Goal: Task Accomplishment & Management: Manage account settings

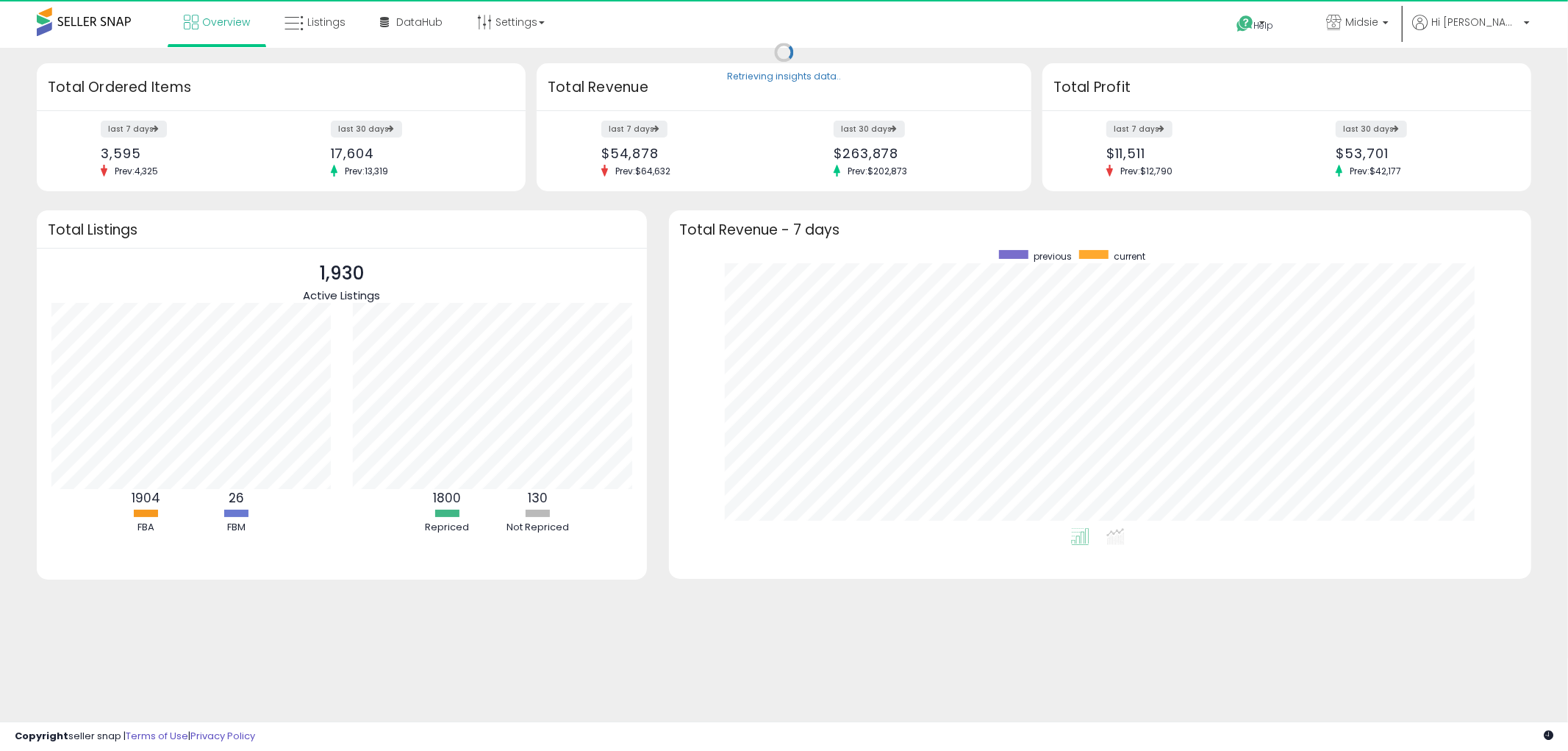
scroll to position [277, 834]
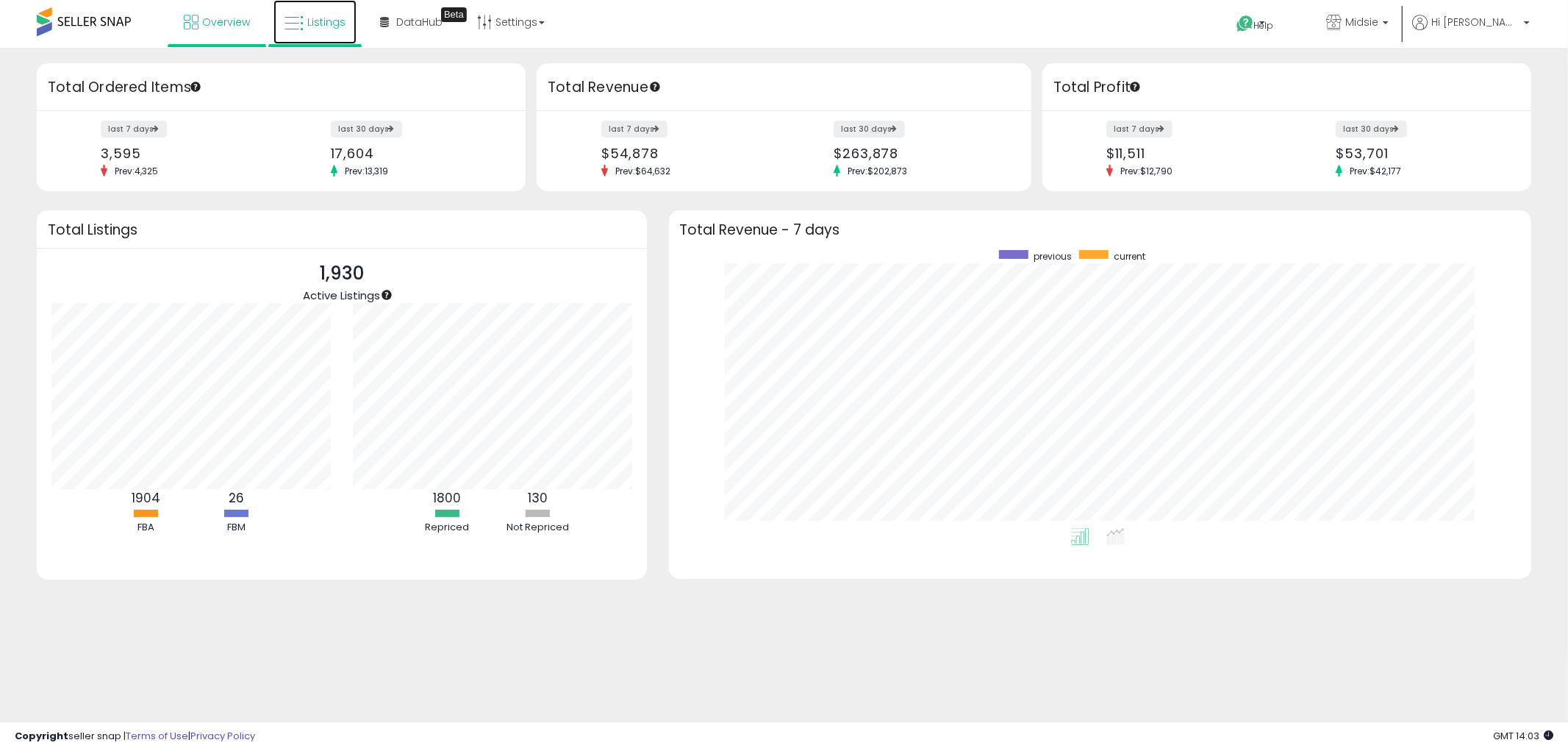
click at [335, 28] on link "Listings" at bounding box center [315, 22] width 83 height 44
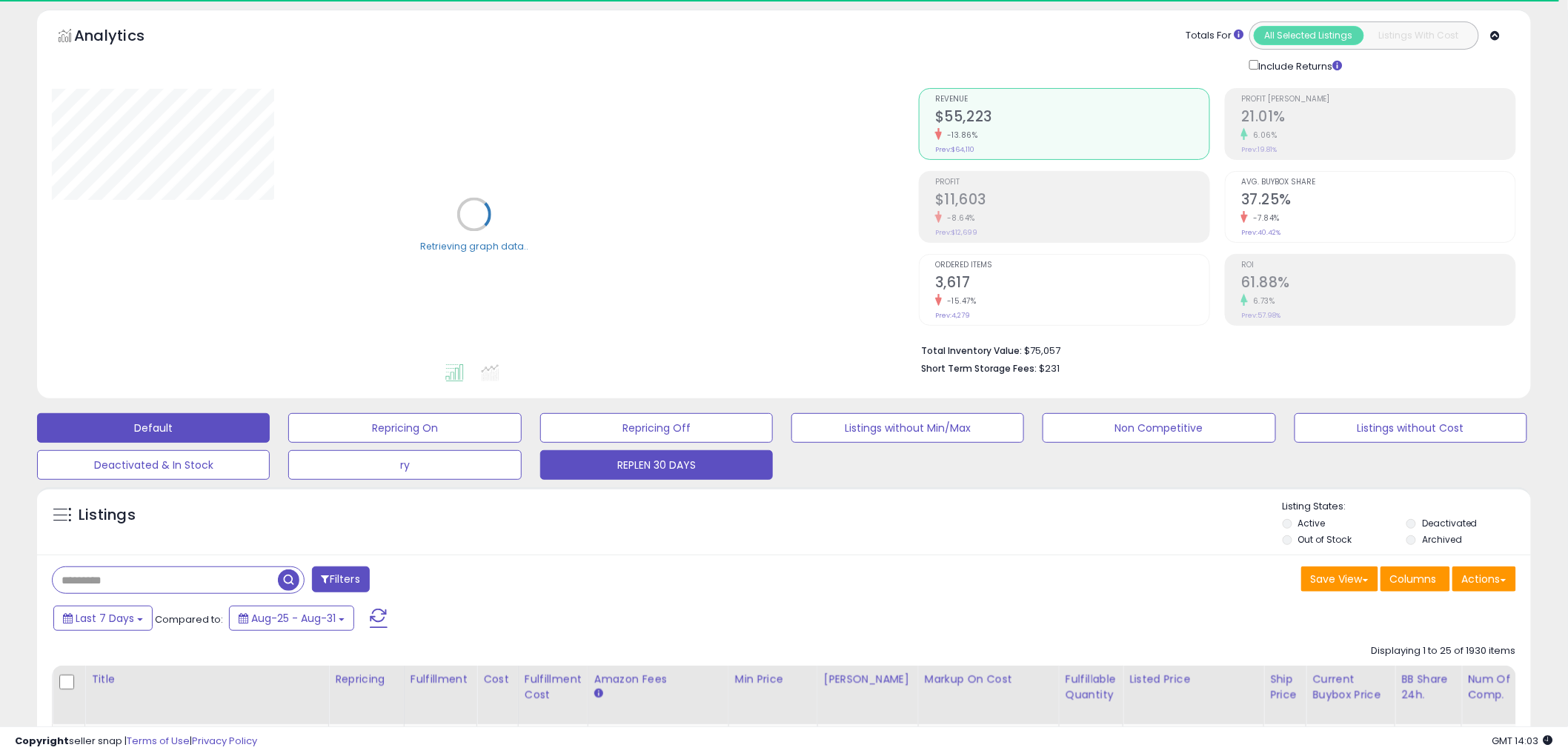
scroll to position [82, 0]
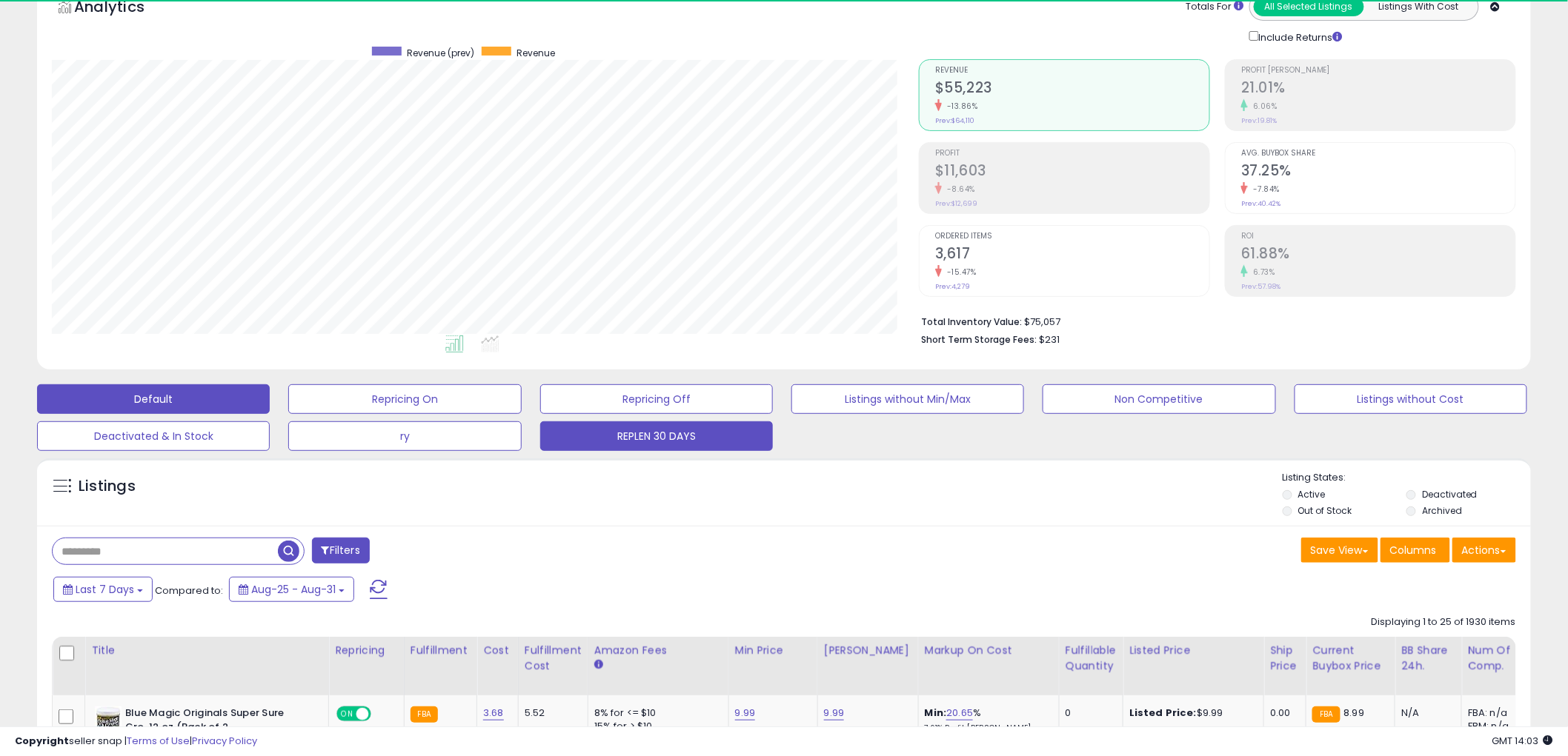
click at [700, 438] on button "REPLEN 30 DAYS" at bounding box center [656, 436] width 233 height 29
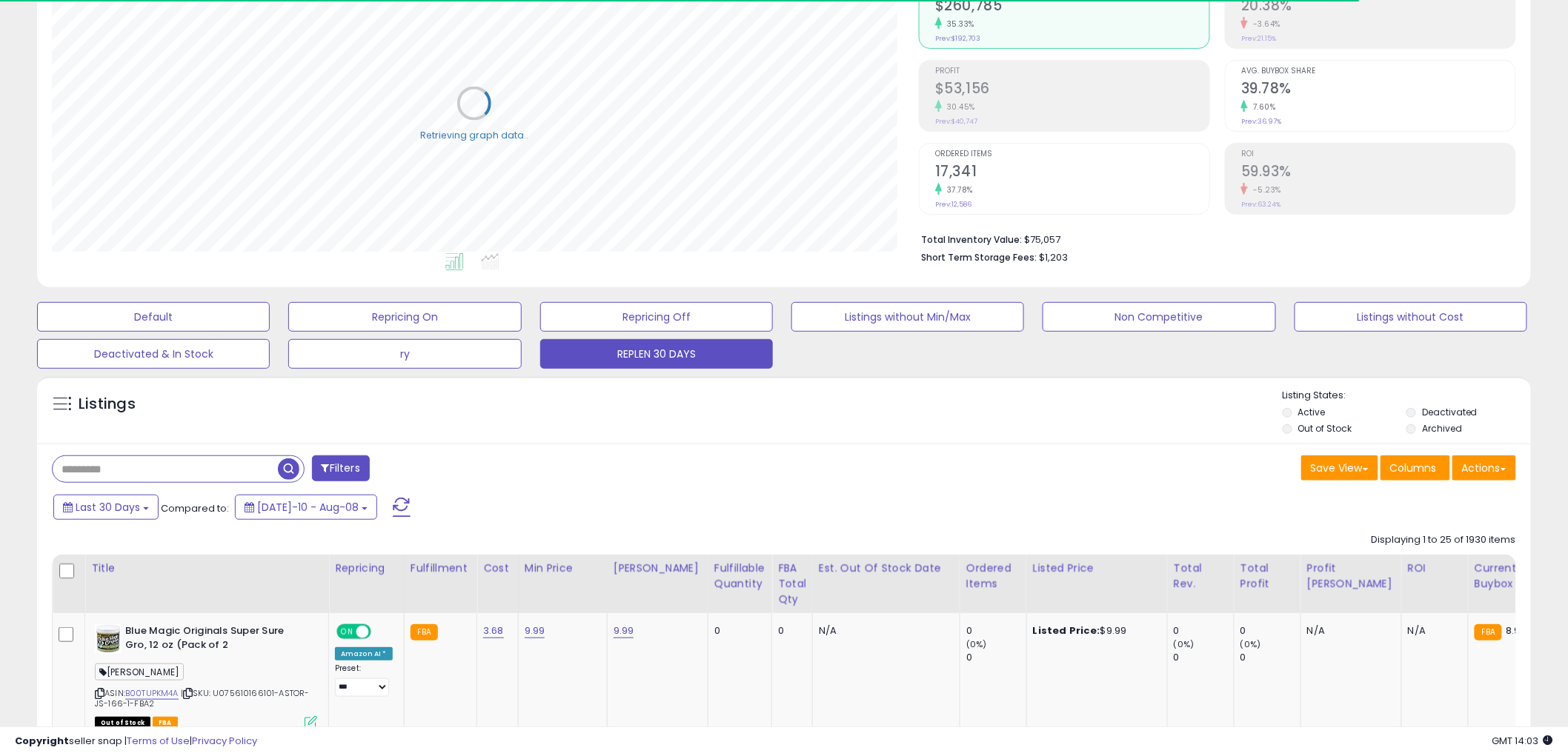
scroll to position [246, 0]
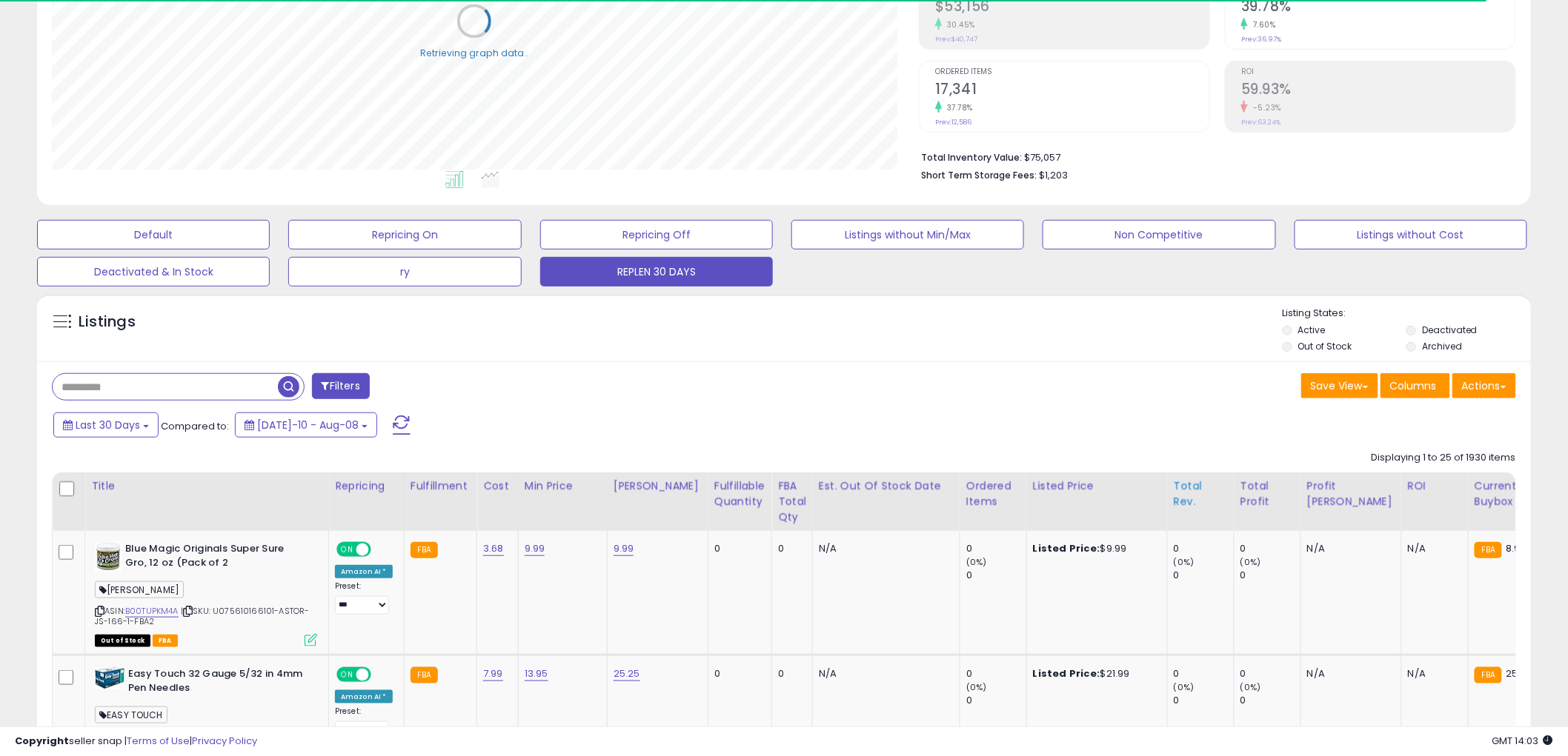
click at [1174, 493] on div "Total Rev." at bounding box center [1200, 494] width 54 height 31
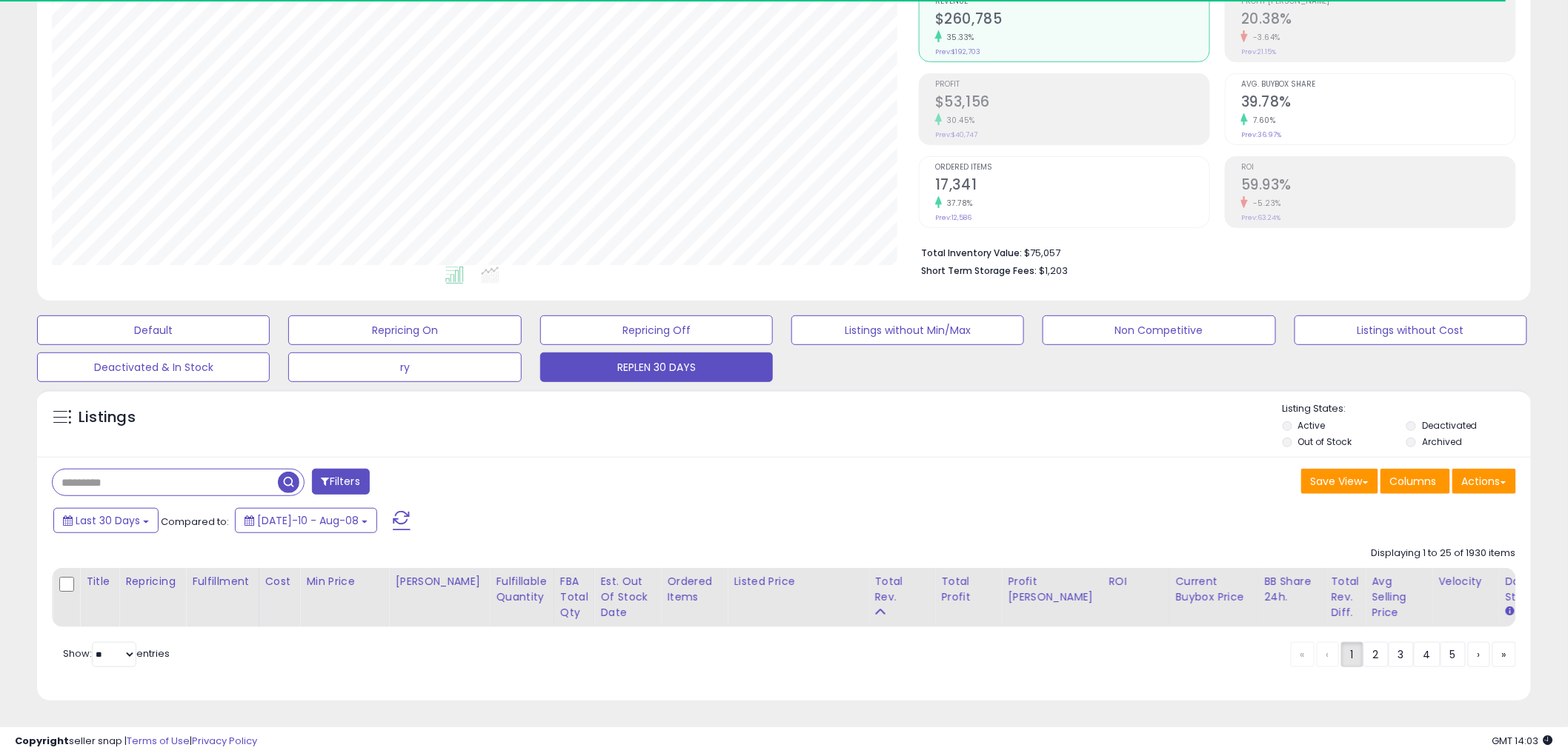
scroll to position [304, 867]
drag, startPoint x: 1174, startPoint y: 493, endPoint x: 1095, endPoint y: 471, distance: 82.0
click at [1096, 471] on div "Save View Save As New View Columns Actions Import" at bounding box center [1155, 483] width 743 height 29
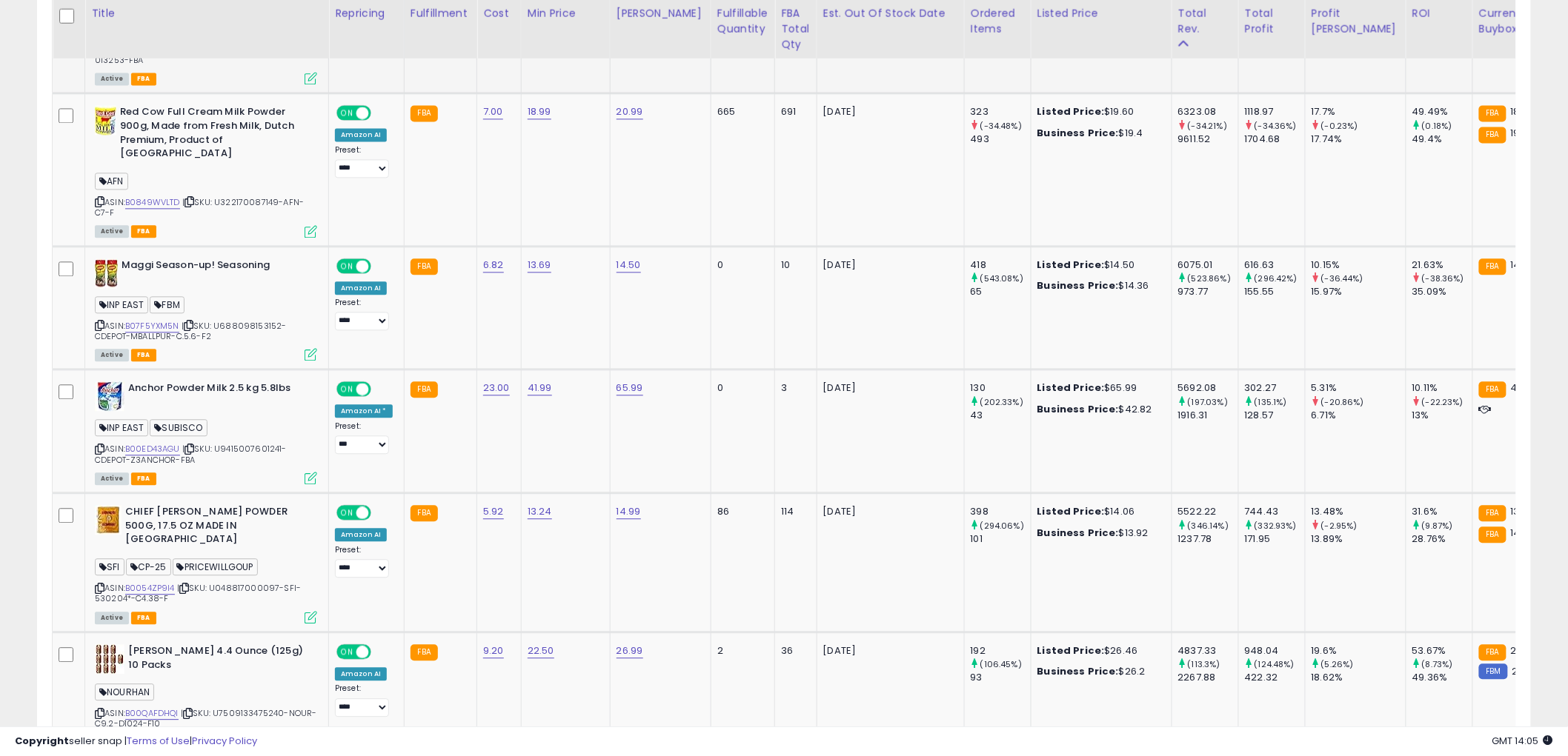
scroll to position [1367, 0]
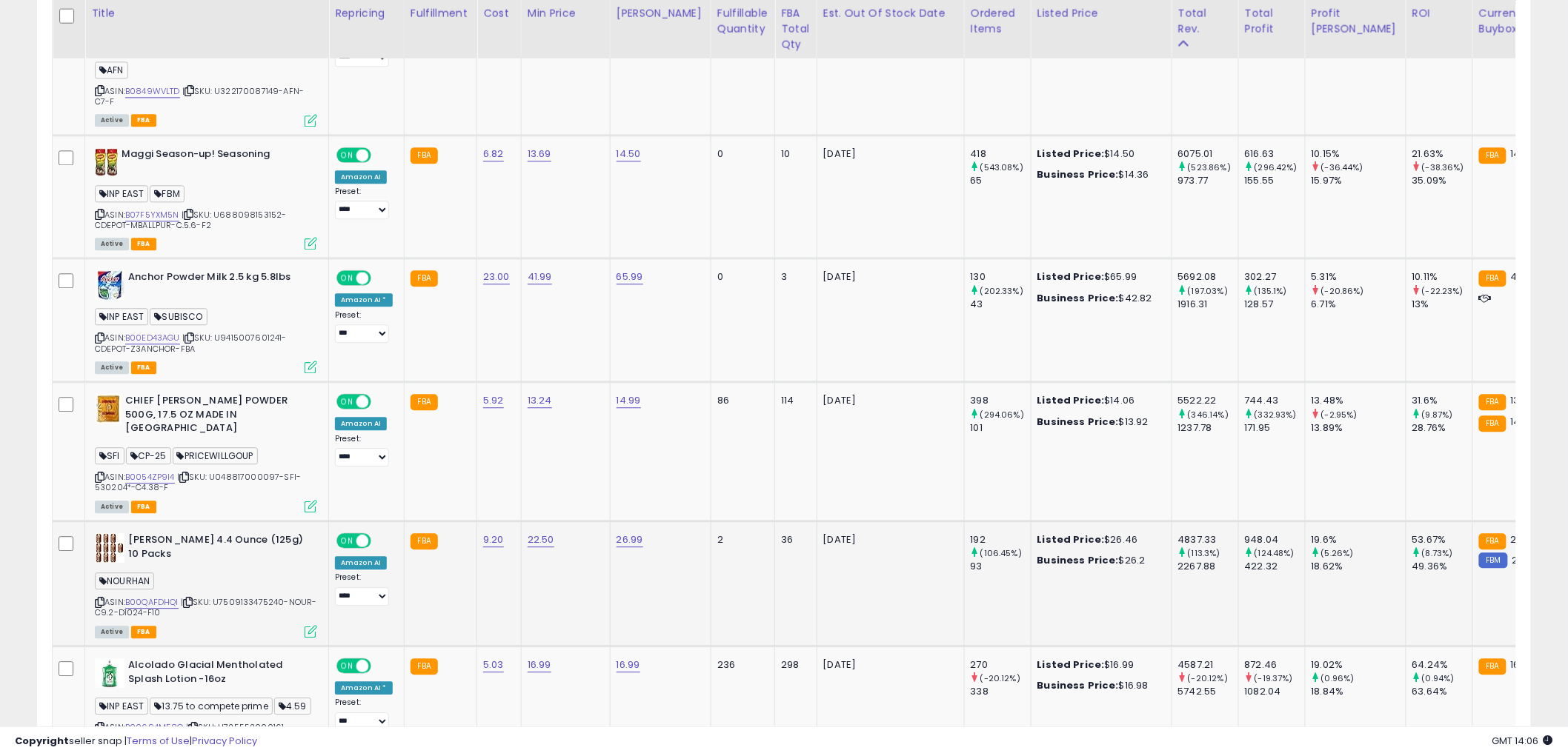
drag, startPoint x: 720, startPoint y: 463, endPoint x: 755, endPoint y: 493, distance: 46.1
click at [755, 521] on td "2" at bounding box center [742, 583] width 64 height 125
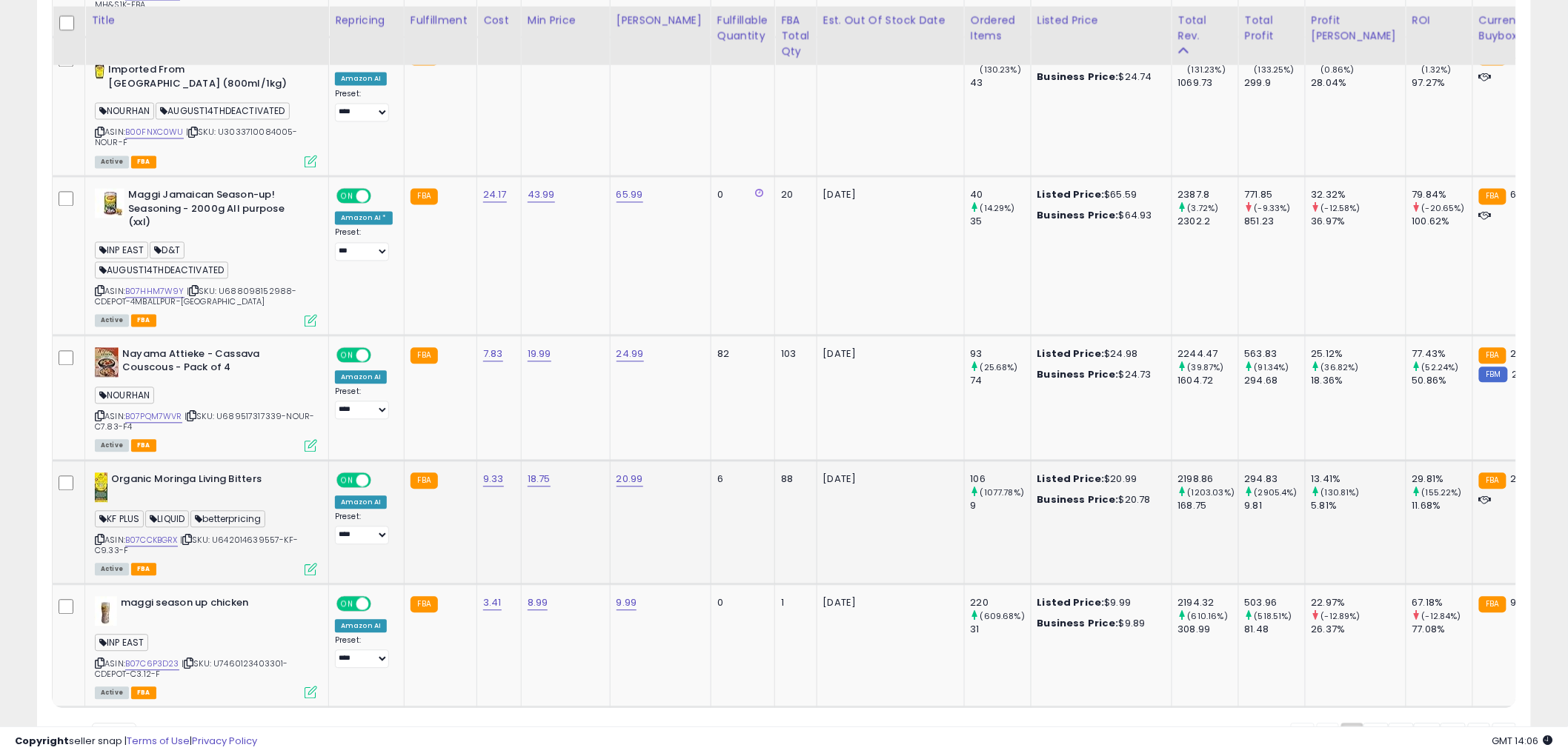
scroll to position [3507, 0]
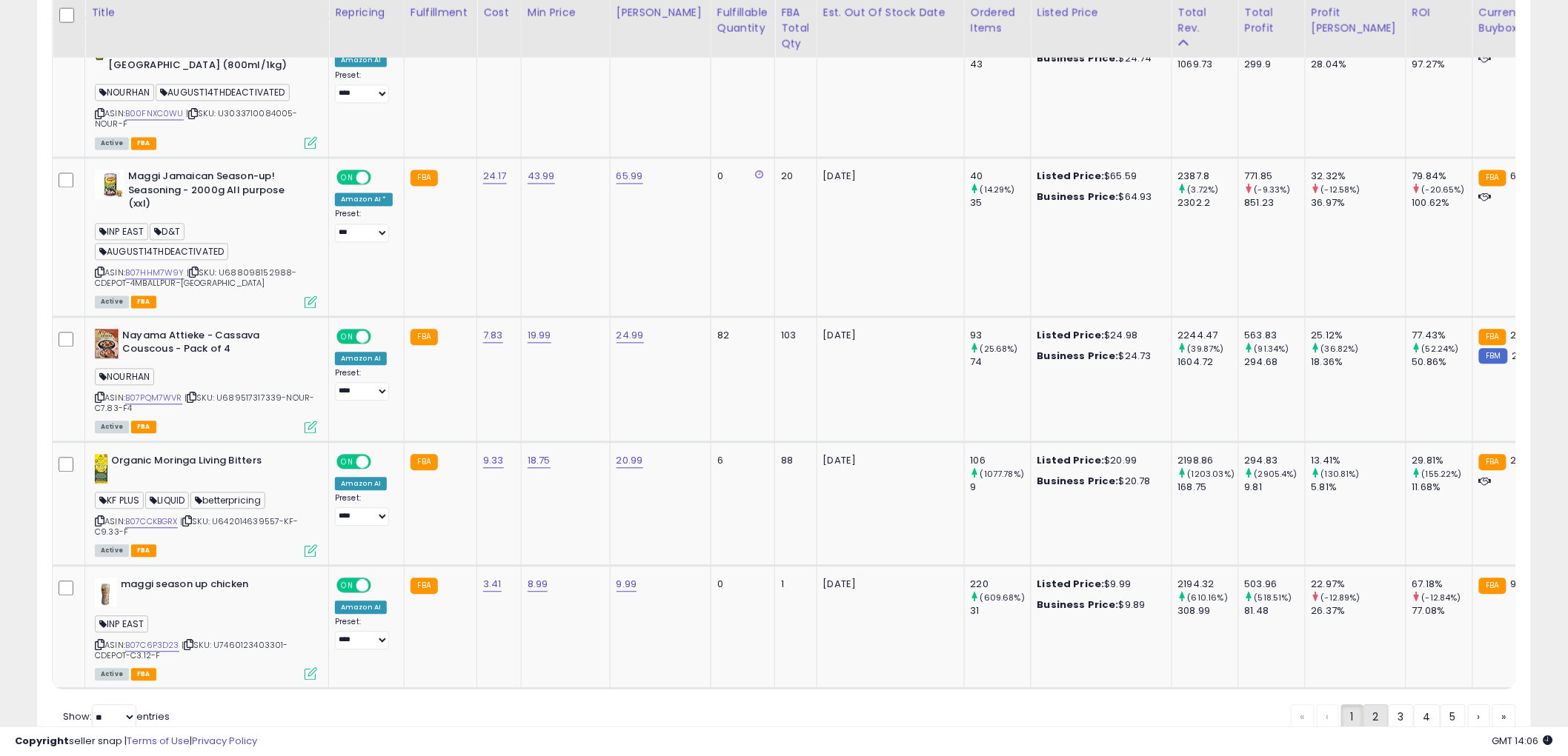
click at [1379, 705] on link "2" at bounding box center [1376, 718] width 26 height 26
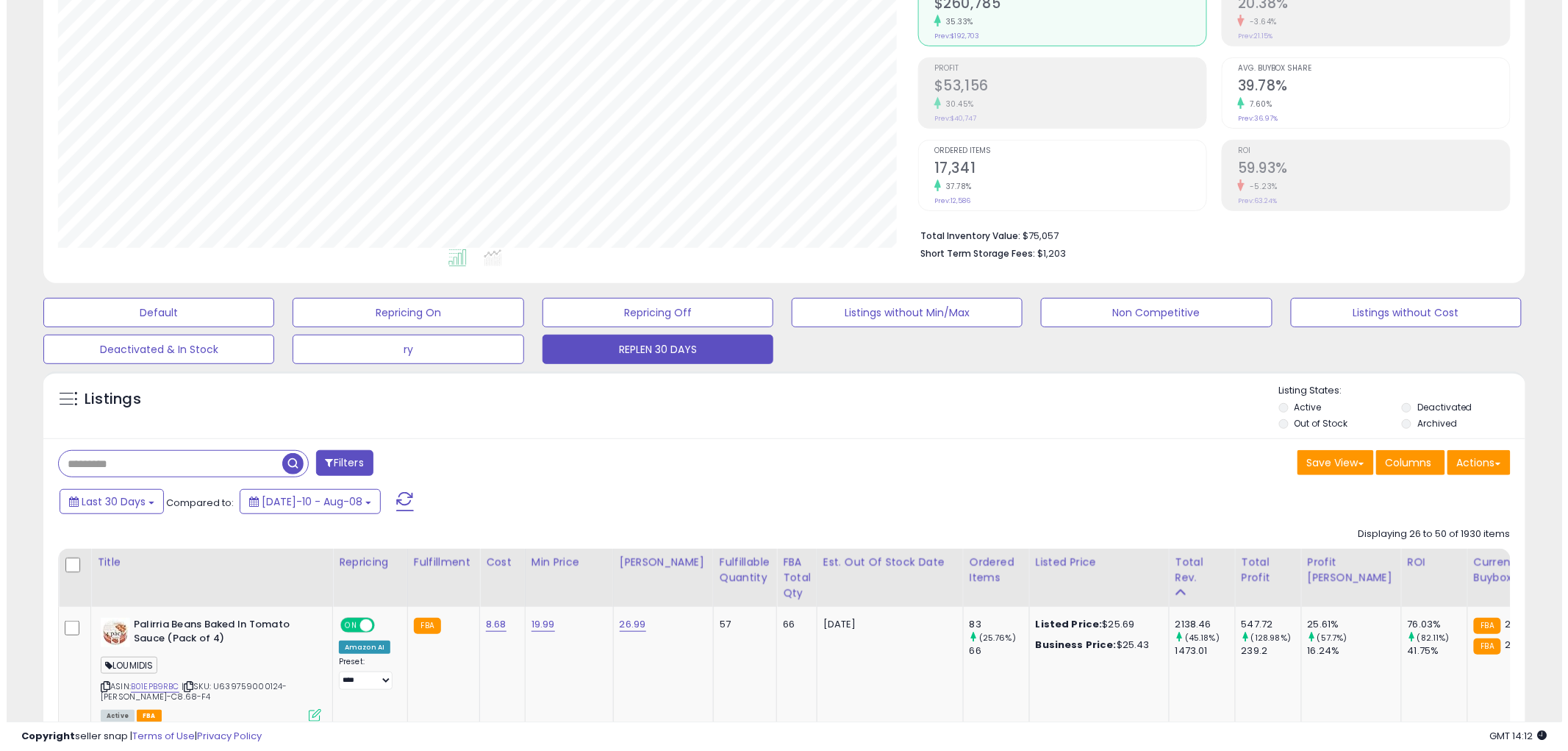
scroll to position [201, 0]
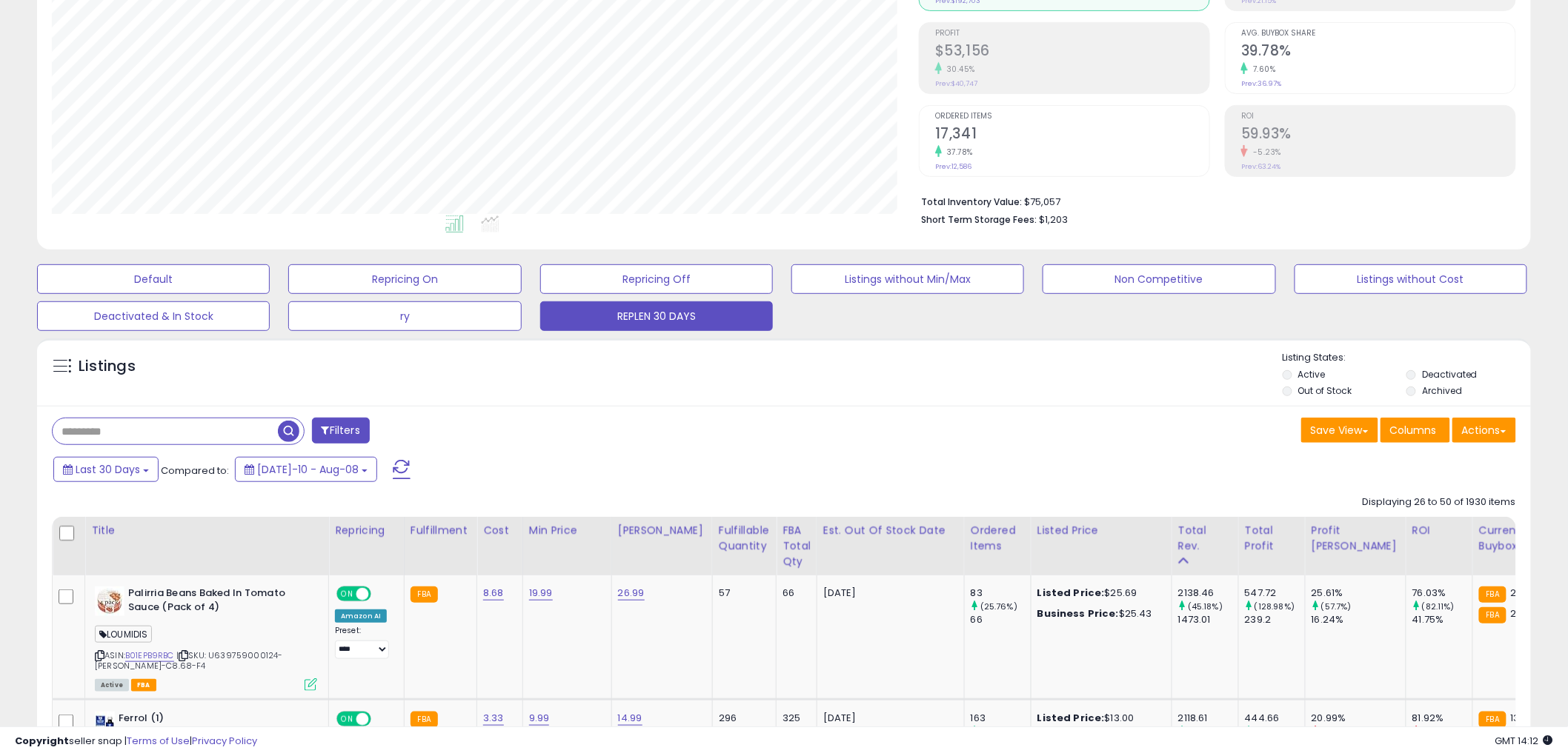
click at [365, 427] on button "Filters" at bounding box center [340, 430] width 57 height 26
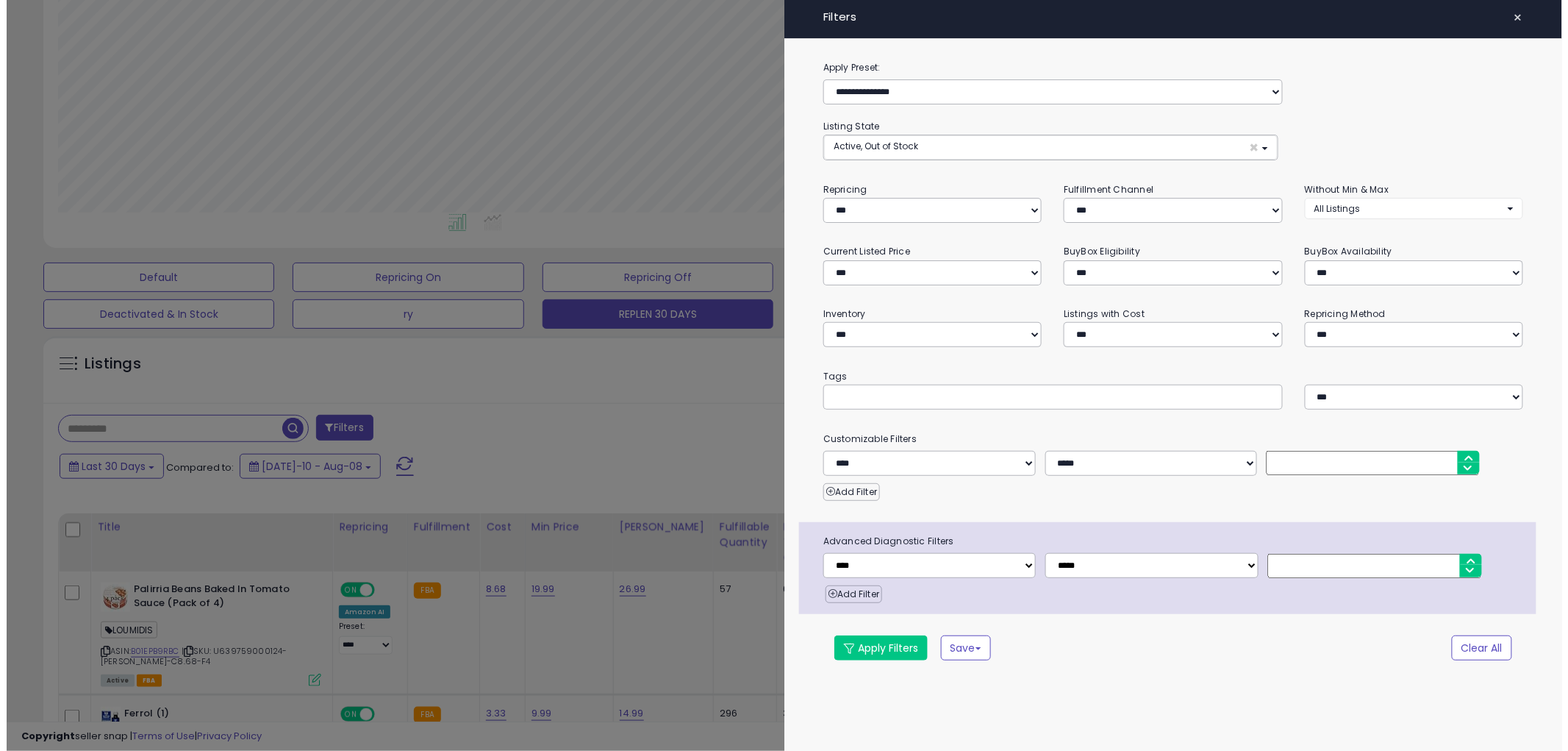
scroll to position [302, 868]
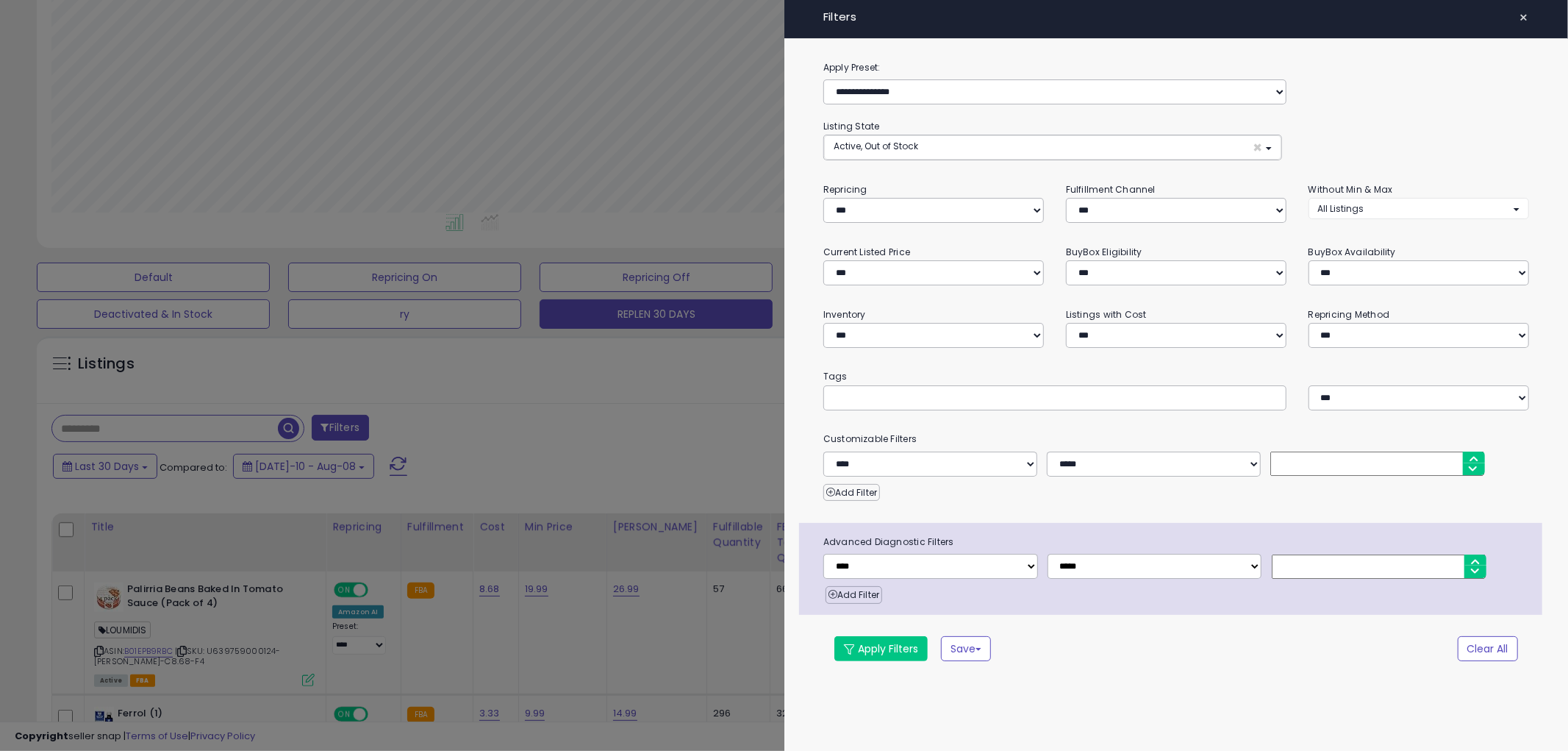
click at [870, 400] on input "text" at bounding box center [943, 397] width 221 height 14
paste input "*****"
type input "*****"
click at [875, 649] on button "Apply Filters" at bounding box center [881, 650] width 93 height 25
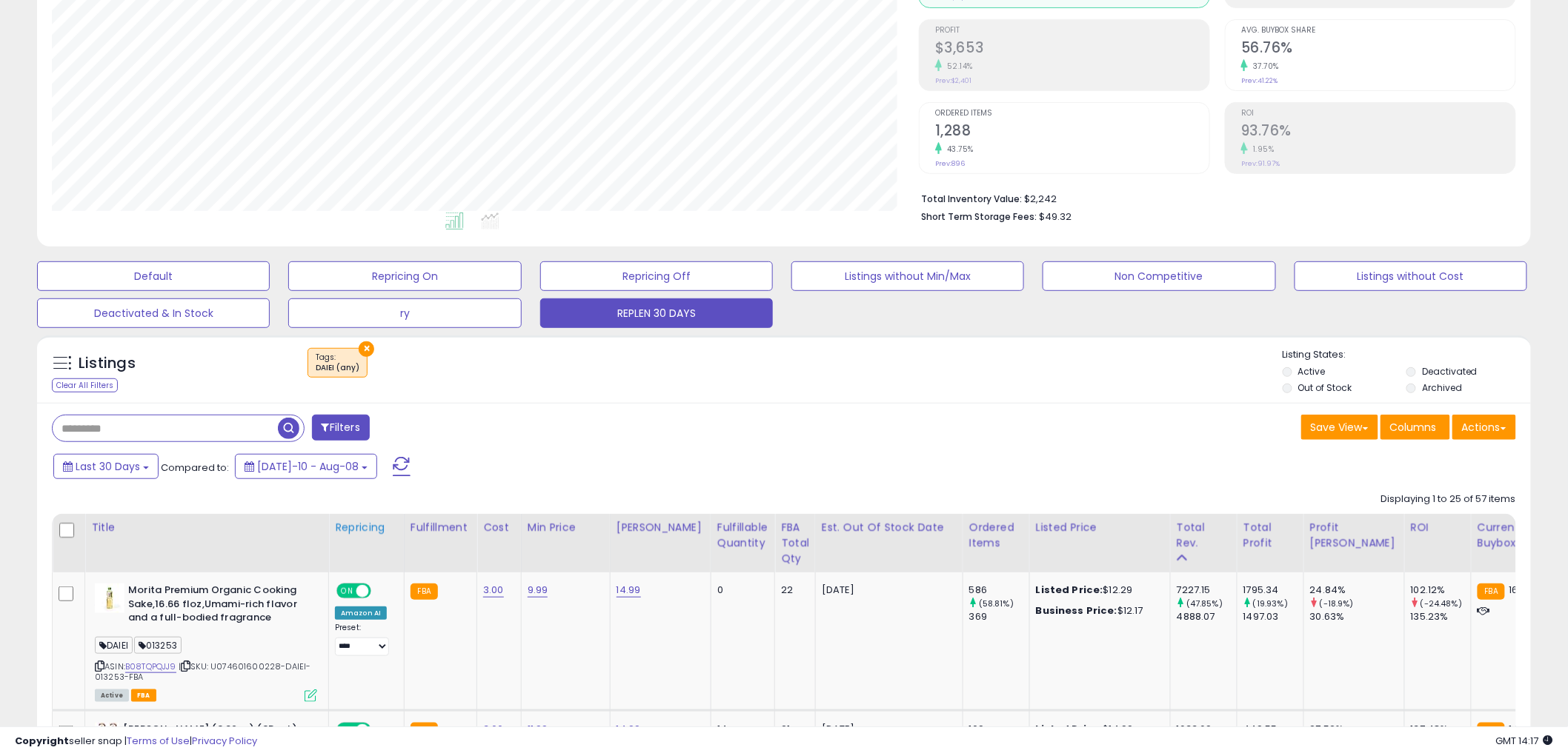
scroll to position [246, 0]
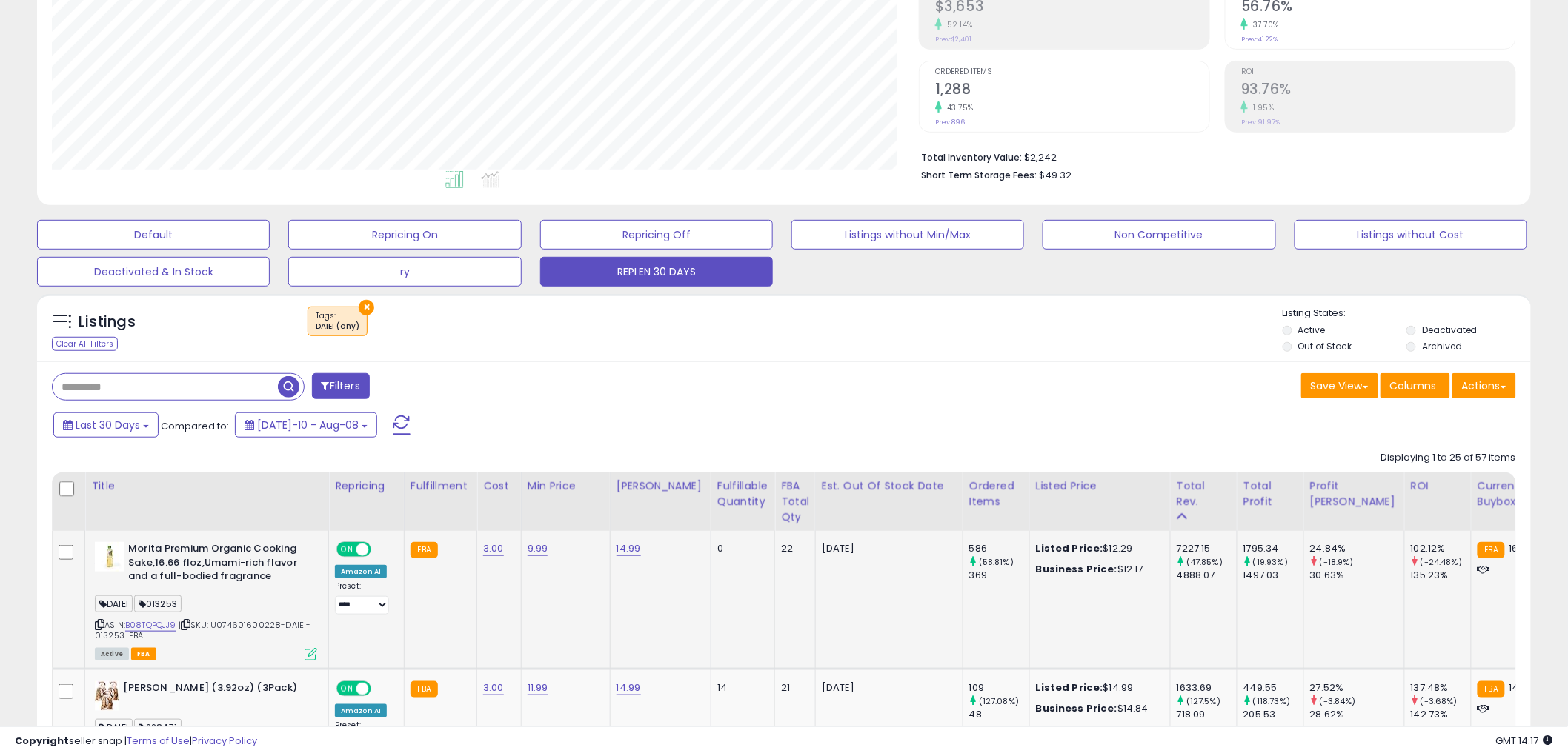
click at [100, 623] on icon at bounding box center [99, 625] width 10 height 8
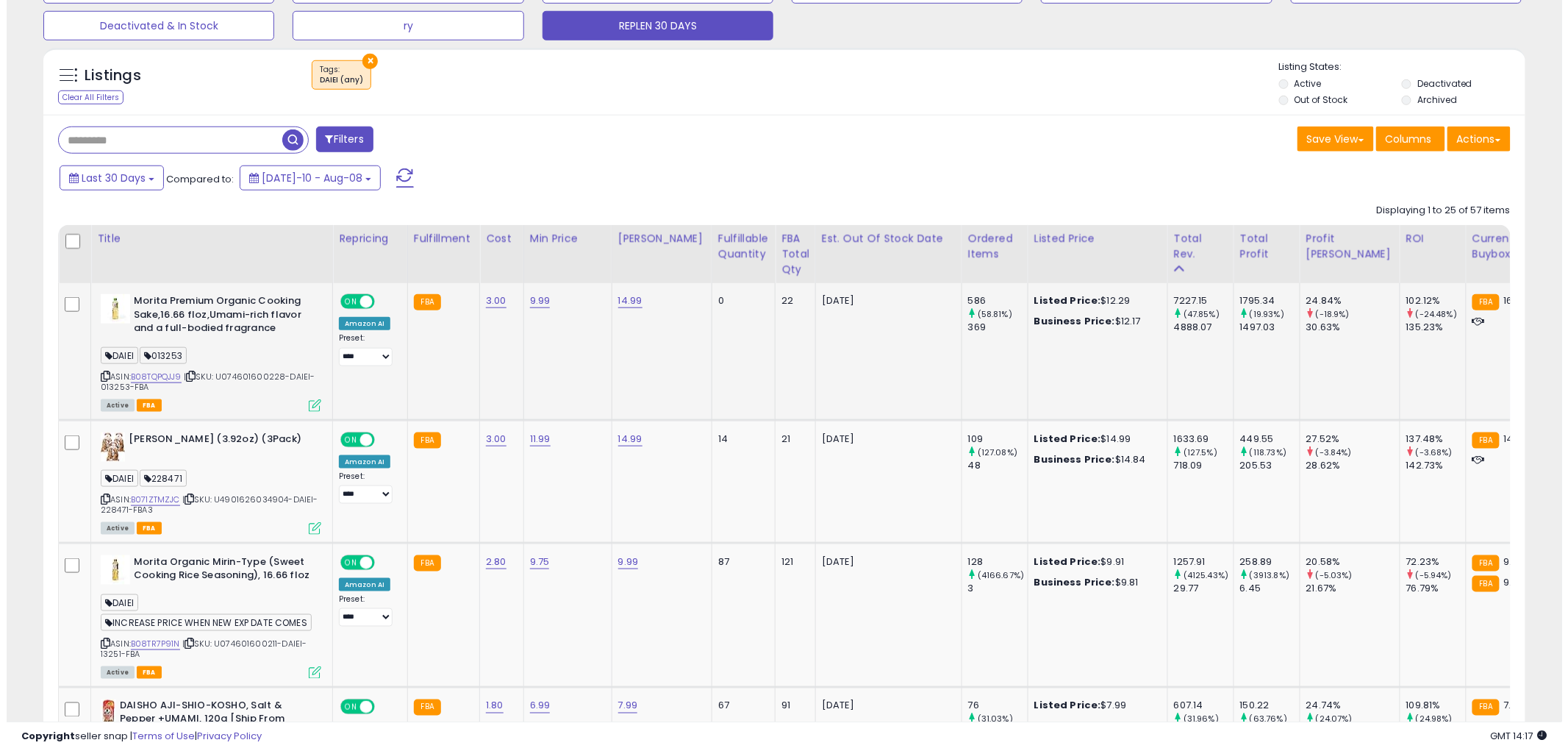
scroll to position [490, 0]
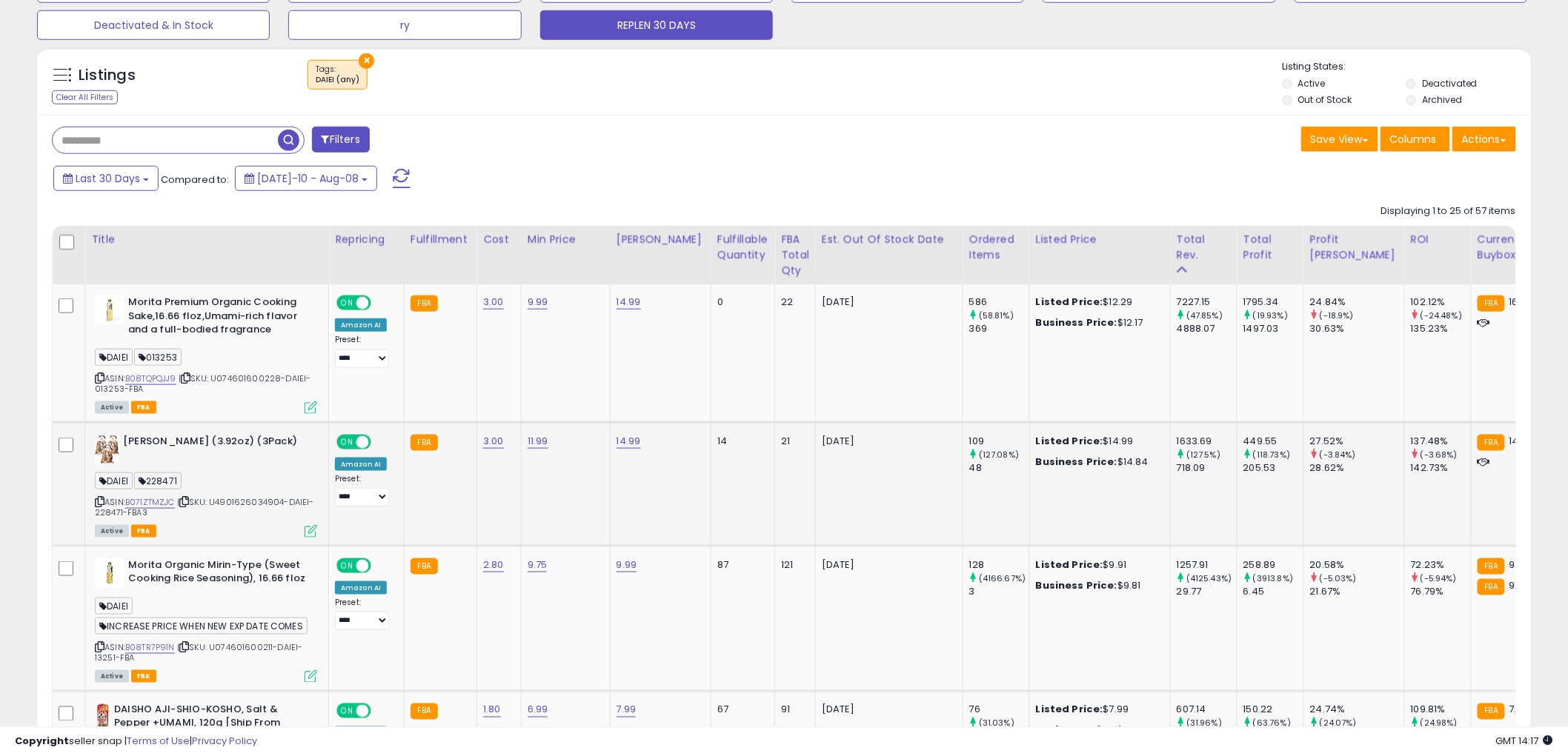
click at [104, 499] on icon at bounding box center [99, 502] width 10 height 8
click at [311, 533] on icon at bounding box center [311, 532] width 13 height 13
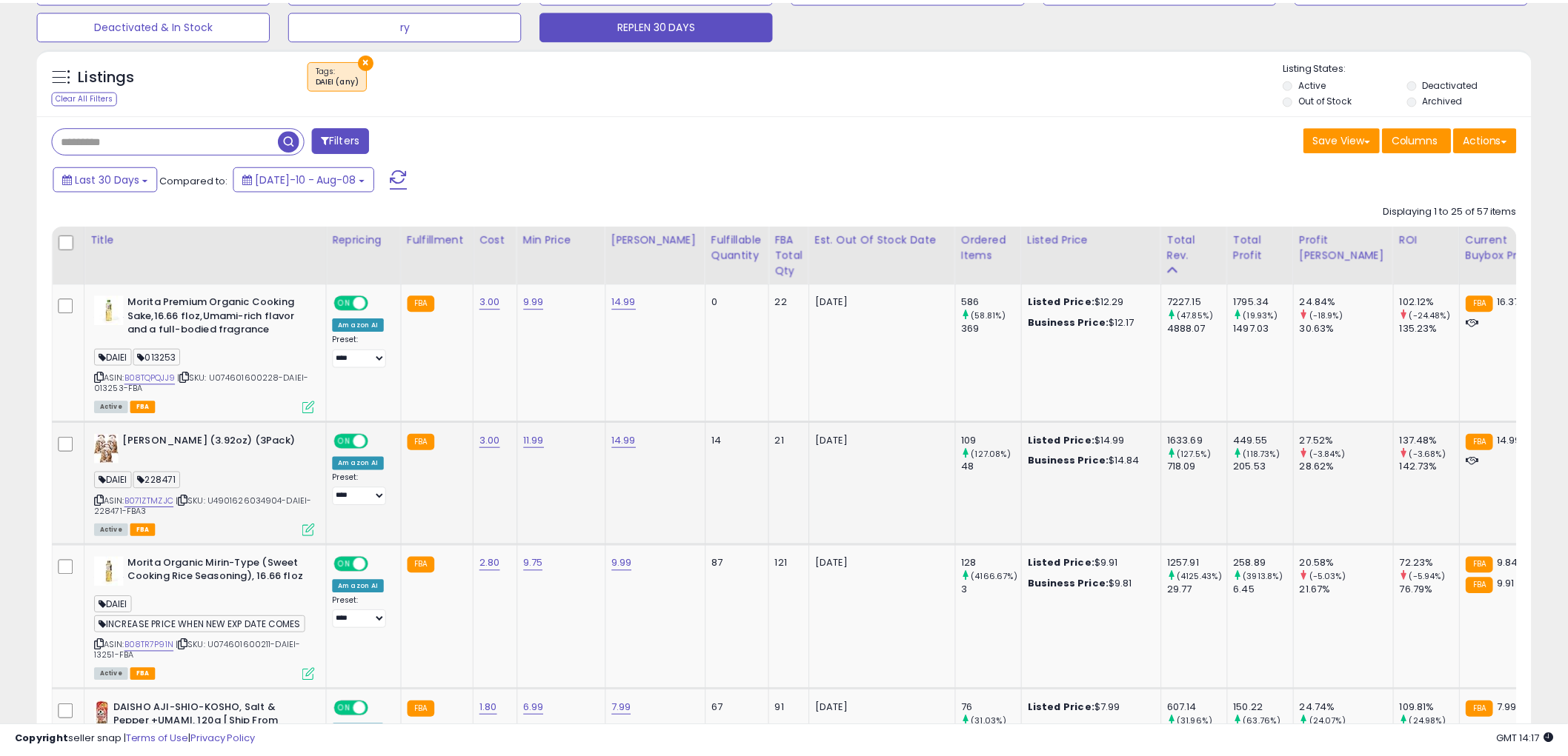
scroll to position [304, 875]
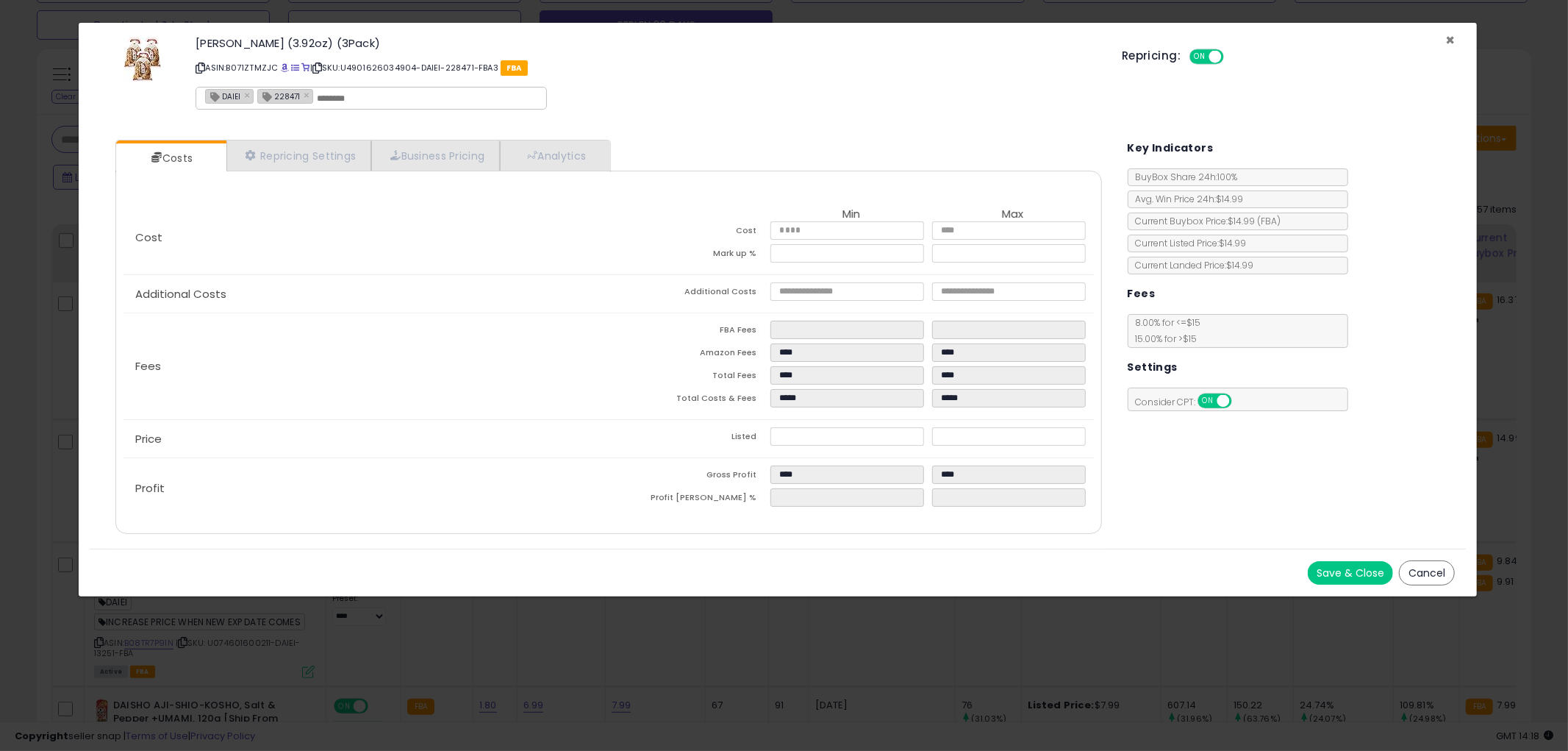
click at [1451, 41] on span "×" at bounding box center [1450, 40] width 10 height 22
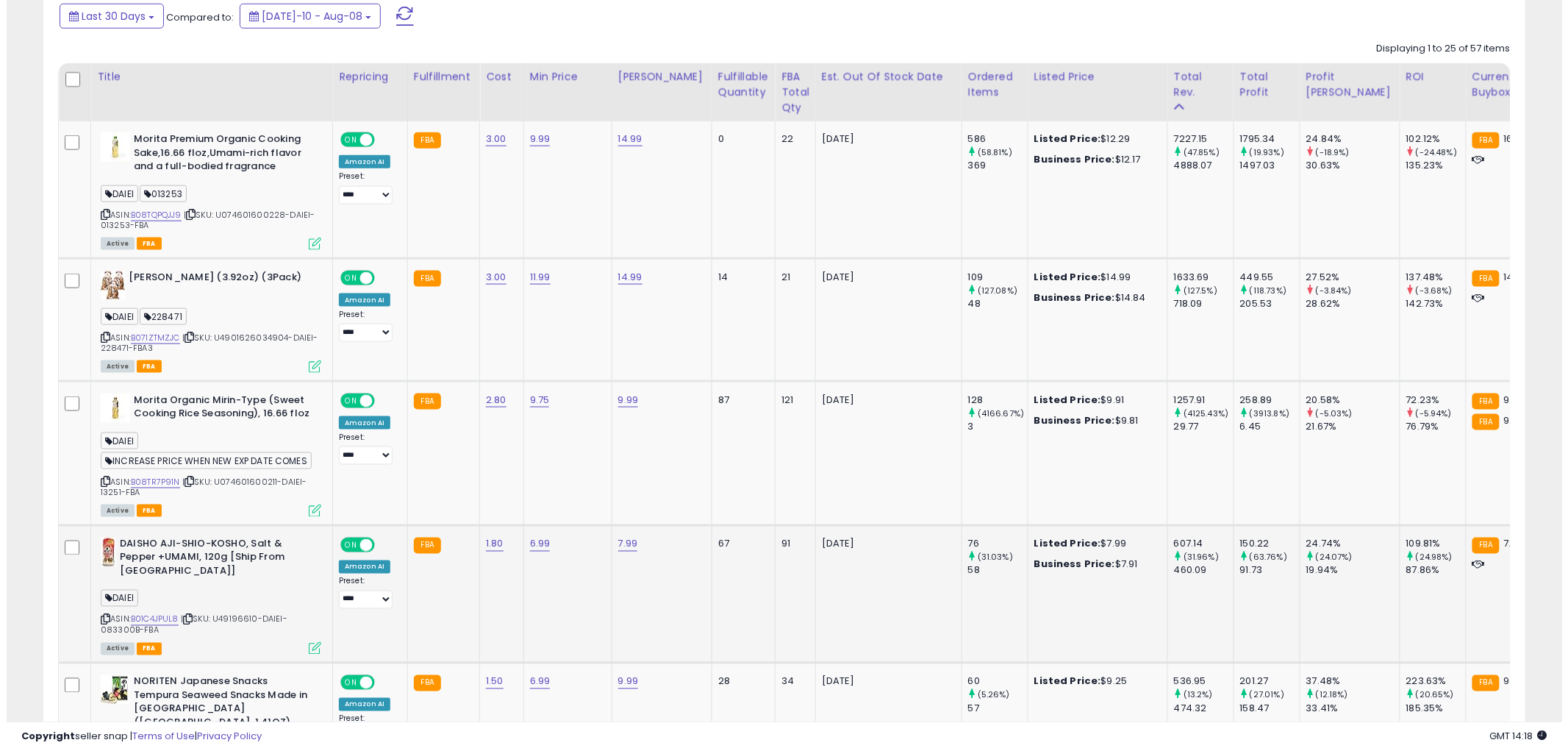
scroll to position [653, 0]
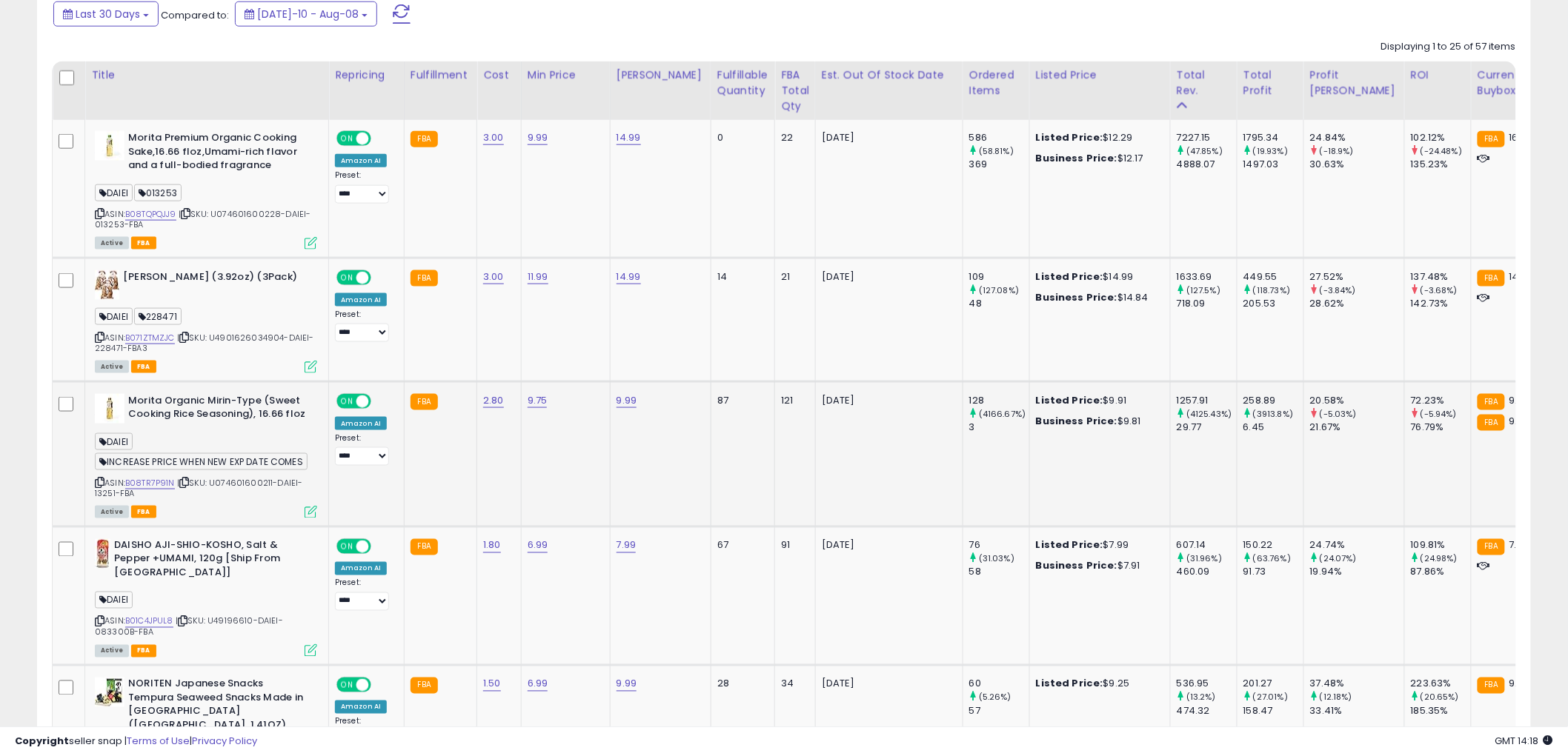
click at [97, 482] on icon at bounding box center [99, 482] width 10 height 8
click at [314, 516] on icon at bounding box center [311, 513] width 13 height 13
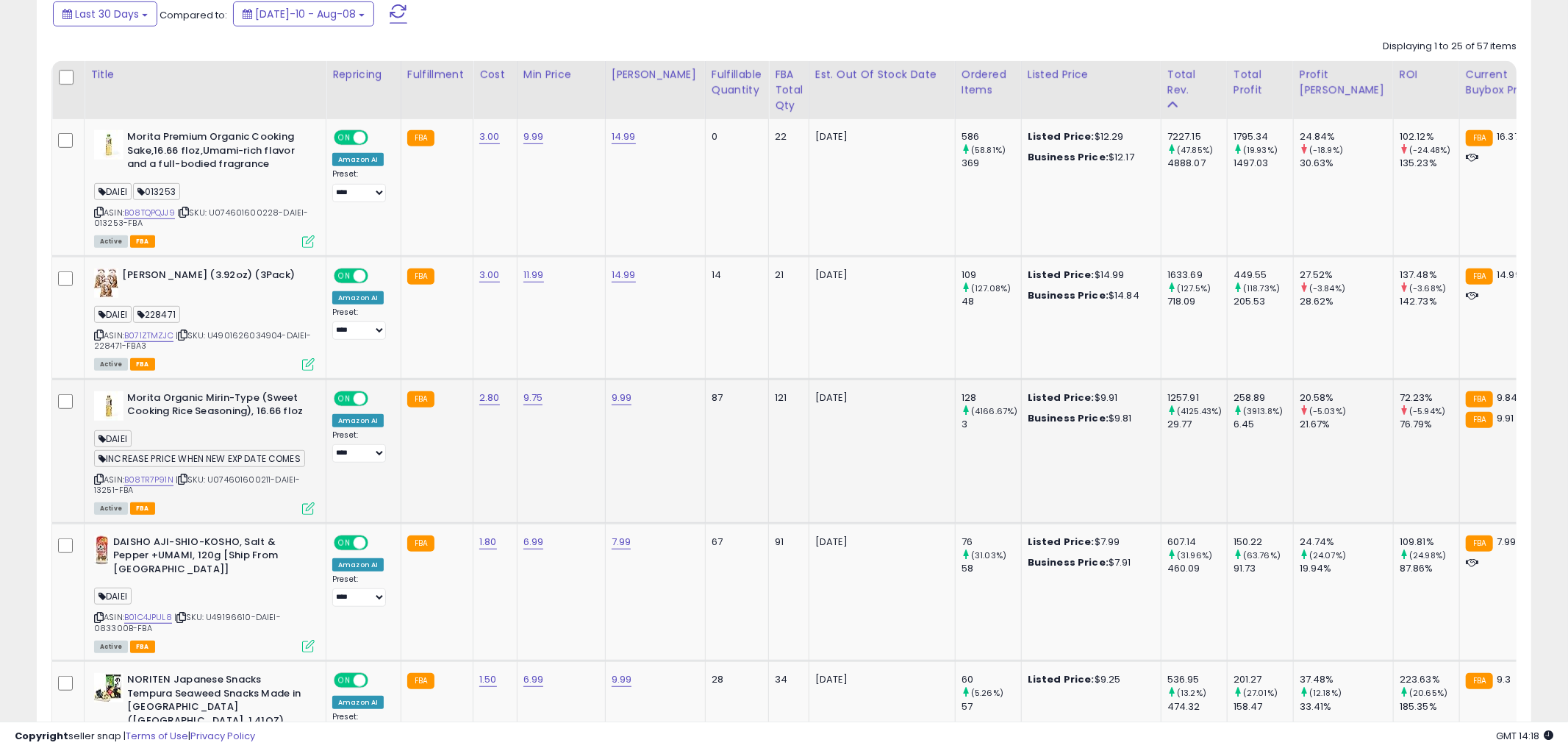
scroll to position [302, 868]
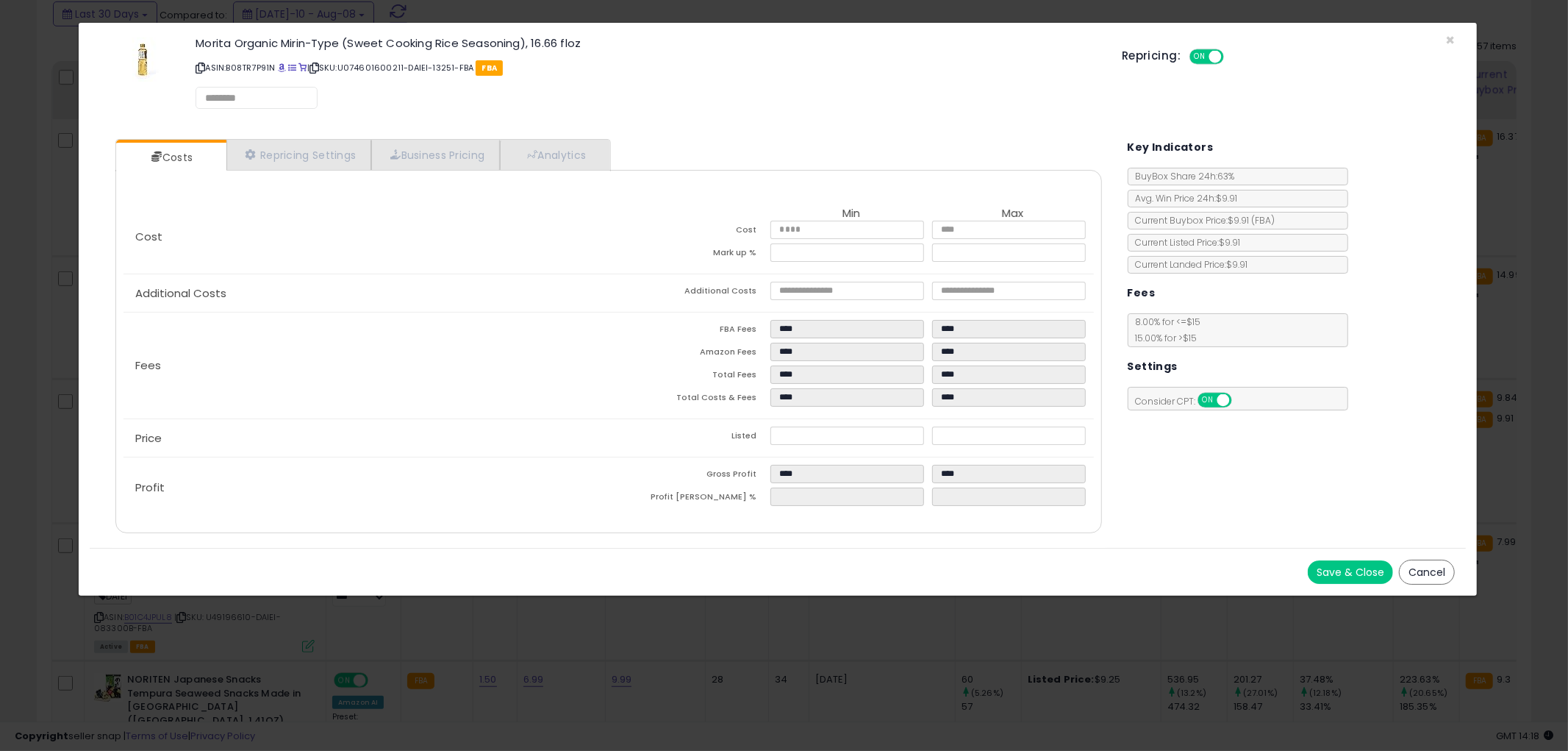
click at [555, 173] on div "Cost Min Max Cost **** **** Mark up % ***** ***** Additional Costs Additional C…" at bounding box center [609, 351] width 987 height 363
click at [554, 160] on link "Analytics" at bounding box center [554, 155] width 109 height 30
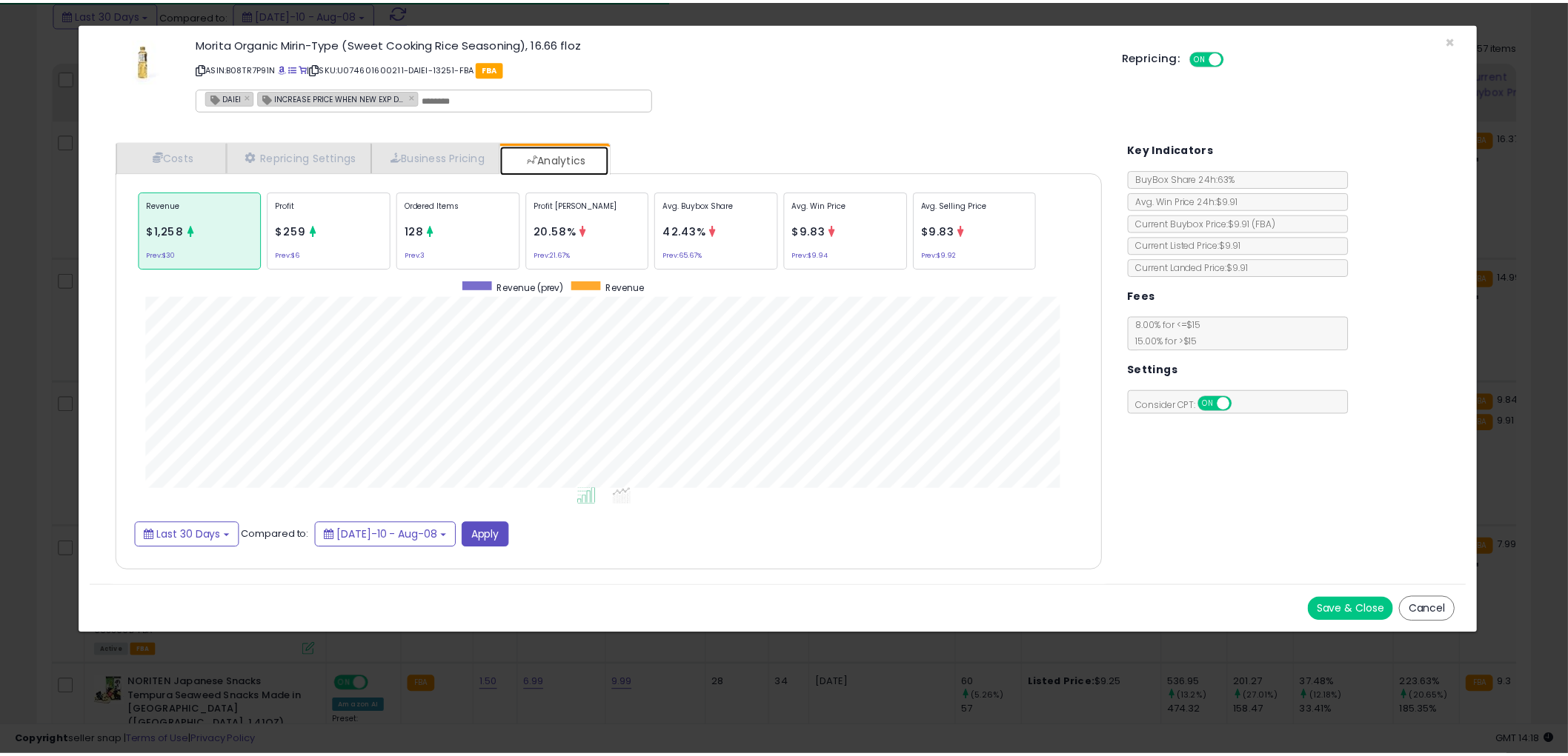
scroll to position [455, 1023]
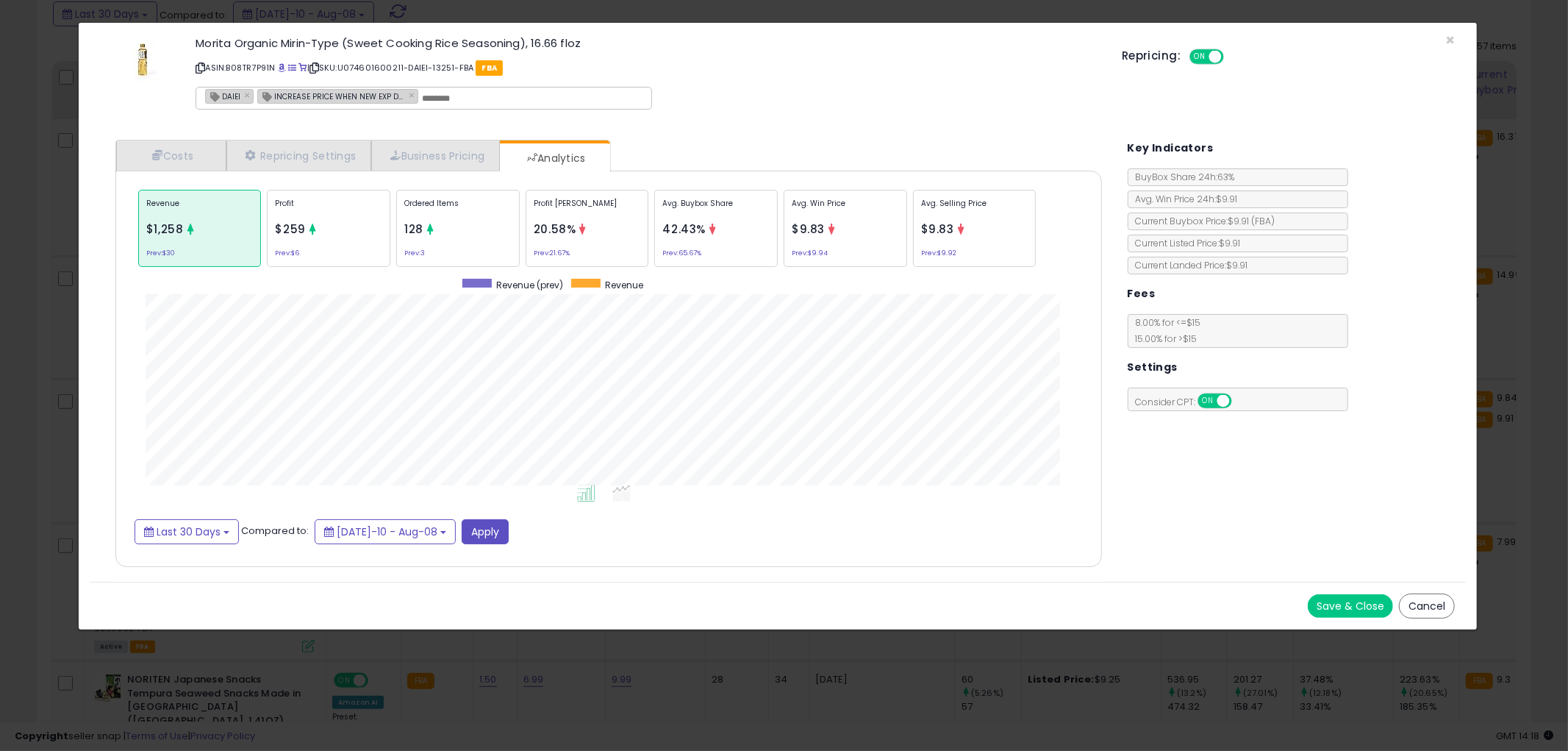
click at [1420, 606] on button "Cancel" at bounding box center [1428, 606] width 56 height 25
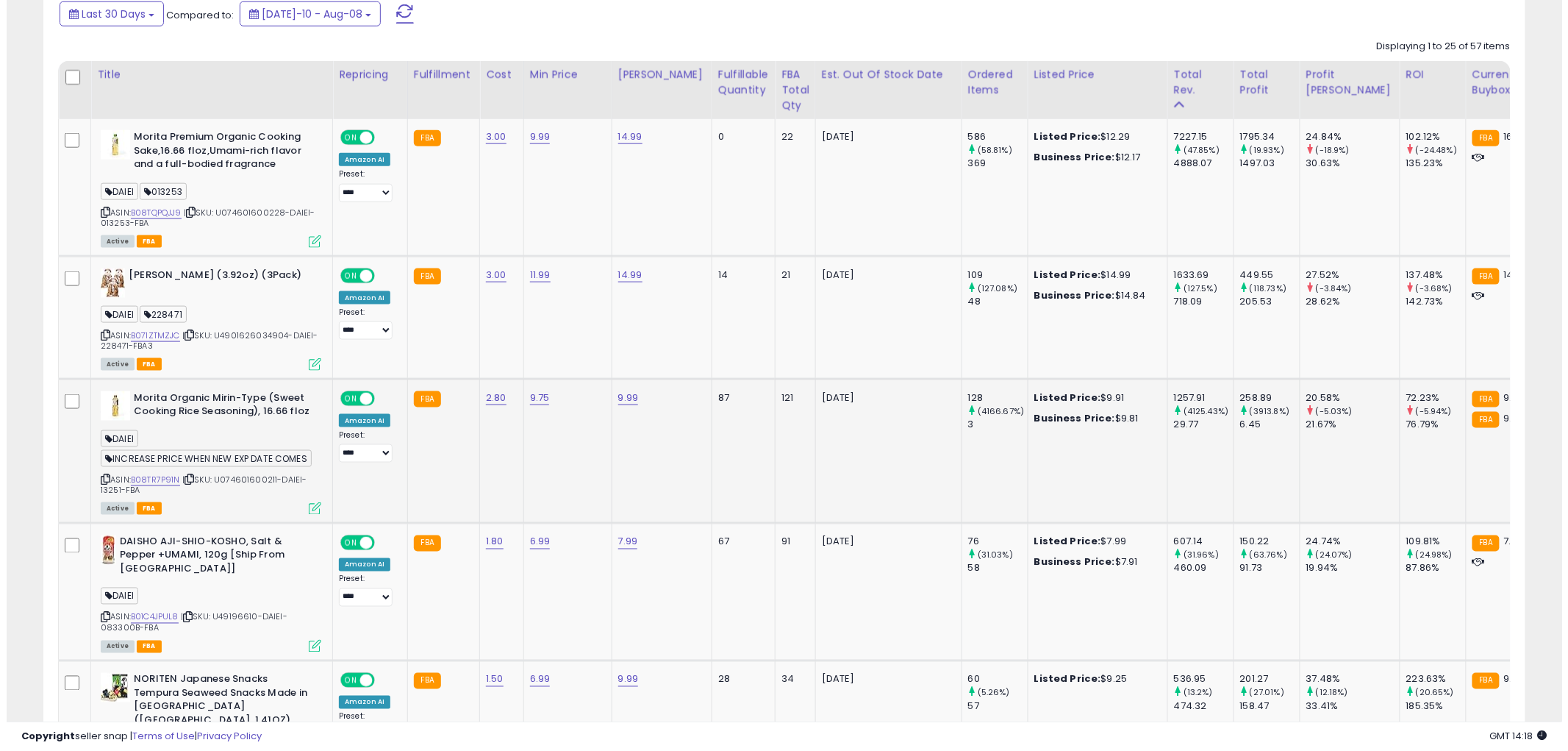
scroll to position [736, 0]
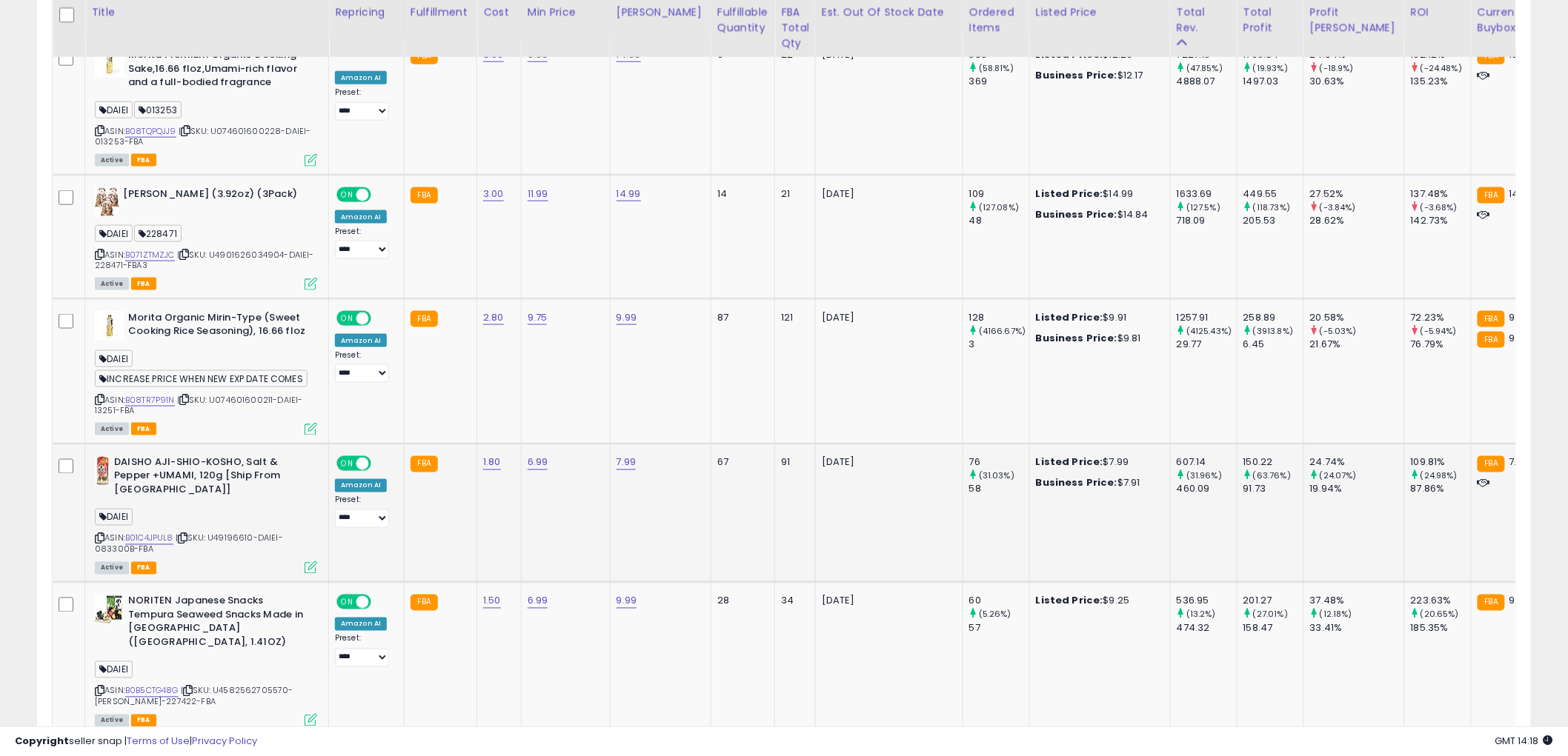
click at [312, 570] on icon at bounding box center [311, 568] width 13 height 13
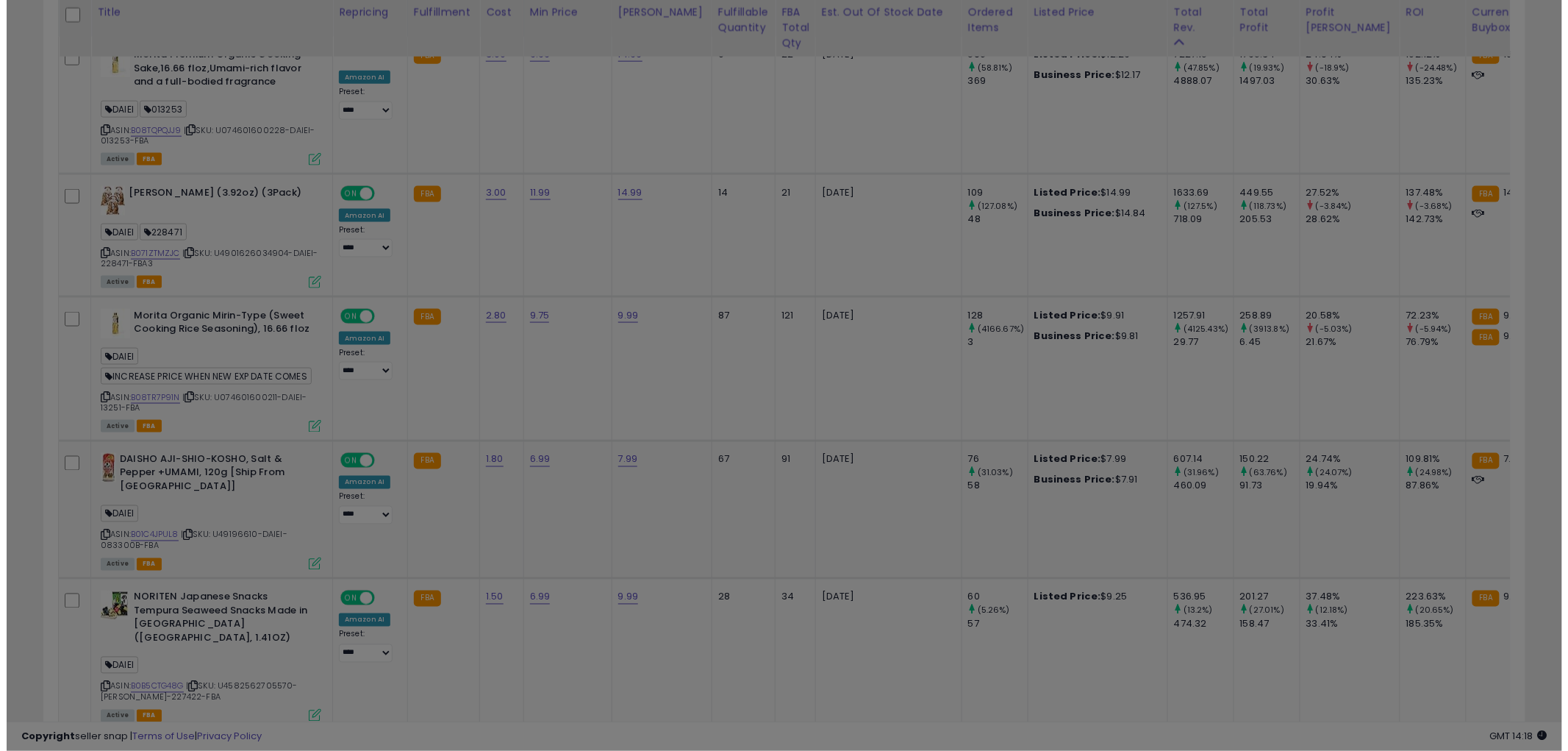
scroll to position [302, 868]
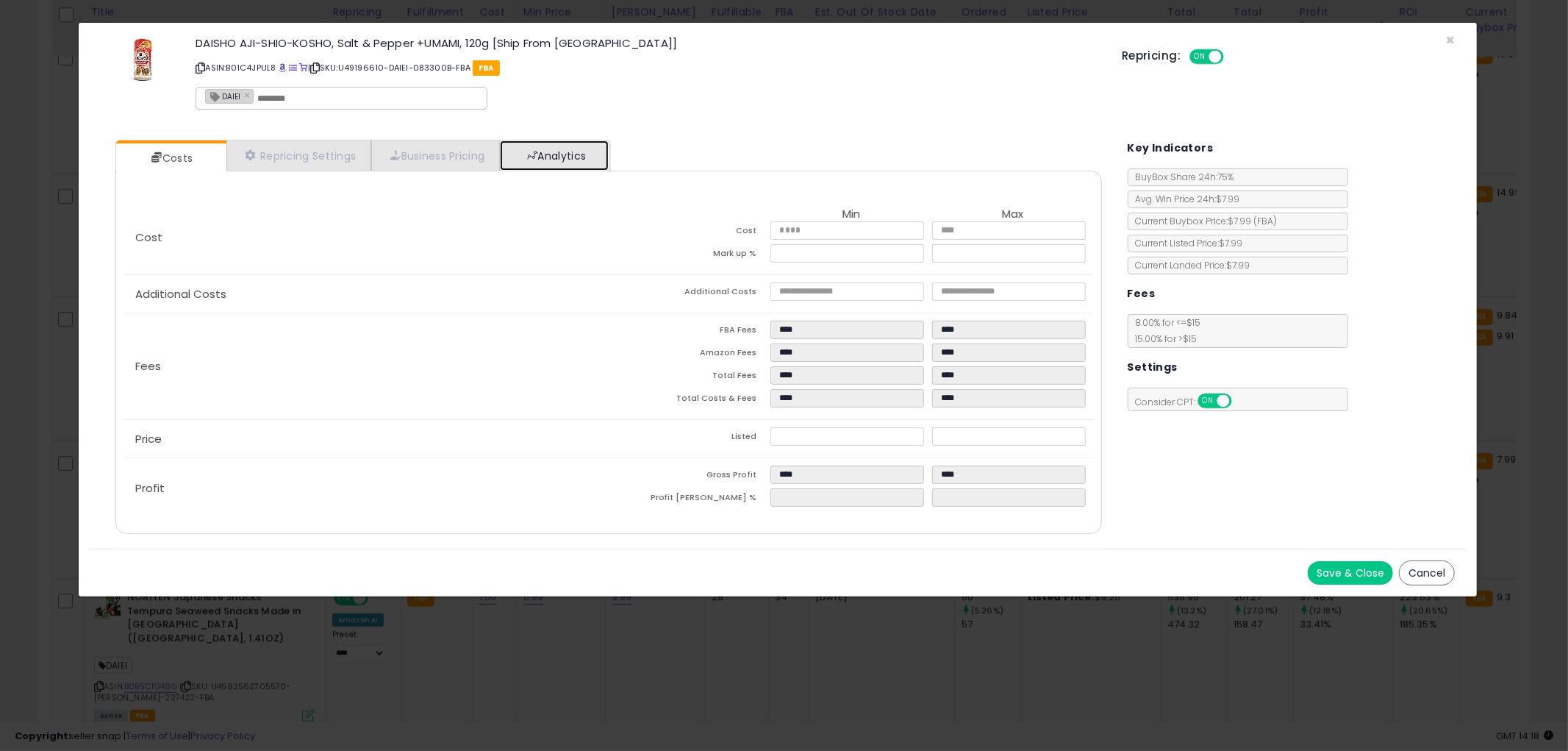
click at [569, 159] on link "Analytics" at bounding box center [554, 155] width 109 height 30
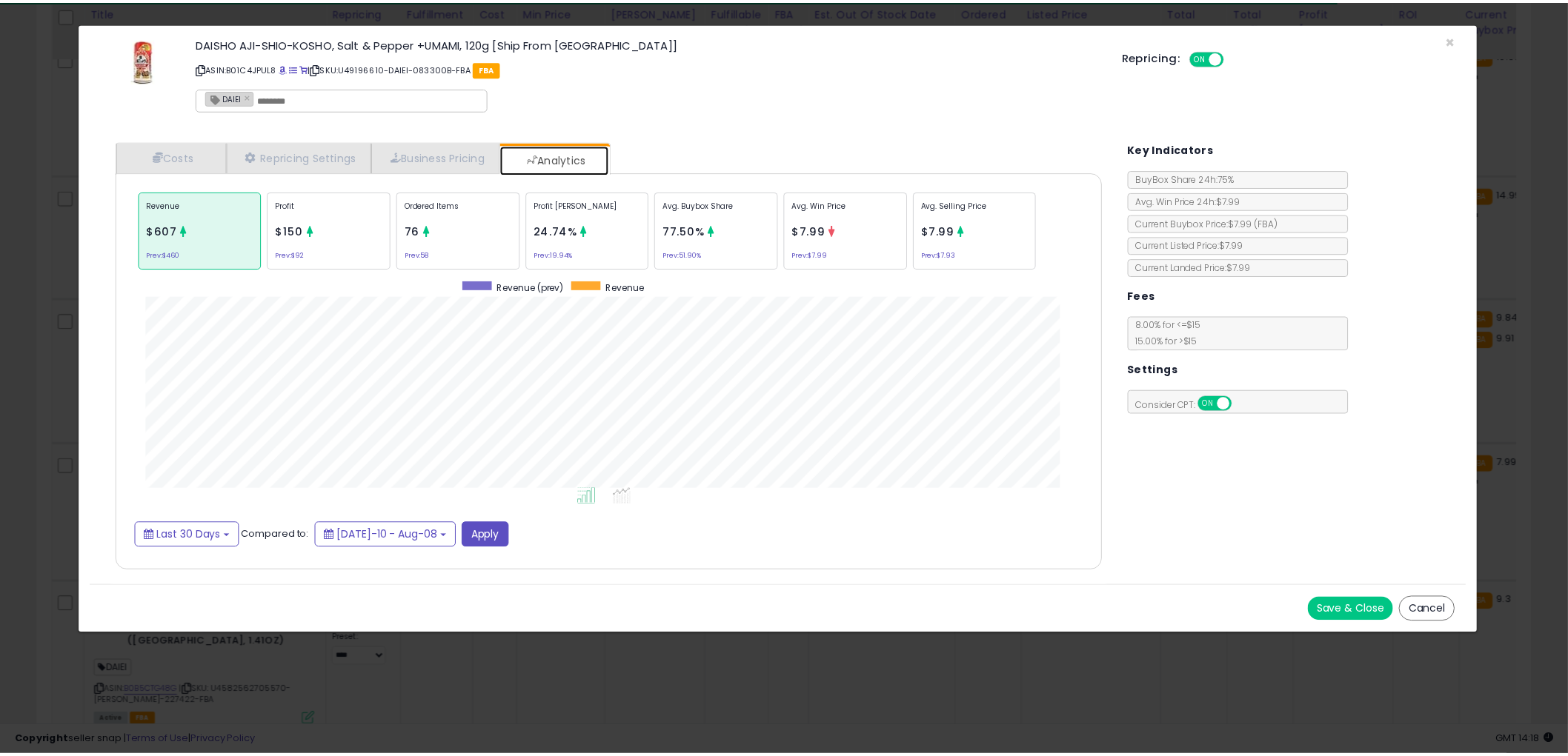
scroll to position [455, 1023]
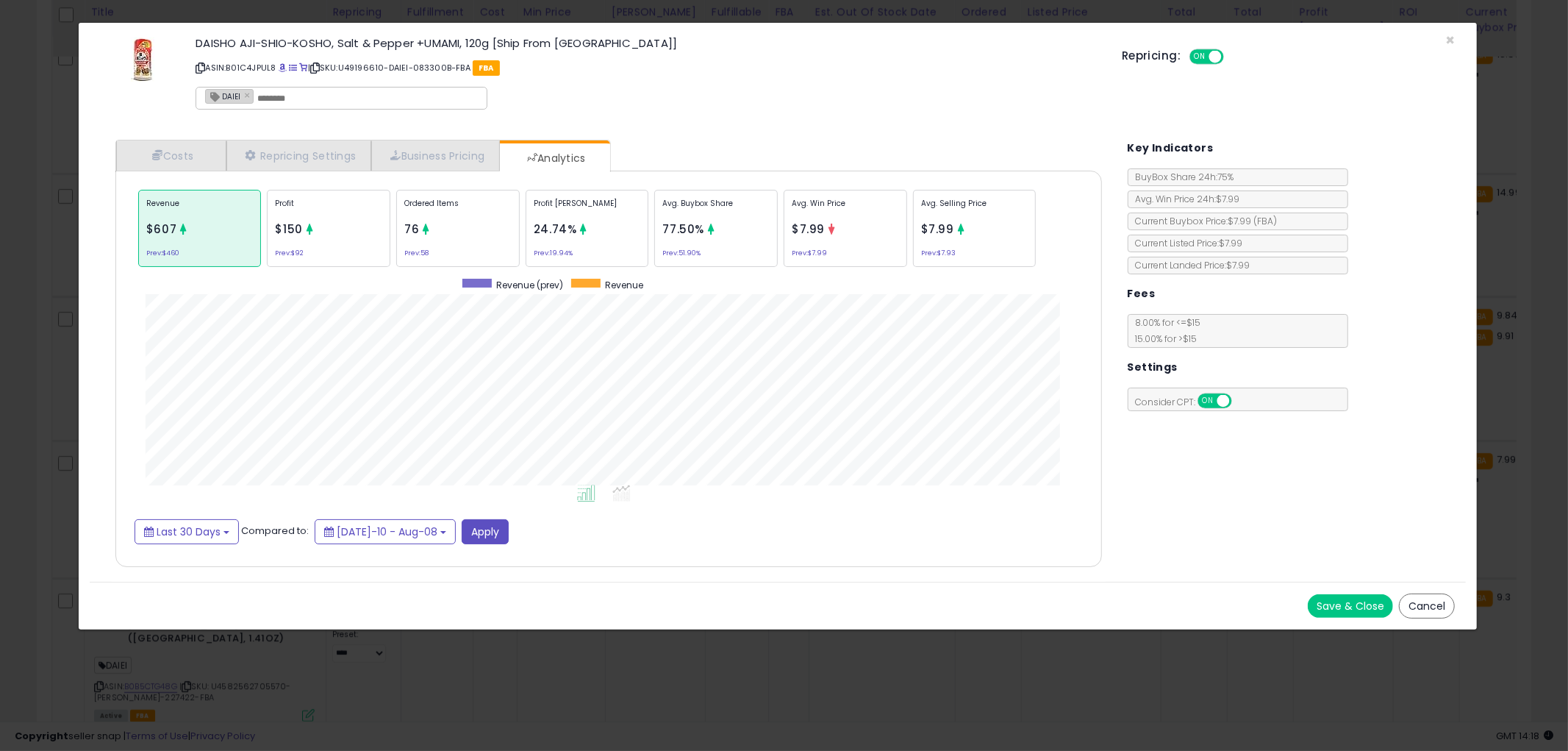
click at [1434, 600] on button "Cancel" at bounding box center [1428, 606] width 56 height 25
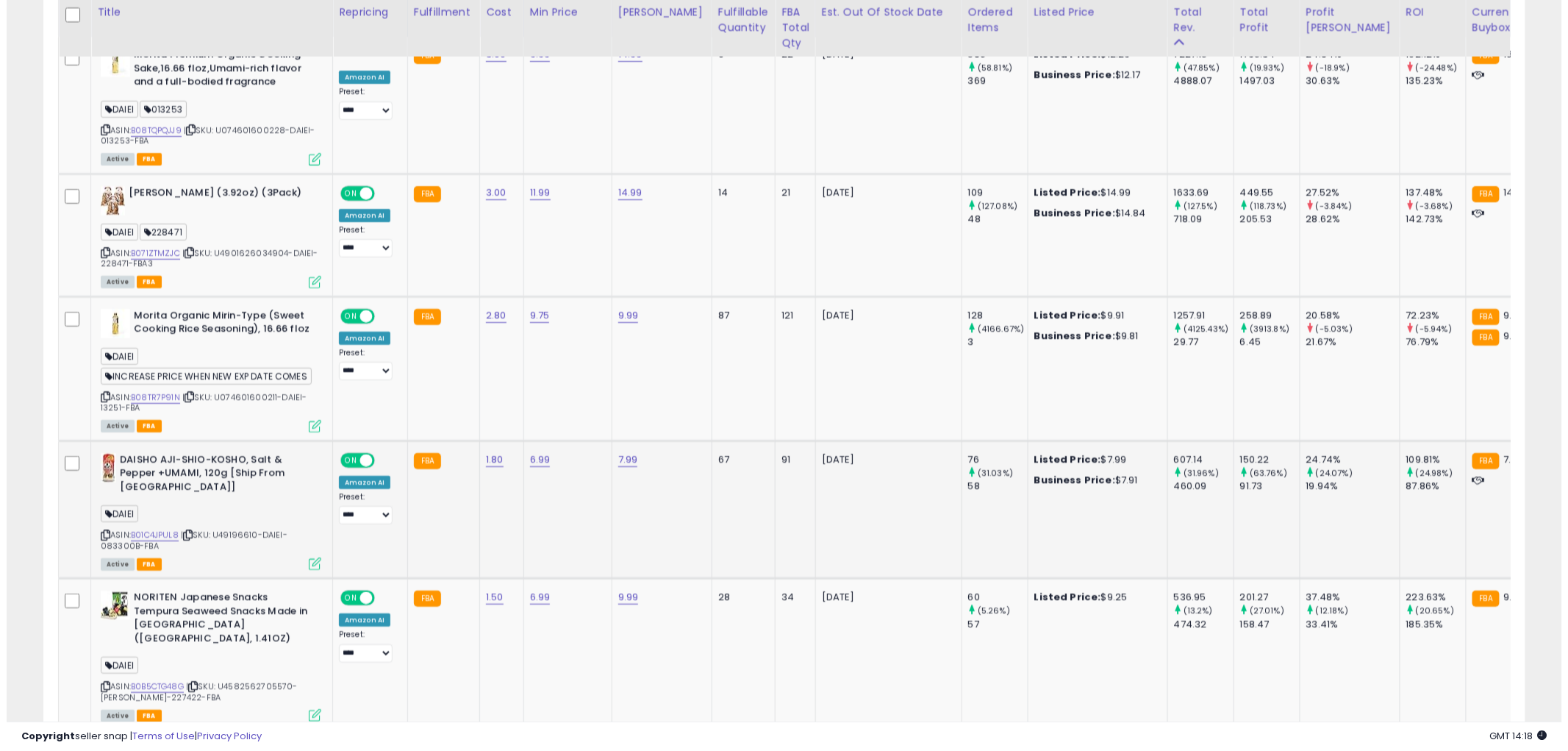
scroll to position [735504, 734458]
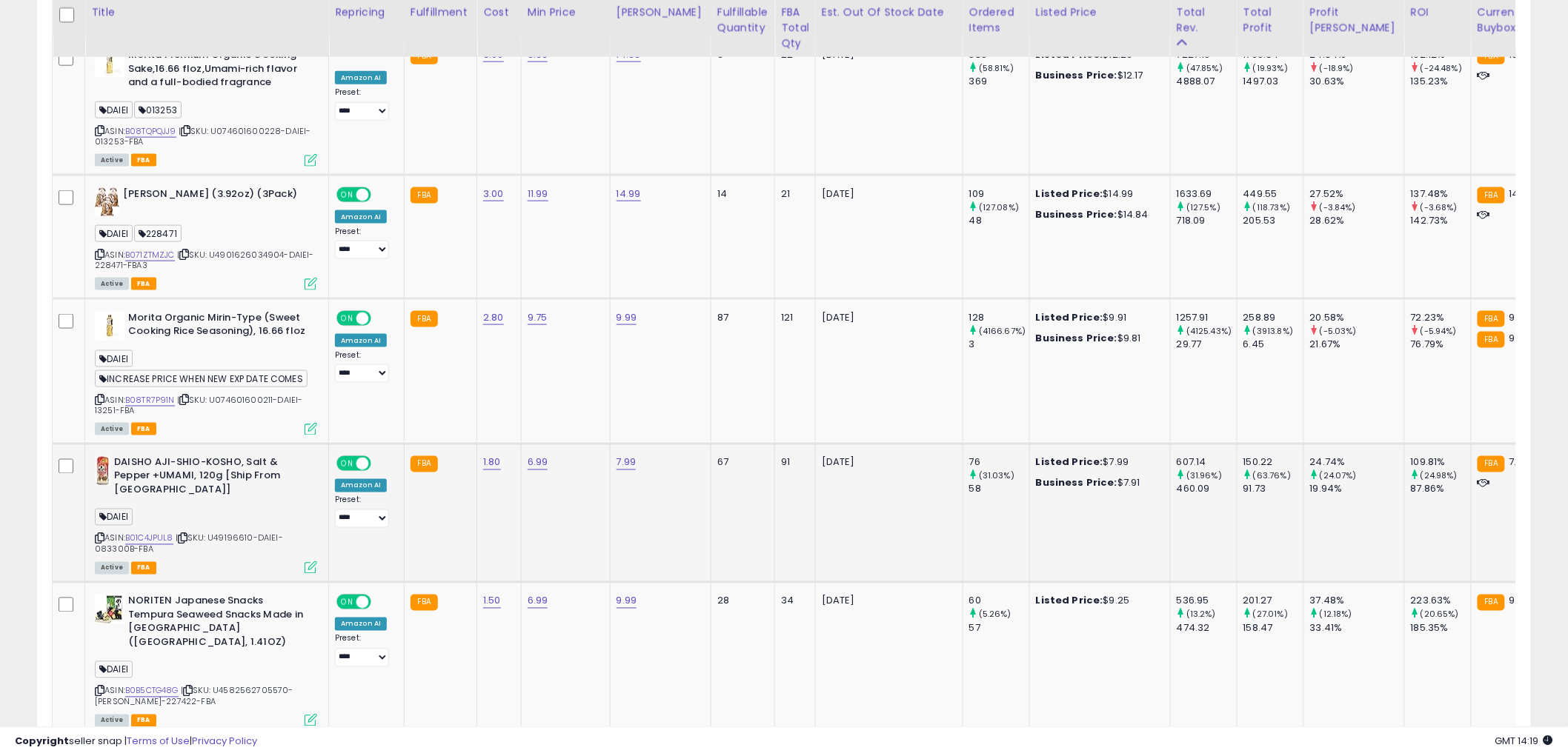
click at [317, 573] on icon at bounding box center [311, 568] width 13 height 13
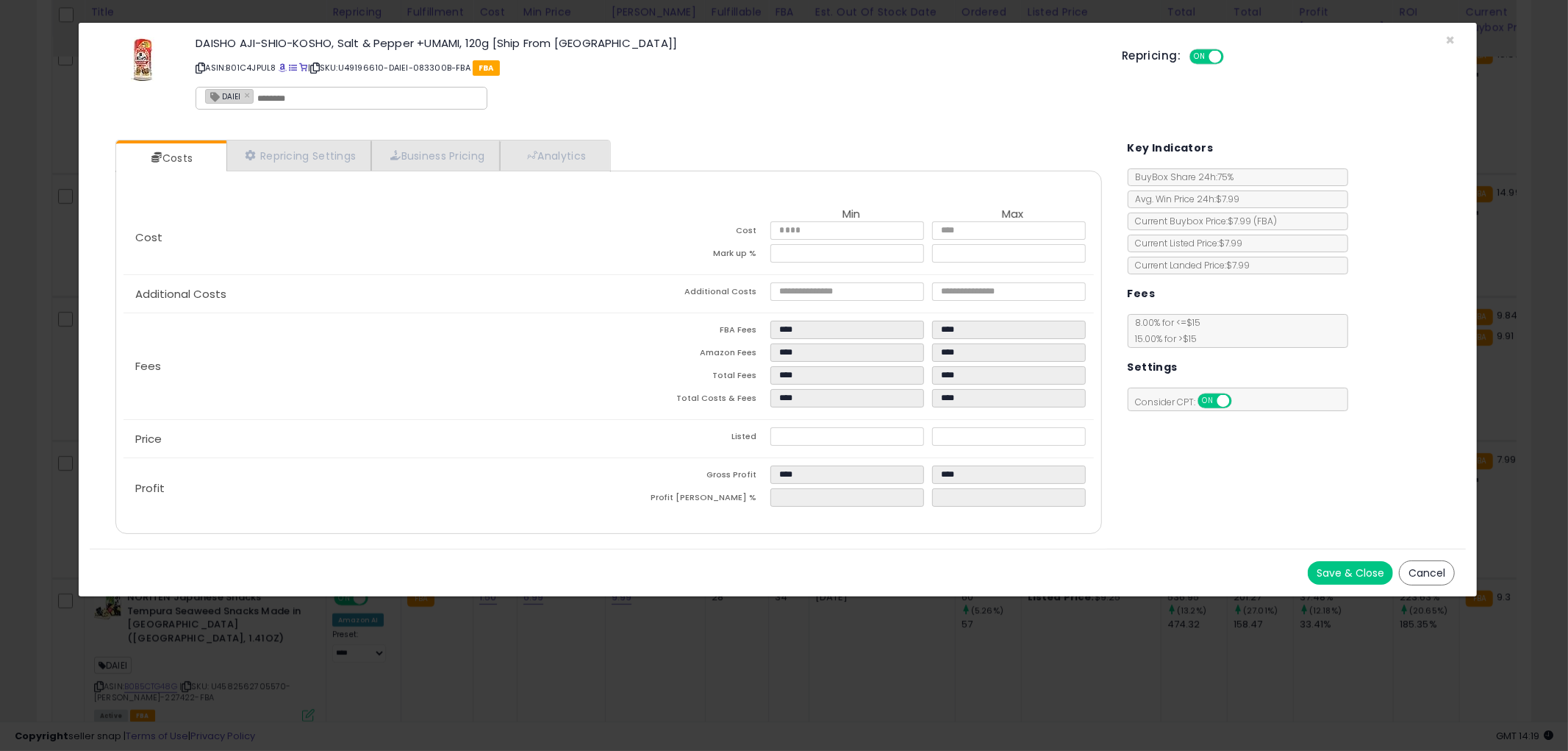
click at [199, 69] on icon at bounding box center [200, 68] width 10 height 8
click at [1449, 40] on span "×" at bounding box center [1450, 40] width 10 height 22
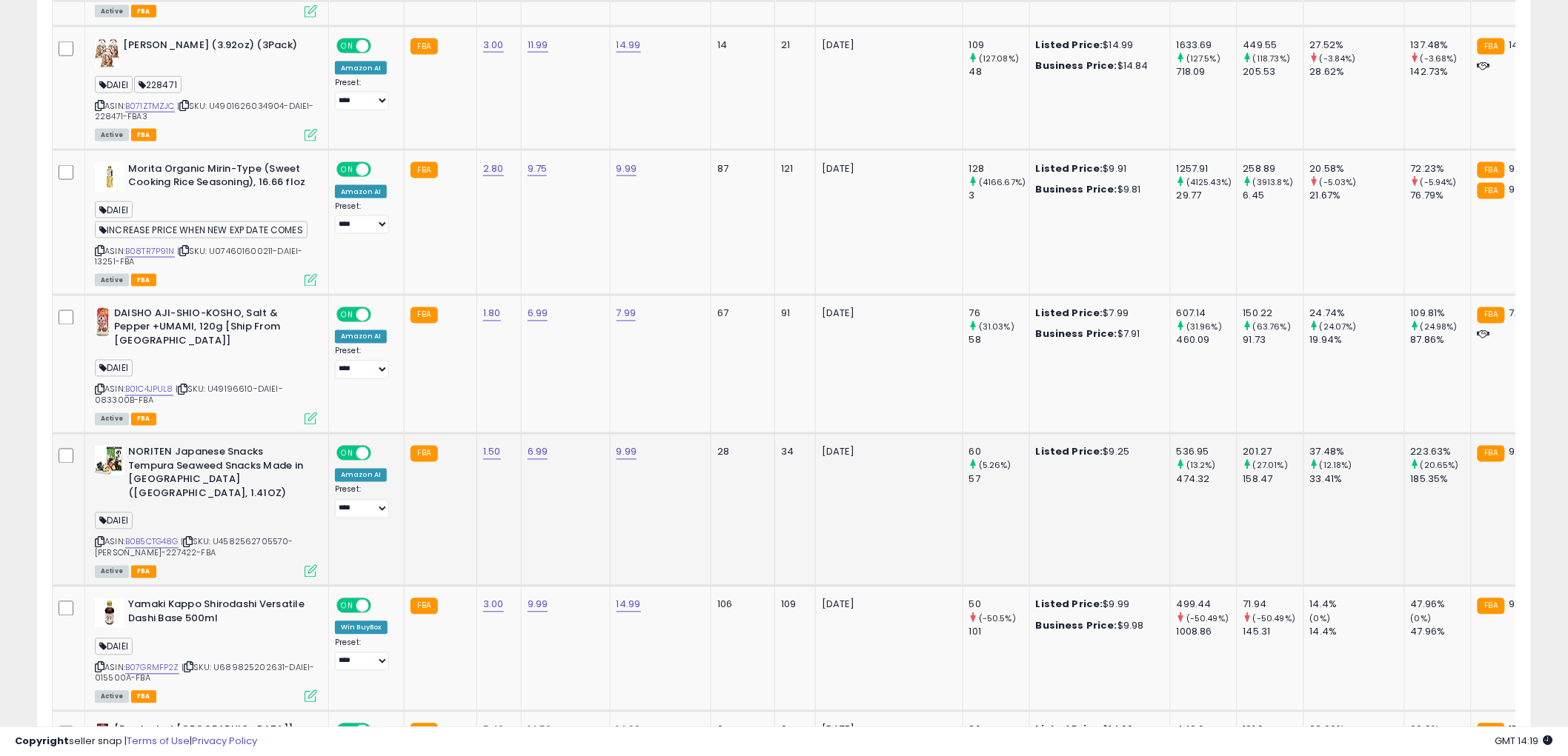
scroll to position [906, 0]
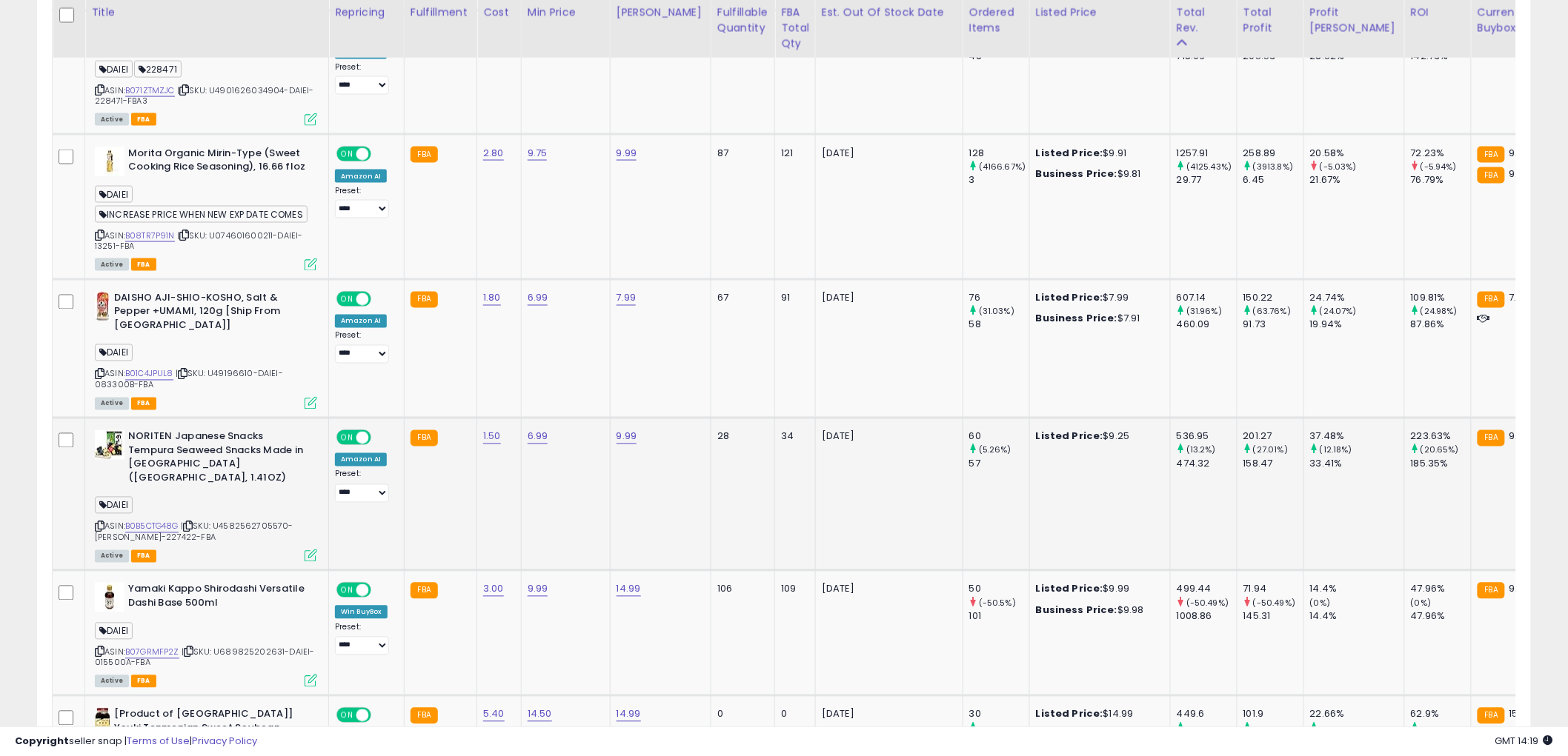
click at [95, 523] on icon at bounding box center [99, 526] width 10 height 8
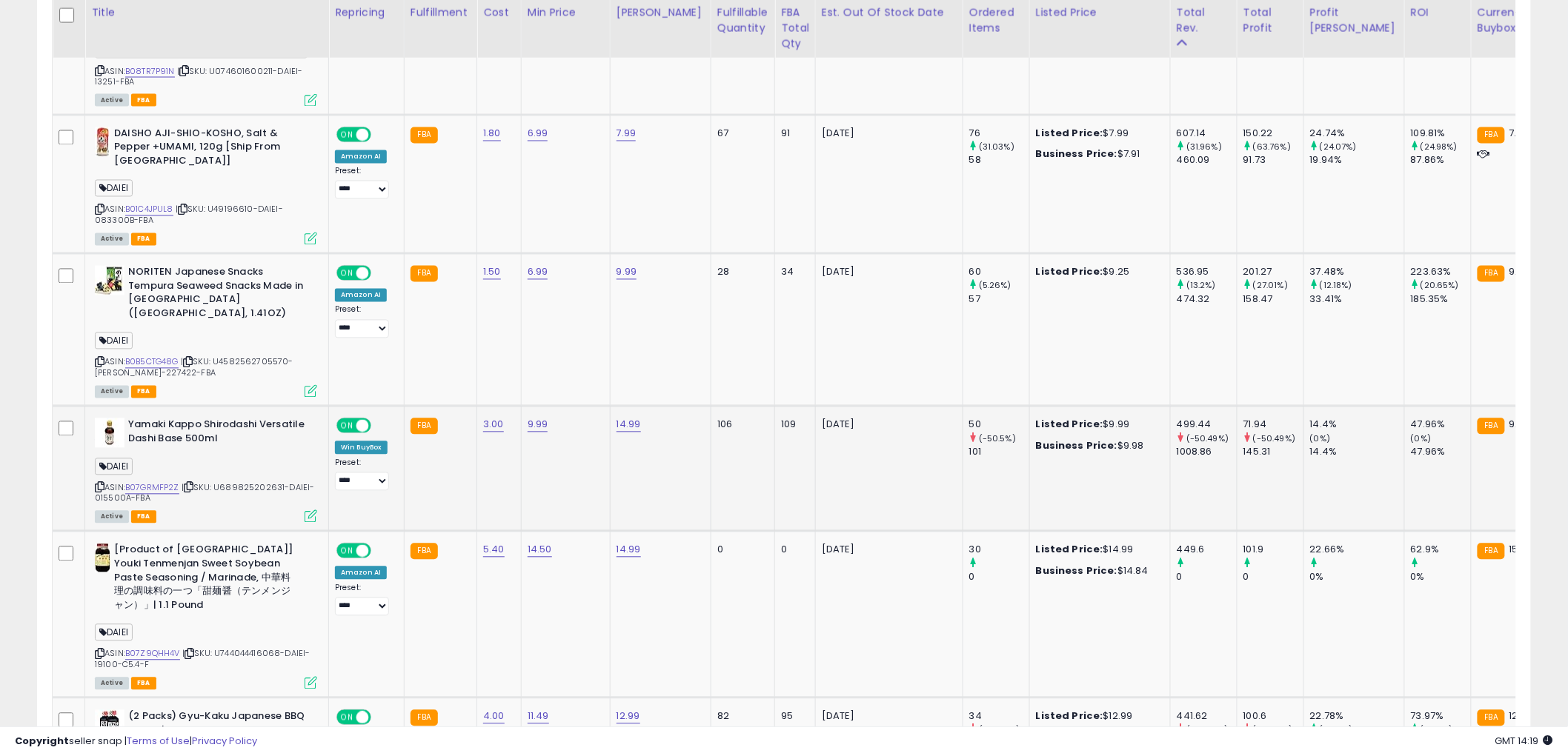
scroll to position [1152, 0]
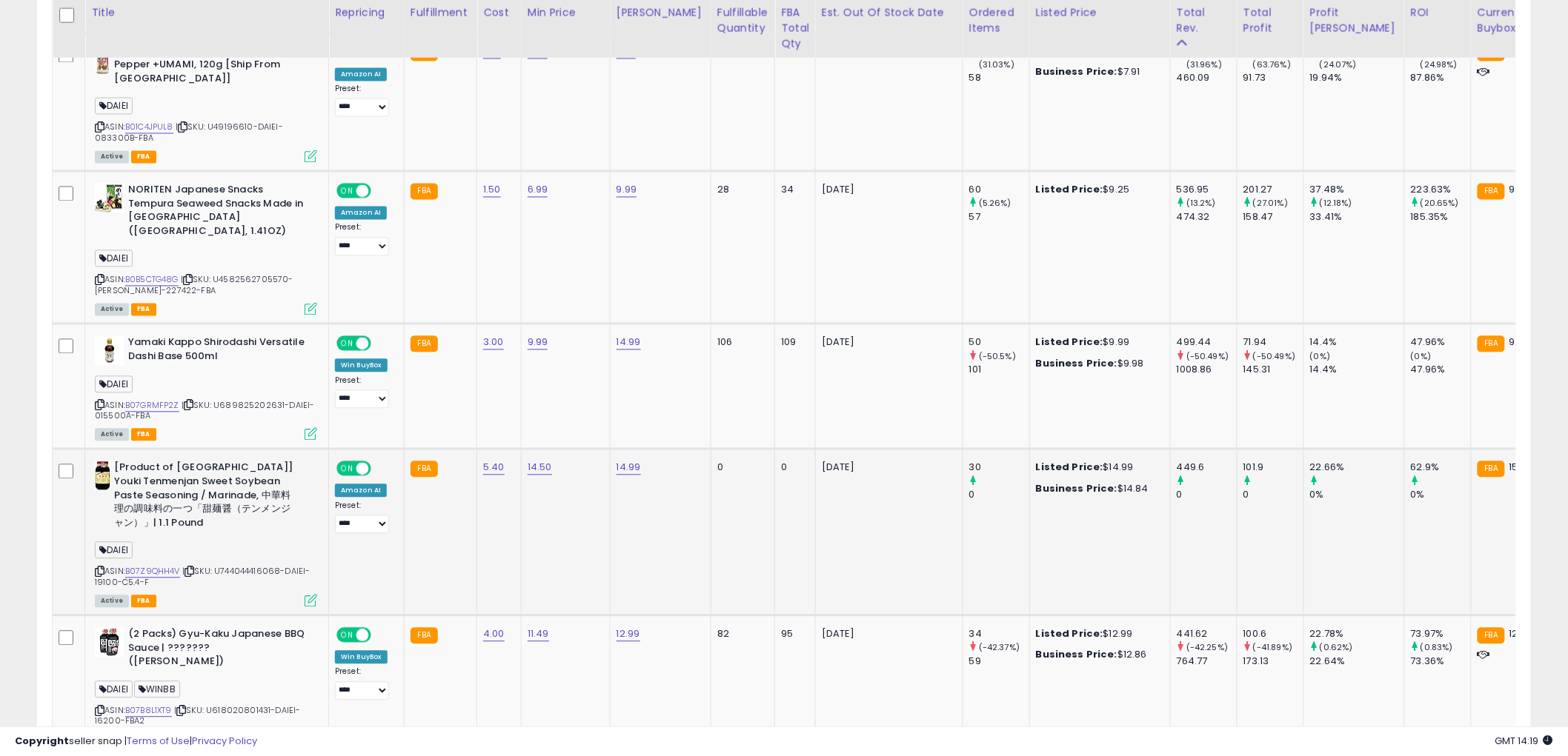
click at [104, 568] on icon at bounding box center [99, 572] width 10 height 8
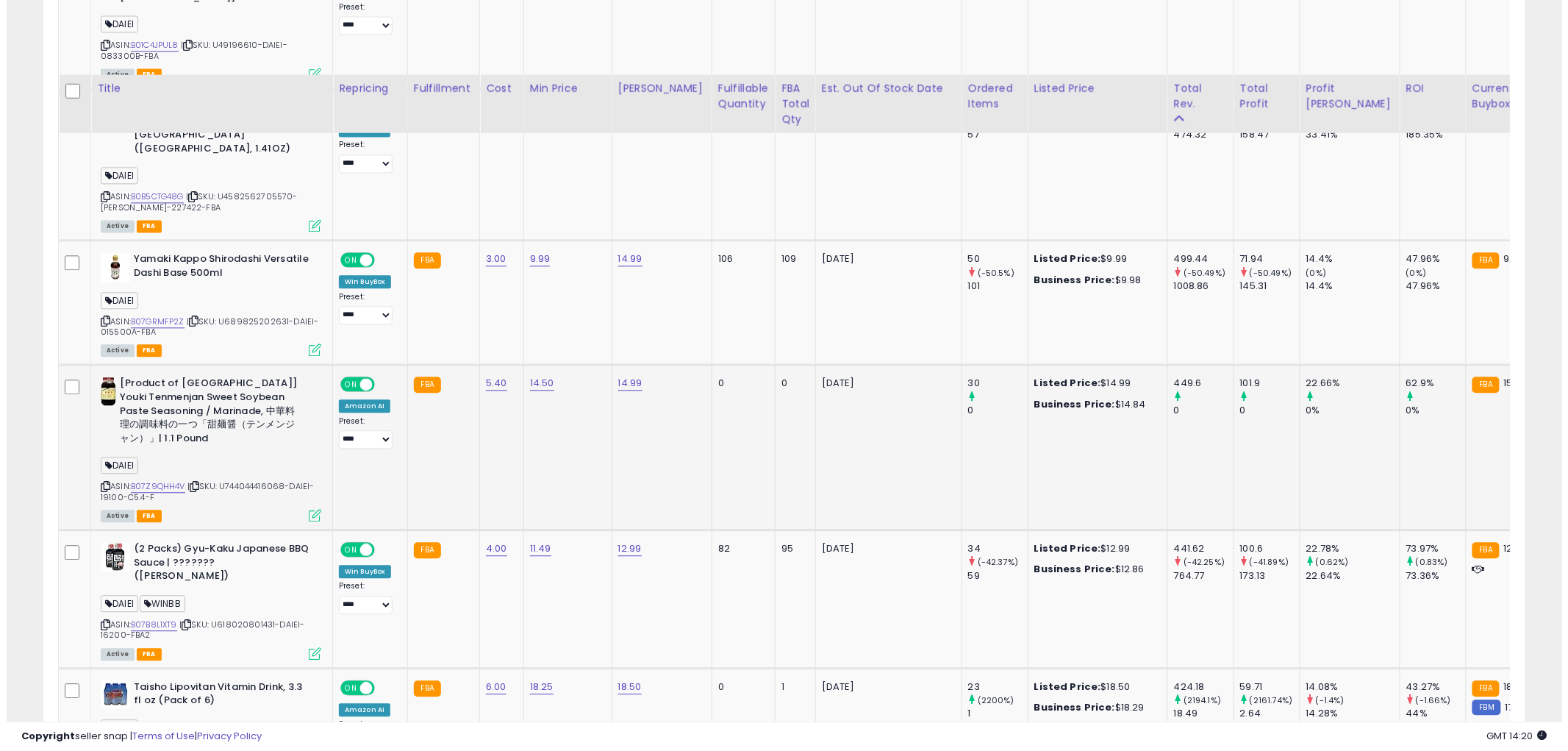
scroll to position [1307, 0]
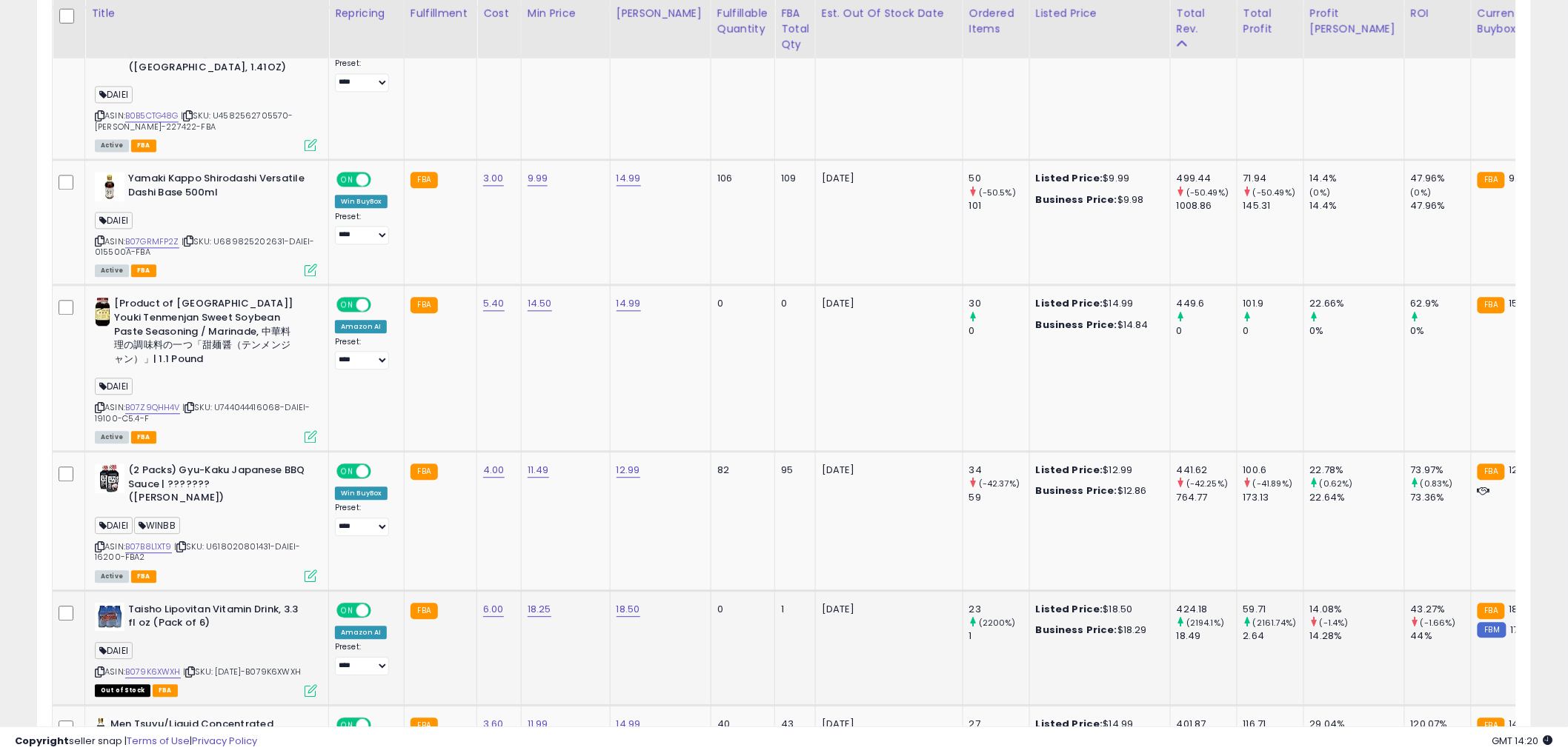
drag, startPoint x: 472, startPoint y: 493, endPoint x: 485, endPoint y: 643, distance: 150.6
click at [535, 641] on td "18.25" at bounding box center [565, 647] width 88 height 115
click at [304, 684] on div "Out of Stock FBA" at bounding box center [206, 689] width 223 height 10
click at [312, 684] on icon at bounding box center [311, 690] width 13 height 13
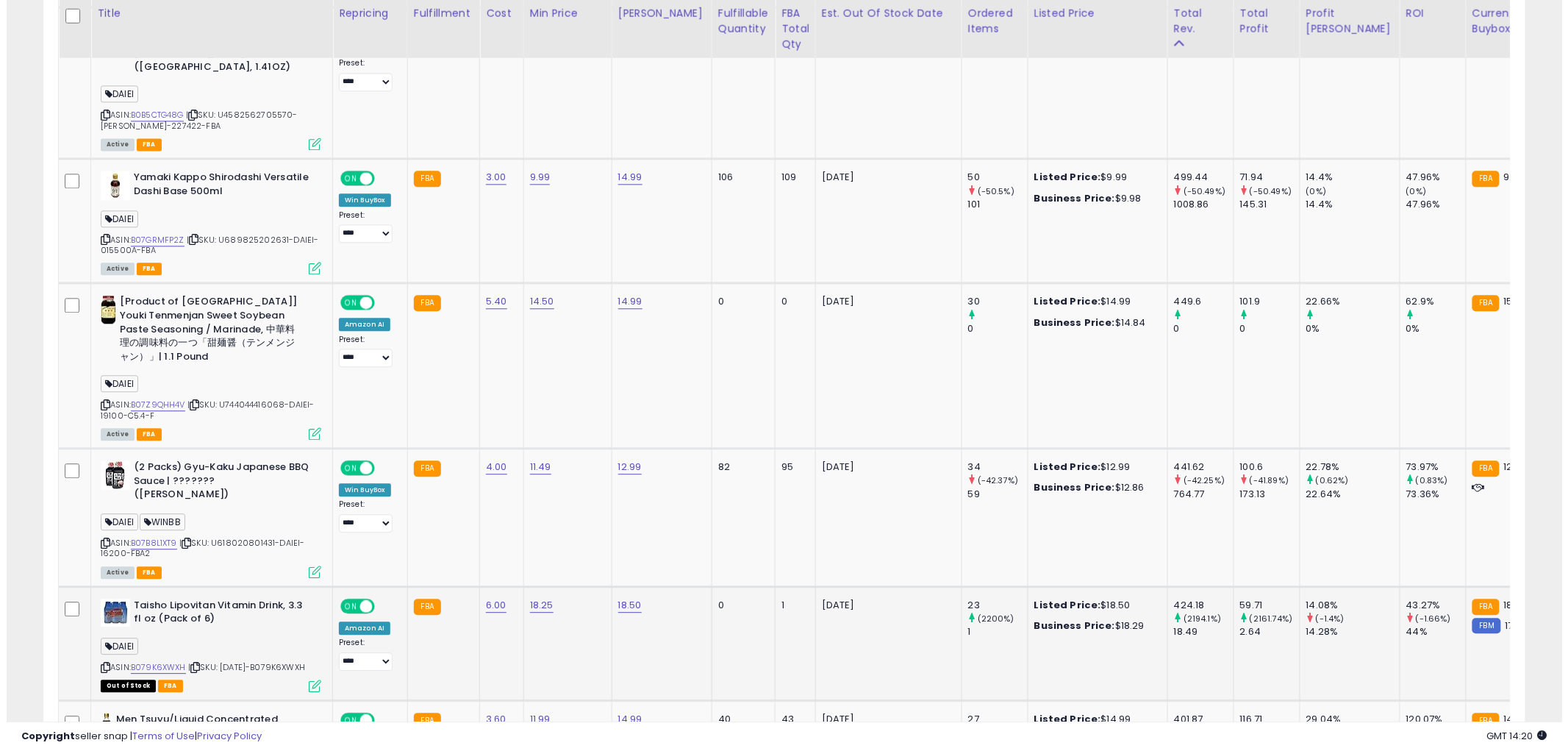
scroll to position [302, 868]
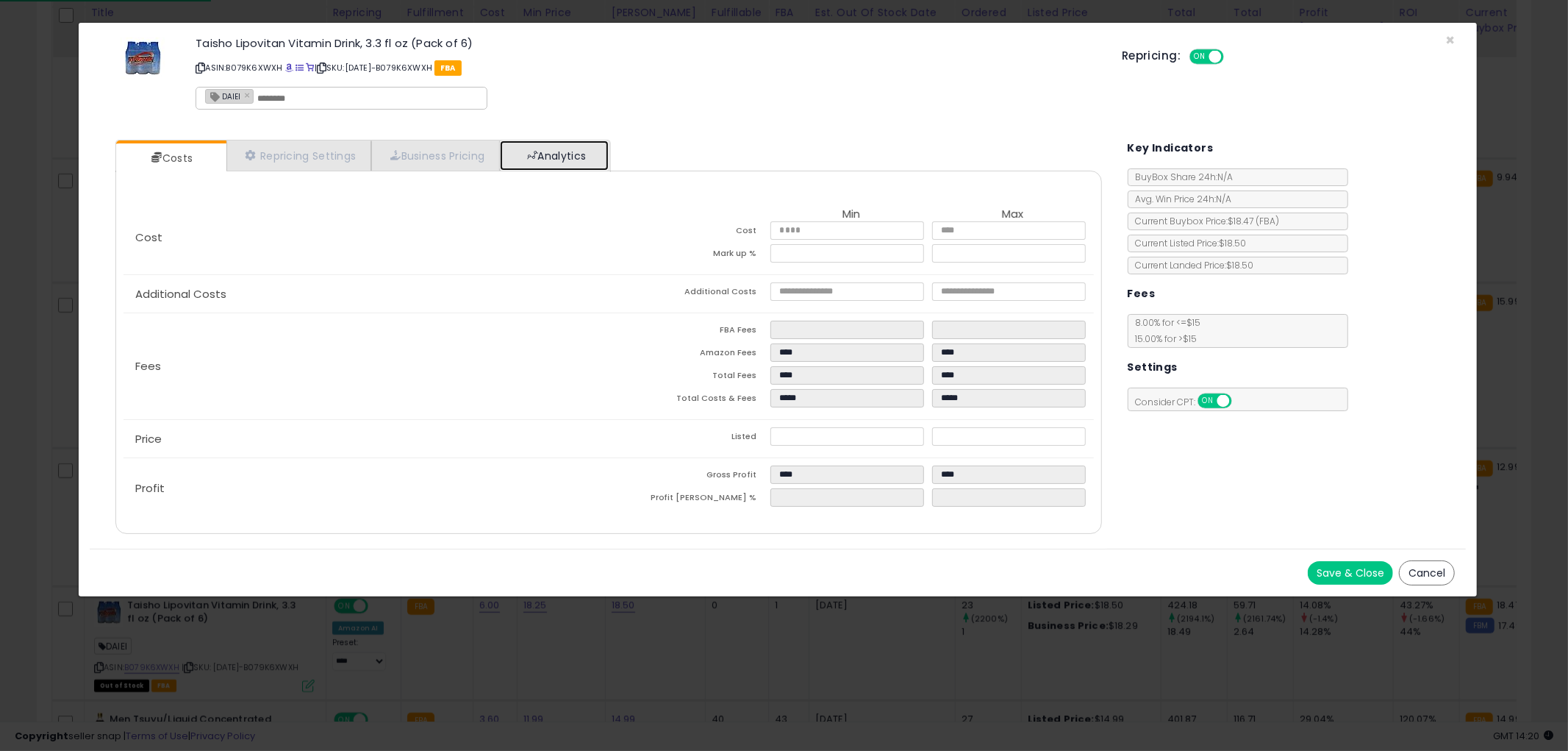
click at [607, 151] on link "Analytics" at bounding box center [554, 155] width 109 height 30
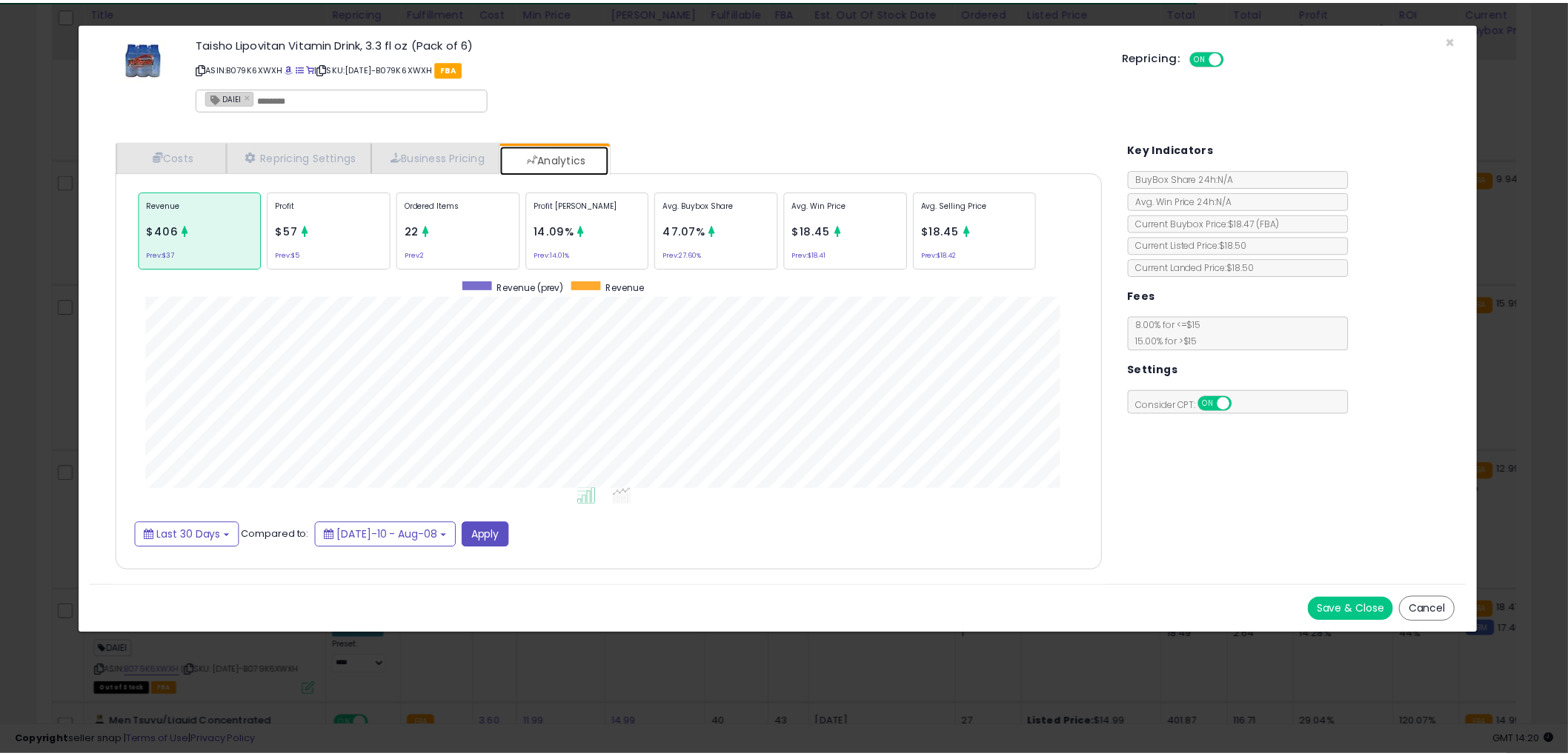
scroll to position [455, 1023]
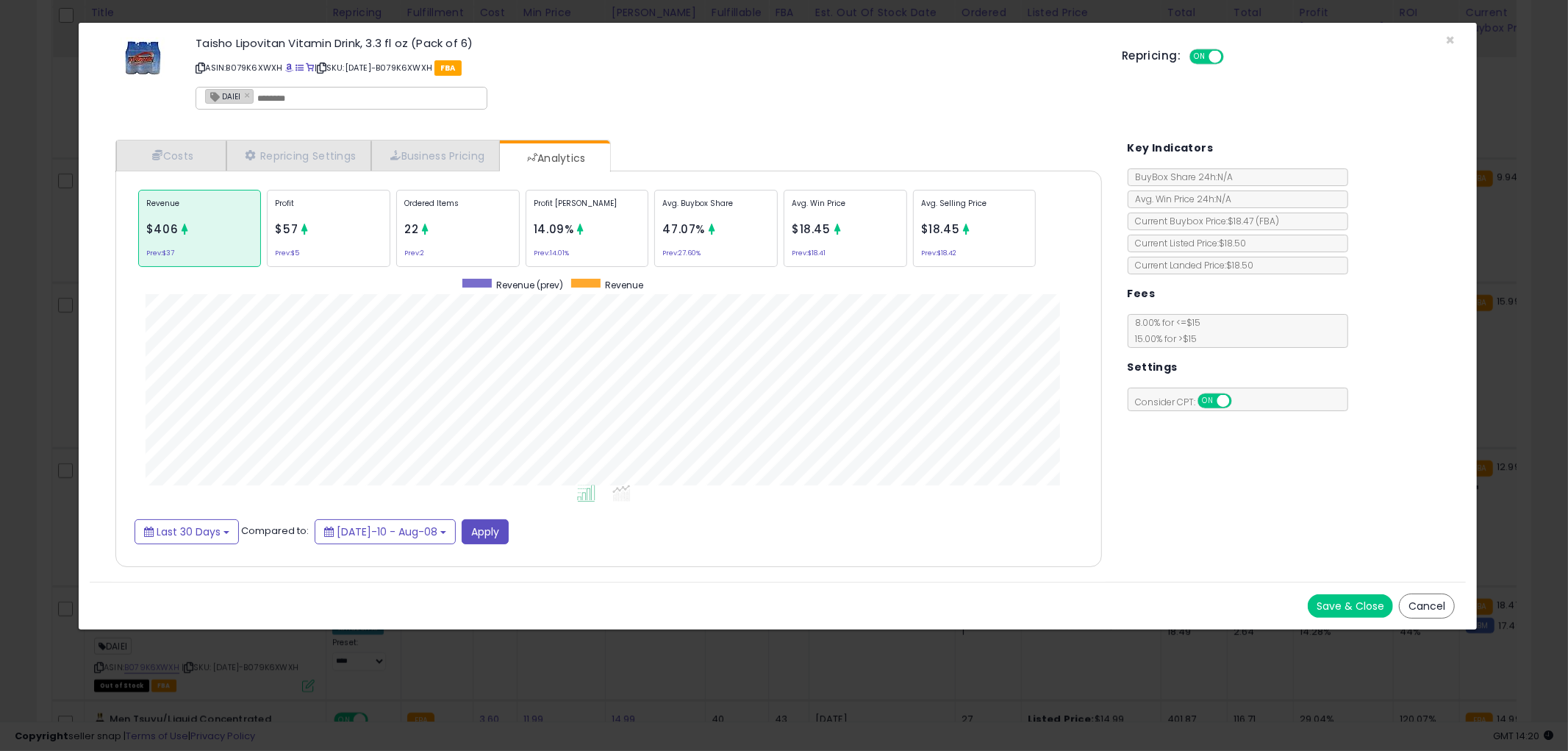
click at [1429, 602] on button "Cancel" at bounding box center [1428, 606] width 56 height 25
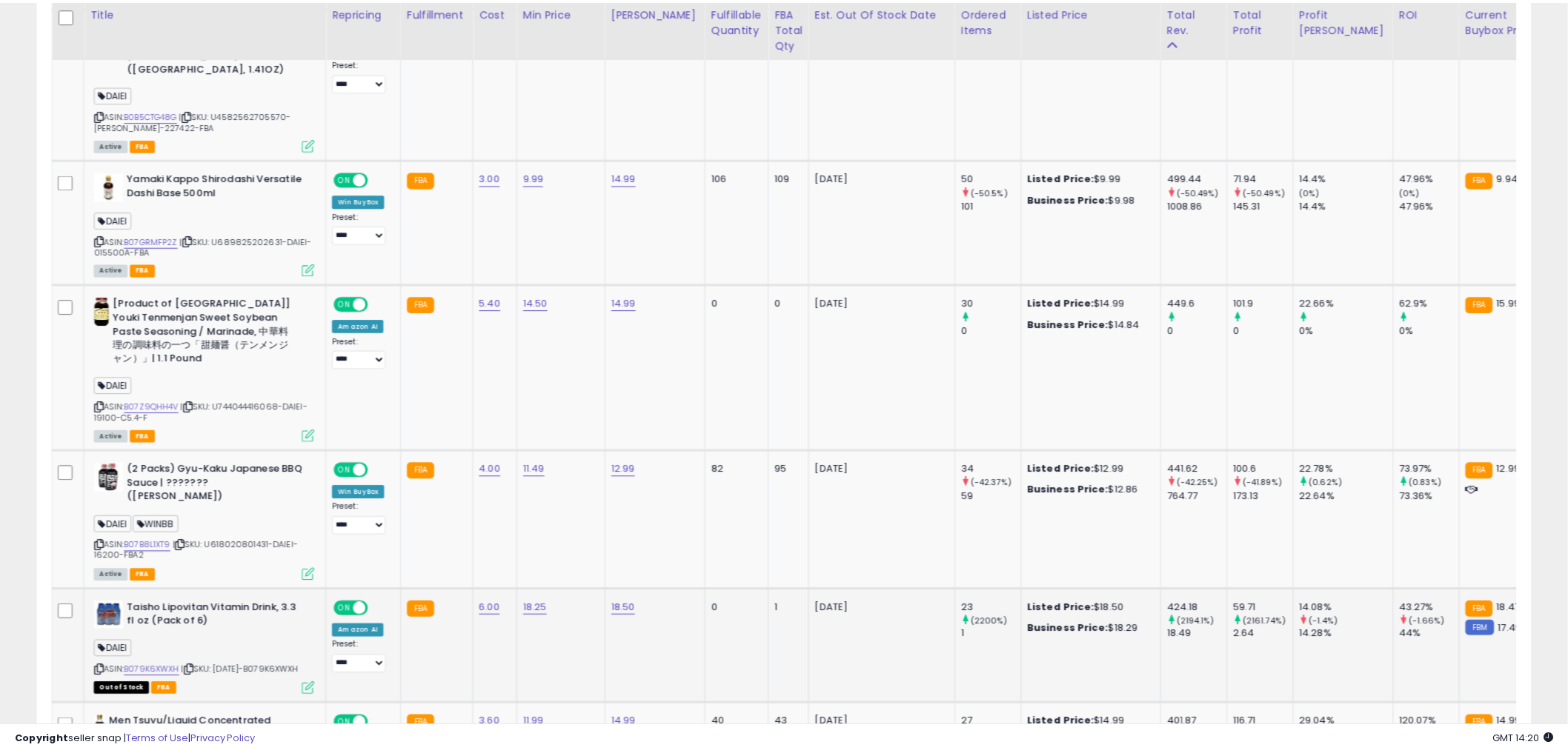
scroll to position [740401, 740012]
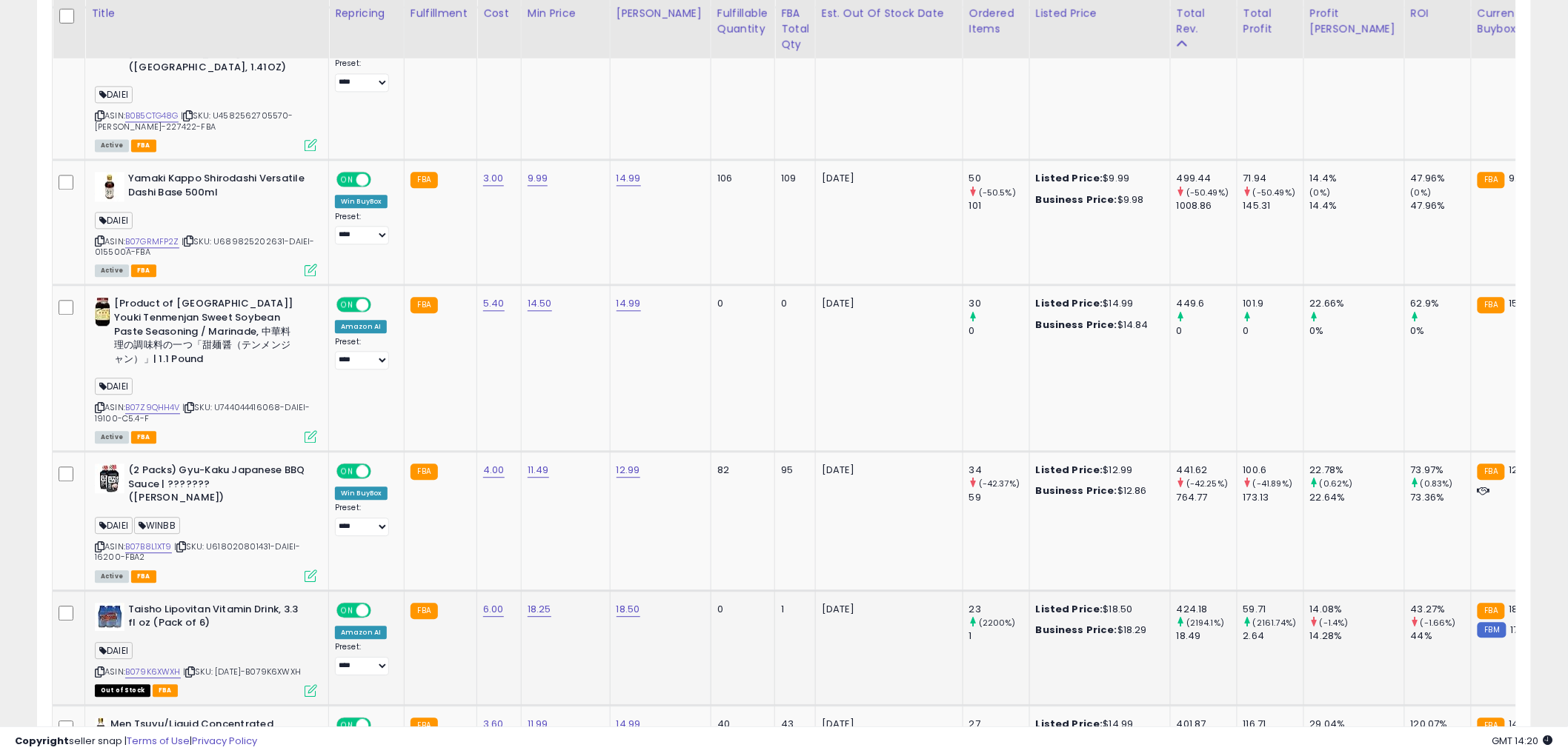
click at [97, 668] on icon at bounding box center [99, 672] width 10 height 8
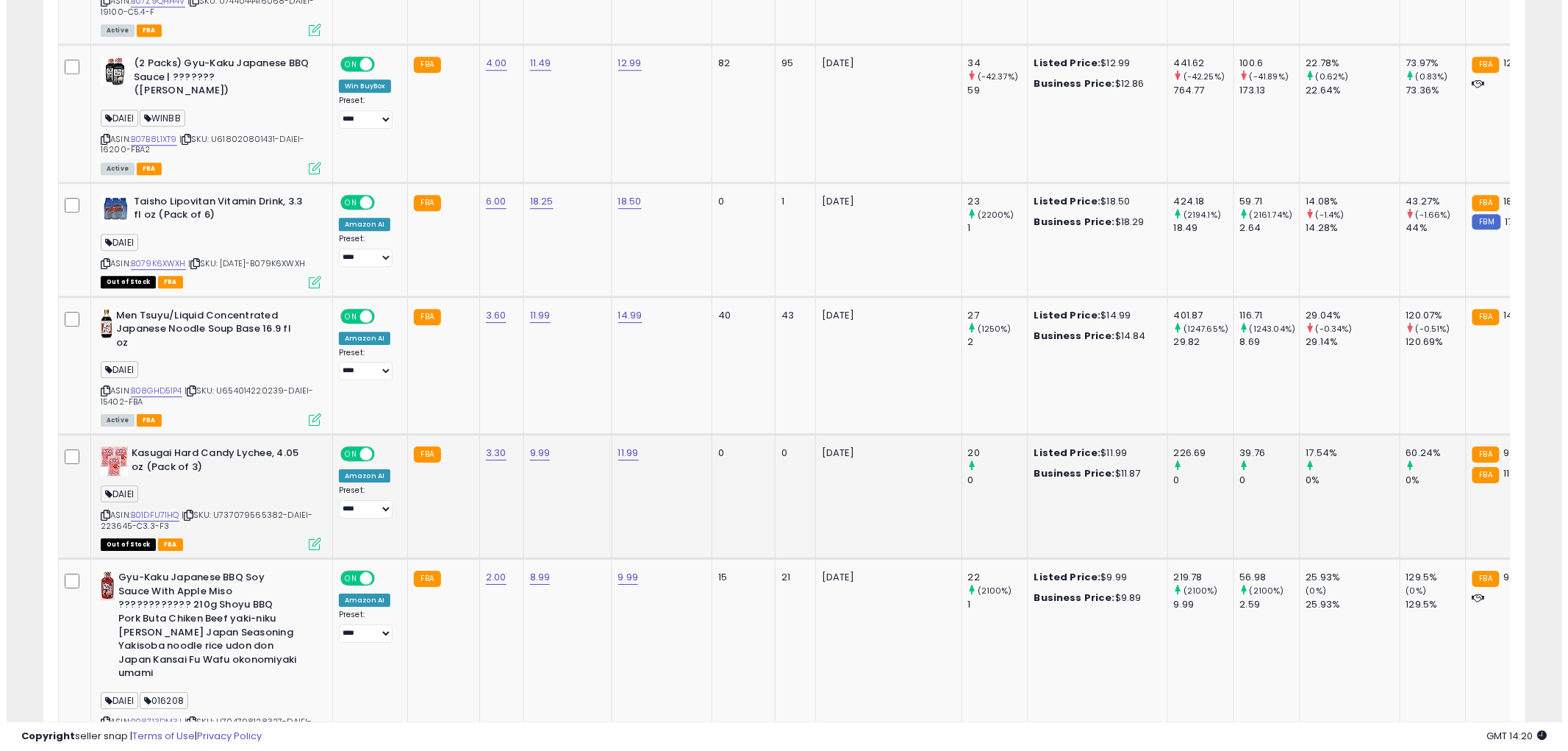
scroll to position [1717, 0]
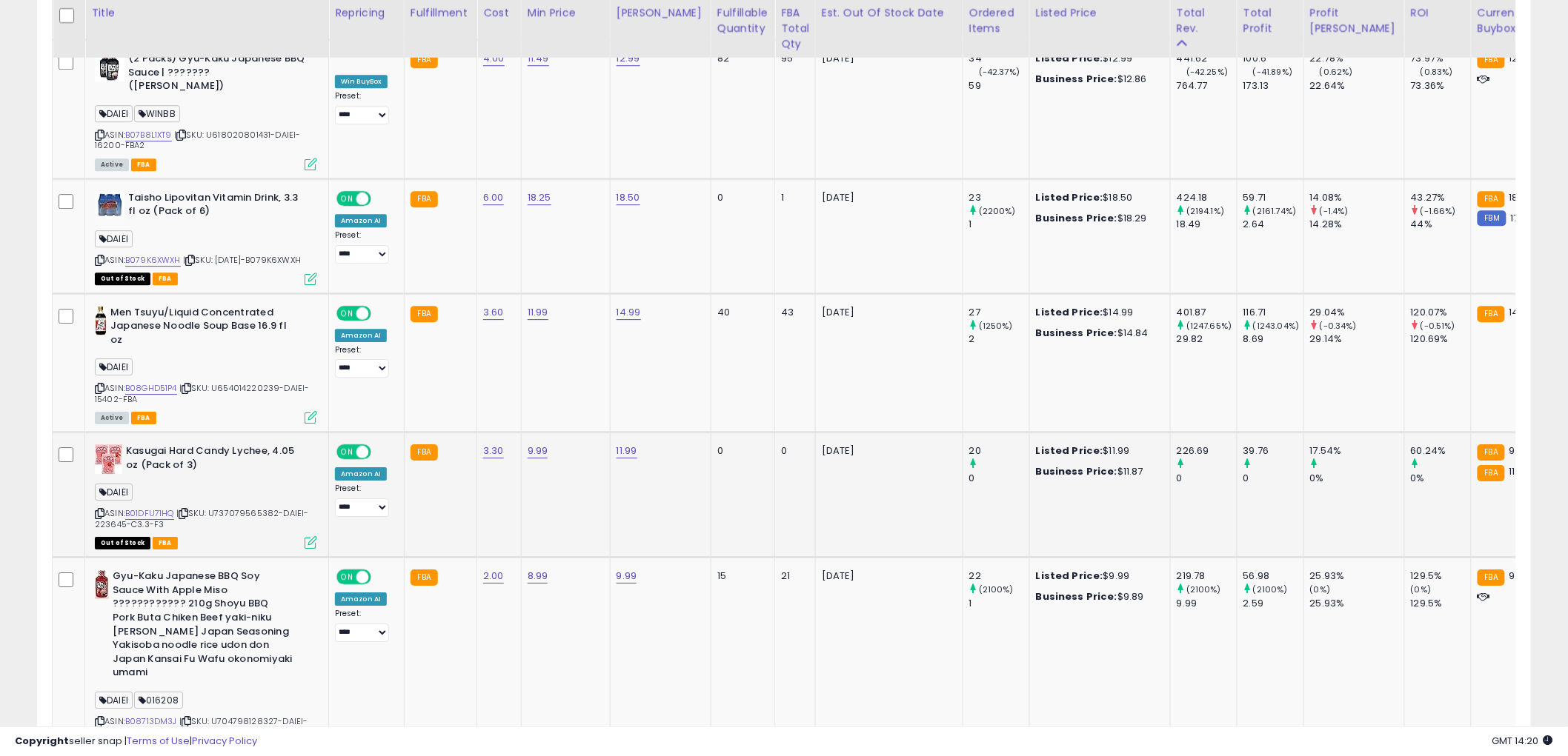
click at [314, 536] on icon at bounding box center [311, 543] width 13 height 13
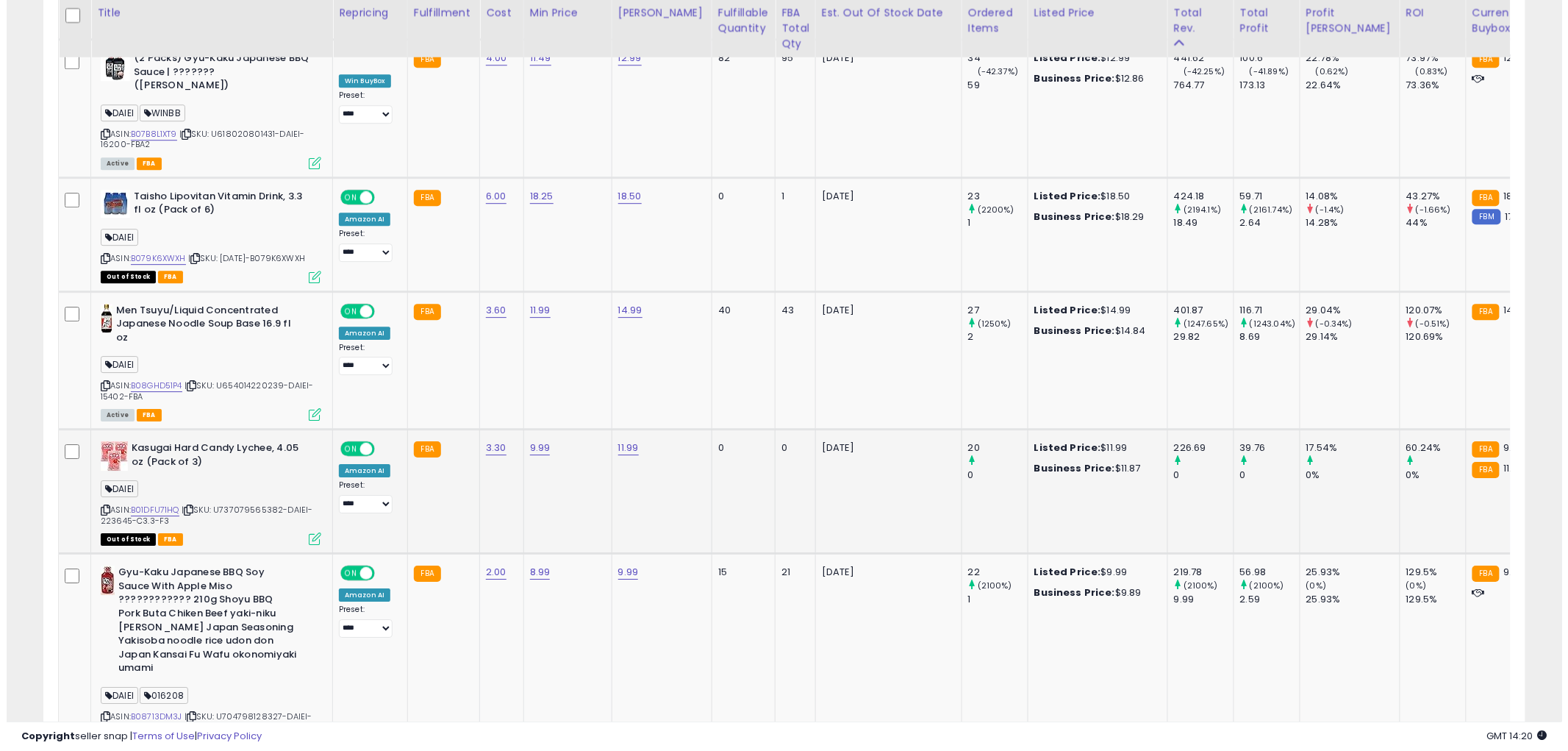
scroll to position [302, 868]
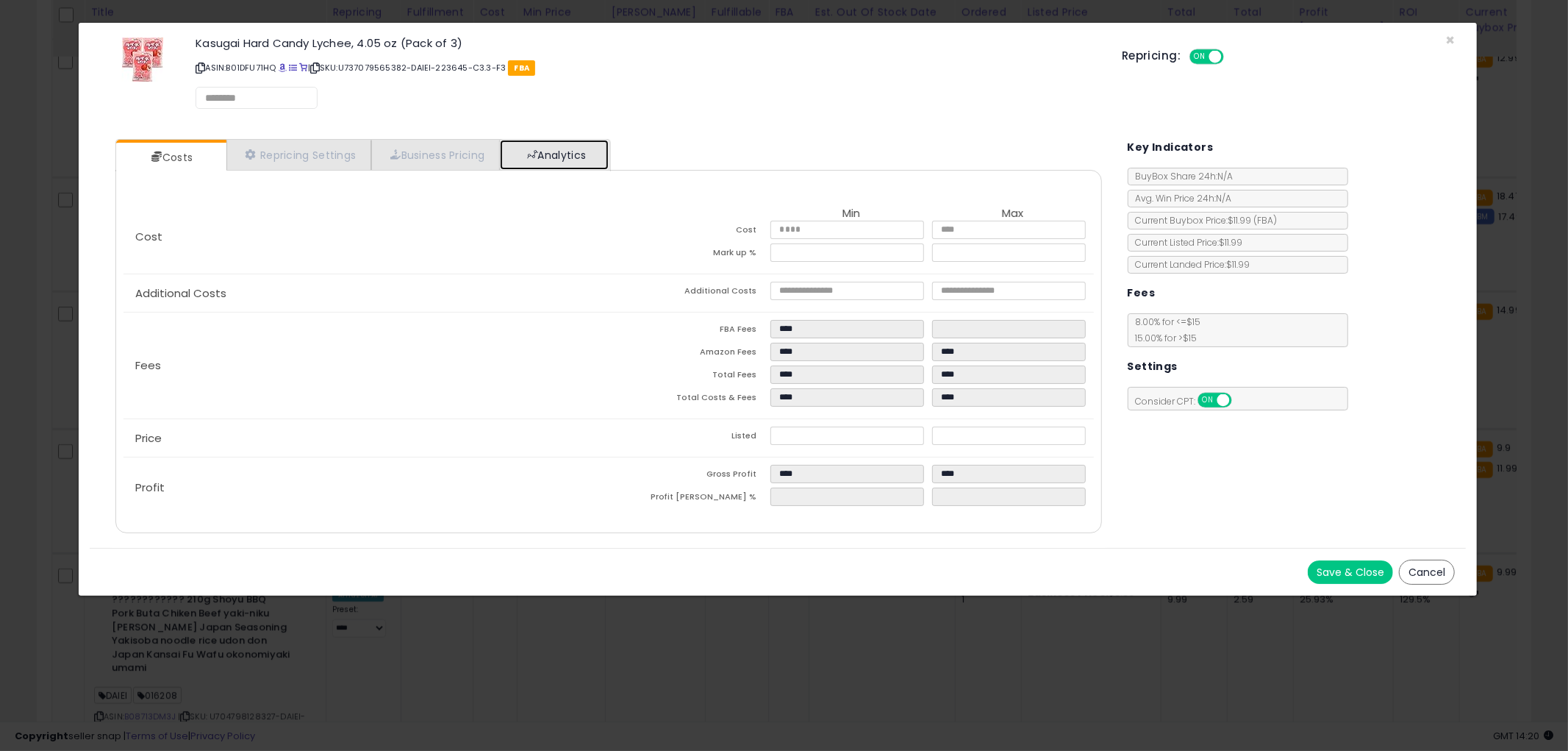
click at [561, 159] on link "Analytics" at bounding box center [554, 154] width 109 height 30
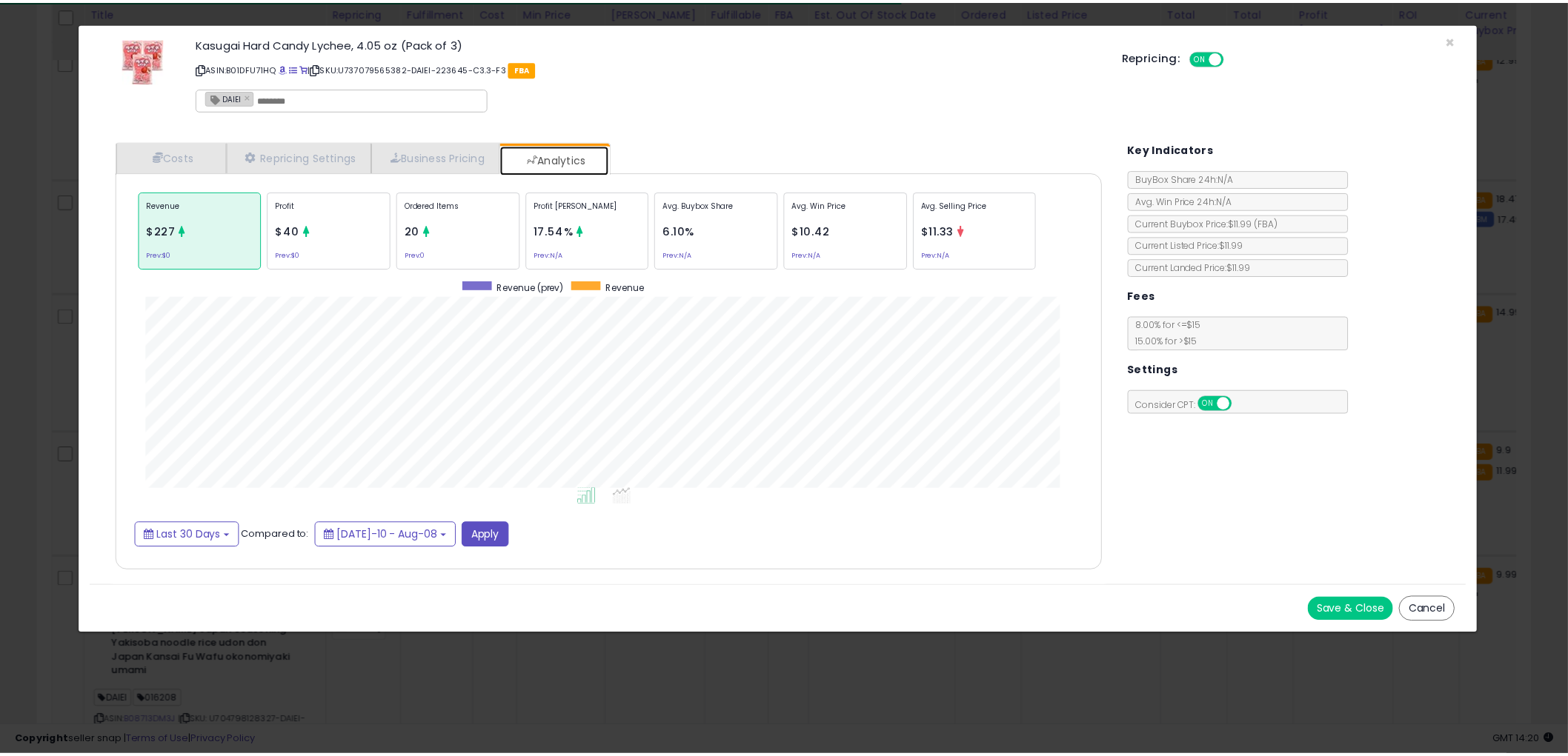
scroll to position [455, 1023]
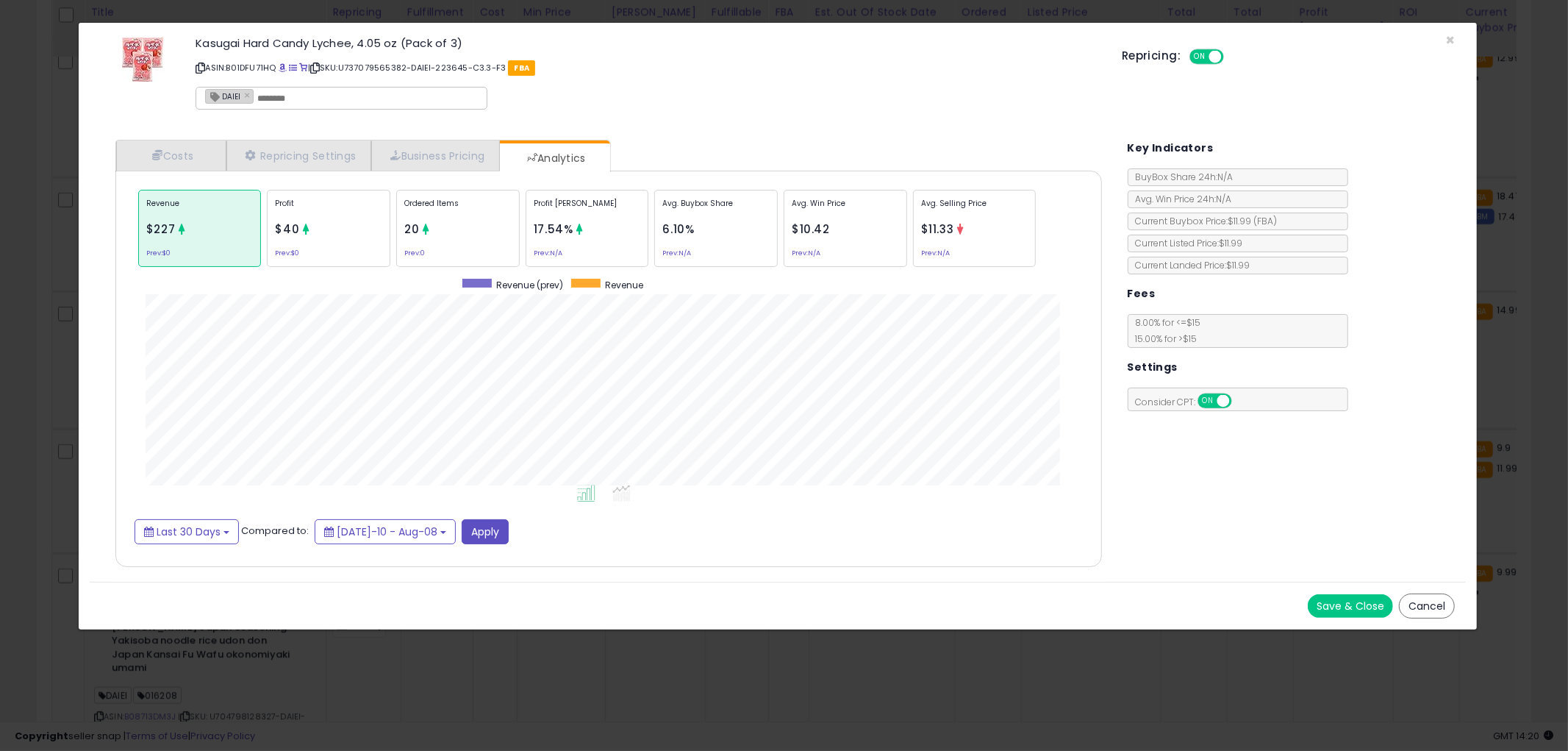
click at [1435, 612] on button "Cancel" at bounding box center [1428, 606] width 56 height 25
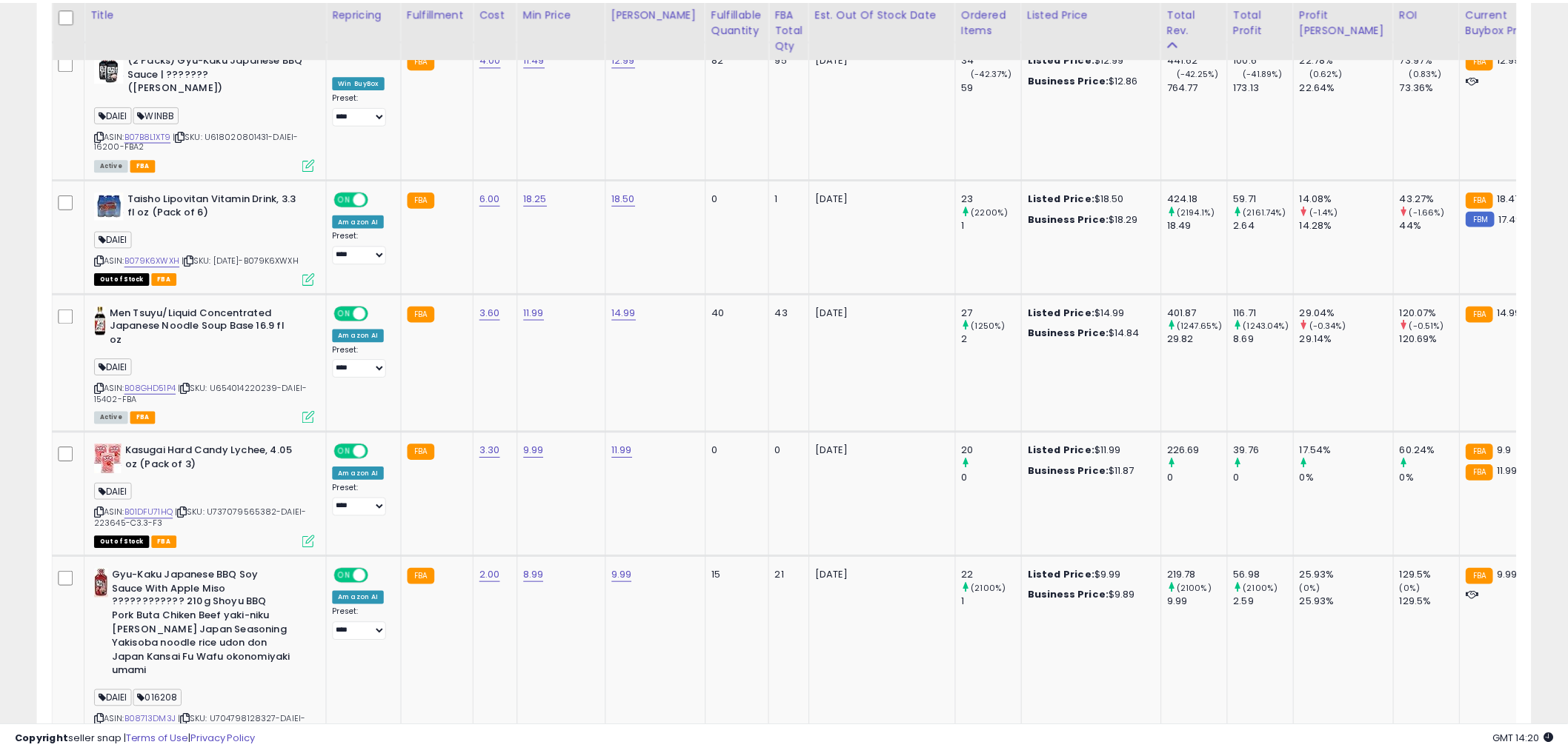
scroll to position [740401, 740012]
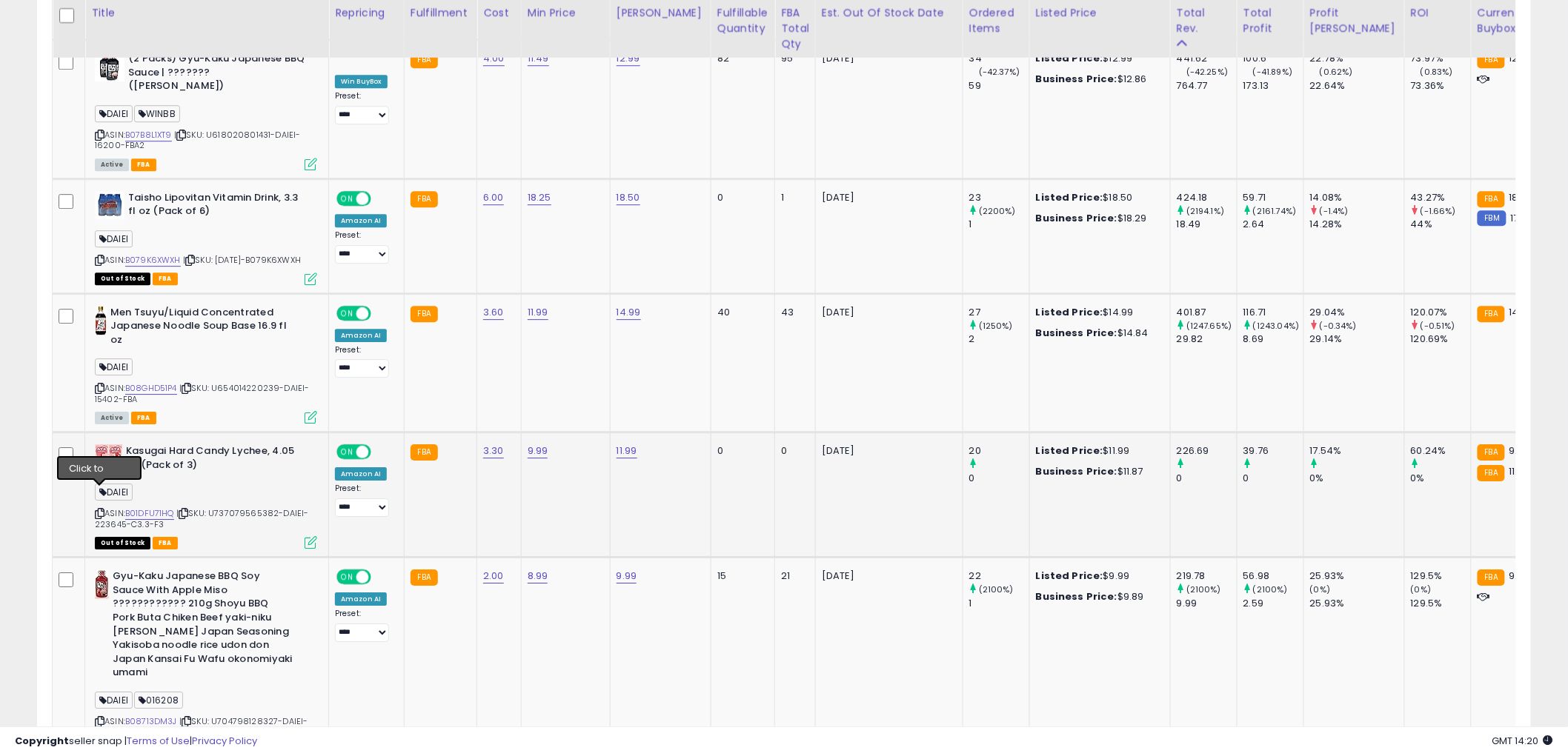
click at [100, 510] on icon at bounding box center [99, 513] width 10 height 8
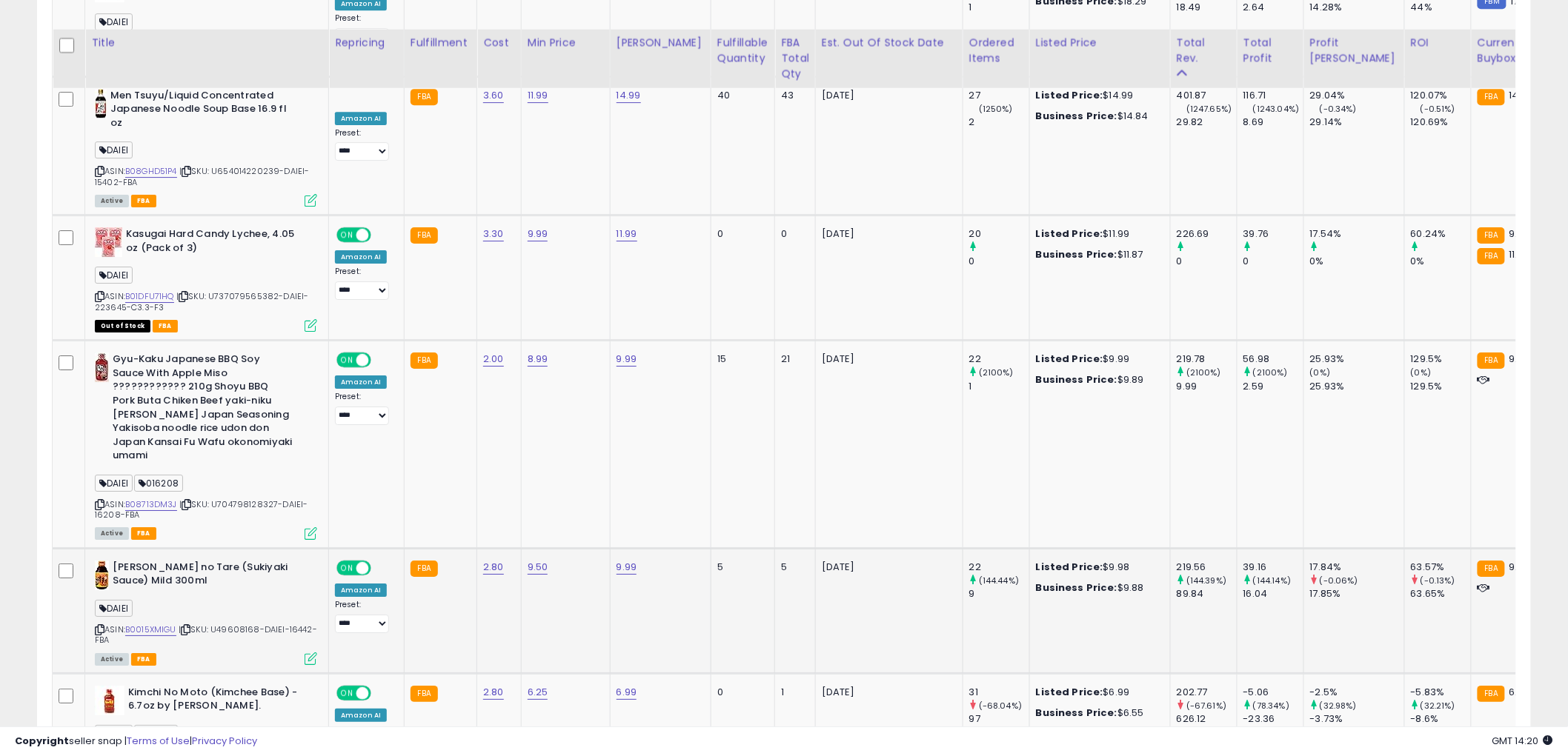
scroll to position [1974, 0]
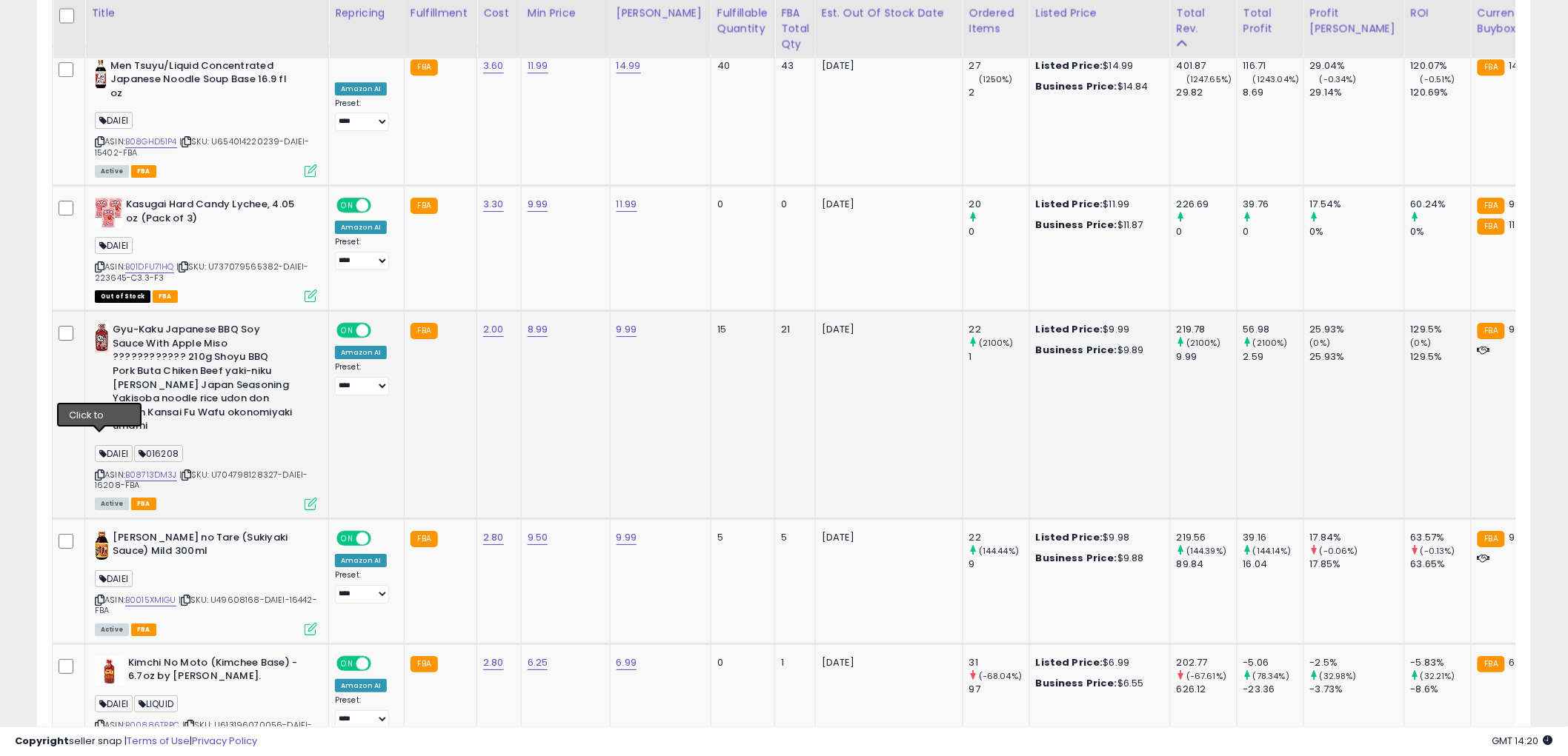
click at [99, 471] on icon at bounding box center [99, 475] width 10 height 8
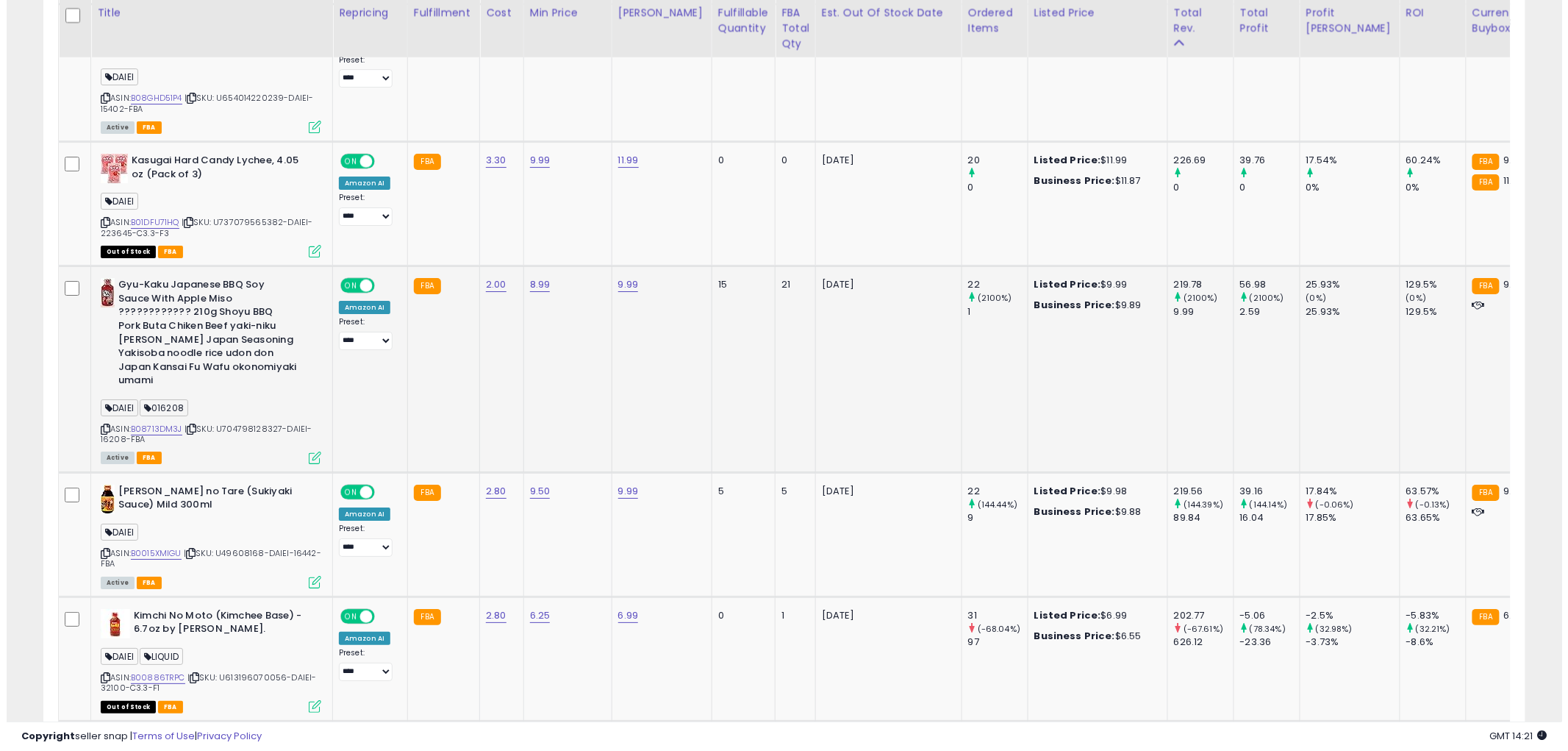
scroll to position [2044, 0]
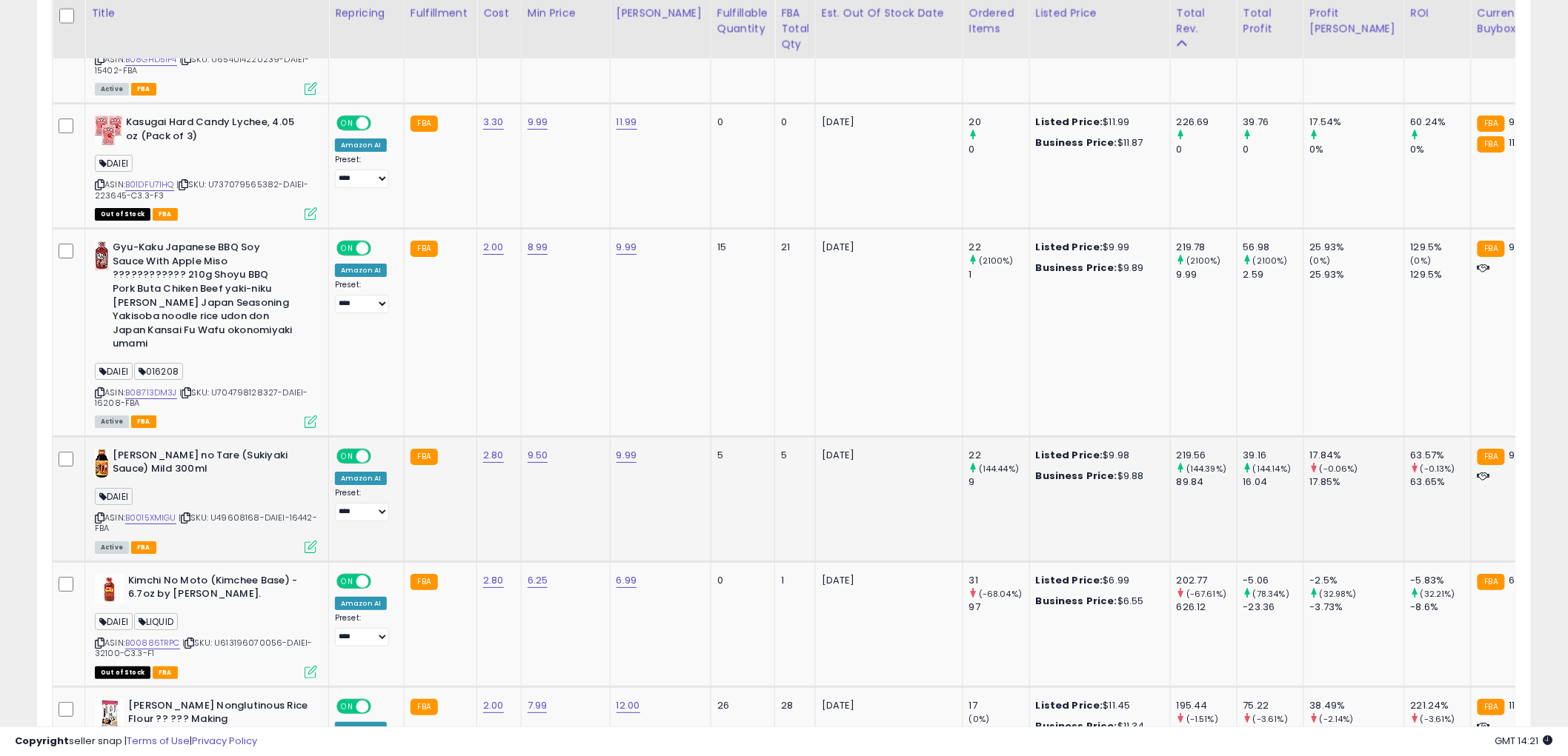
click at [306, 541] on icon at bounding box center [311, 547] width 13 height 13
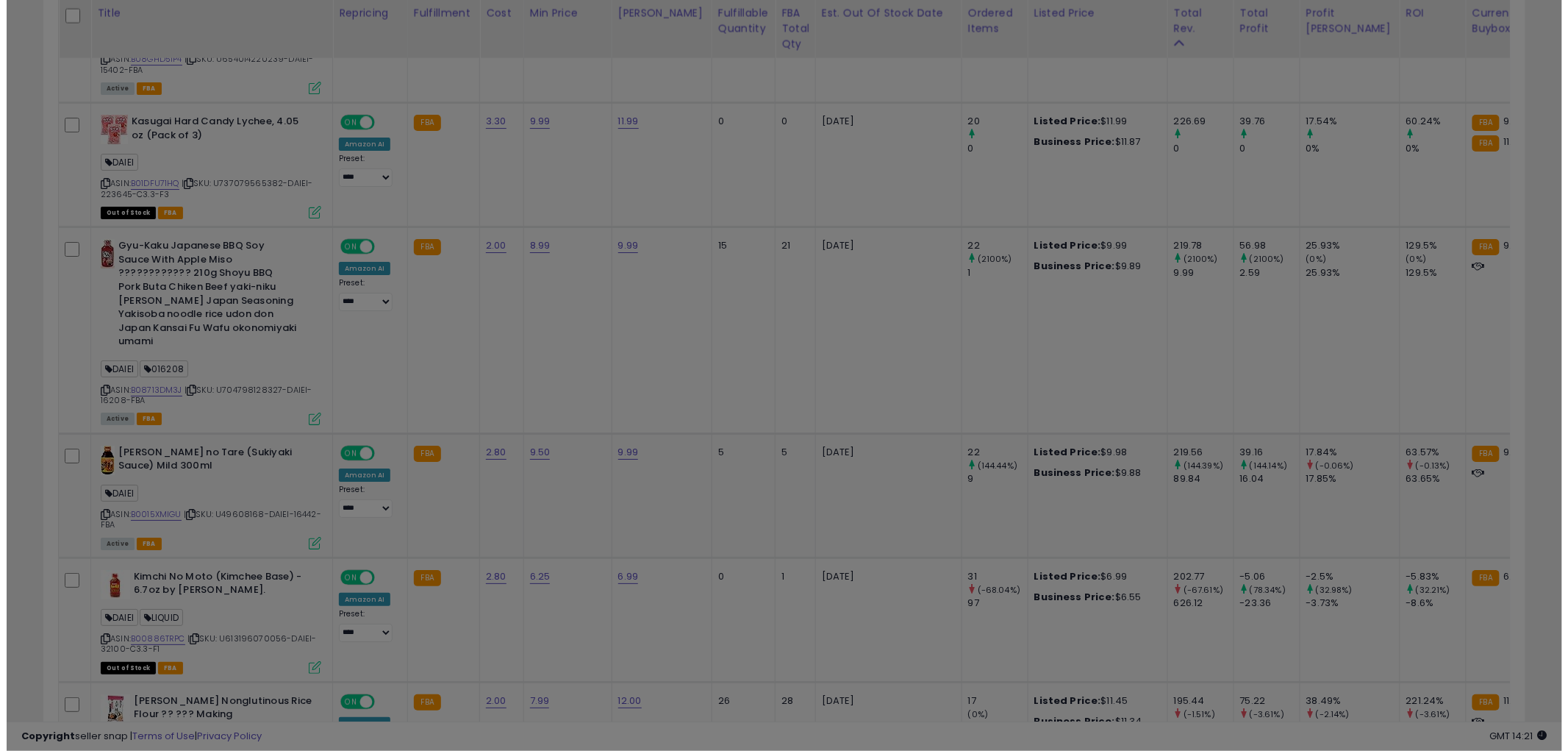
scroll to position [302, 868]
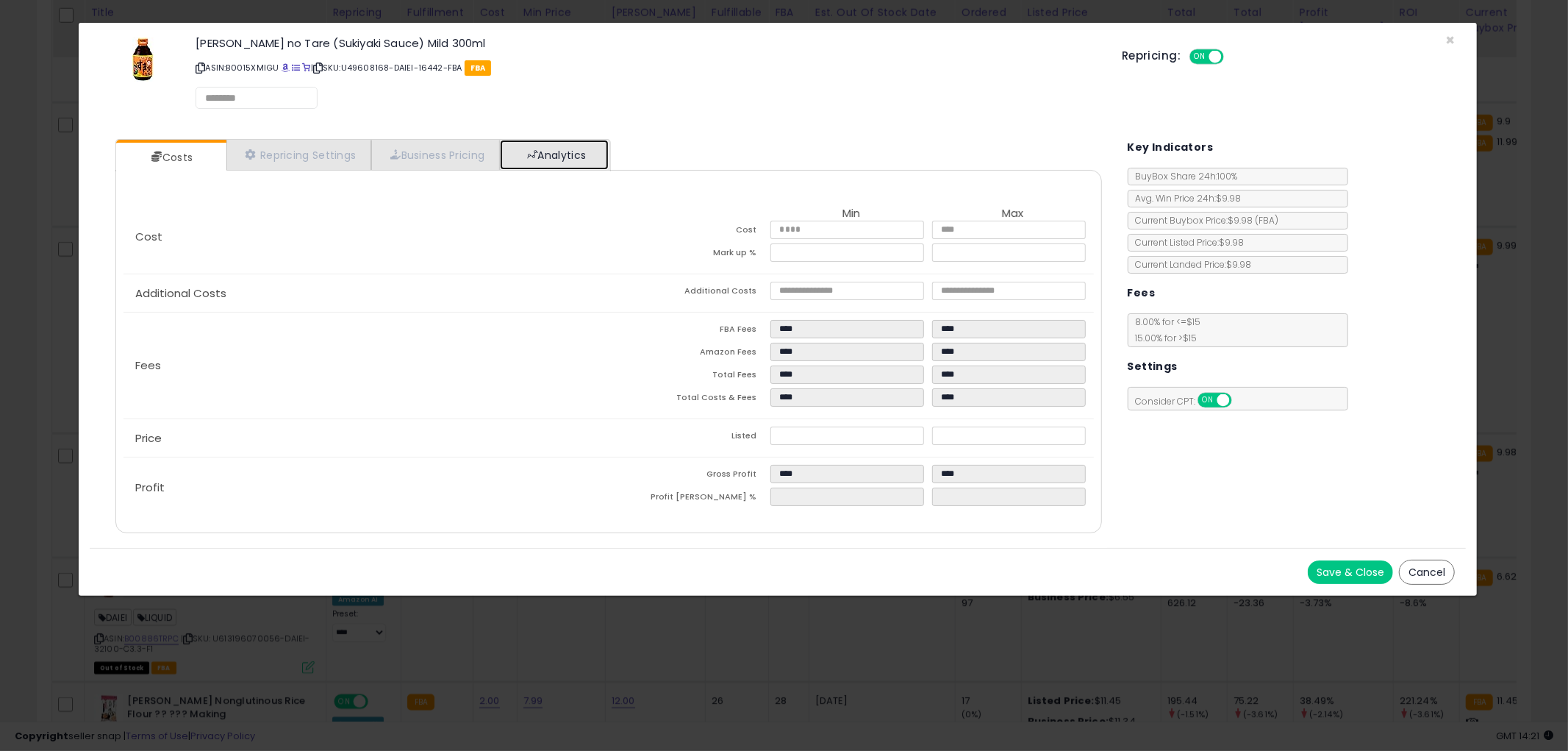
click at [586, 155] on link "Analytics" at bounding box center [554, 154] width 109 height 30
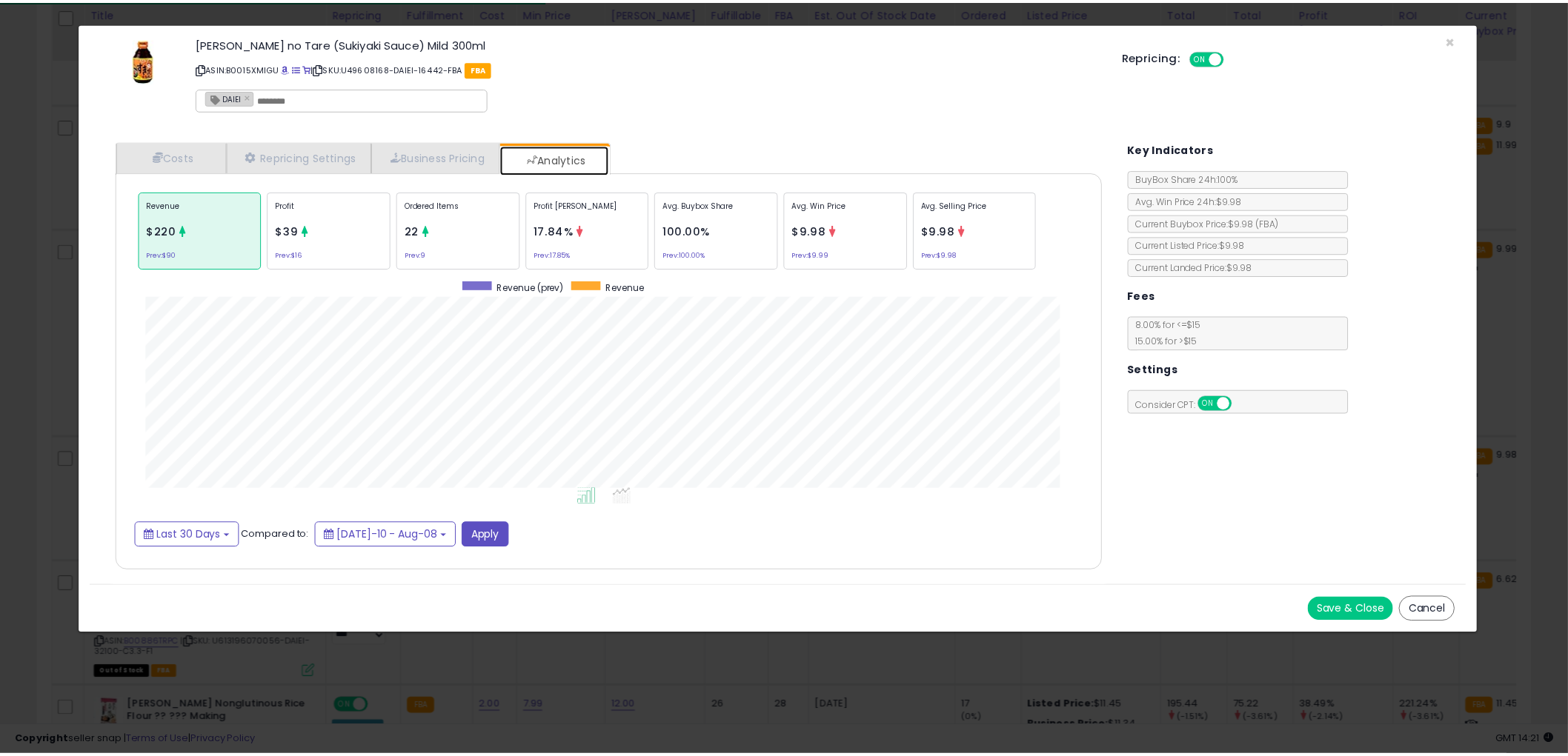
scroll to position [455, 1023]
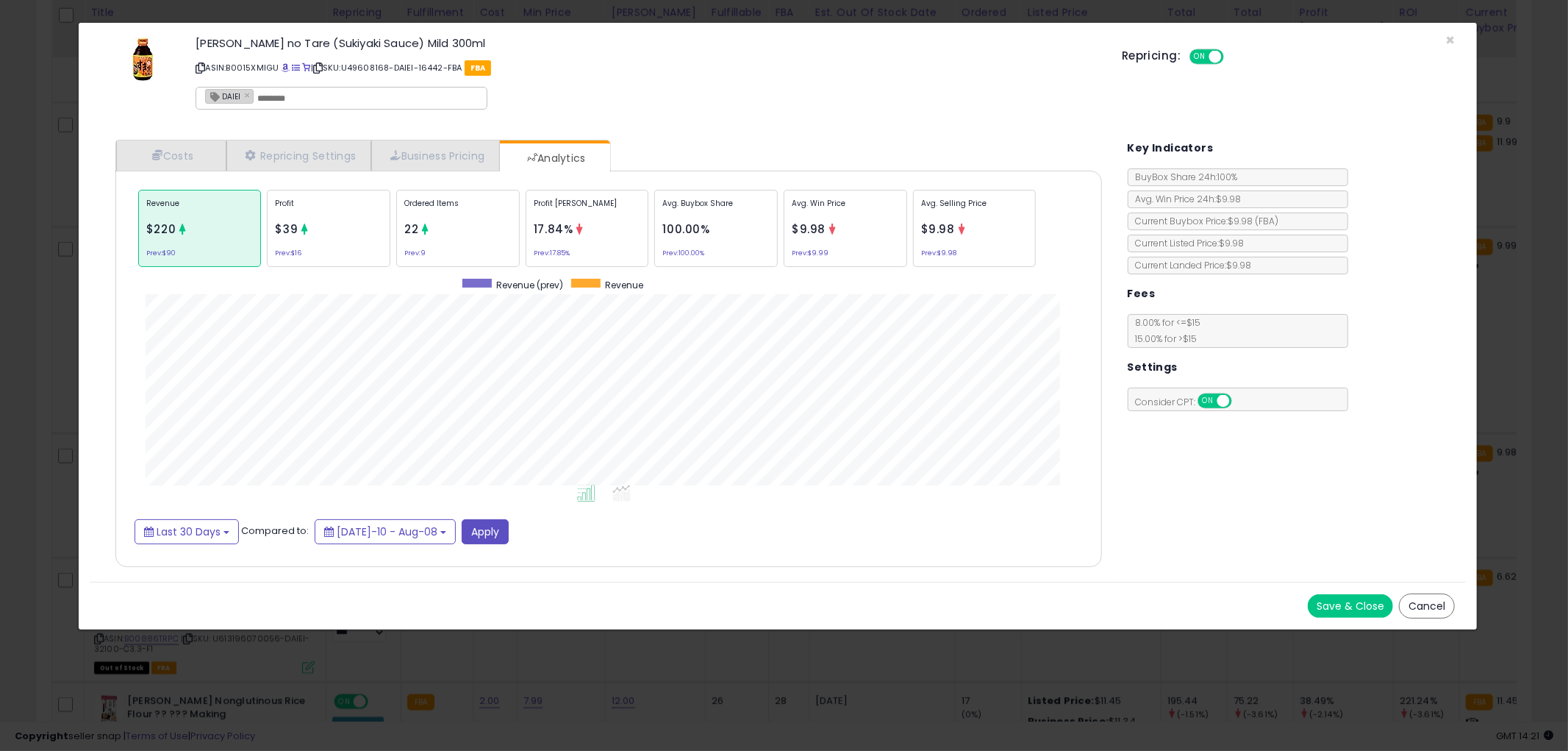
click at [1435, 609] on button "Cancel" at bounding box center [1428, 606] width 56 height 25
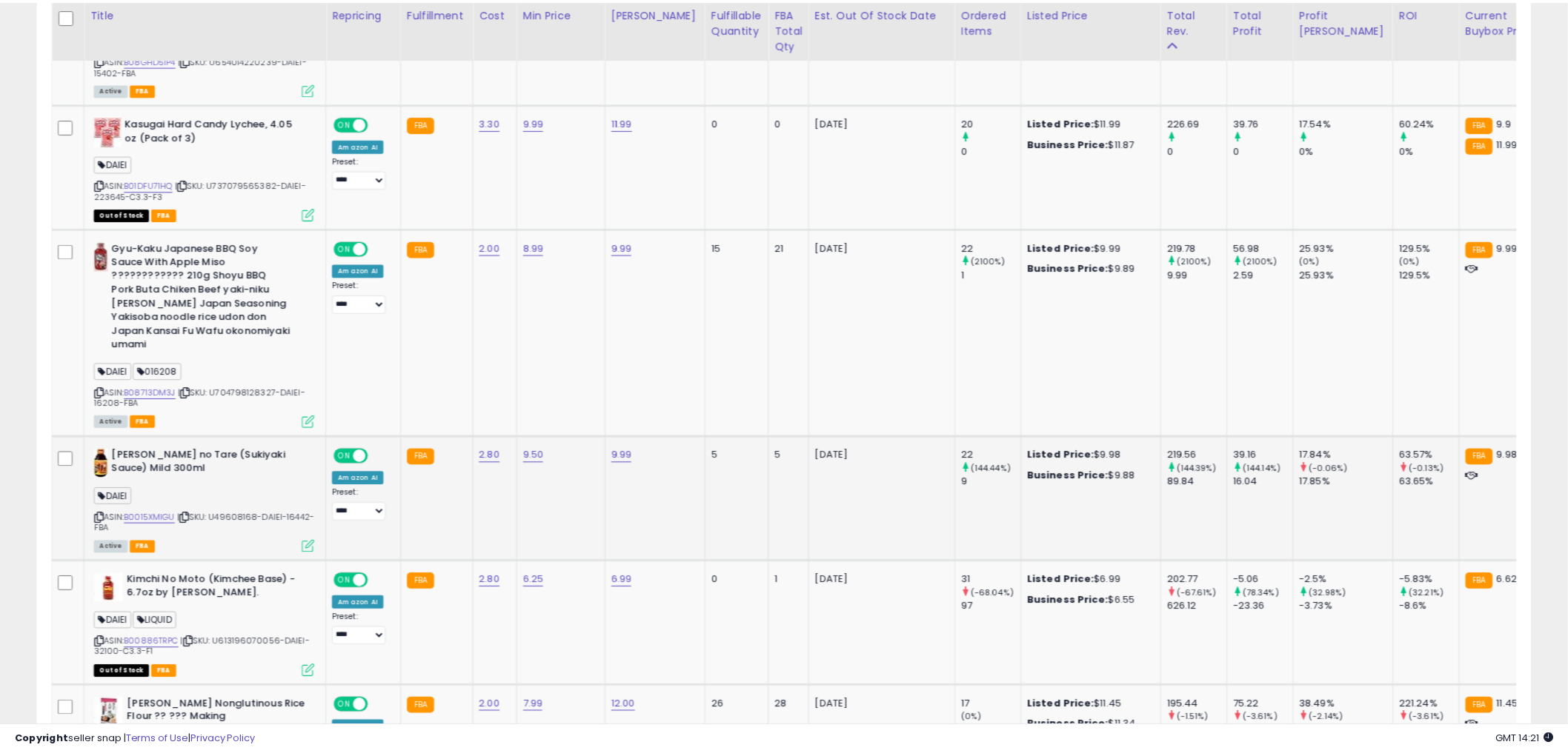
scroll to position [740401, 740012]
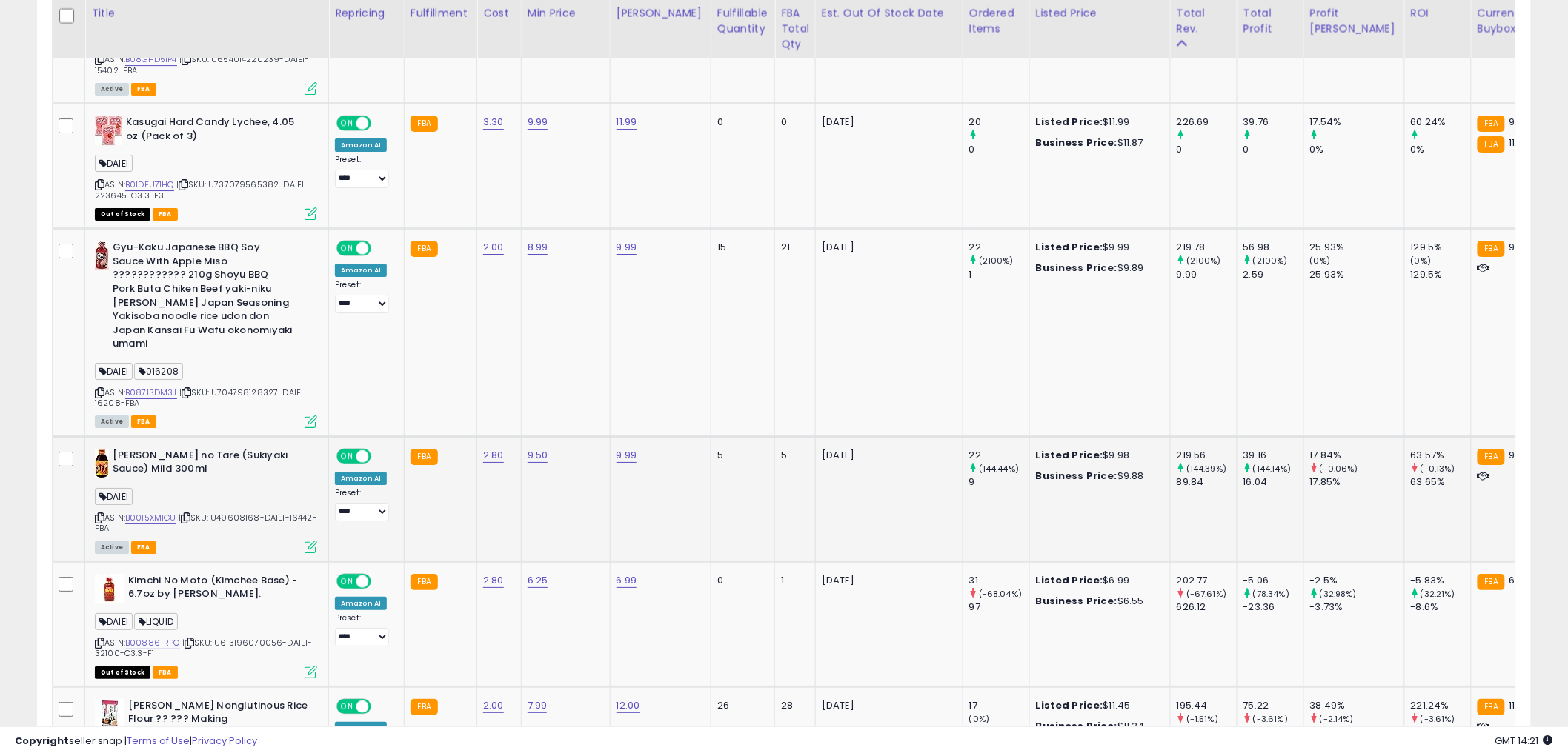
click at [101, 514] on icon at bounding box center [99, 518] width 10 height 8
click at [100, 514] on icon at bounding box center [99, 518] width 10 height 8
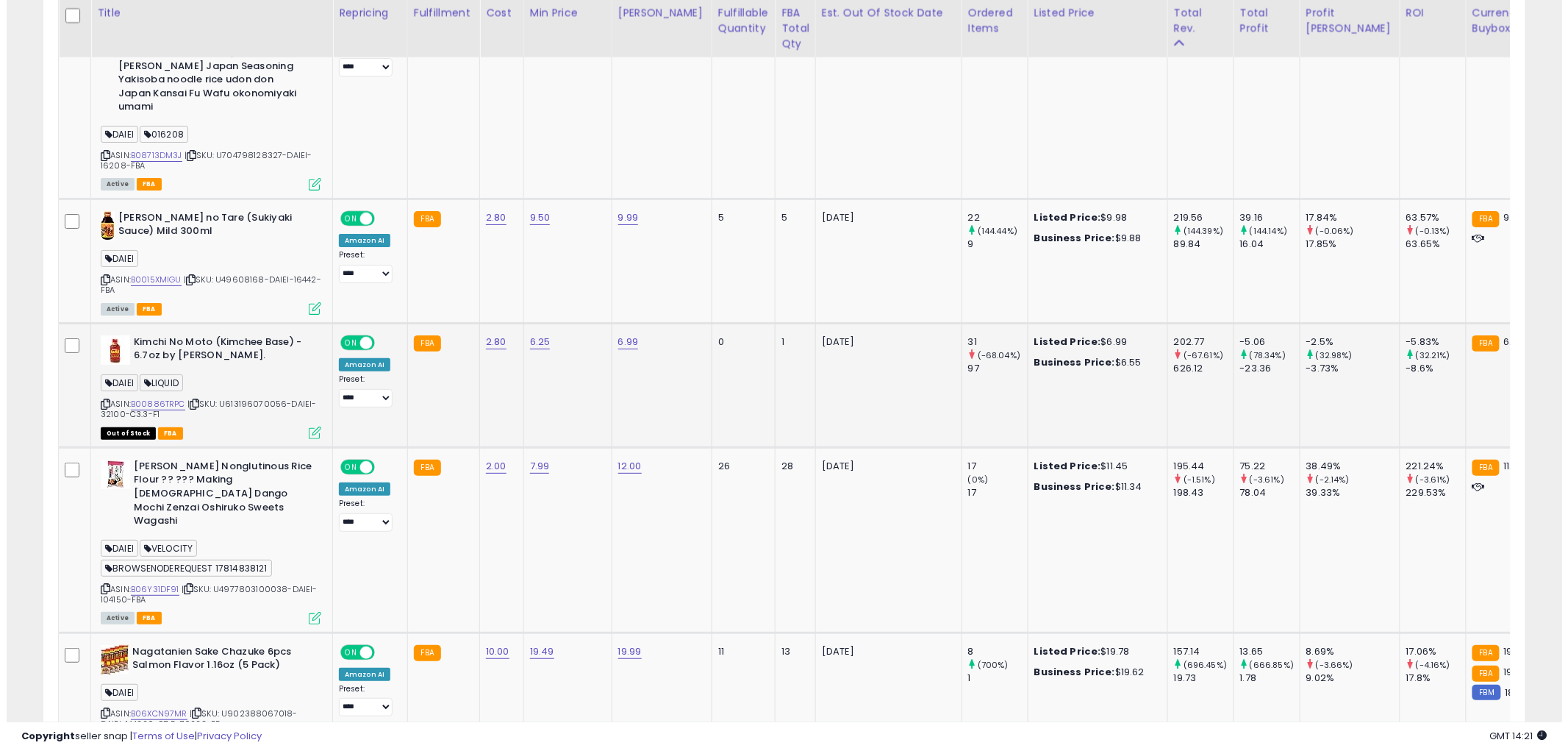
scroll to position [2289, 0]
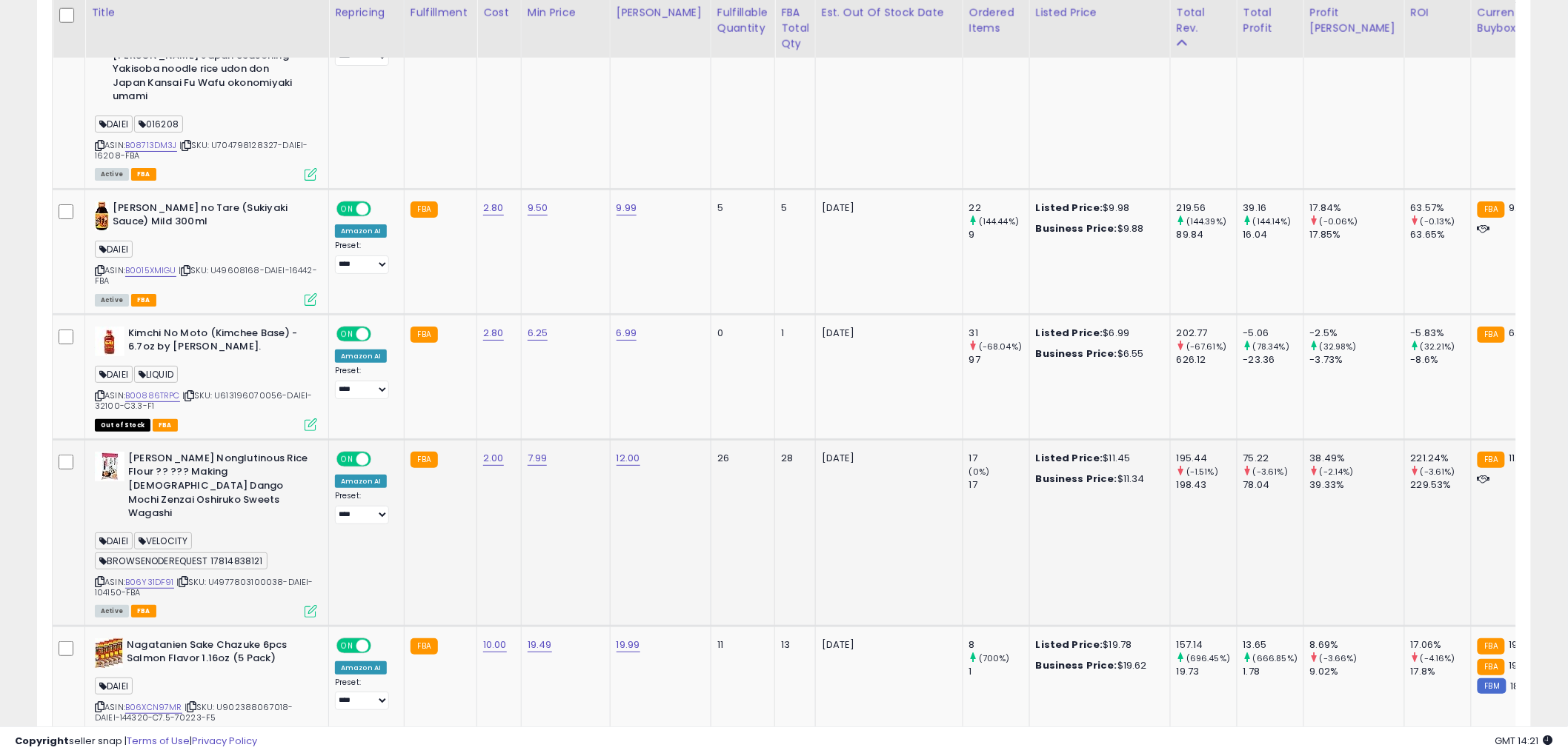
click at [306, 606] on icon at bounding box center [311, 612] width 13 height 13
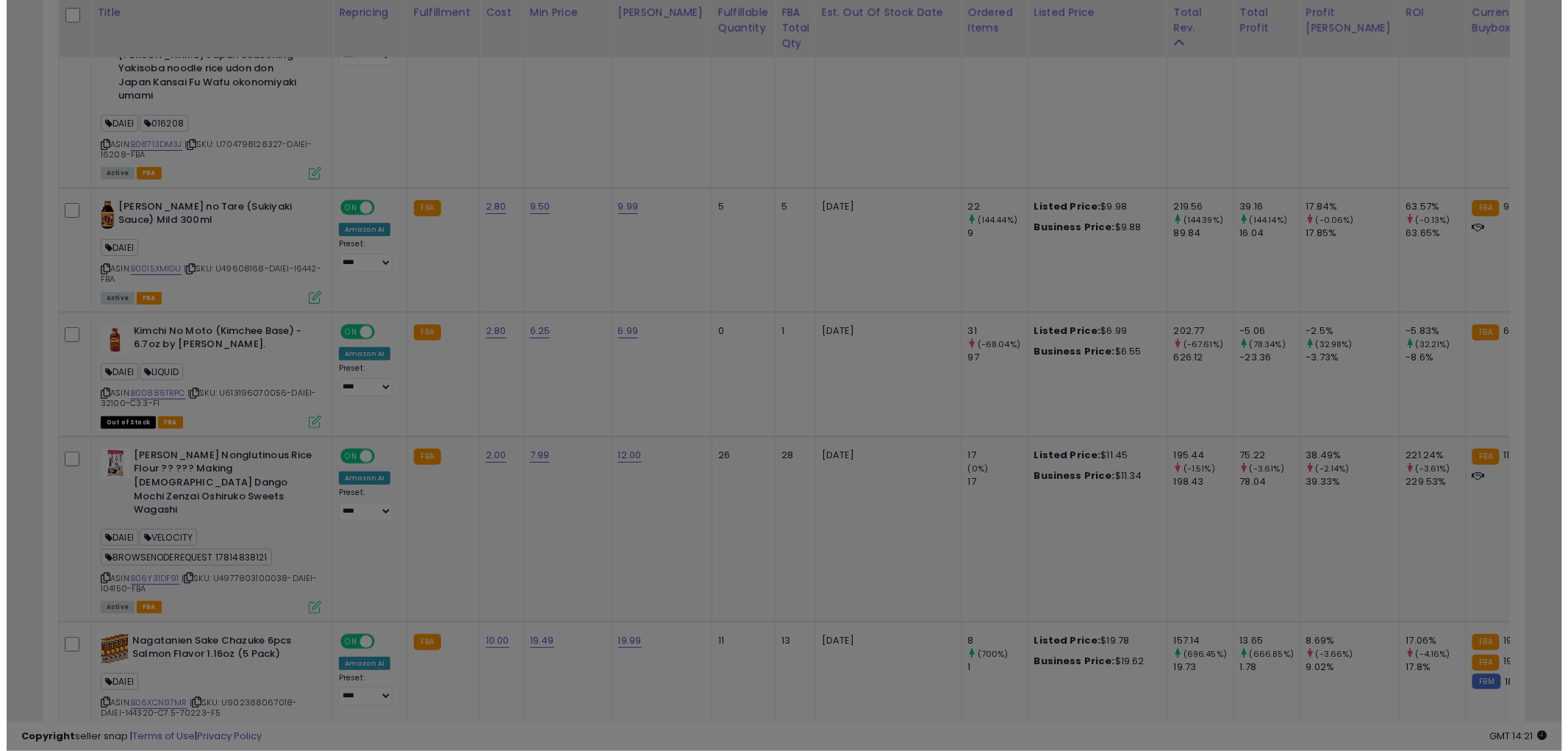
scroll to position [302, 868]
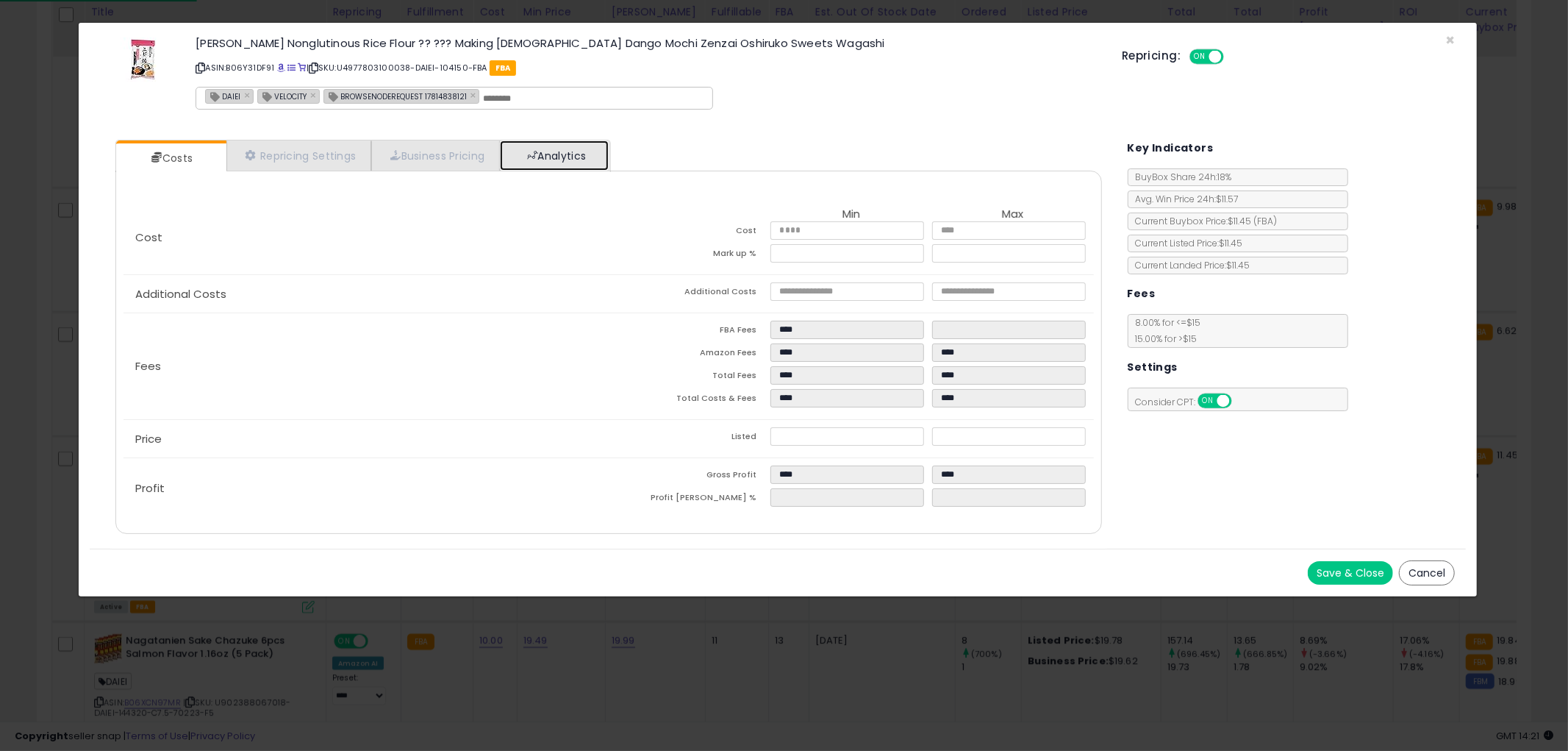
click at [581, 163] on link "Analytics" at bounding box center [554, 155] width 109 height 30
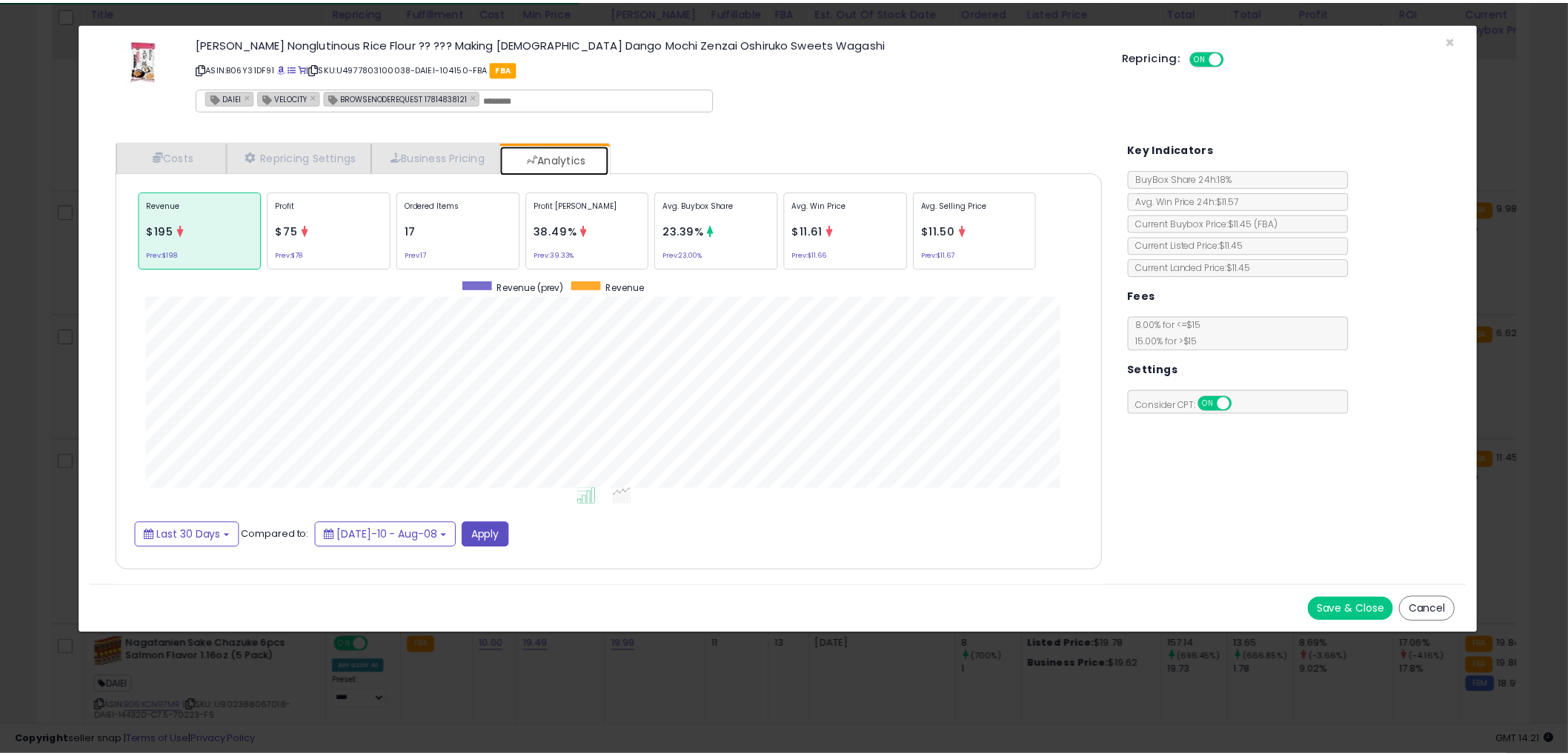
scroll to position [455, 1023]
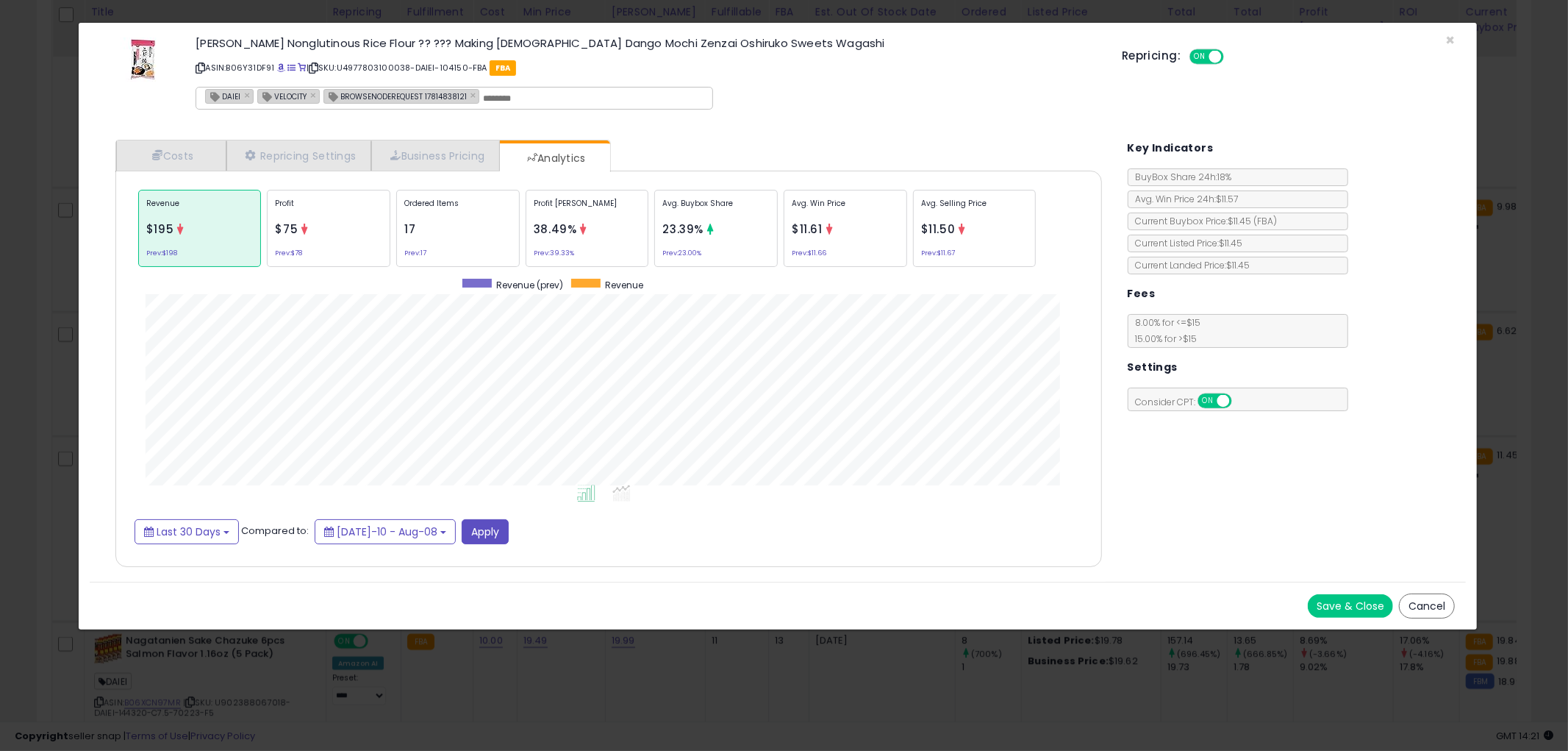
click at [1428, 601] on button "Cancel" at bounding box center [1428, 606] width 56 height 25
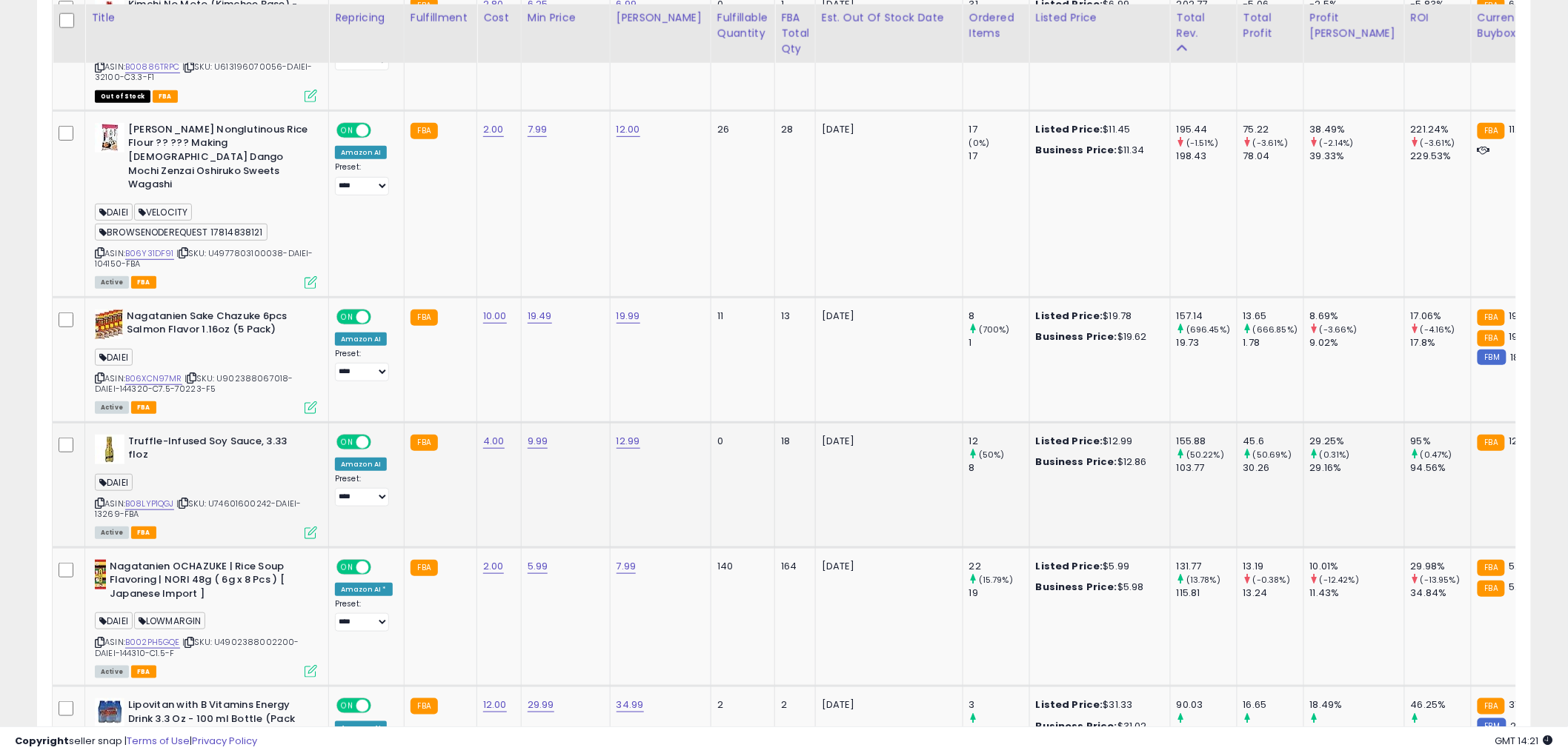
scroll to position [2716, 0]
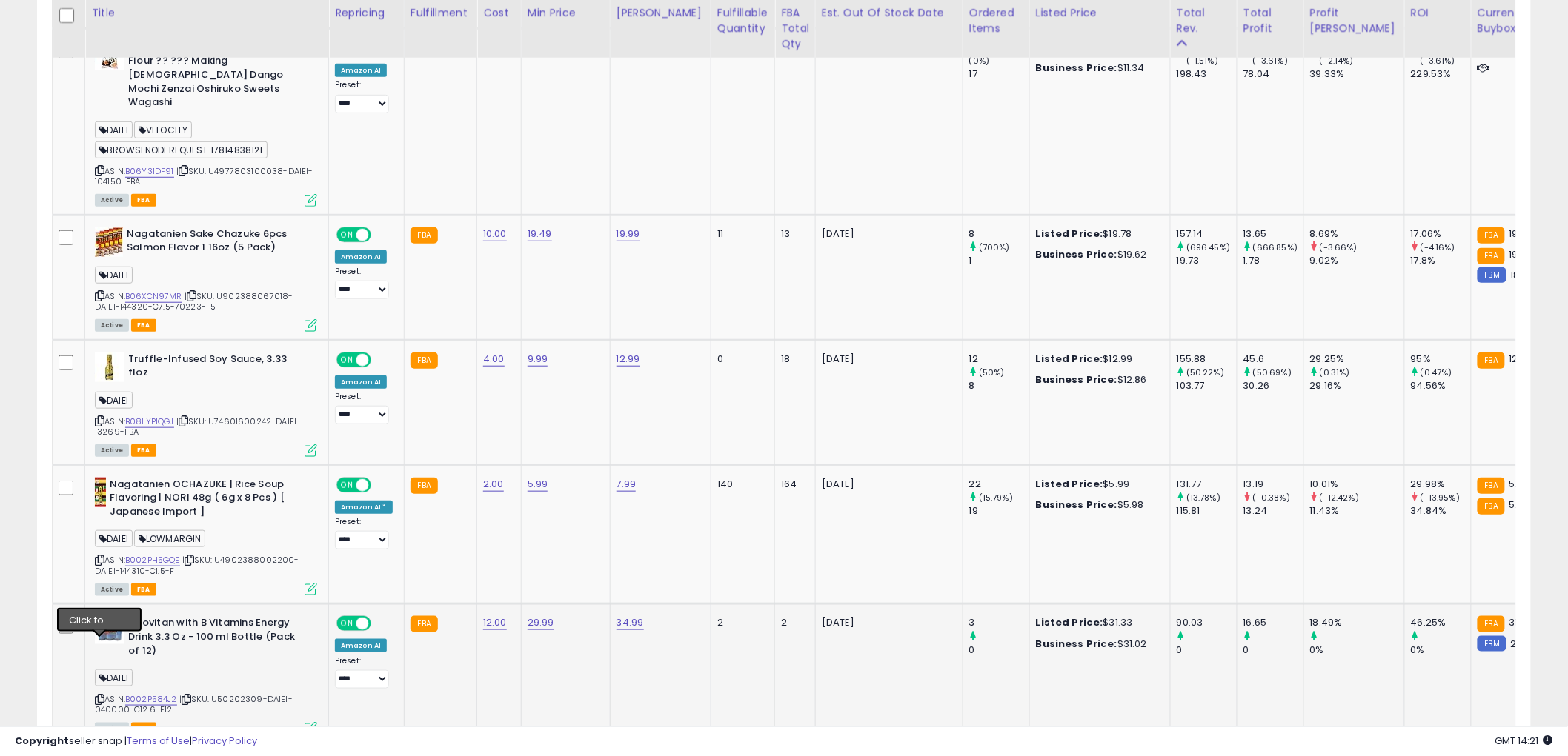
click at [100, 696] on icon at bounding box center [99, 699] width 10 height 8
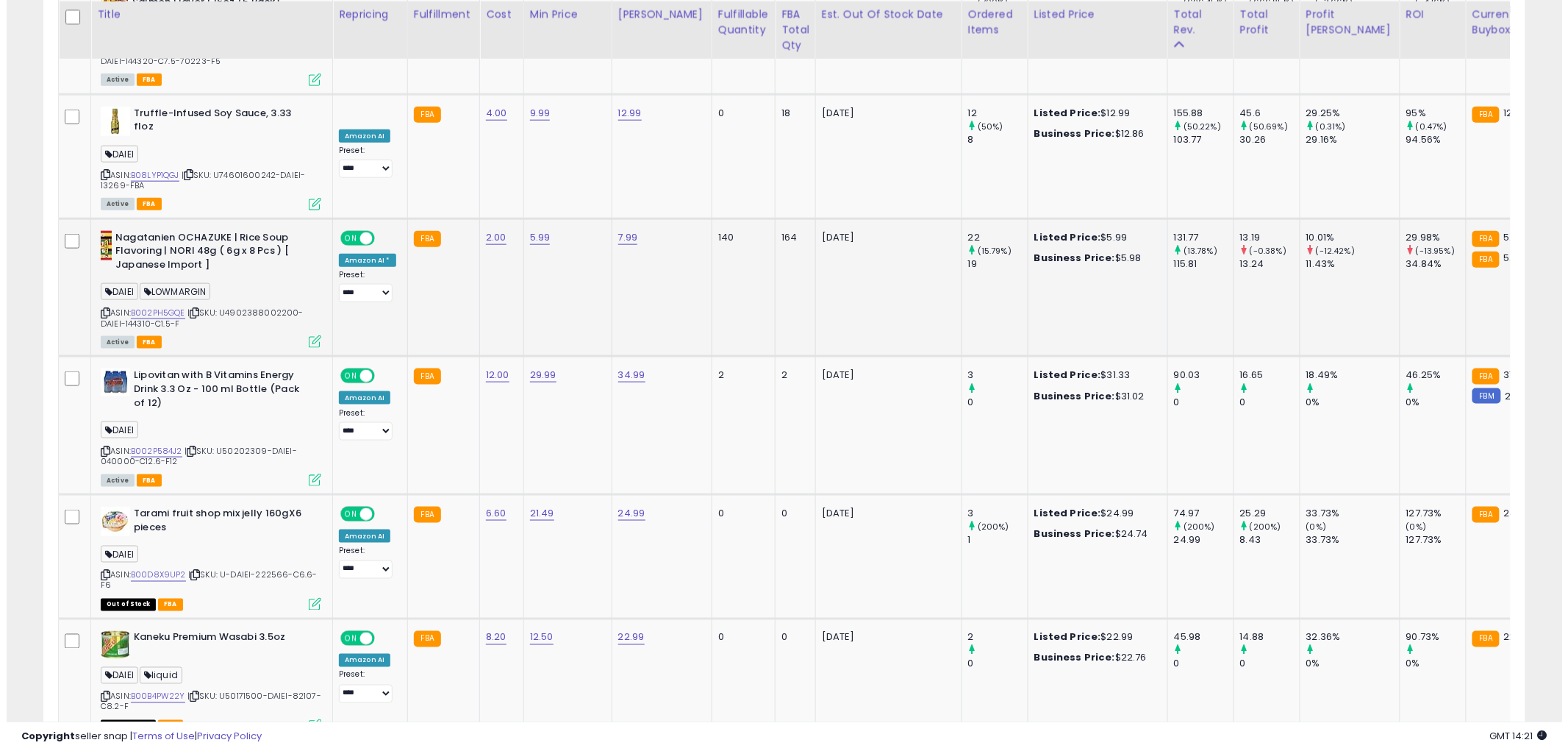
scroll to position [2943, 0]
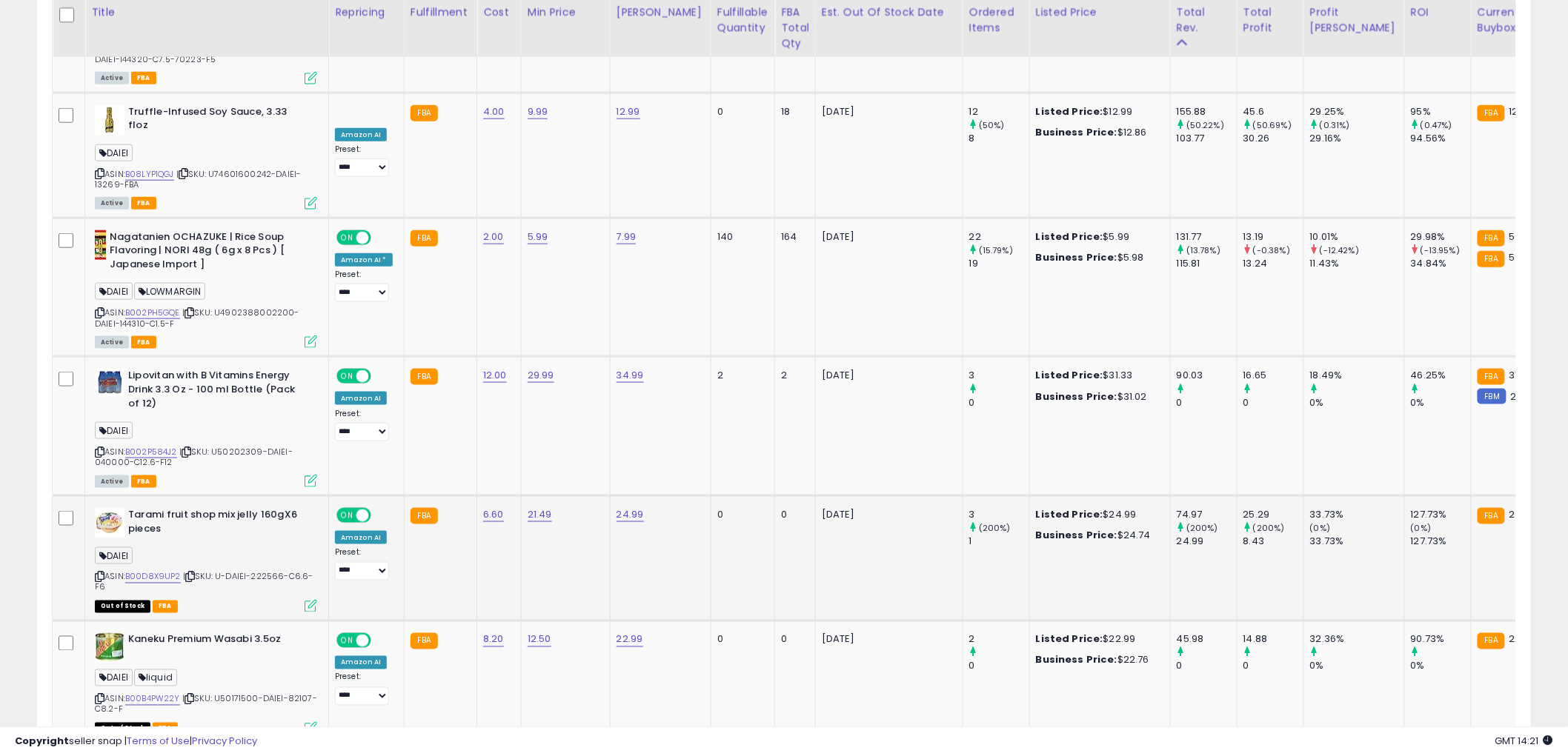
click at [309, 600] on icon at bounding box center [311, 606] width 13 height 13
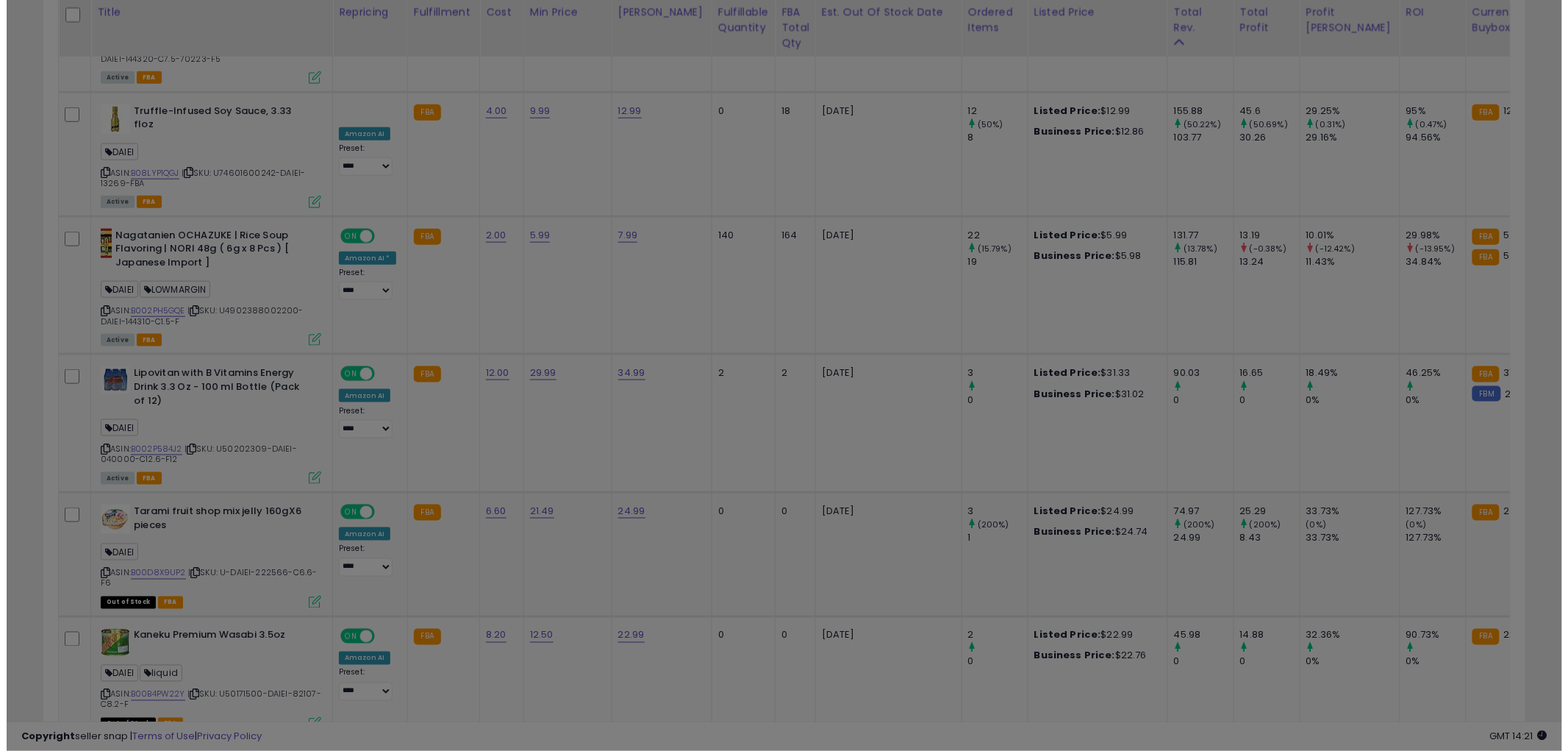
scroll to position [302, 868]
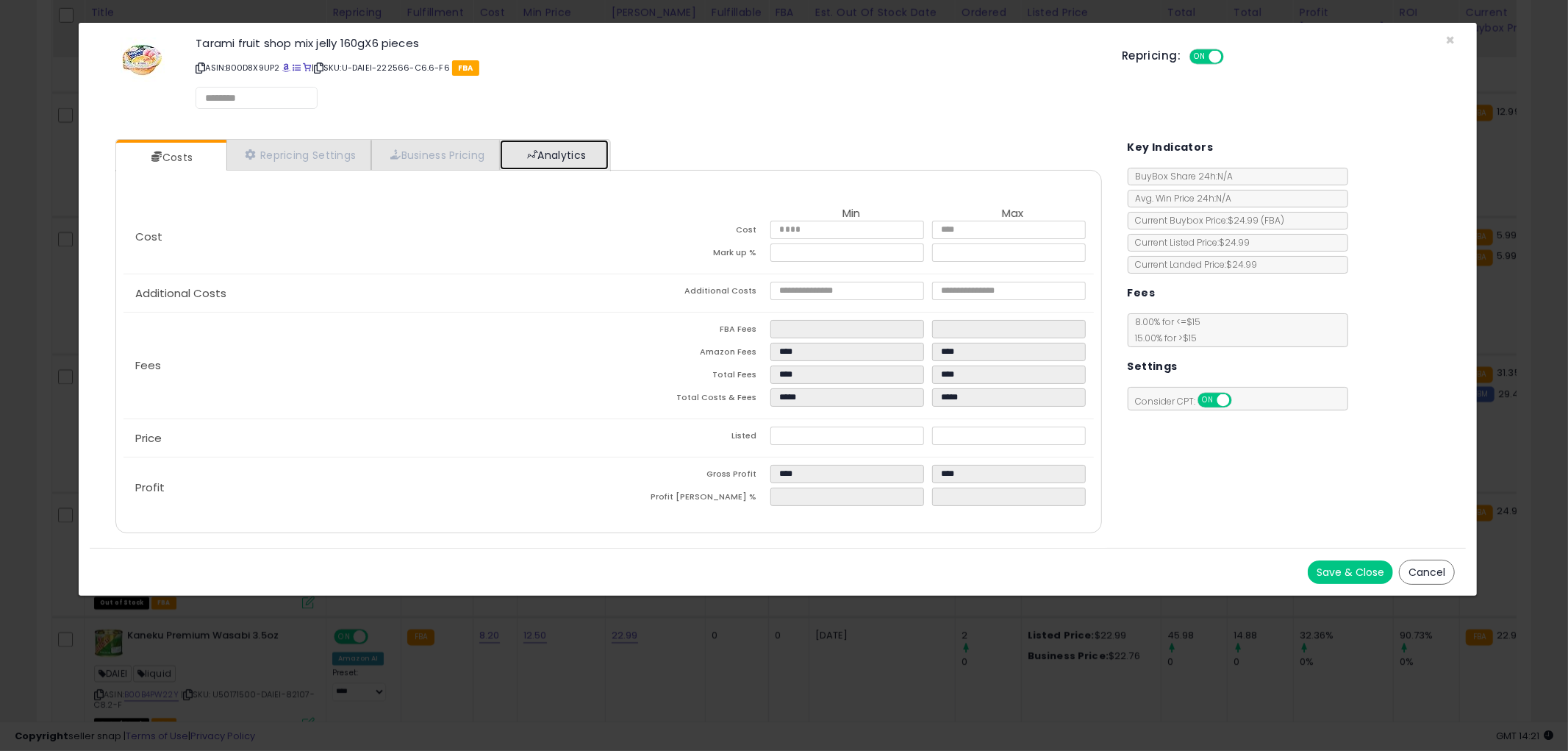
click at [554, 142] on link "Analytics" at bounding box center [554, 154] width 109 height 30
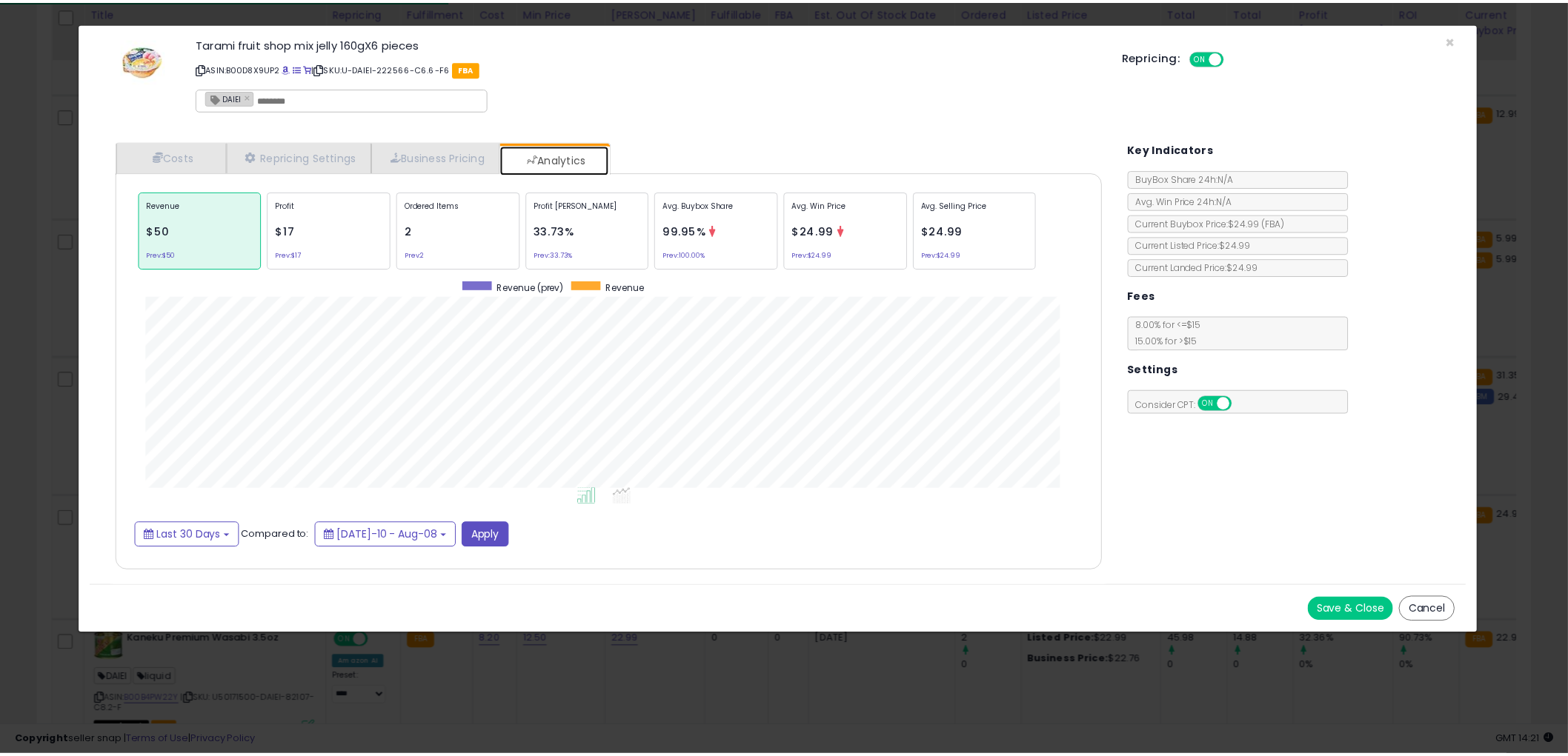
scroll to position [455, 1023]
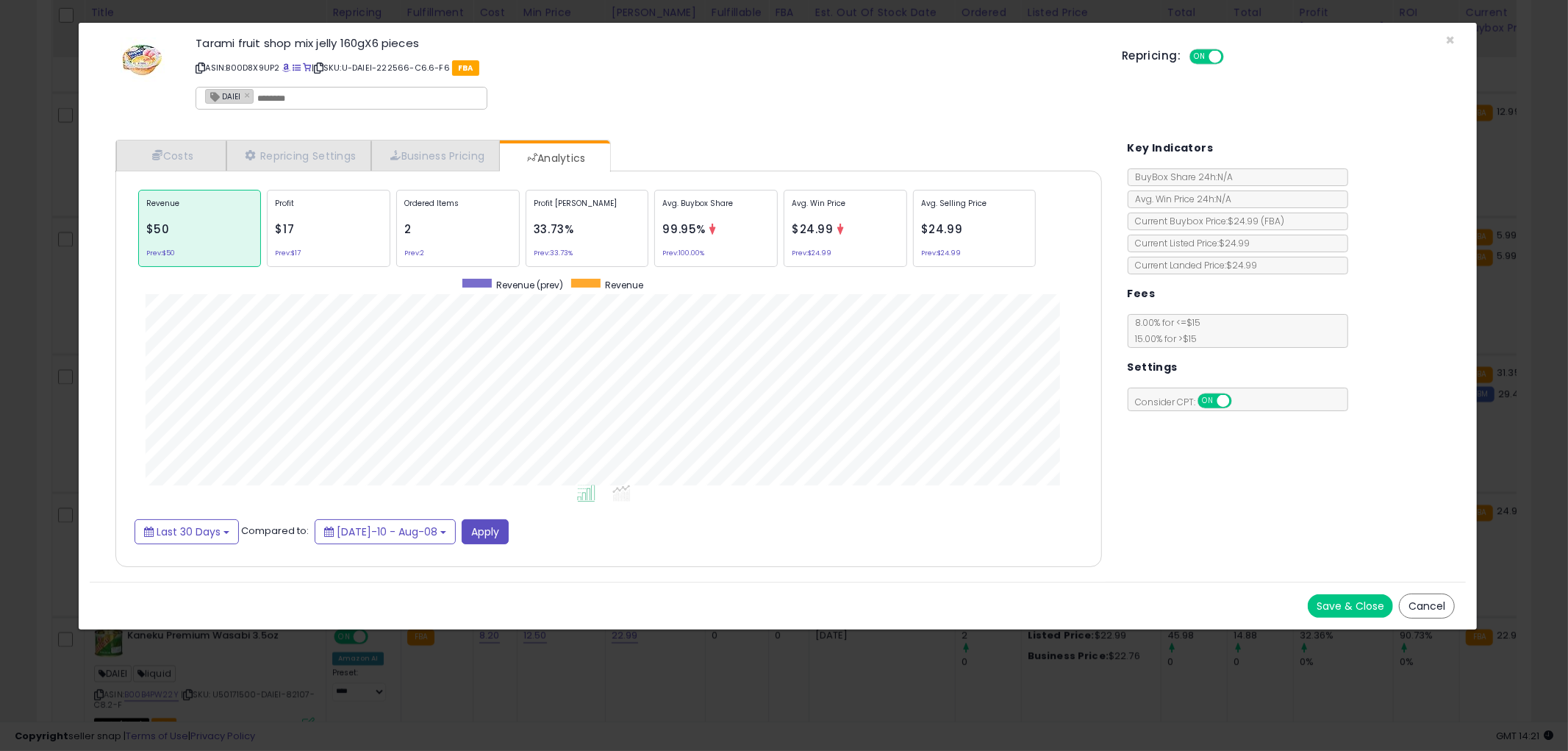
click at [1439, 610] on button "Cancel" at bounding box center [1428, 606] width 56 height 25
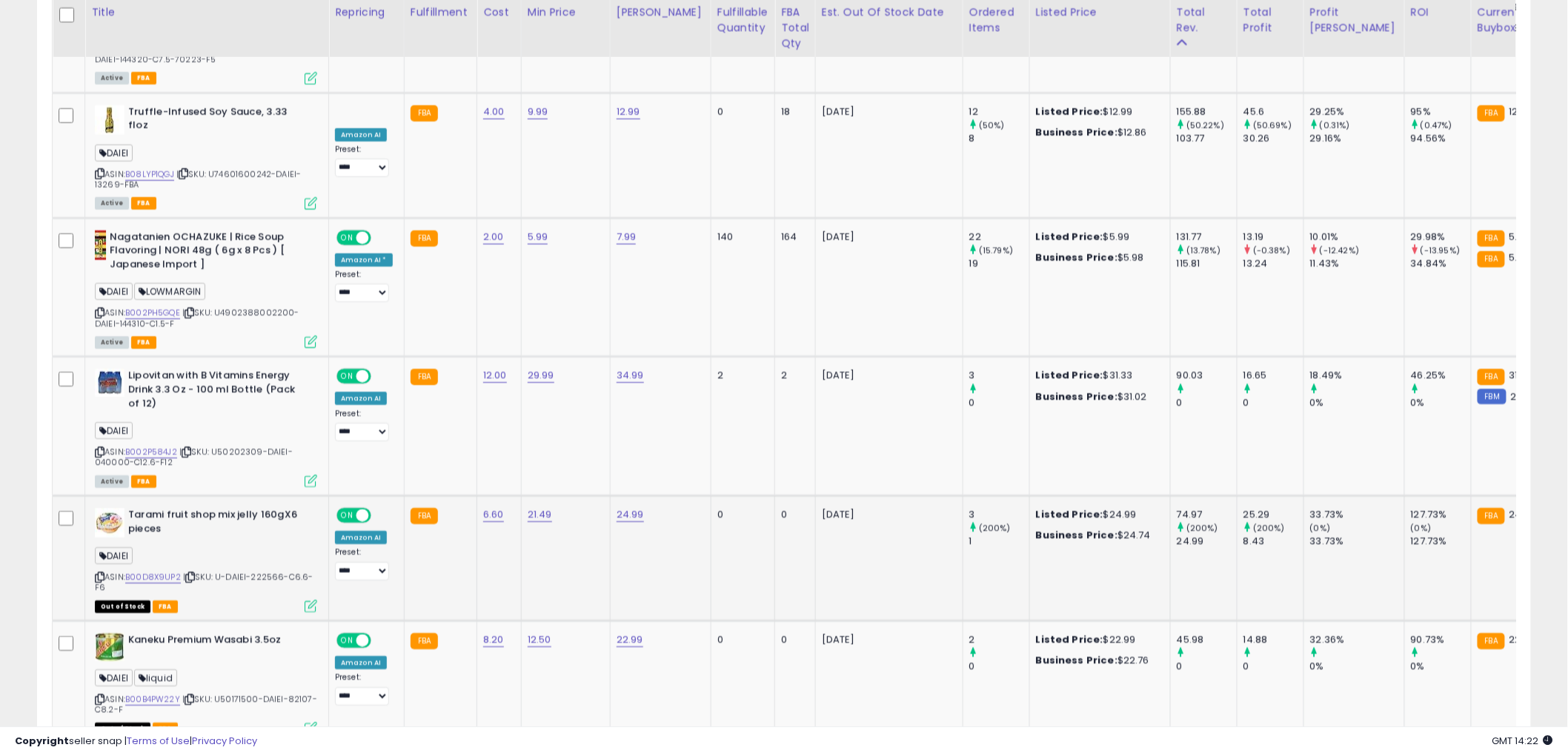
scroll to position [740401, 740012]
click at [100, 574] on icon at bounding box center [99, 577] width 10 height 8
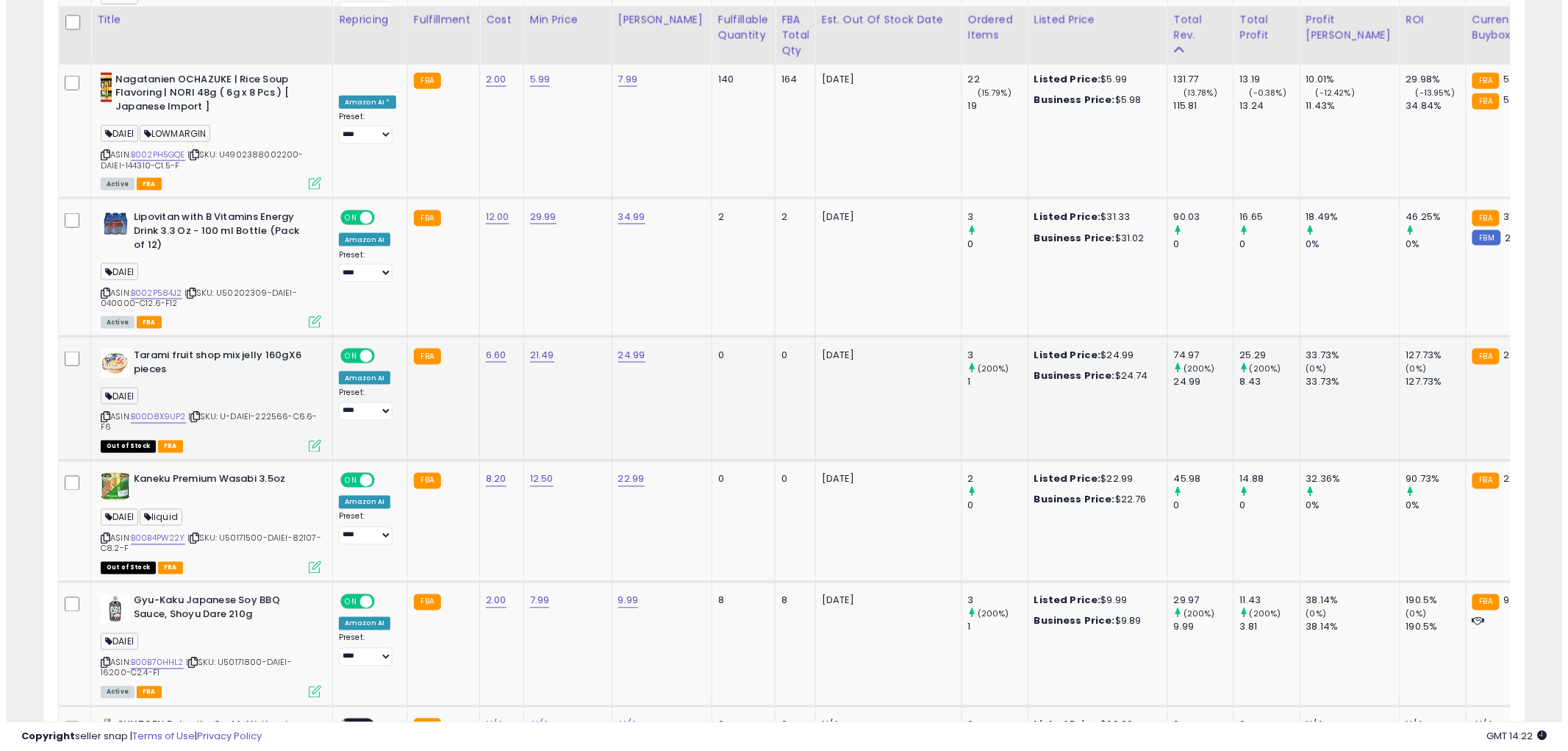
scroll to position [3106, 0]
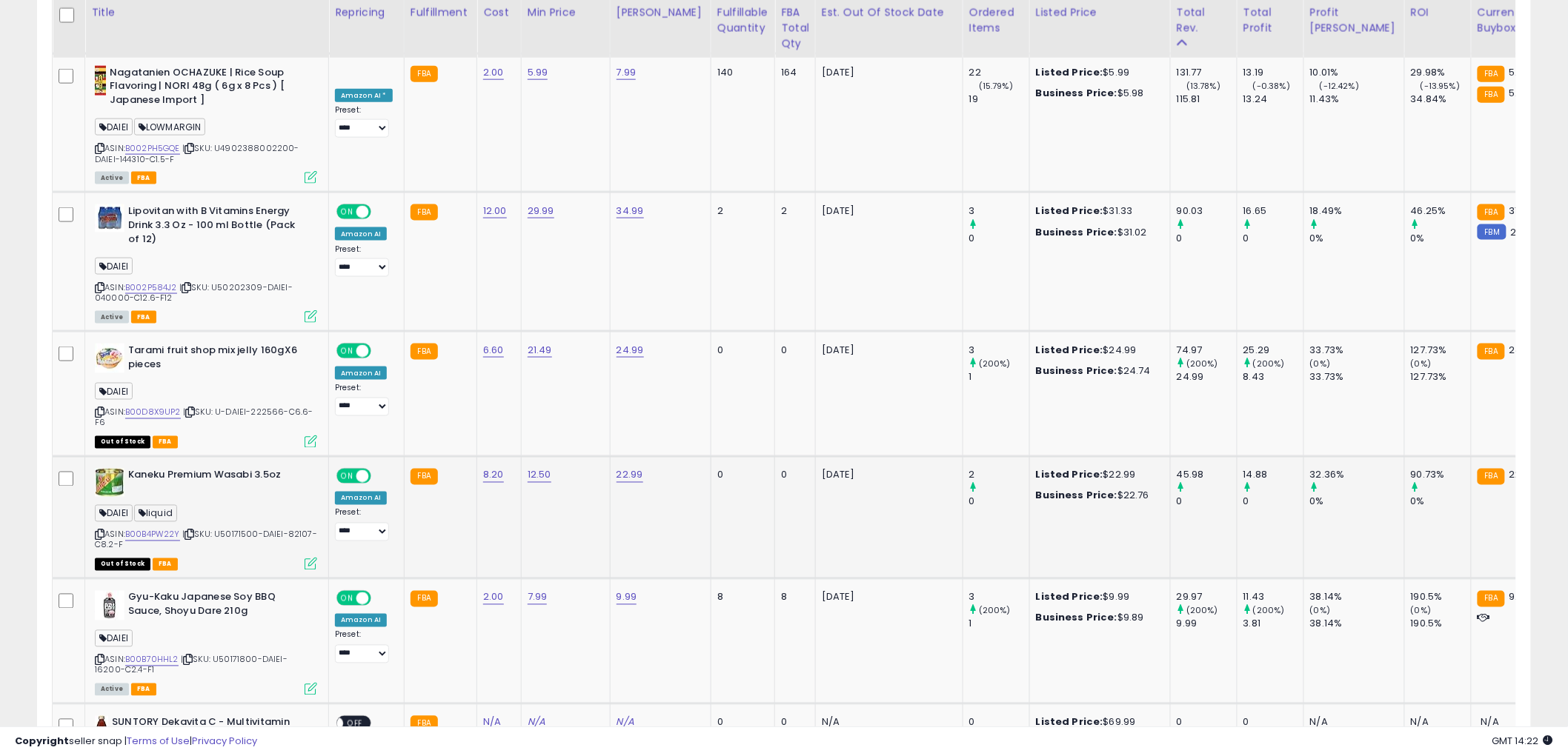
click at [308, 558] on icon at bounding box center [311, 564] width 13 height 13
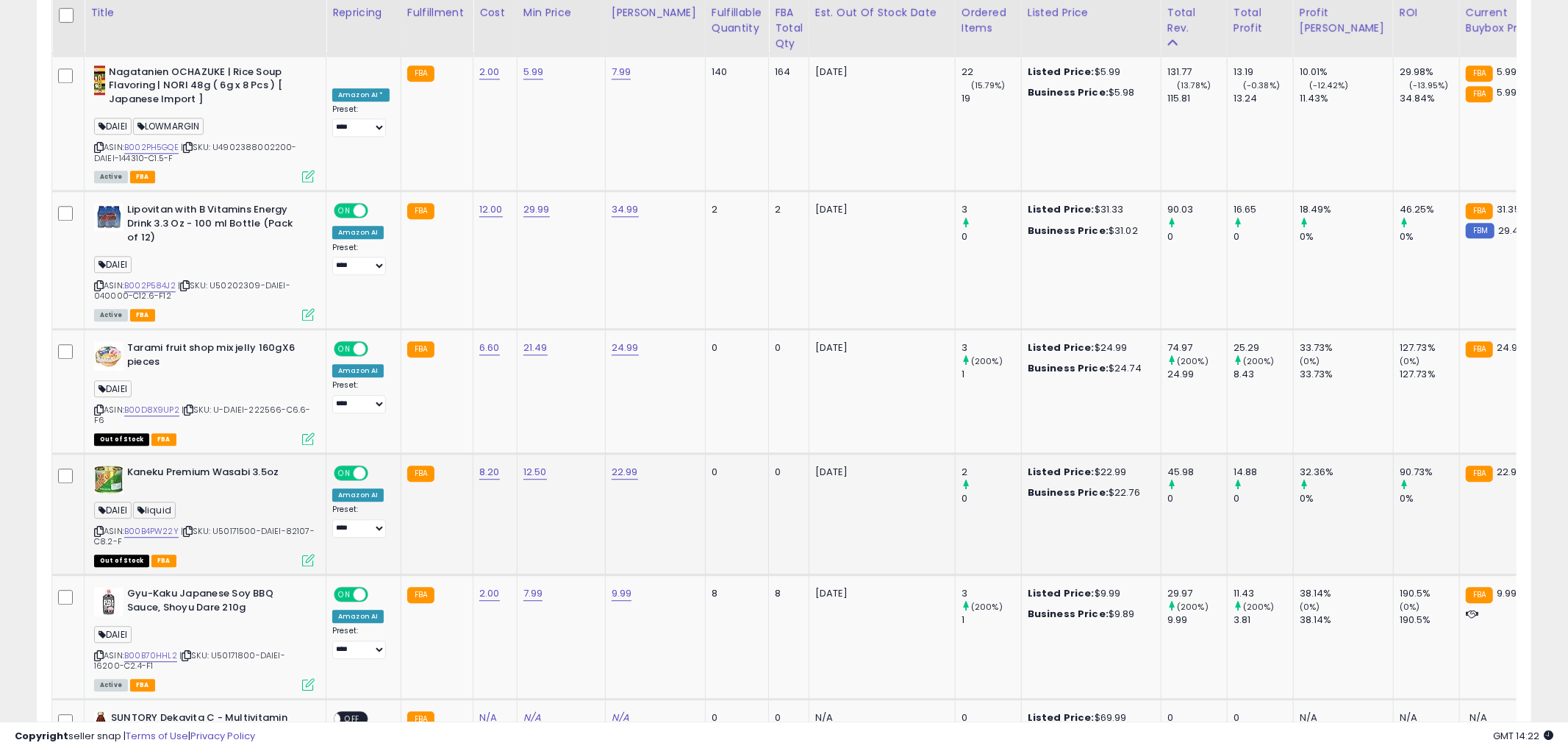
scroll to position [302, 868]
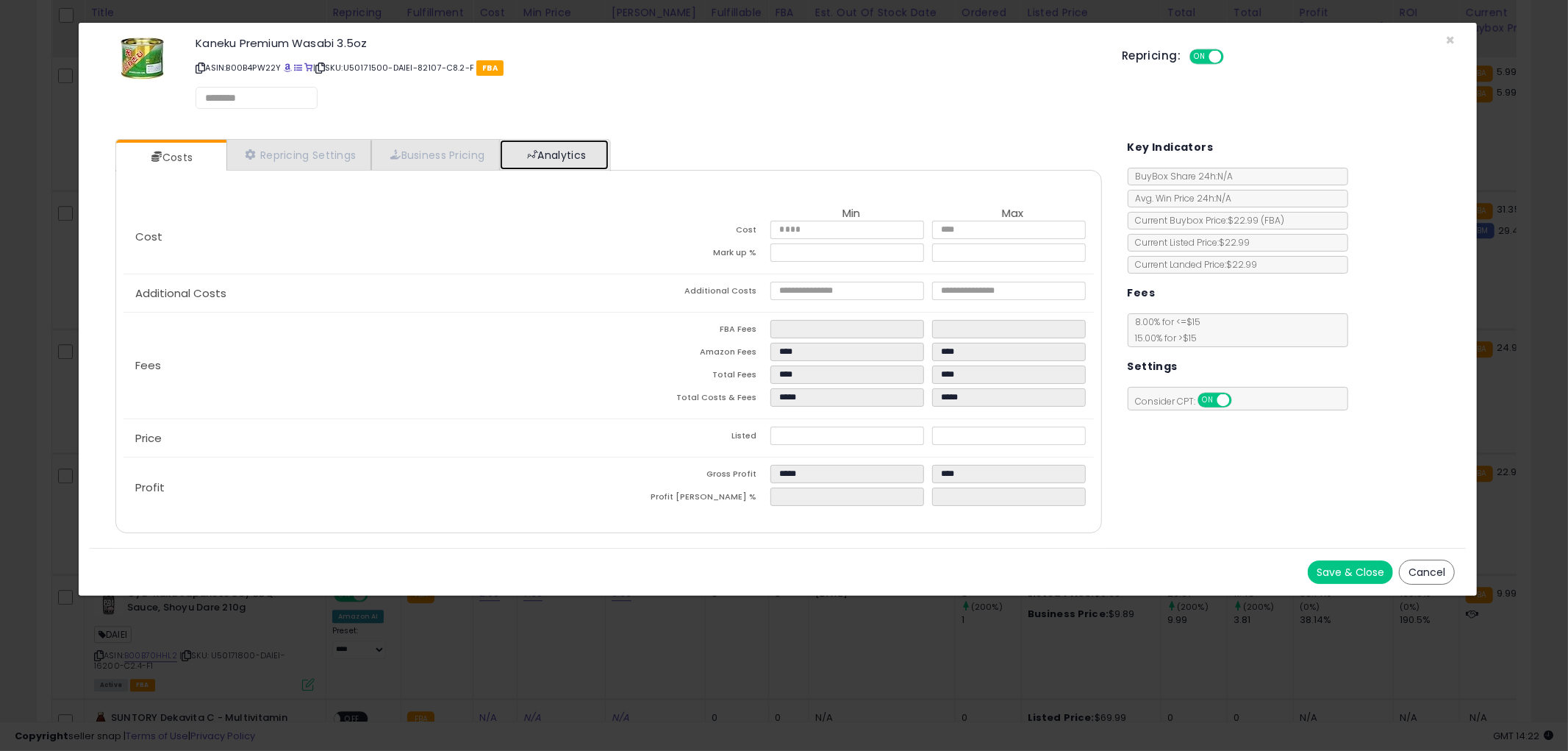
click at [569, 152] on link "Analytics" at bounding box center [554, 154] width 109 height 30
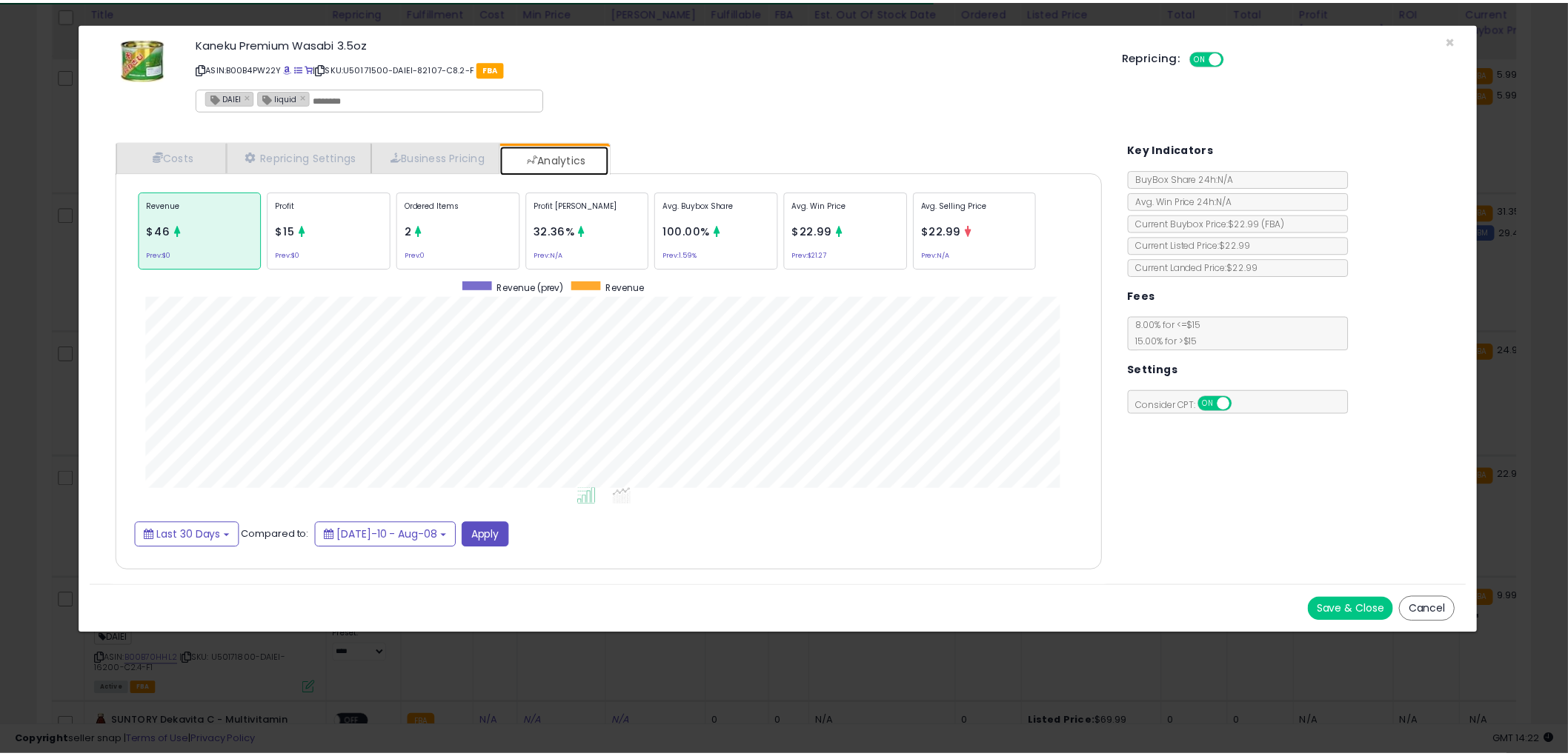
scroll to position [455, 1023]
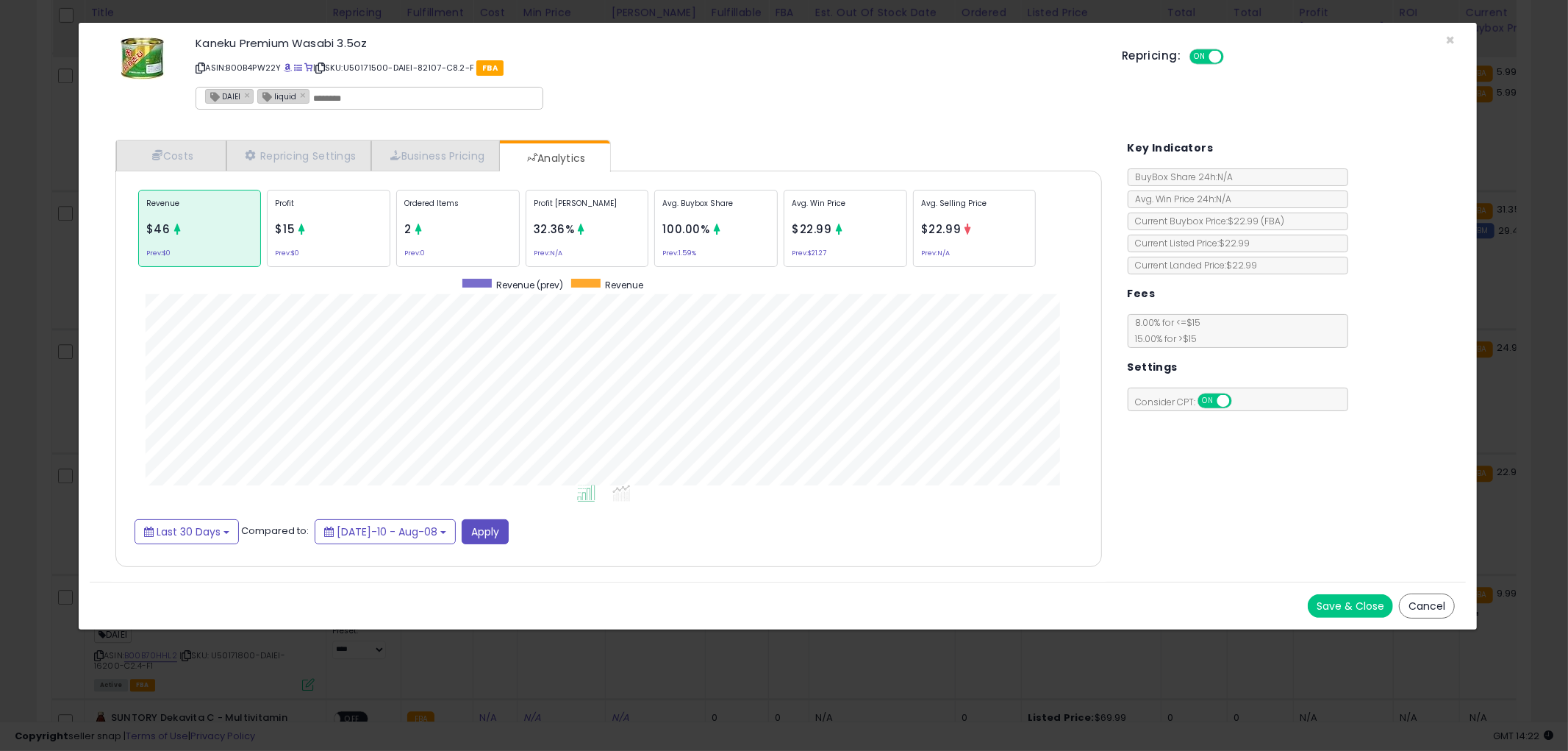
click at [1428, 602] on button "Cancel" at bounding box center [1428, 606] width 56 height 25
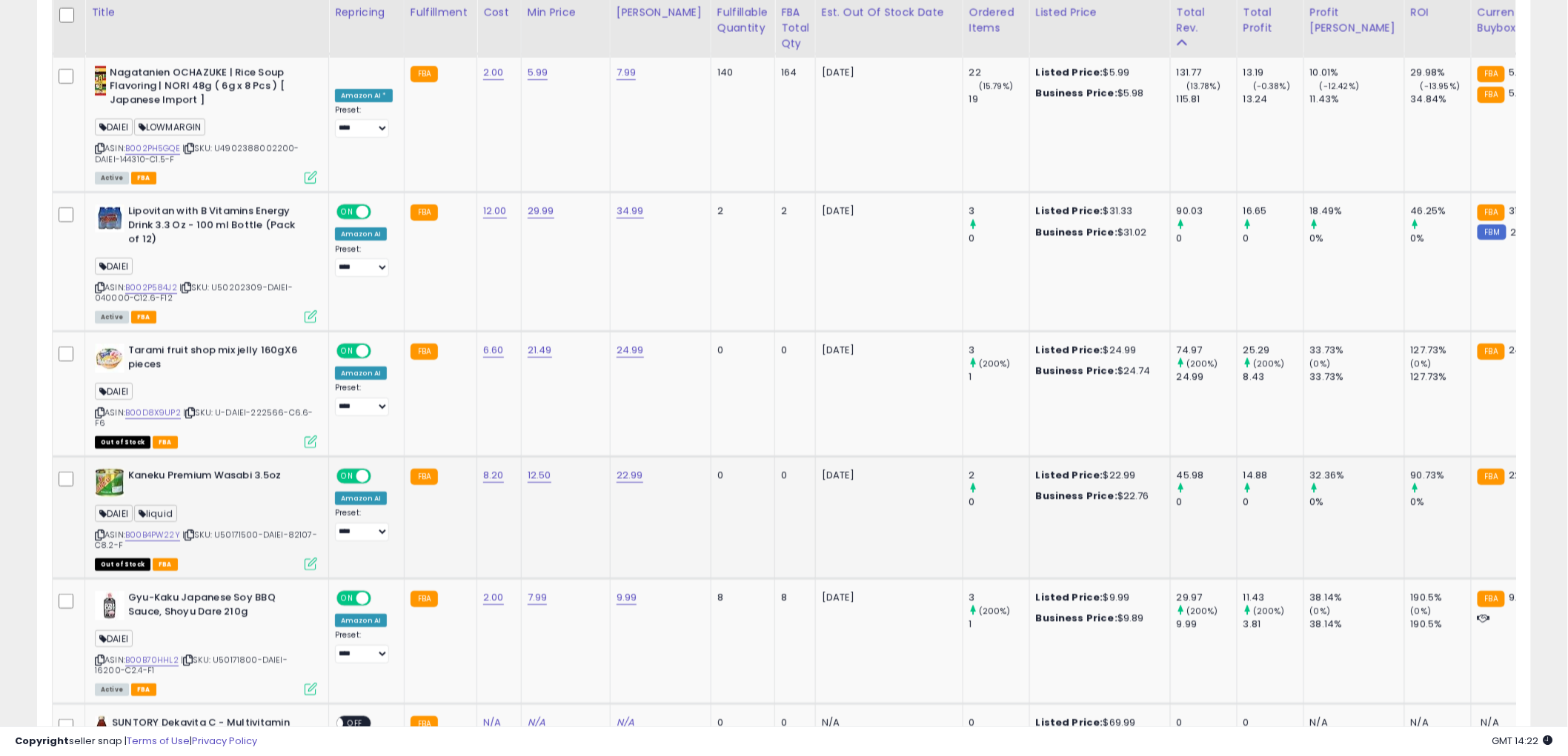
scroll to position [740401, 740012]
click at [95, 531] on icon at bounding box center [99, 534] width 10 height 8
click at [98, 531] on icon at bounding box center [99, 534] width 10 height 8
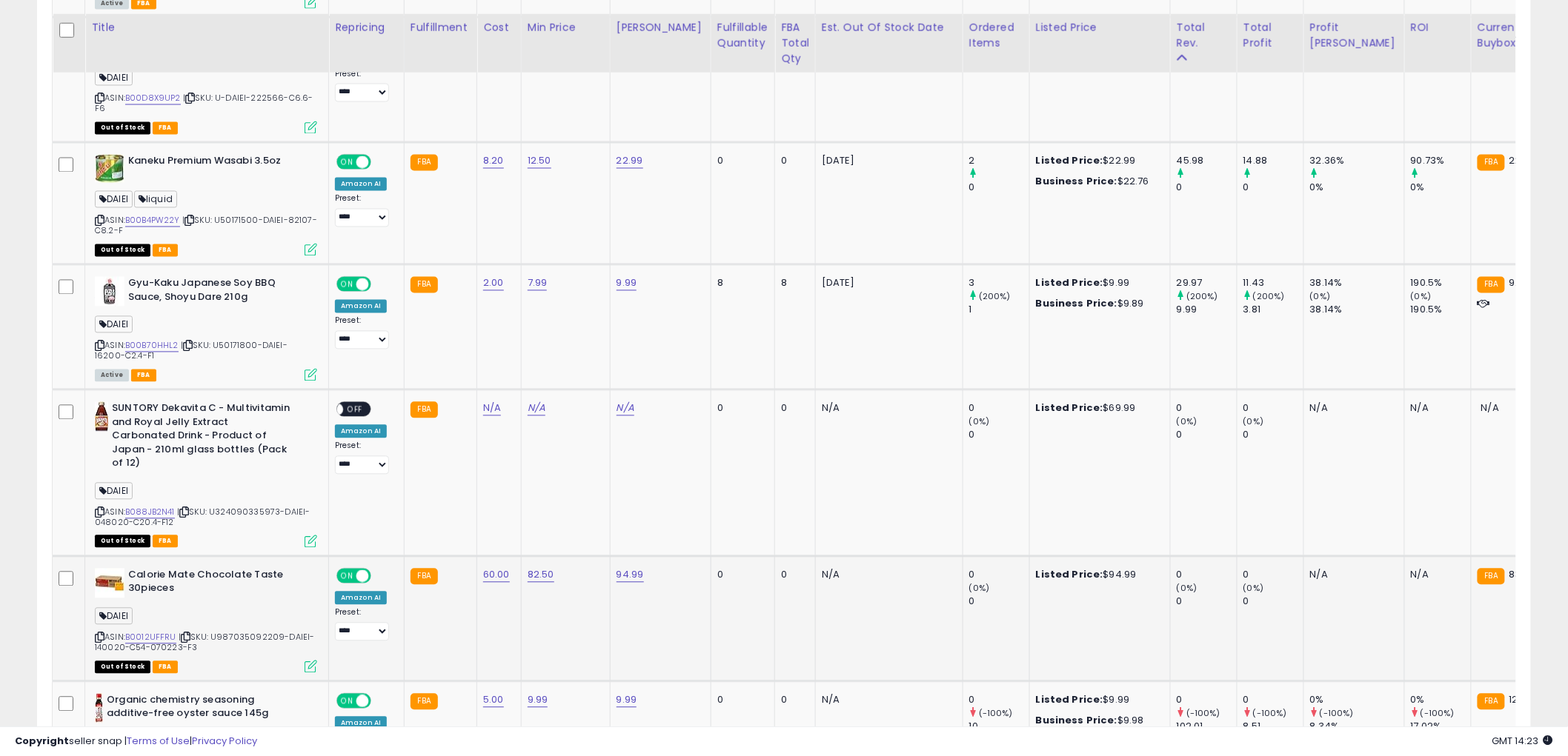
scroll to position [3456, 0]
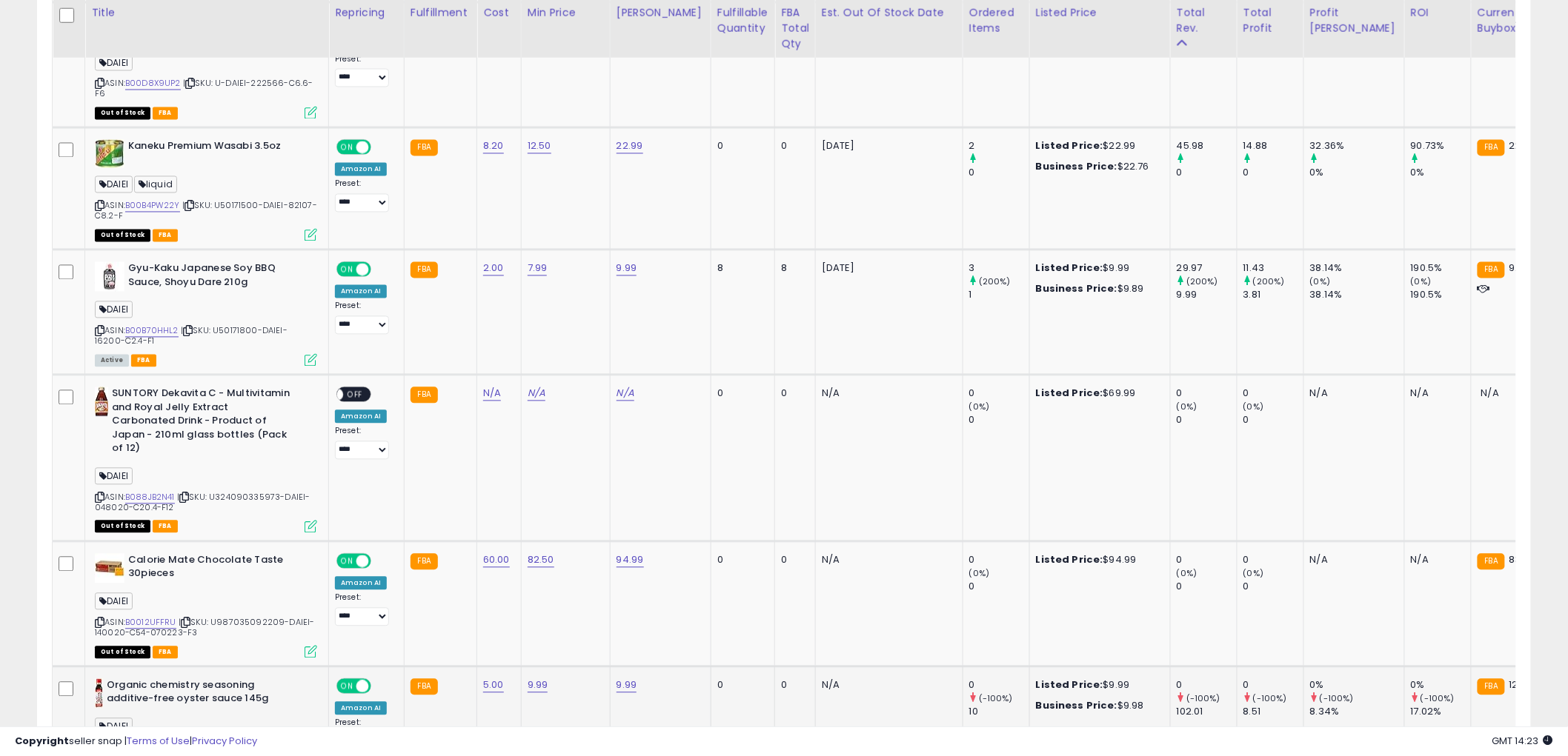
drag, startPoint x: 266, startPoint y: 545, endPoint x: 257, endPoint y: 654, distance: 109.4
click at [260, 679] on div "Organic chemistry seasoning additive-free oyster sauce 145g DAIEI ASIN: B007P0J…" at bounding box center [204, 730] width 226 height 103
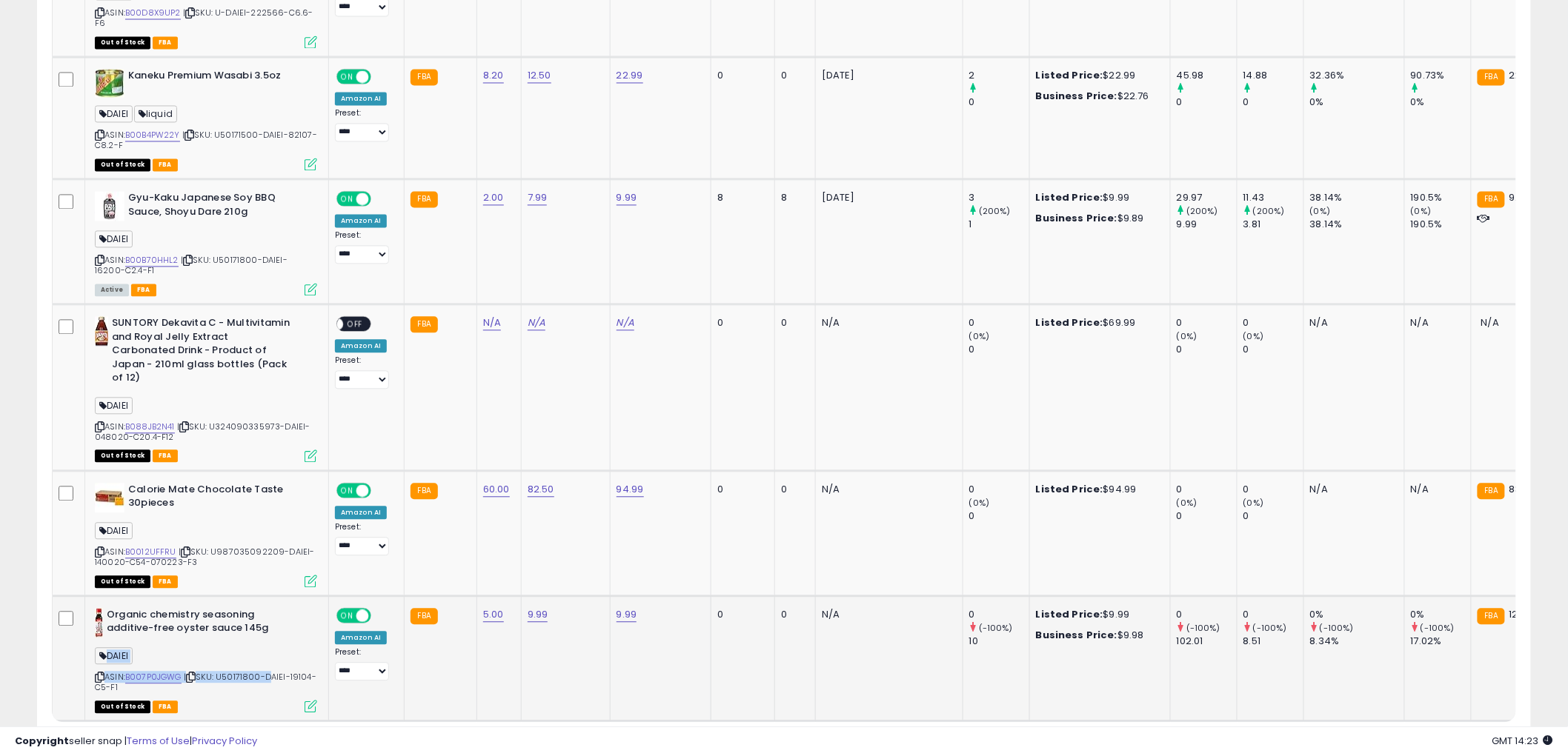
scroll to position [3564, 0]
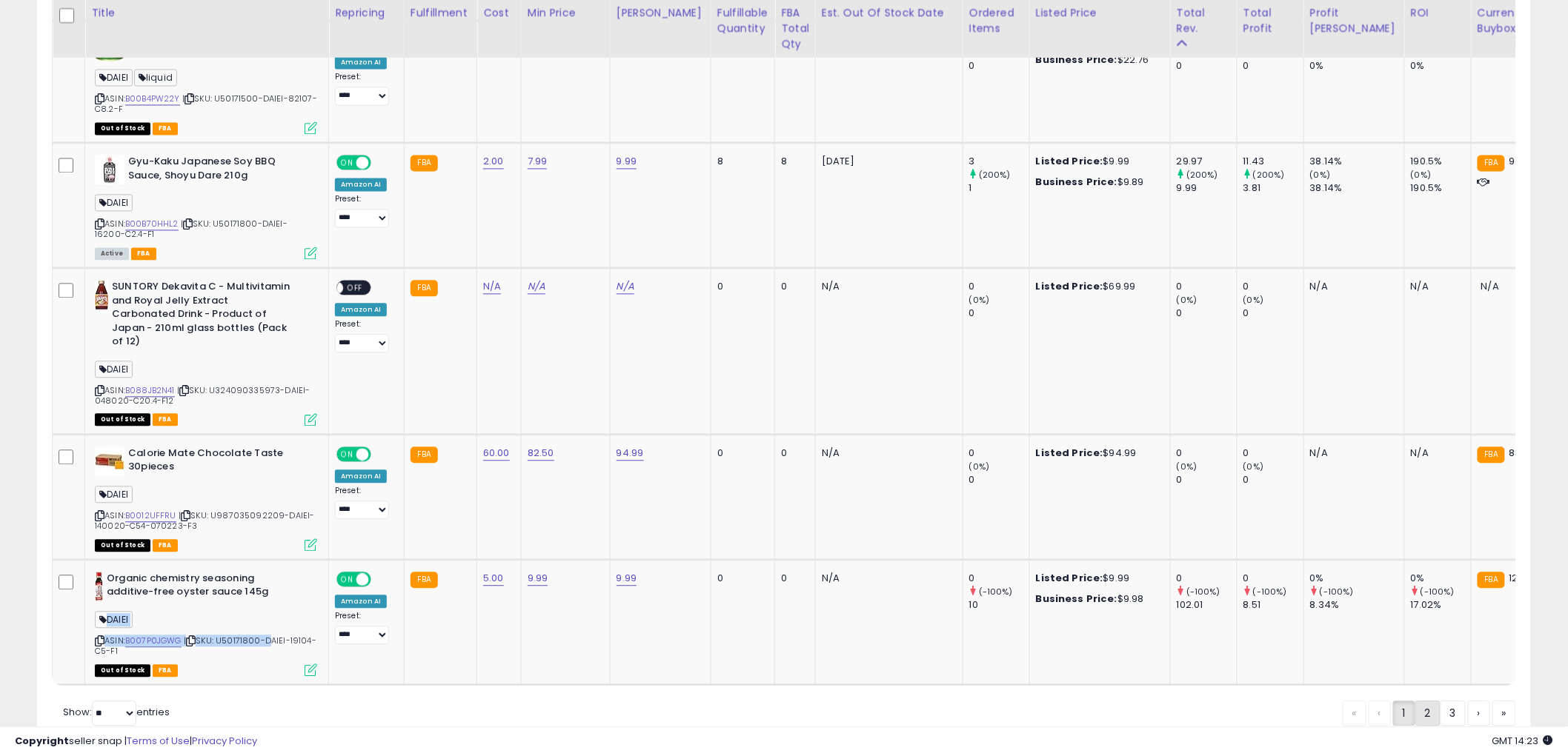
click at [1427, 700] on link "2" at bounding box center [1428, 713] width 26 height 26
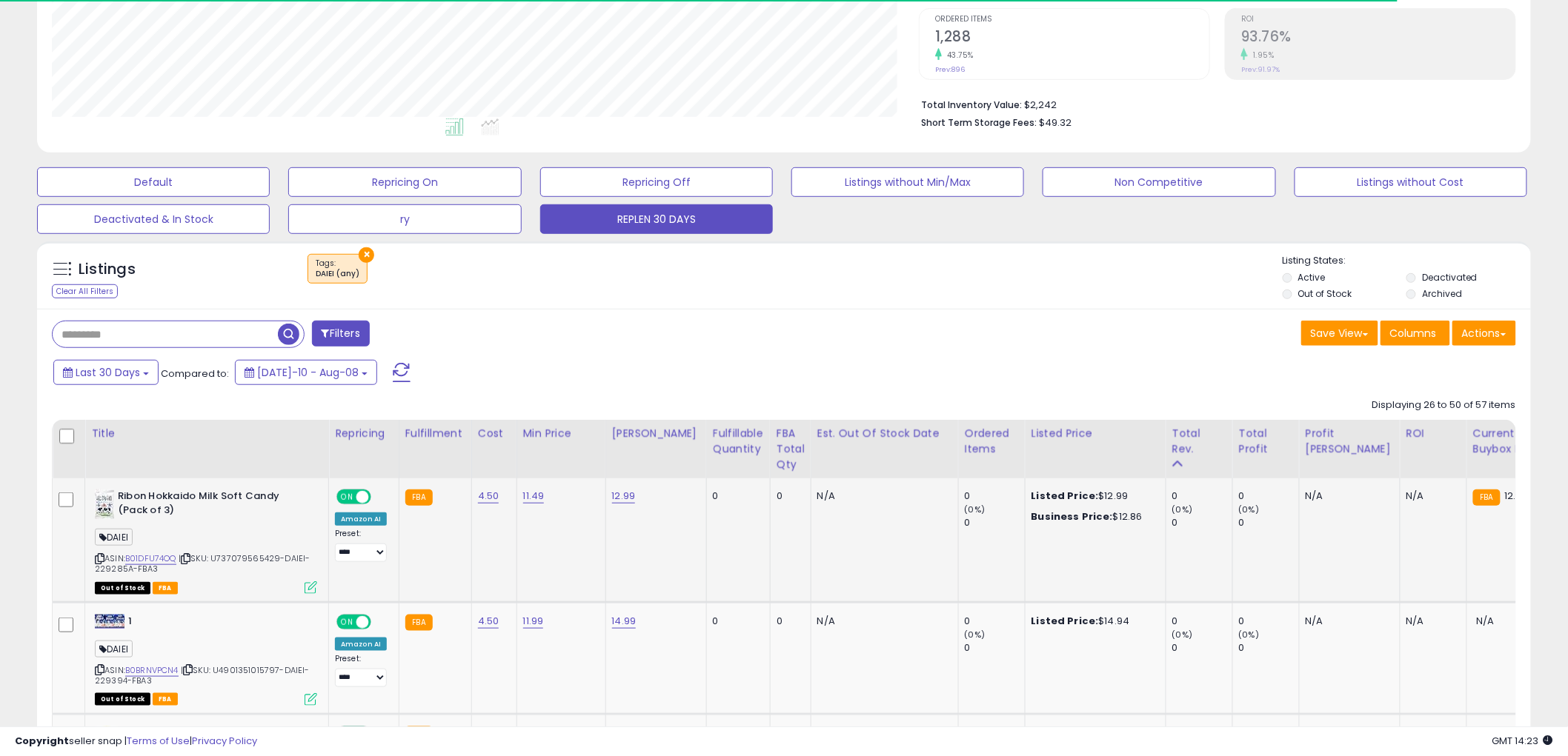
scroll to position [329, 0]
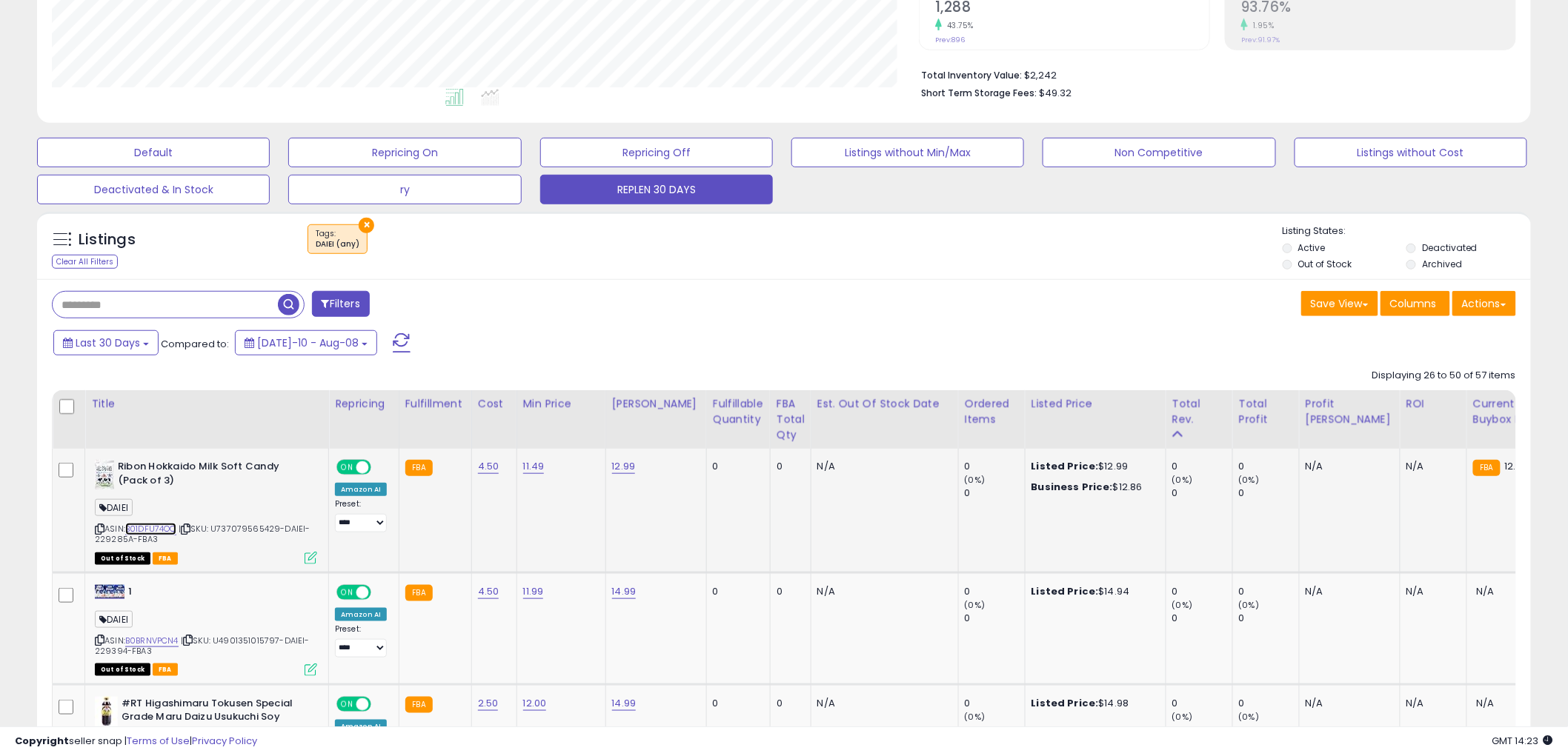
click at [174, 531] on link "B01DFU74OQ" at bounding box center [151, 529] width 51 height 13
click at [99, 529] on icon at bounding box center [99, 529] width 10 height 8
click at [99, 541] on span "| SKU: U737079565429-DAIEI-229285A-FBA3" at bounding box center [202, 533] width 215 height 22
copy span "229285A"
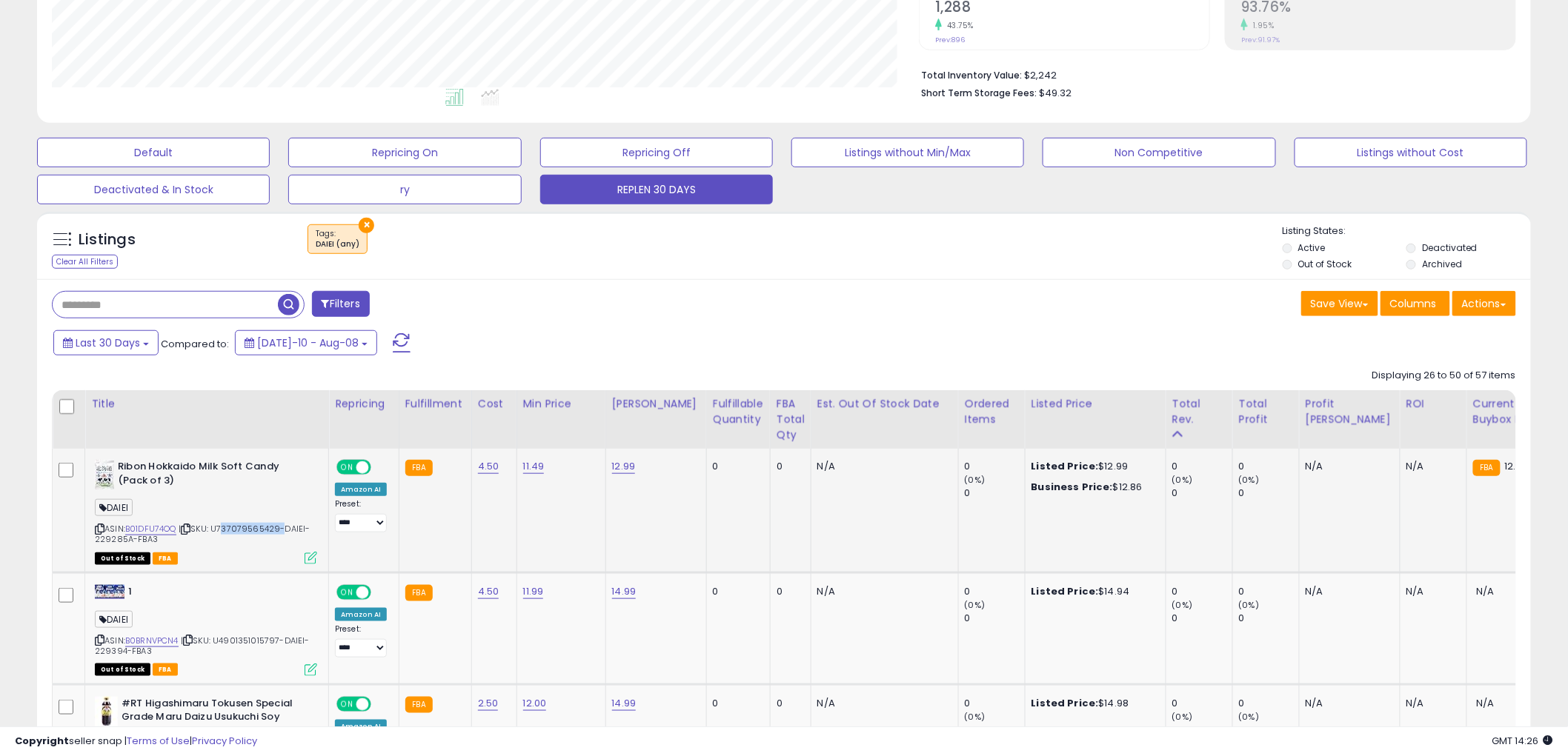
drag, startPoint x: 268, startPoint y: 526, endPoint x: 282, endPoint y: 528, distance: 14.1
click at [282, 528] on span "| SKU: U737079565429-DAIEI-229285A-FBA3" at bounding box center [202, 533] width 215 height 22
copy span "737079565429"
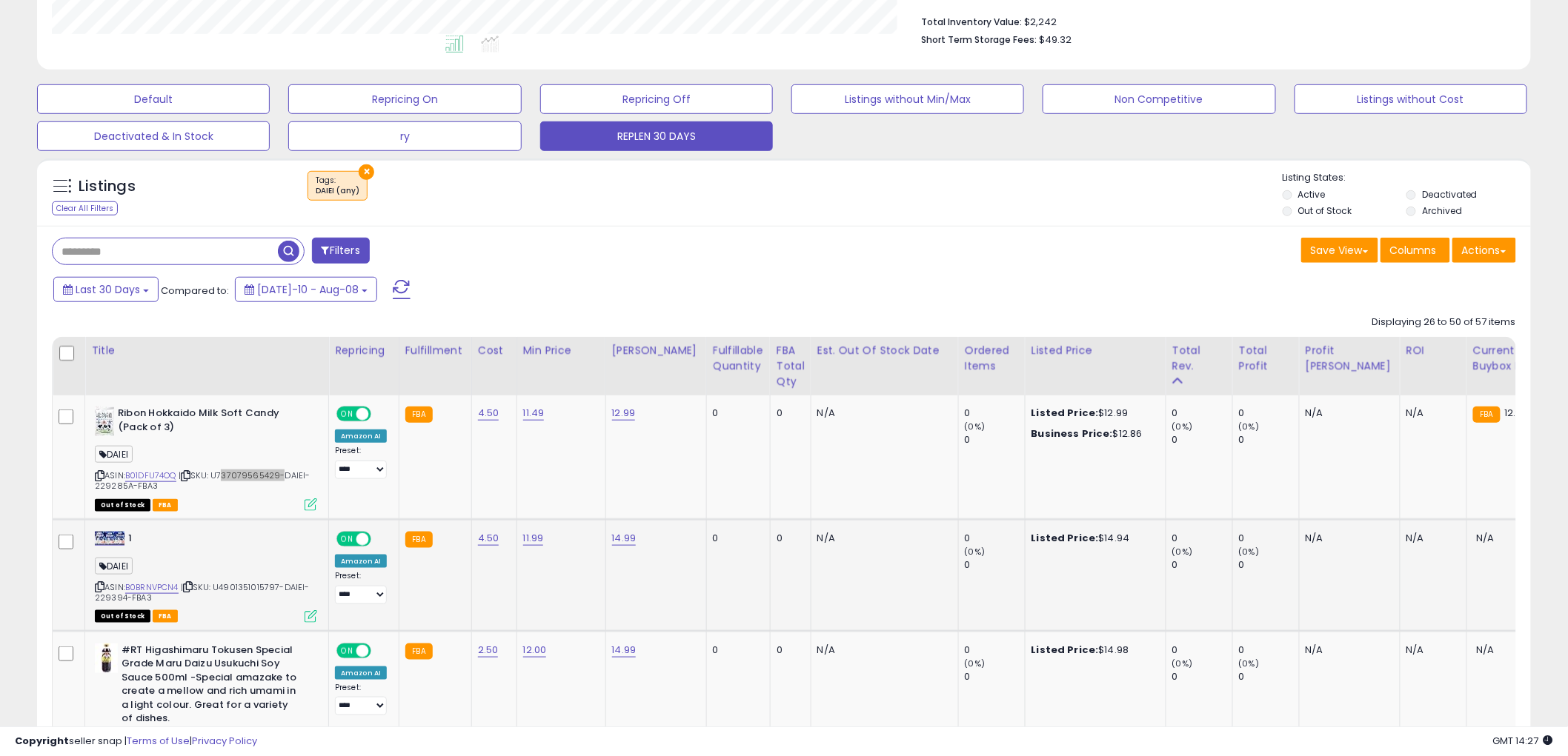
scroll to position [411, 0]
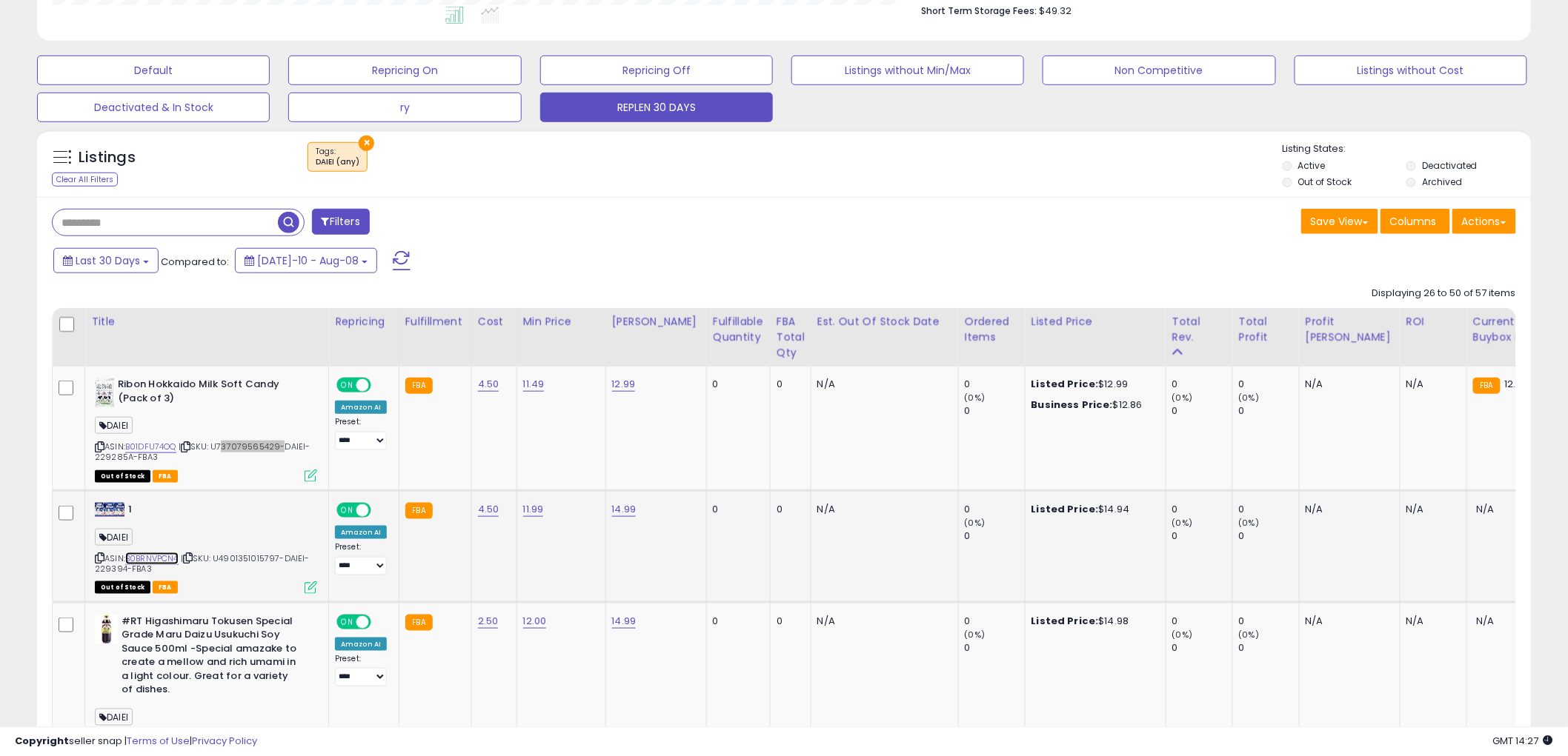
click at [171, 558] on link "B0BRNVPCN4" at bounding box center [151, 559] width 53 height 13
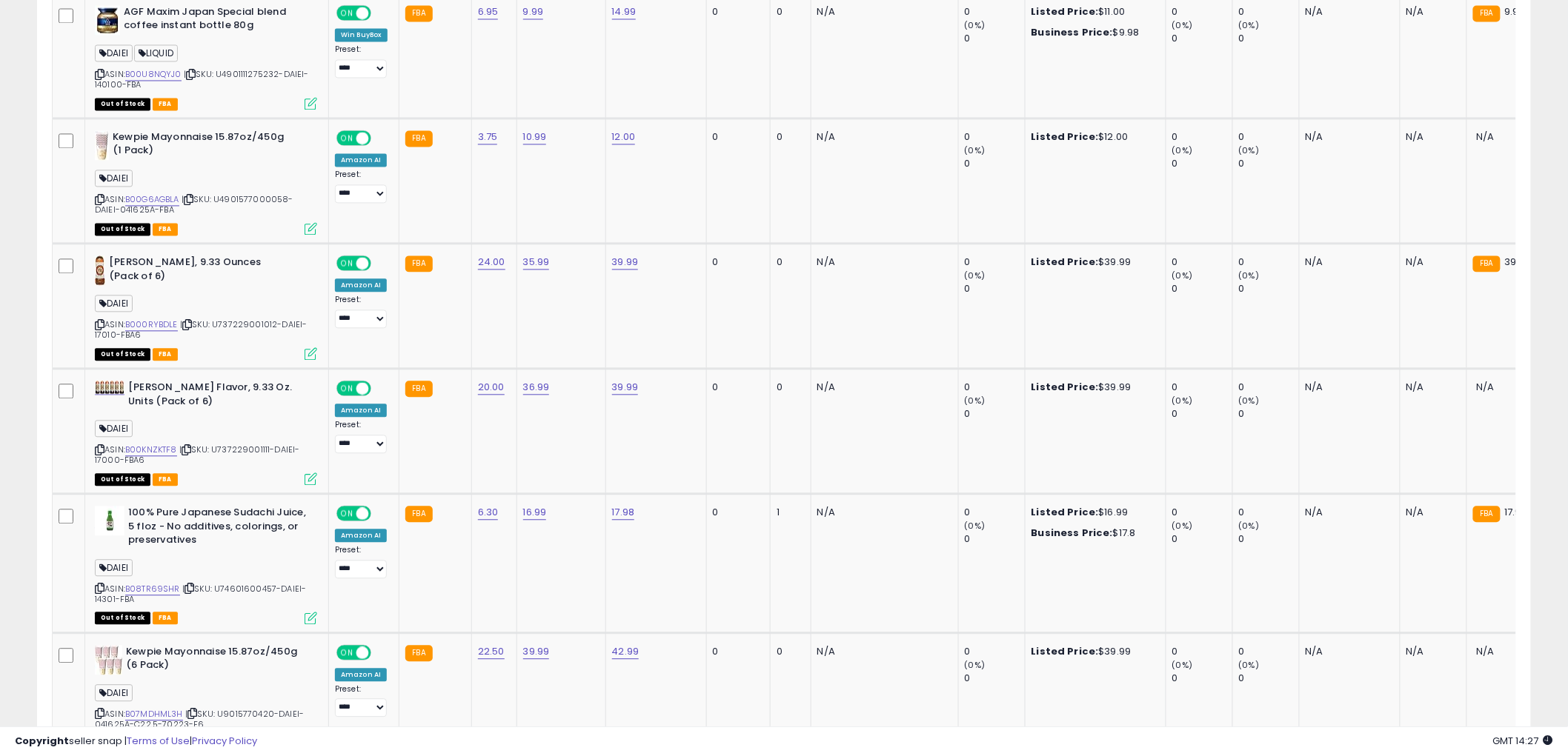
scroll to position [1234, 0]
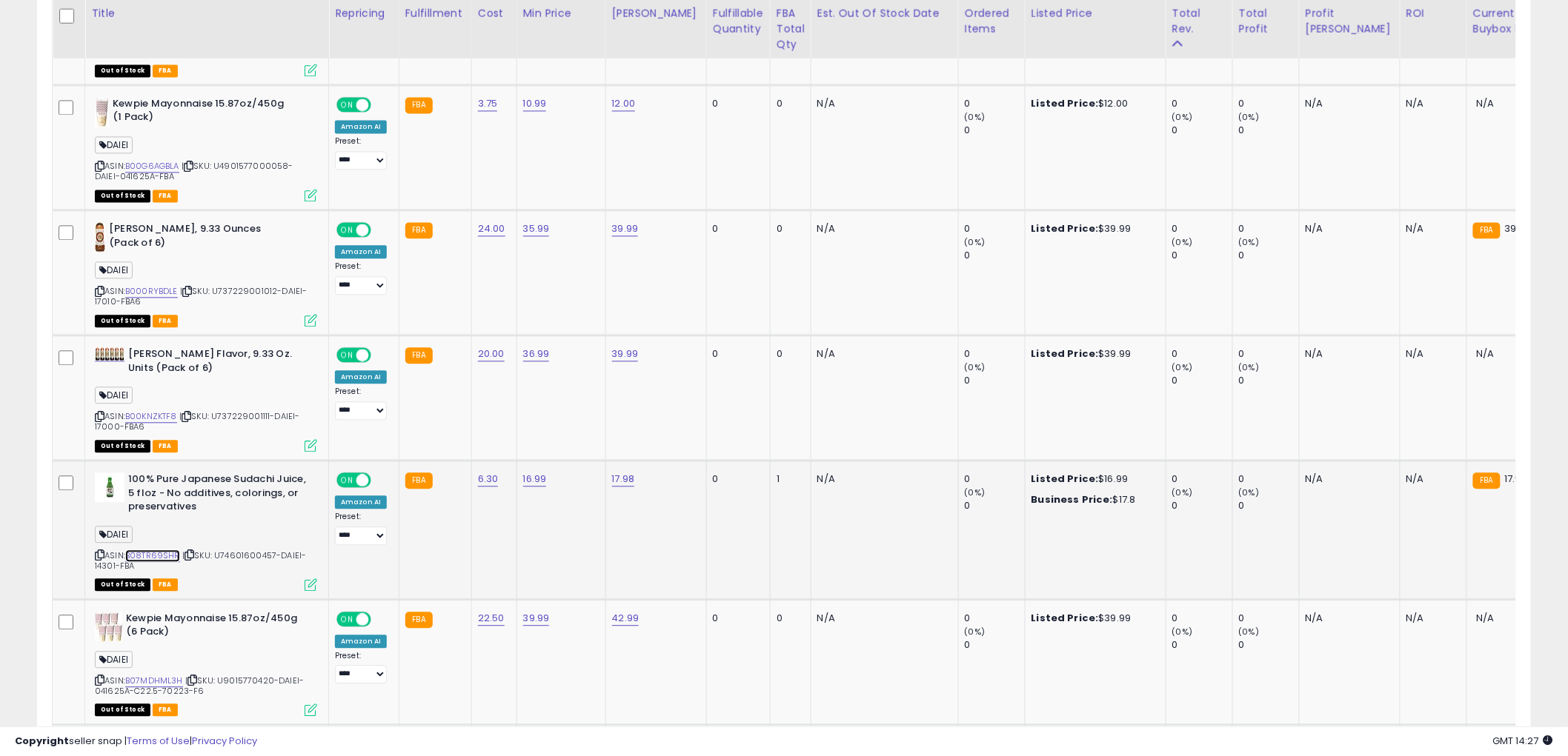
click at [163, 551] on link "B08TR69SHR" at bounding box center [152, 556] width 55 height 13
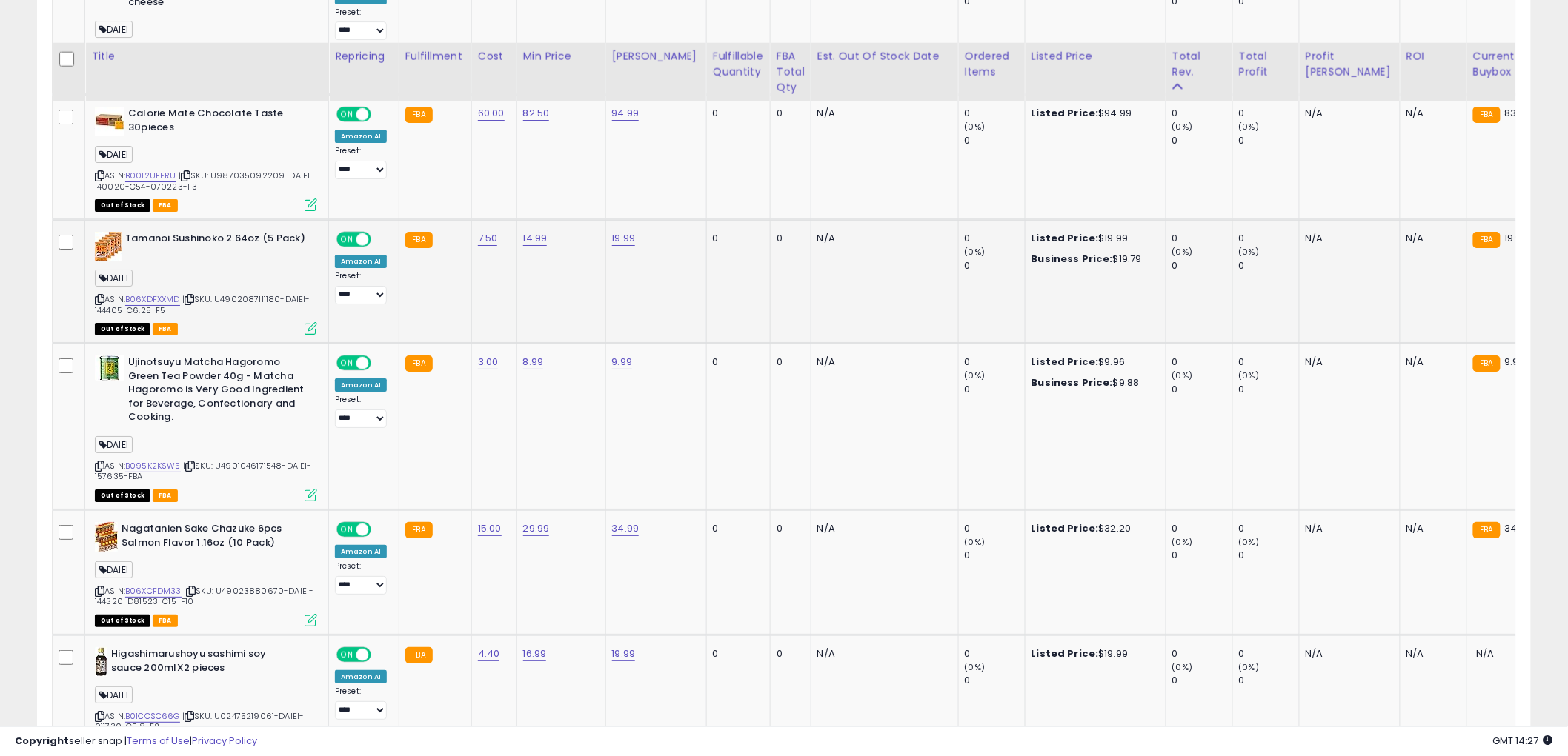
scroll to position [2222, 0]
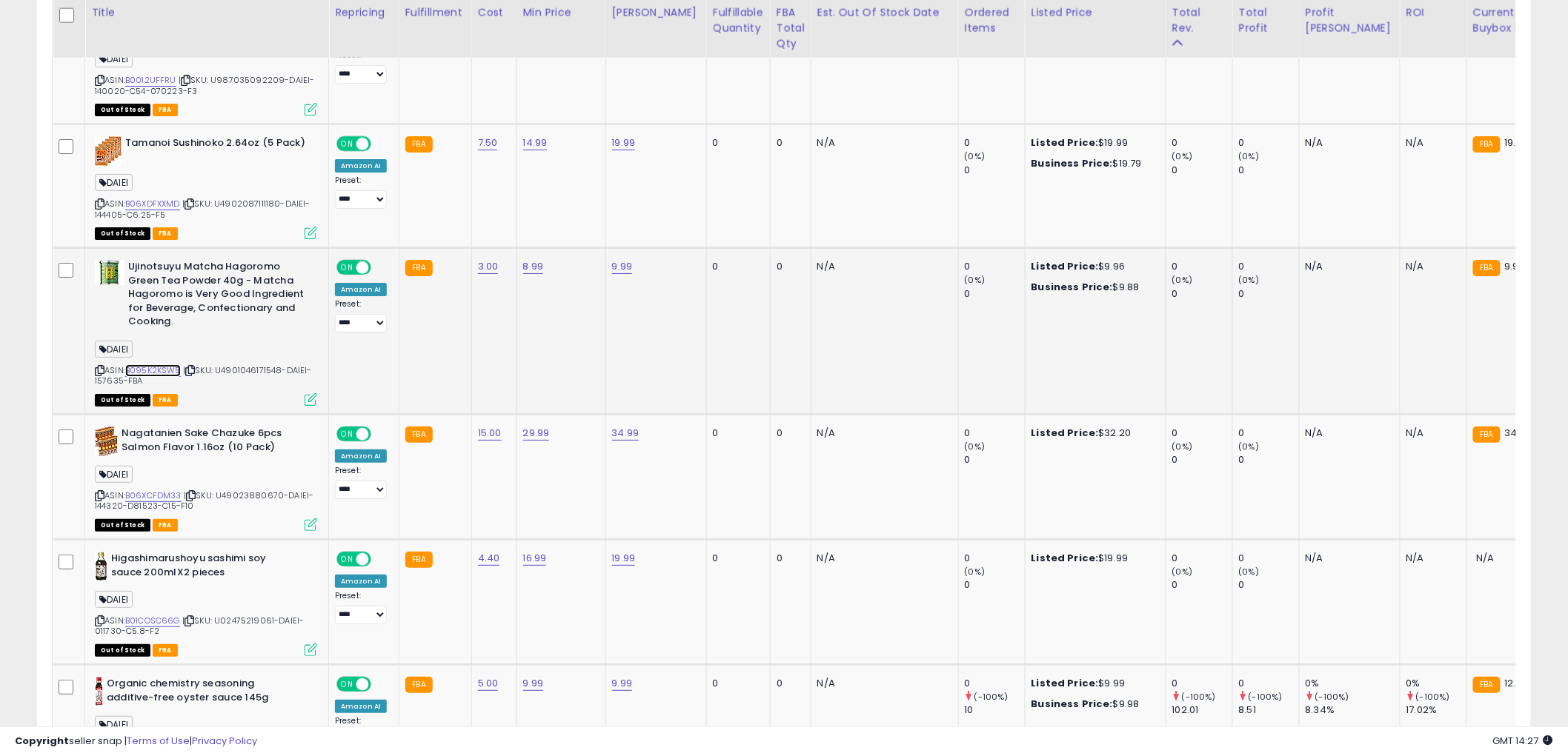
click at [148, 365] on link "B095K2KSW5" at bounding box center [152, 371] width 56 height 13
click at [104, 367] on icon at bounding box center [99, 370] width 10 height 8
drag, startPoint x: 224, startPoint y: 363, endPoint x: 284, endPoint y: 361, distance: 60.0
click at [284, 365] on span "| SKU: U4901046171548-DAIEI-157635-FBA" at bounding box center [203, 376] width 217 height 22
copy span "4901046171548"
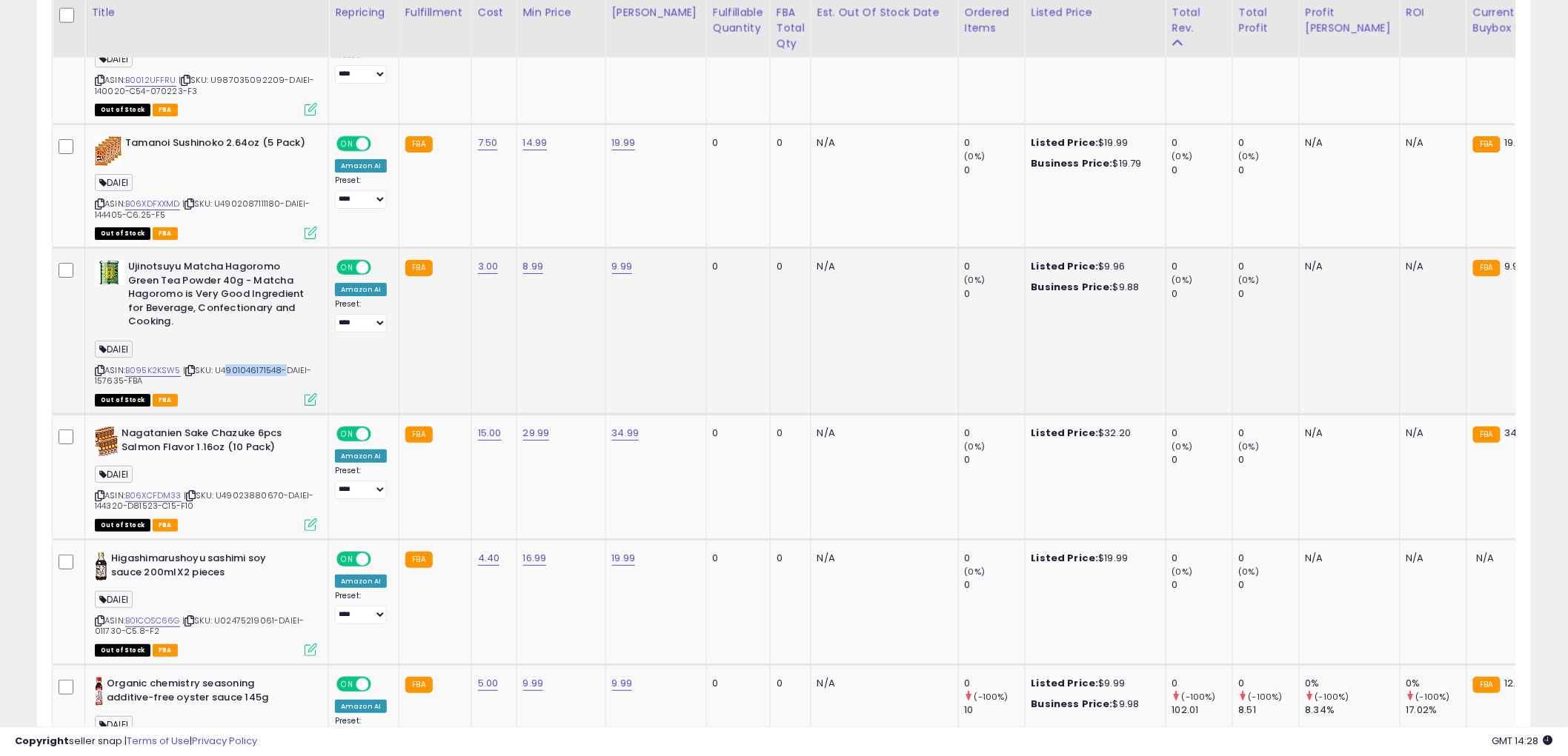
click at [107, 373] on span "| SKU: U4901046171548-DAIEI-157635-FBA" at bounding box center [203, 376] width 217 height 22
copy span "157635"
click at [102, 367] on icon at bounding box center [99, 370] width 10 height 8
click at [111, 376] on span "| SKU: U4901046171548-DAIEI-157635-FBA" at bounding box center [203, 376] width 217 height 22
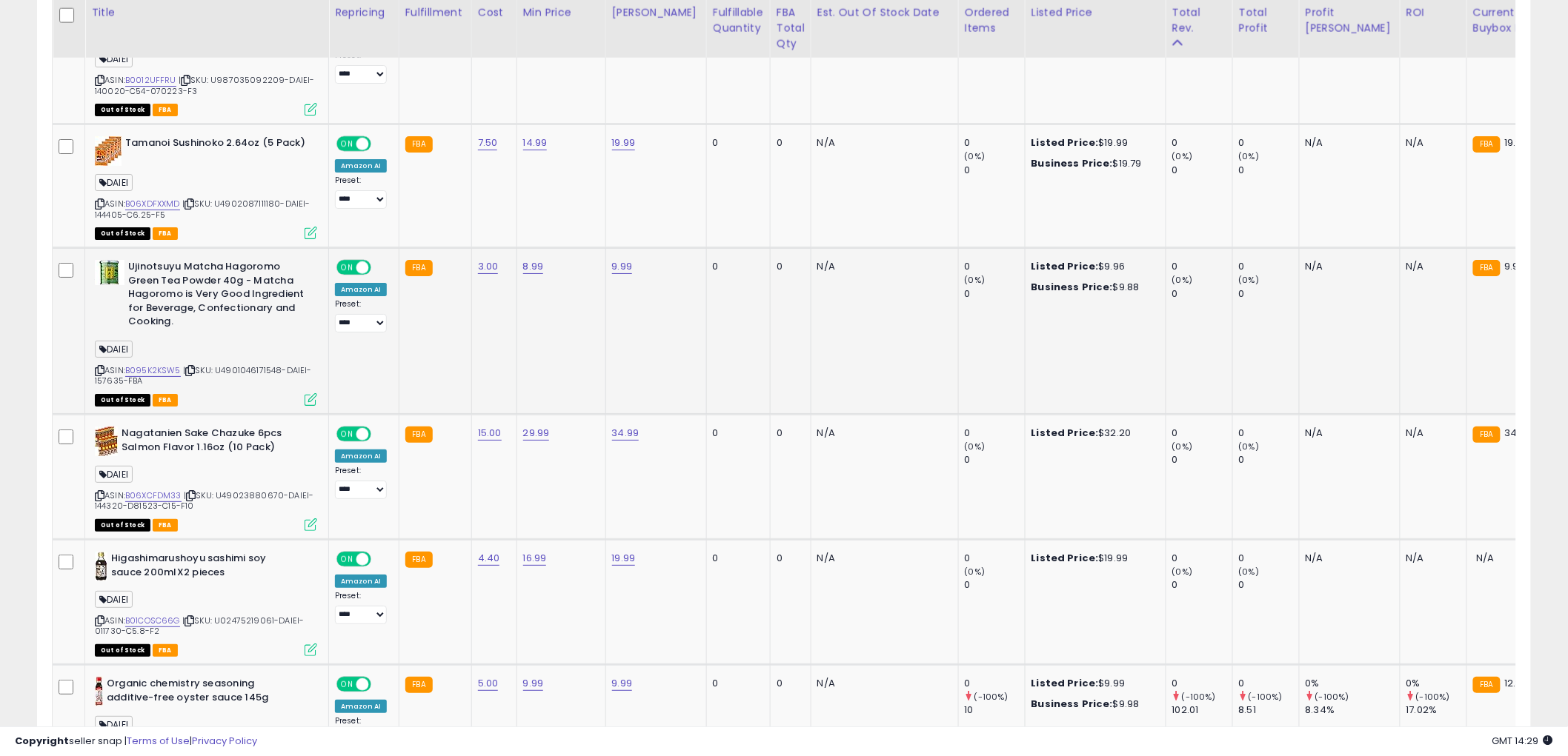
click at [111, 376] on span "| SKU: U4901046171548-DAIEI-157635-FBA" at bounding box center [203, 376] width 217 height 22
copy span "157635"
click at [227, 365] on span "| SKU: U4901046171548-DAIEI-157635-FBA" at bounding box center [203, 376] width 217 height 22
drag, startPoint x: 226, startPoint y: 365, endPoint x: 285, endPoint y: 367, distance: 59.0
click at [285, 367] on span "| SKU: U4901046171548-DAIEI-157635-FBA" at bounding box center [203, 376] width 217 height 22
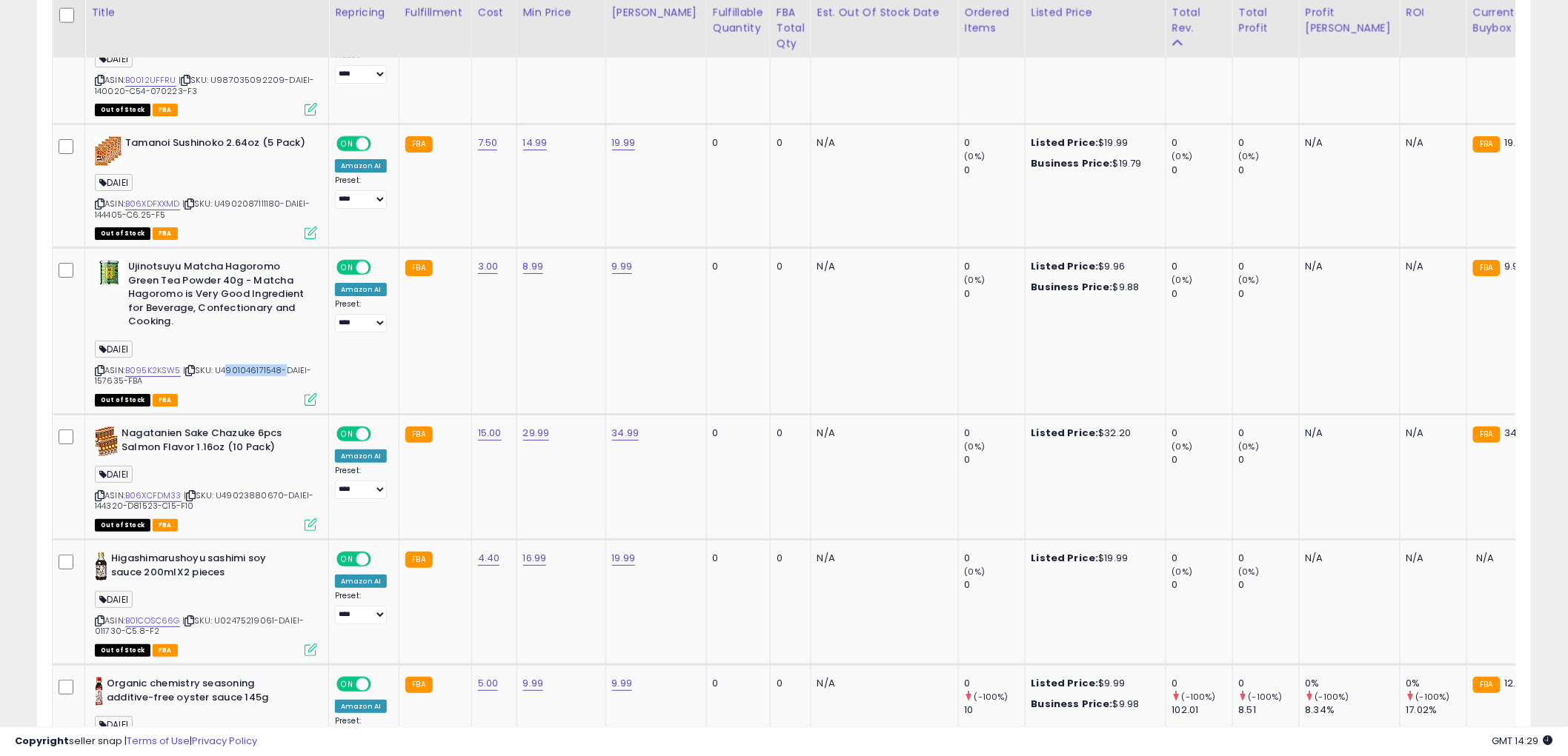
copy span "4901046171548"
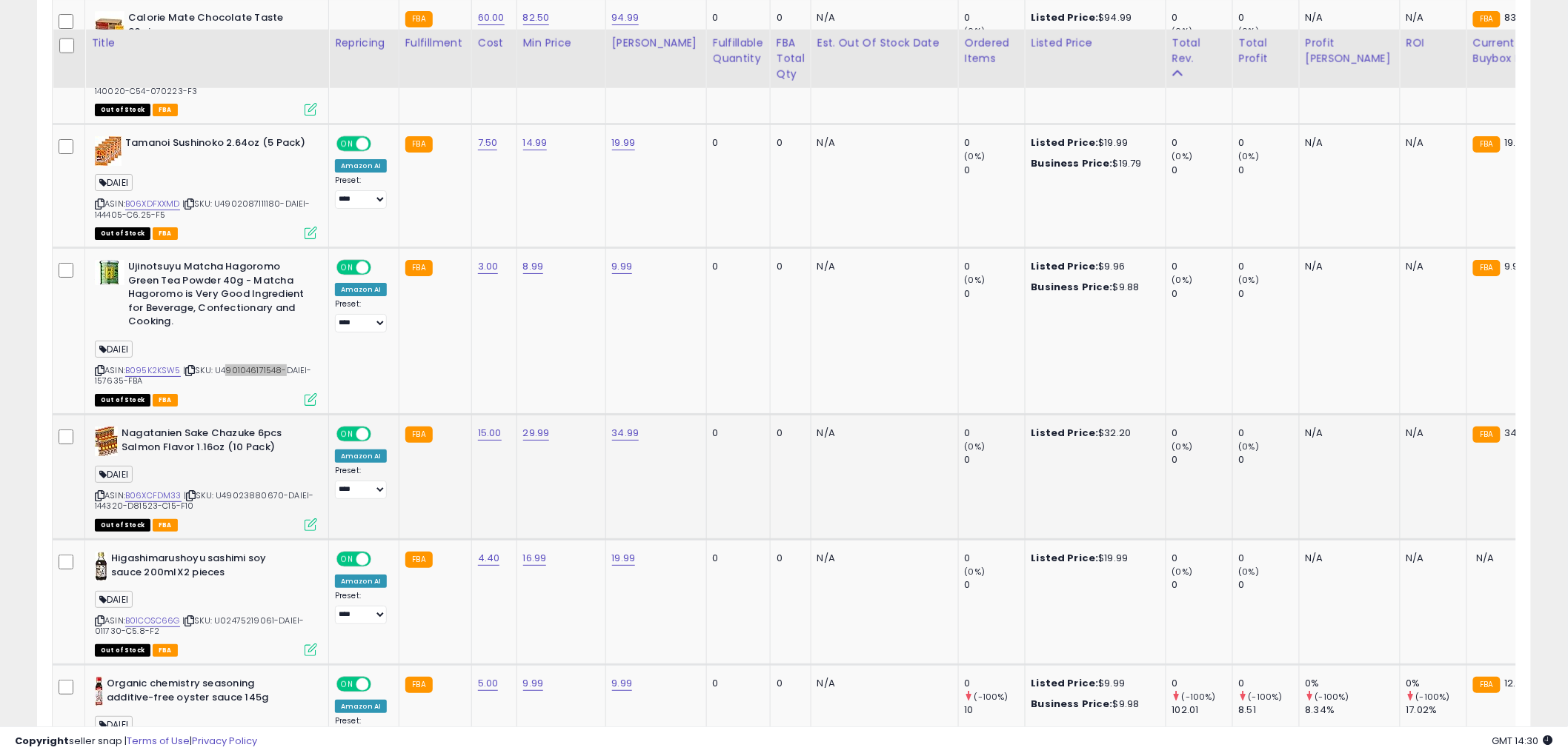
scroll to position [2304, 0]
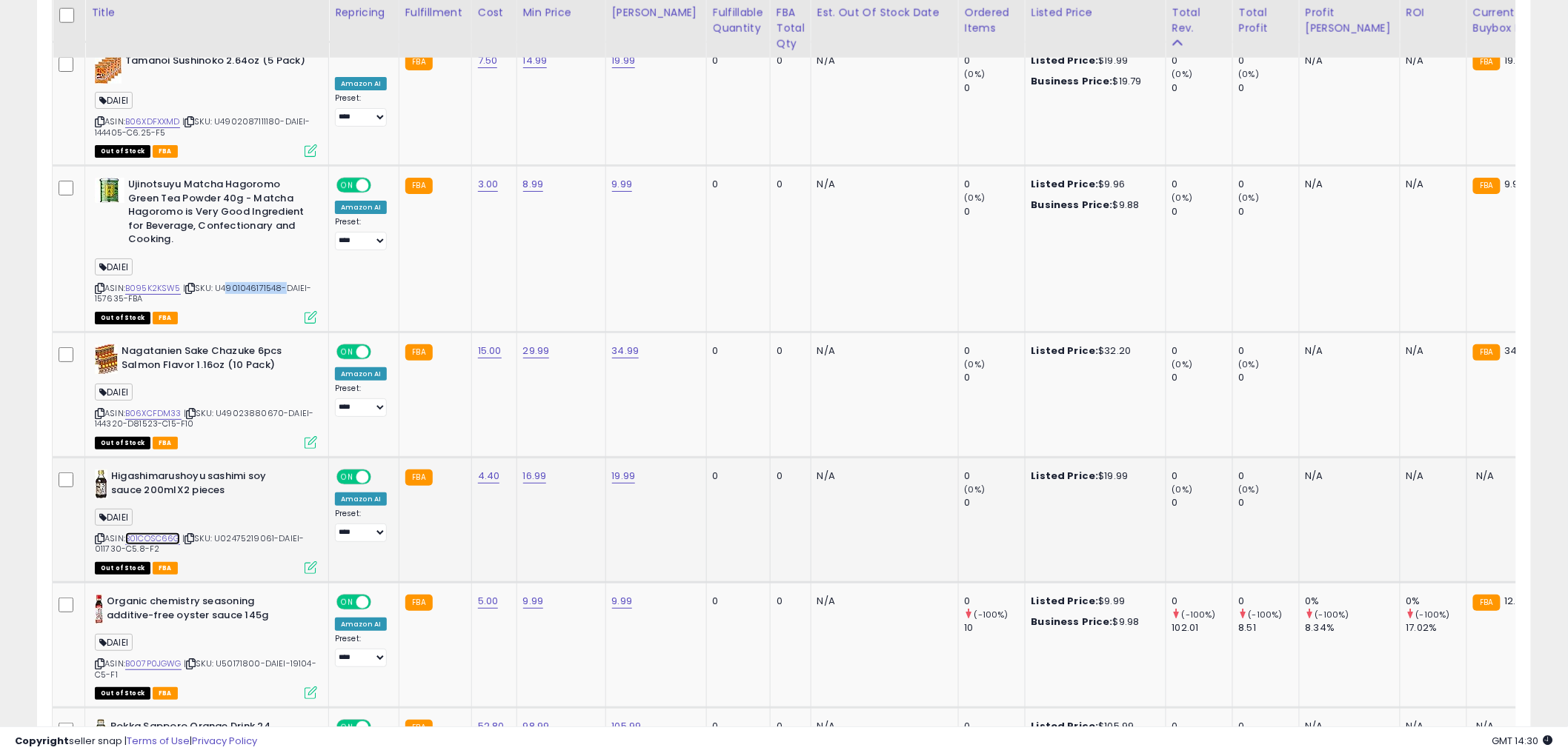
click at [169, 533] on link "B01COSC66G" at bounding box center [152, 539] width 55 height 13
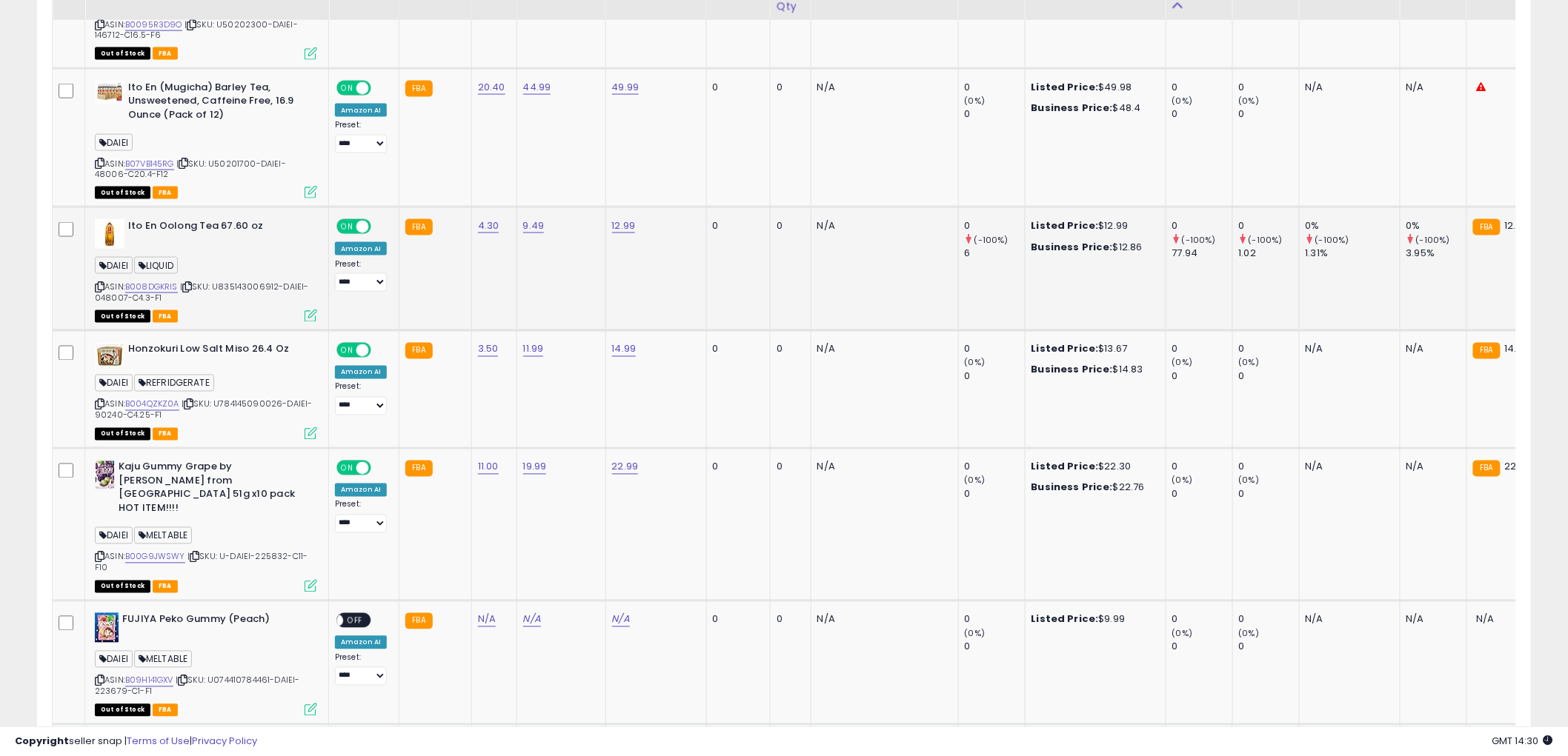
scroll to position [3209, 0]
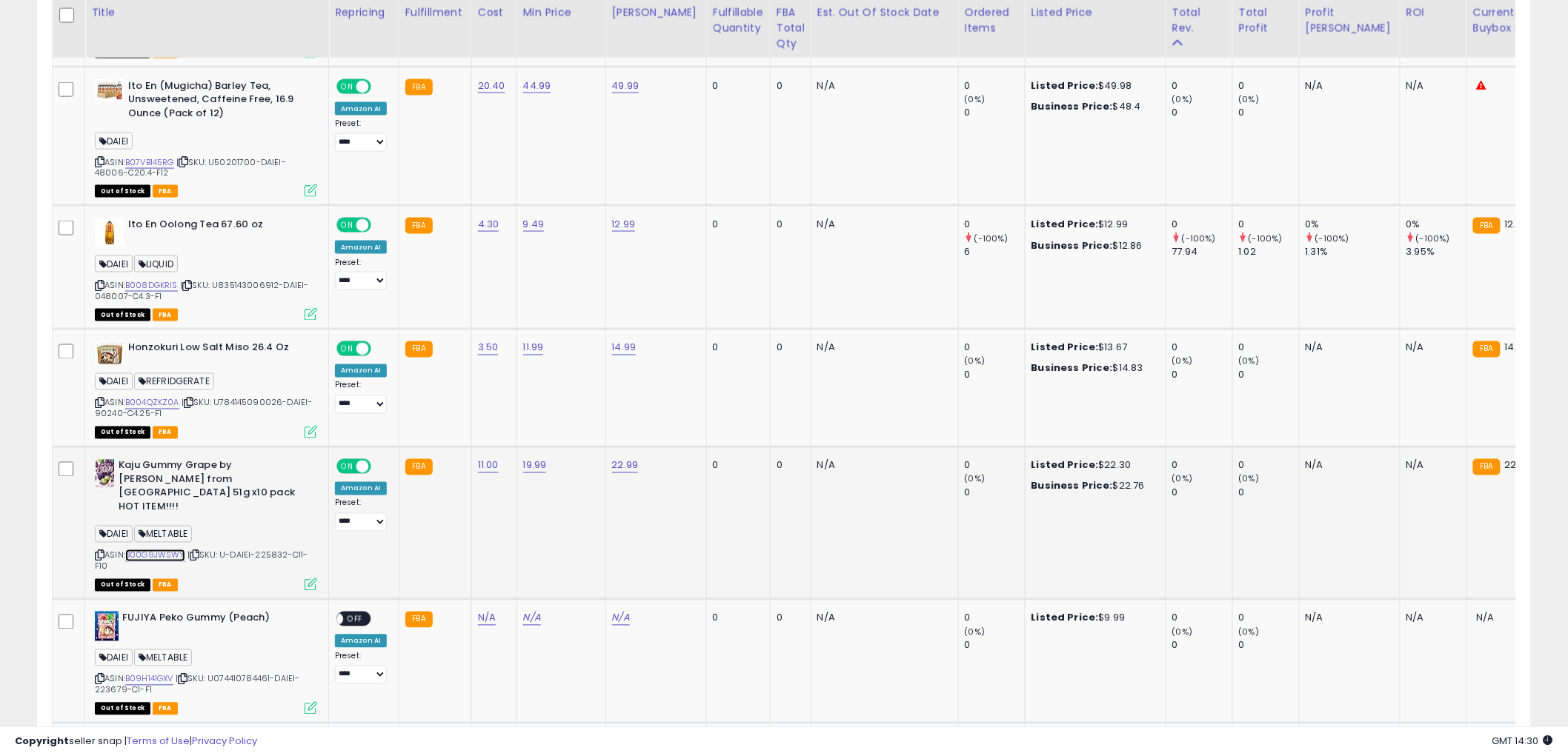
click at [163, 550] on link "B00G9JWSWY" at bounding box center [155, 556] width 60 height 13
click at [265, 550] on span "| SKU: U-DAIEI-225832-C11-F10" at bounding box center [201, 561] width 213 height 22
copy span "225832"
drag, startPoint x: 117, startPoint y: 453, endPoint x: 259, endPoint y: 458, distance: 142.1
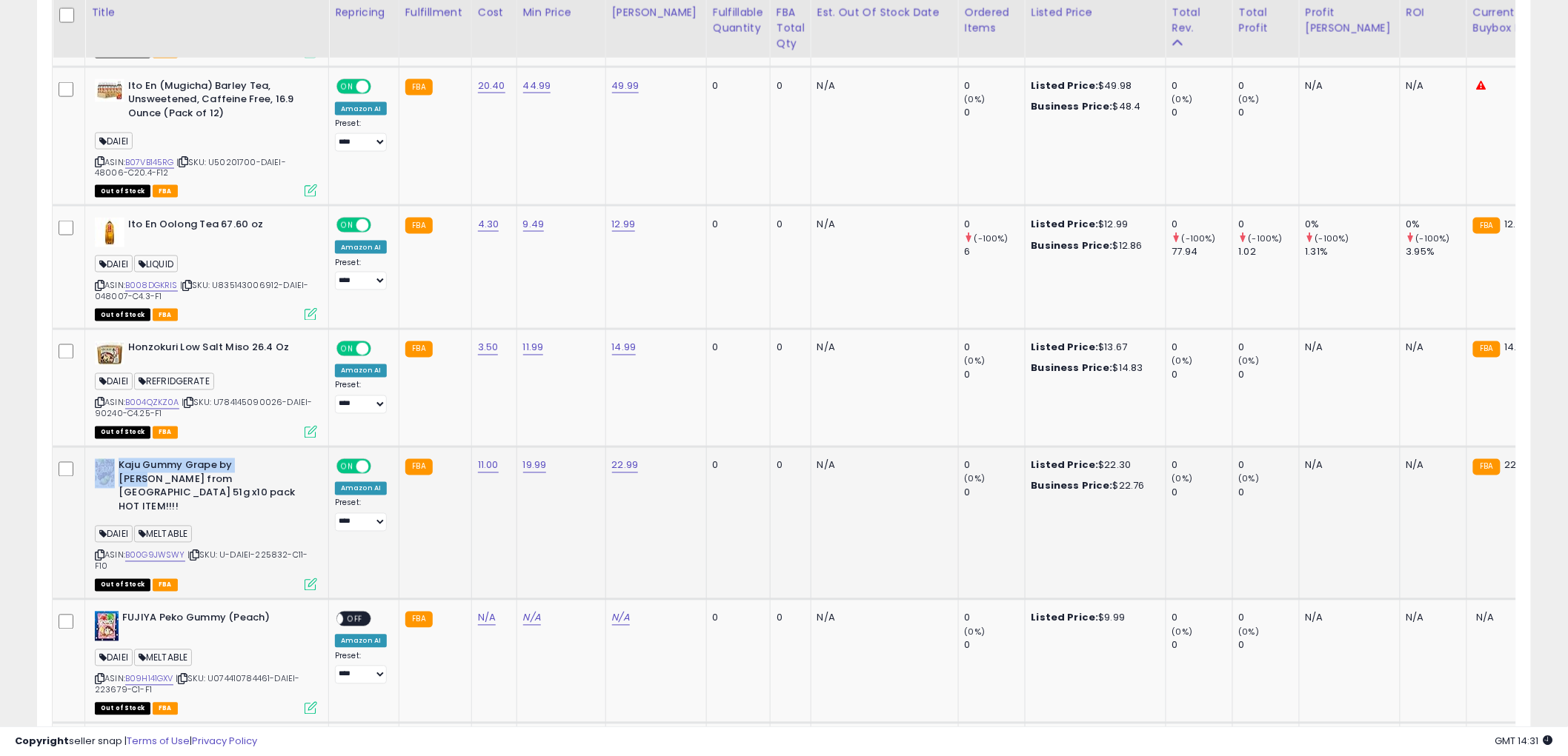
click at [259, 460] on div "Kaju Gummy Grape by Meiji from Japan 51g x10 pack HOT ITEM!!!!" at bounding box center [206, 489] width 223 height 58
copy div "Kaju Gummy Grape by Meiji"
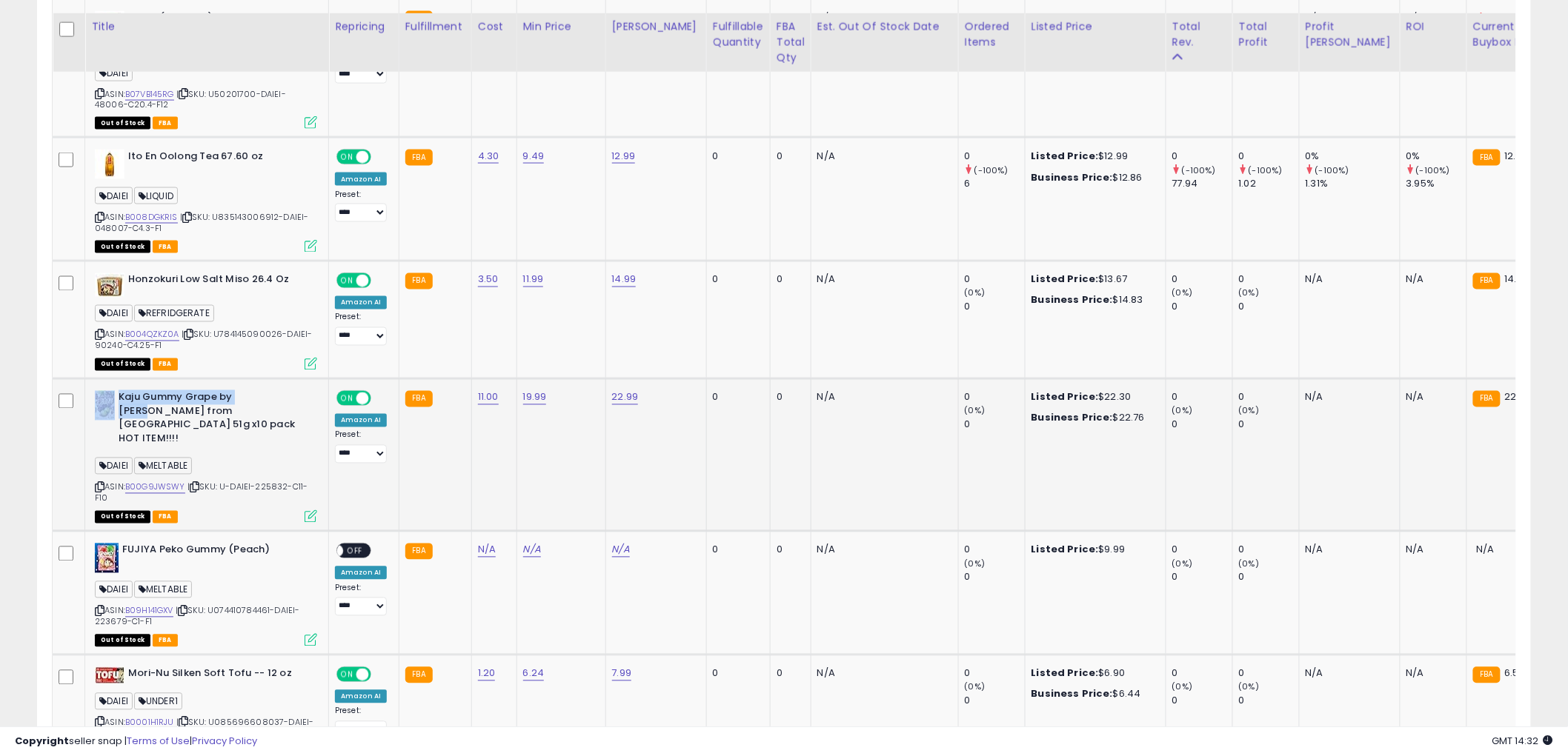
scroll to position [3292, 0]
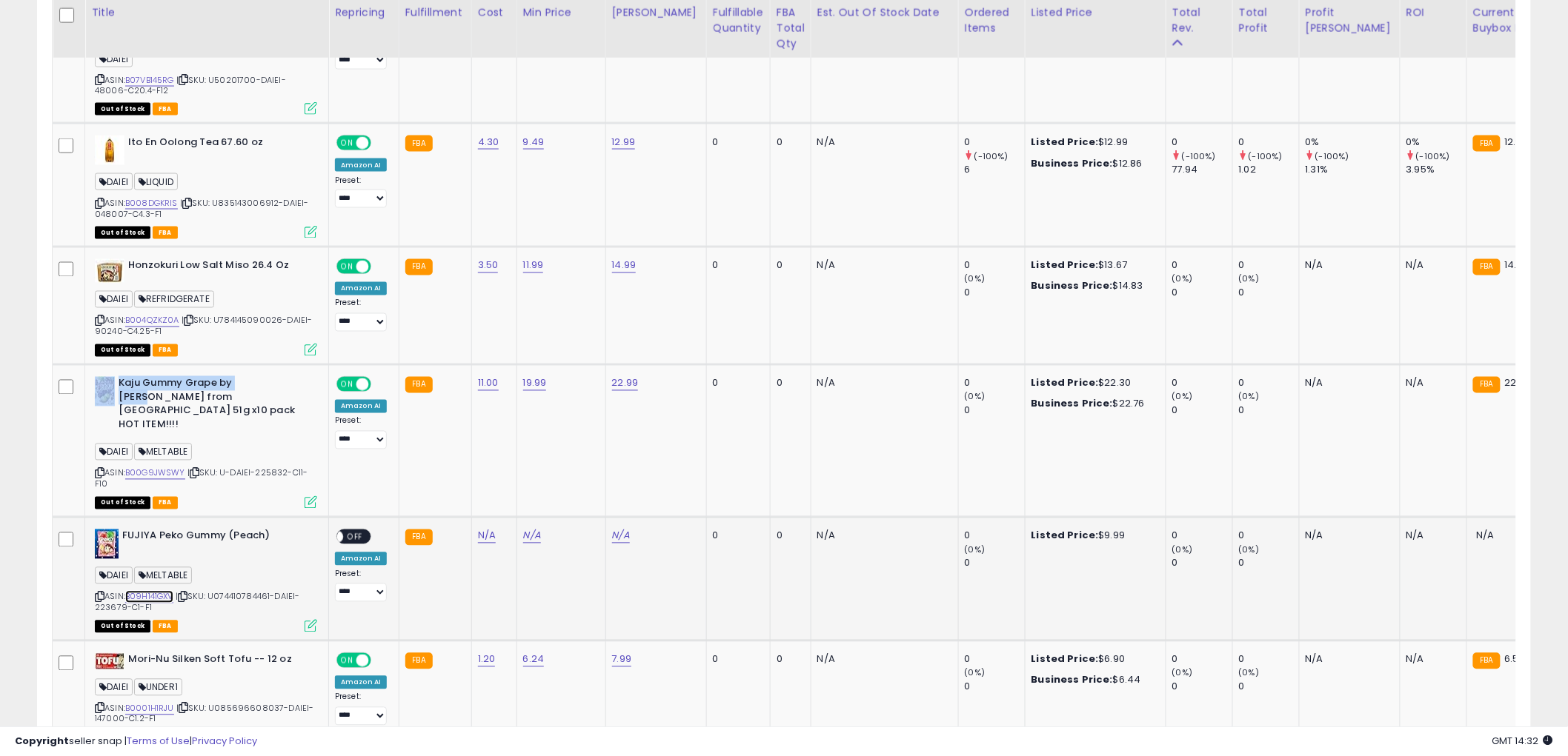
click at [164, 591] on link "B09H141GXV" at bounding box center [149, 597] width 48 height 13
click at [99, 470] on icon at bounding box center [99, 473] width 10 height 8
click at [99, 594] on icon at bounding box center [99, 597] width 10 height 8
drag, startPoint x: 220, startPoint y: 558, endPoint x: 276, endPoint y: 558, distance: 56.0
click at [276, 591] on span "| SKU: U074410784461-DAIEI-223679-C1-F1" at bounding box center [197, 602] width 205 height 22
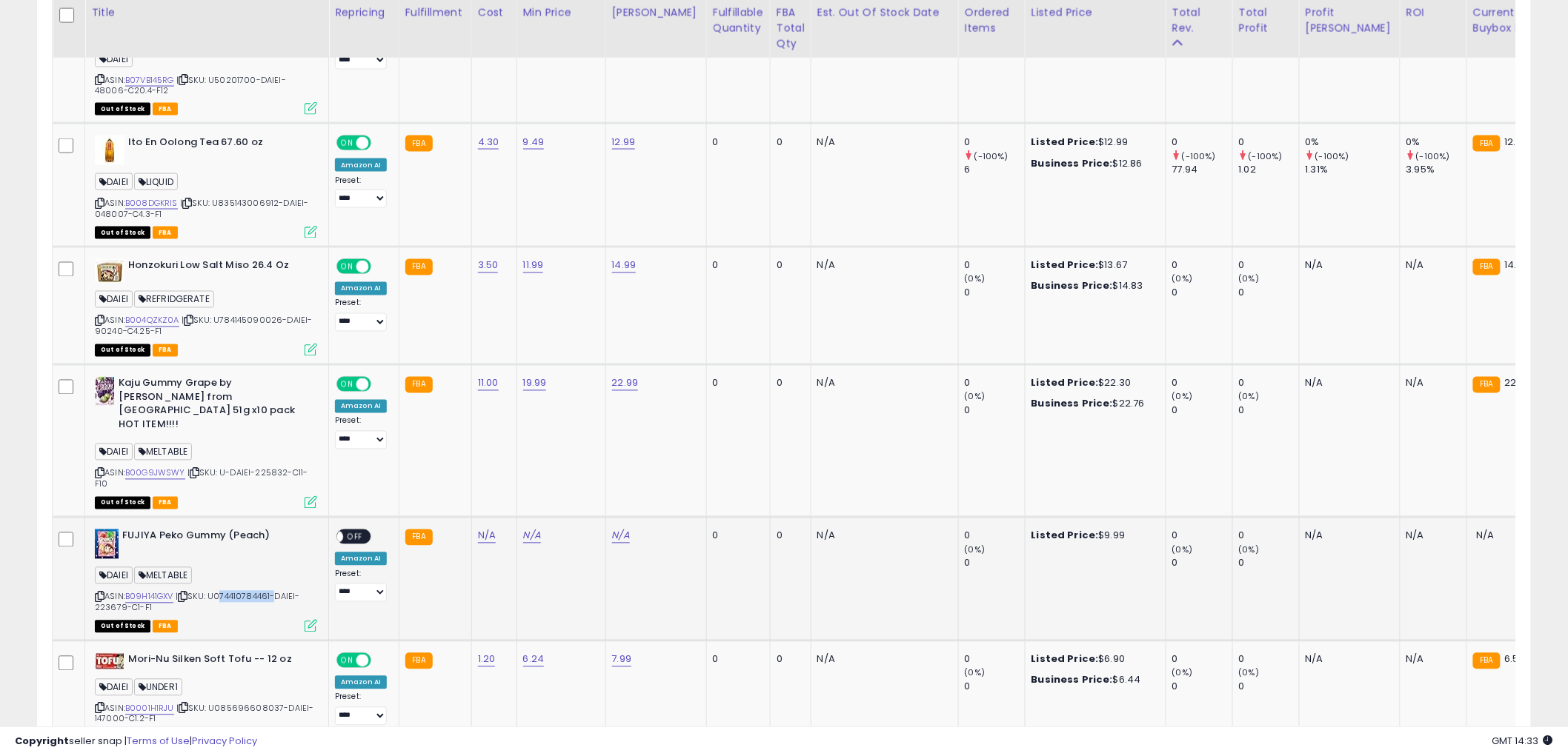
copy span "074410784461"
click at [109, 591] on span "| SKU: U074410784461-DAIEI-223679-C1-F1" at bounding box center [197, 602] width 205 height 22
copy span "223679"
click at [122, 530] on b "FUJIYA Peko Gummy (Peach)" at bounding box center [212, 538] width 180 height 17
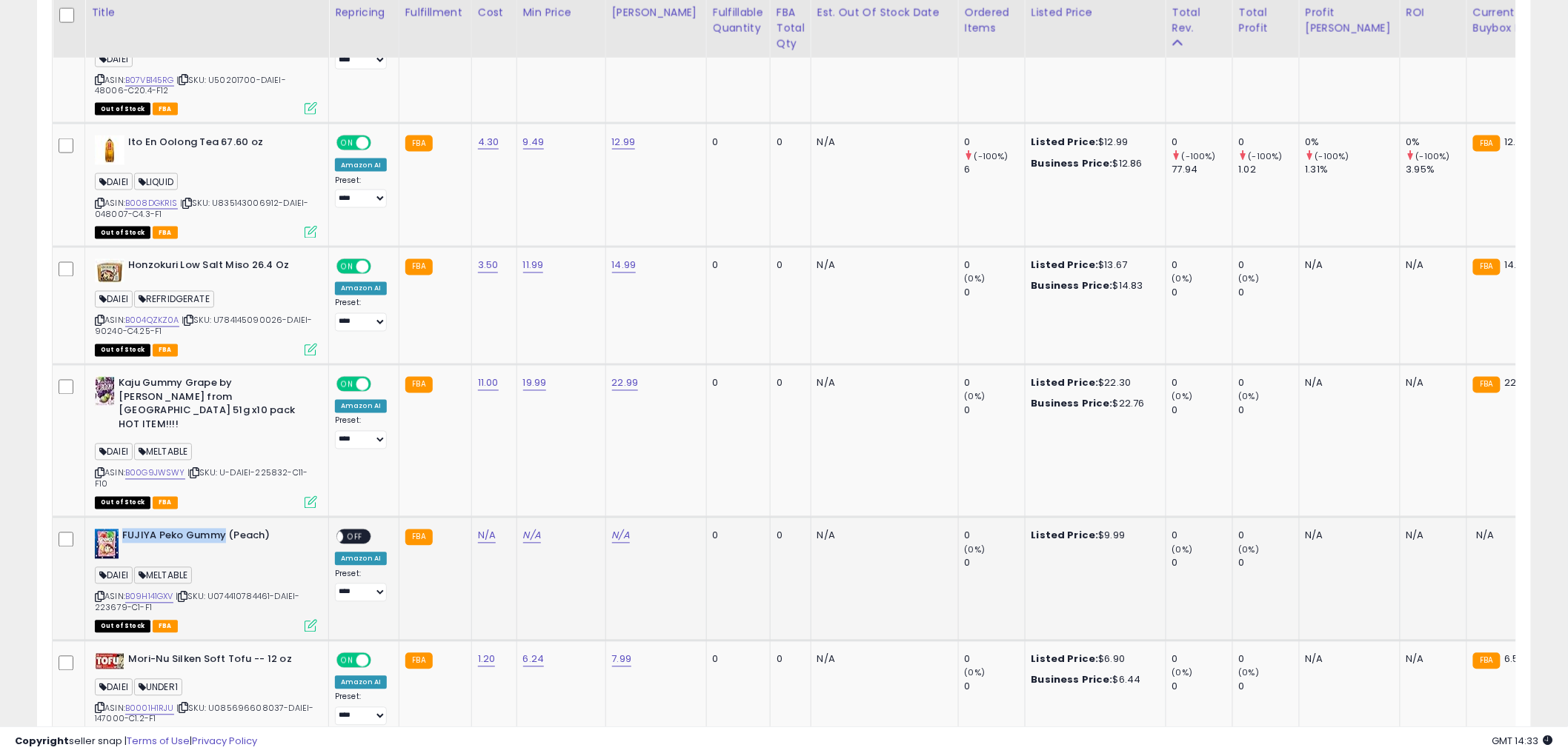
drag, startPoint x: 121, startPoint y: 497, endPoint x: 223, endPoint y: 499, distance: 102.0
click at [223, 530] on b "FUJIYA Peko Gummy (Peach)" at bounding box center [212, 538] width 180 height 17
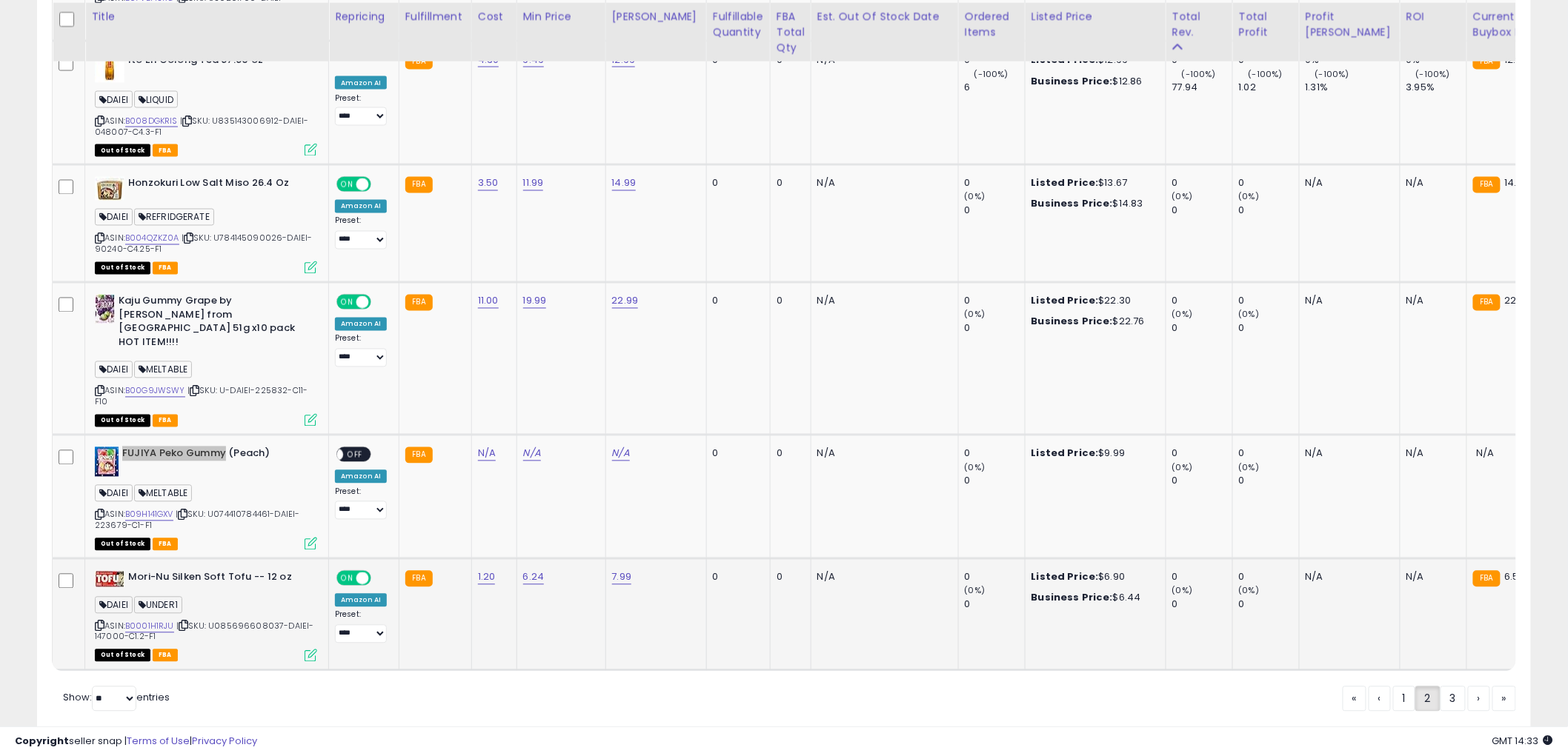
scroll to position [3391, 0]
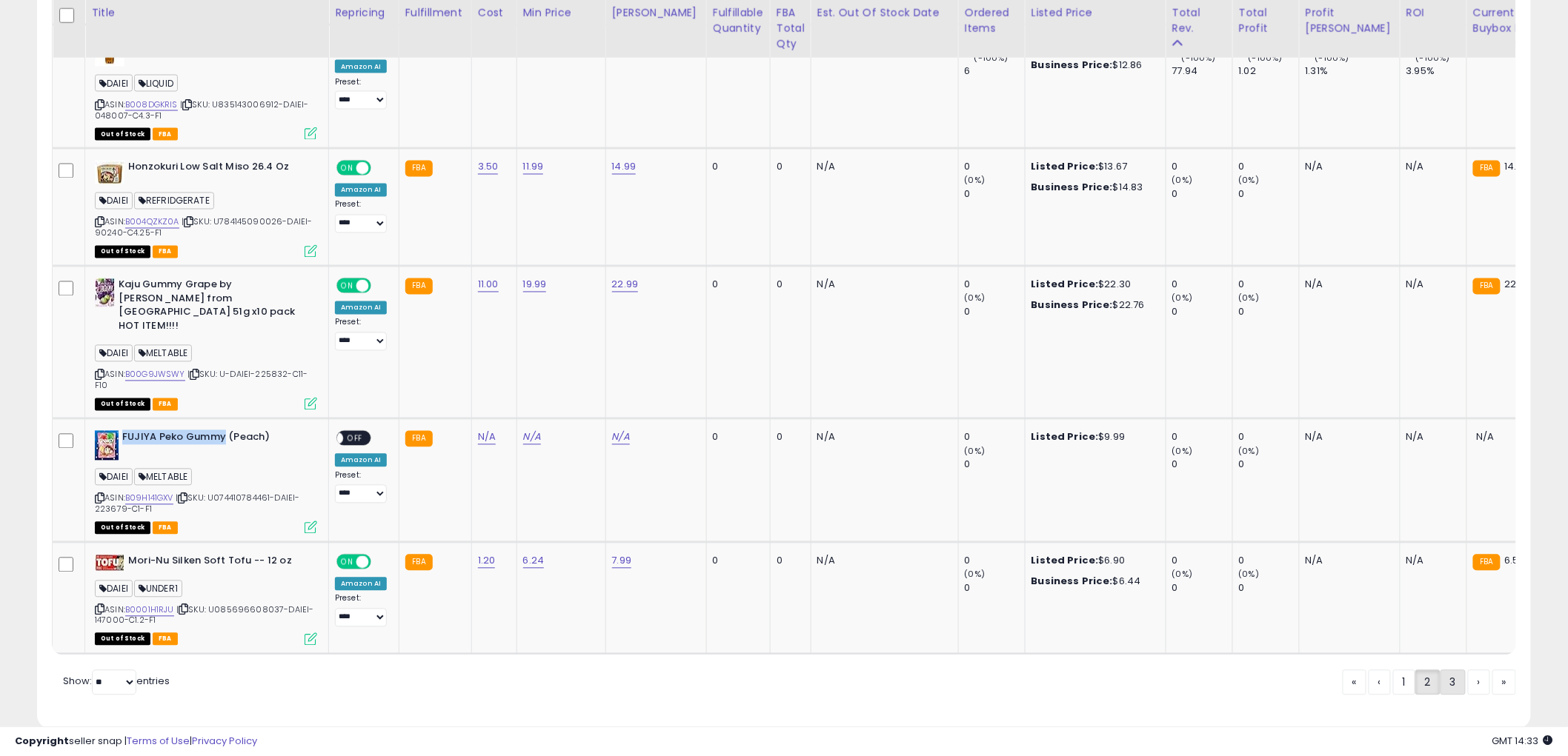
click at [1449, 670] on link "3" at bounding box center [1453, 683] width 26 height 26
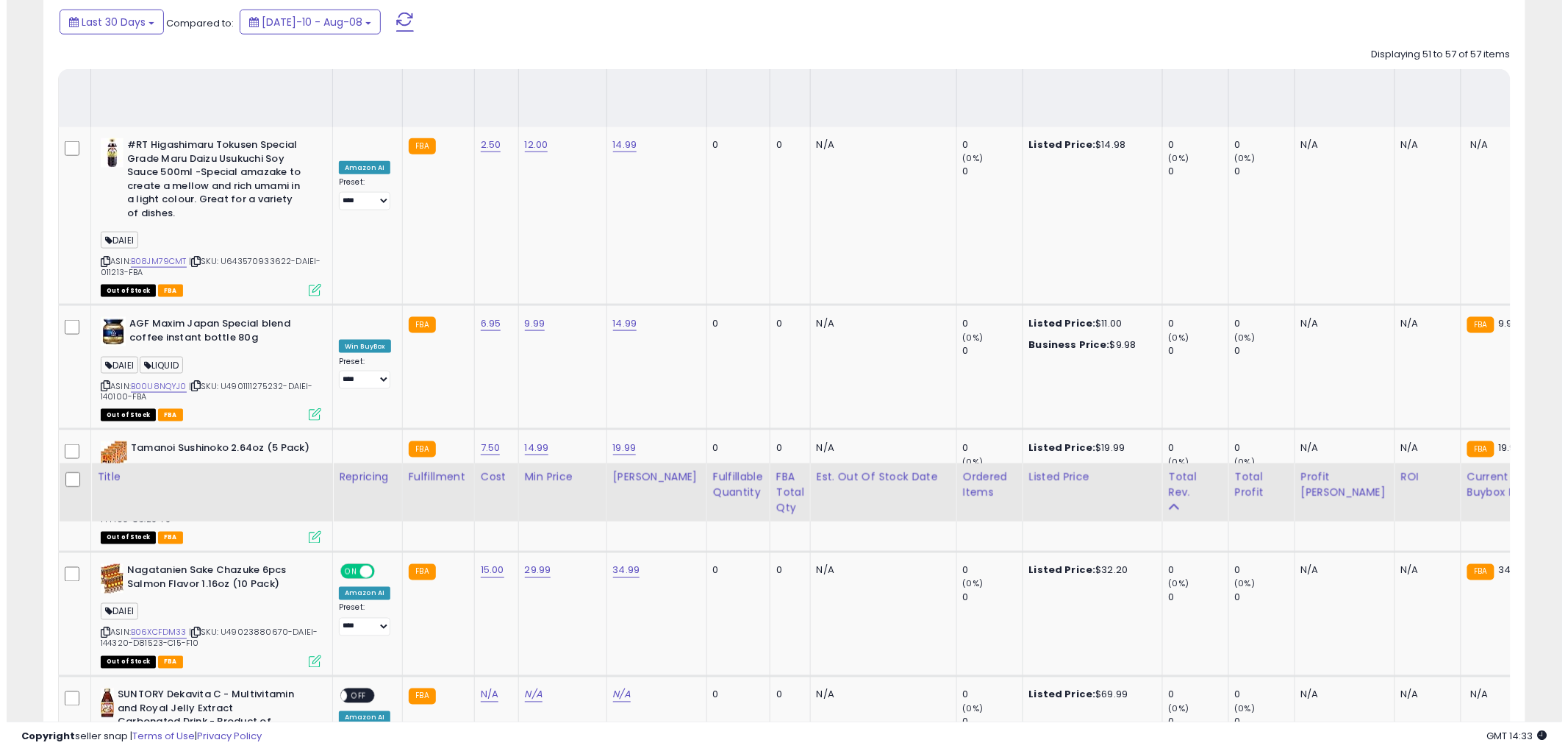
scroll to position [457, 0]
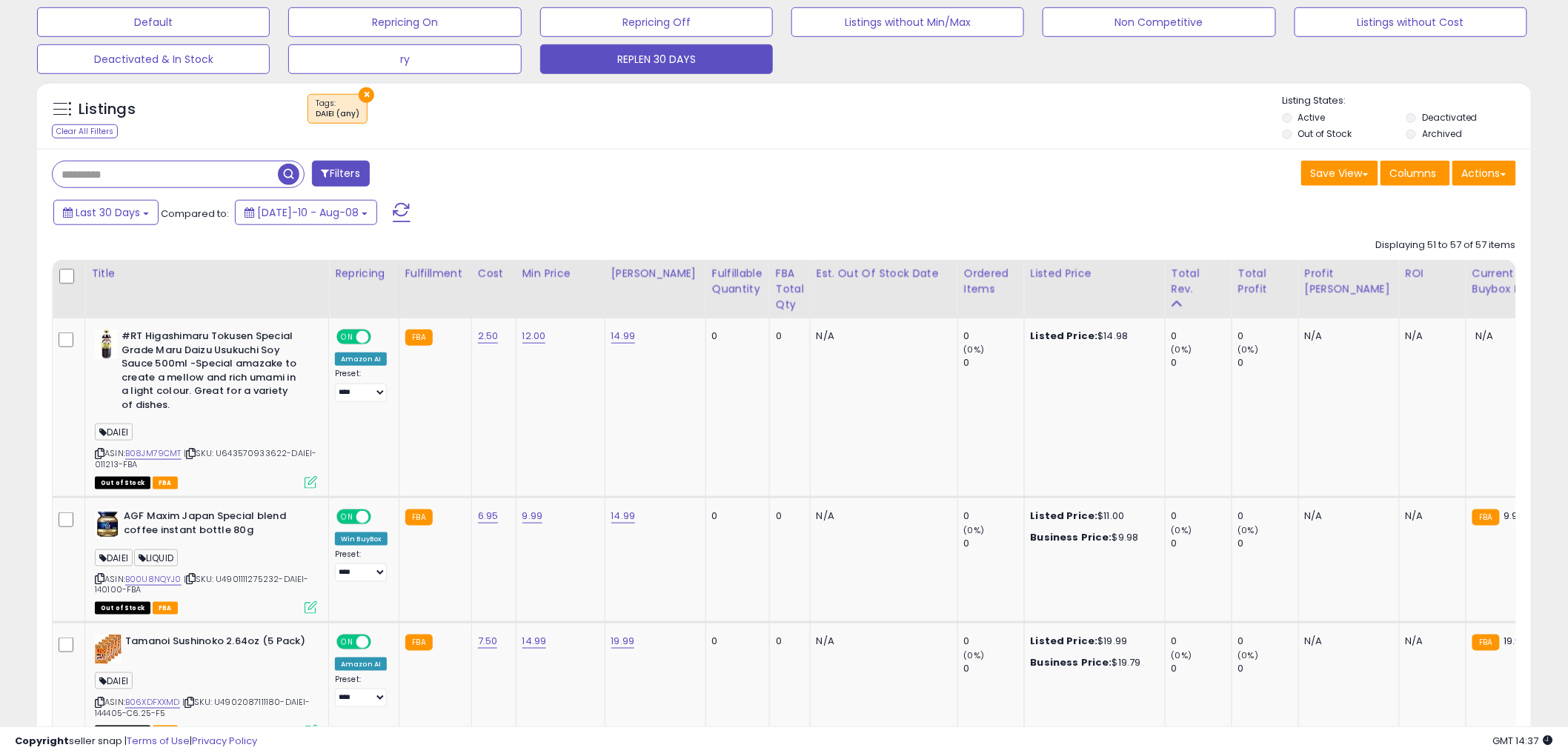
click at [354, 167] on button "Filters" at bounding box center [340, 173] width 57 height 26
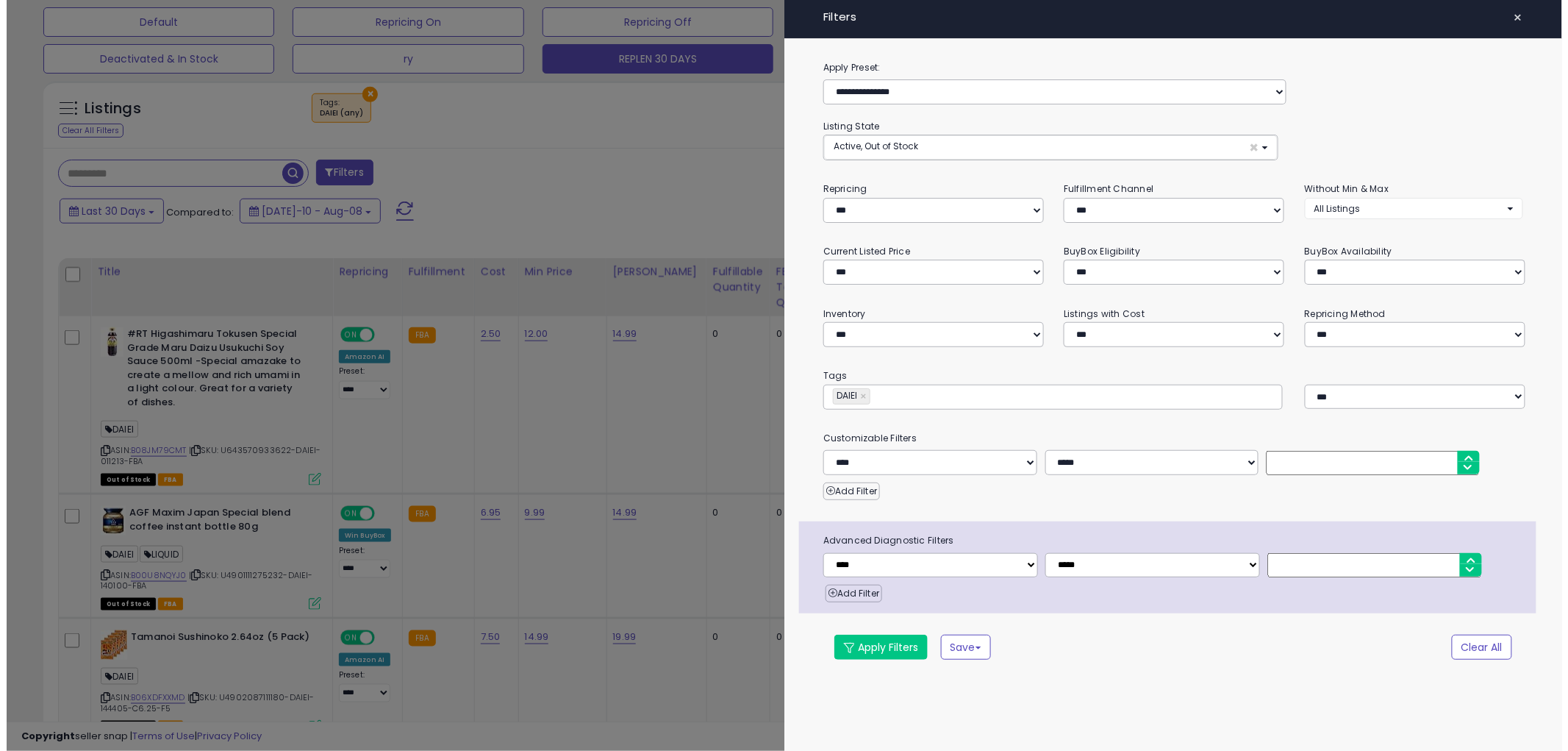
scroll to position [302, 868]
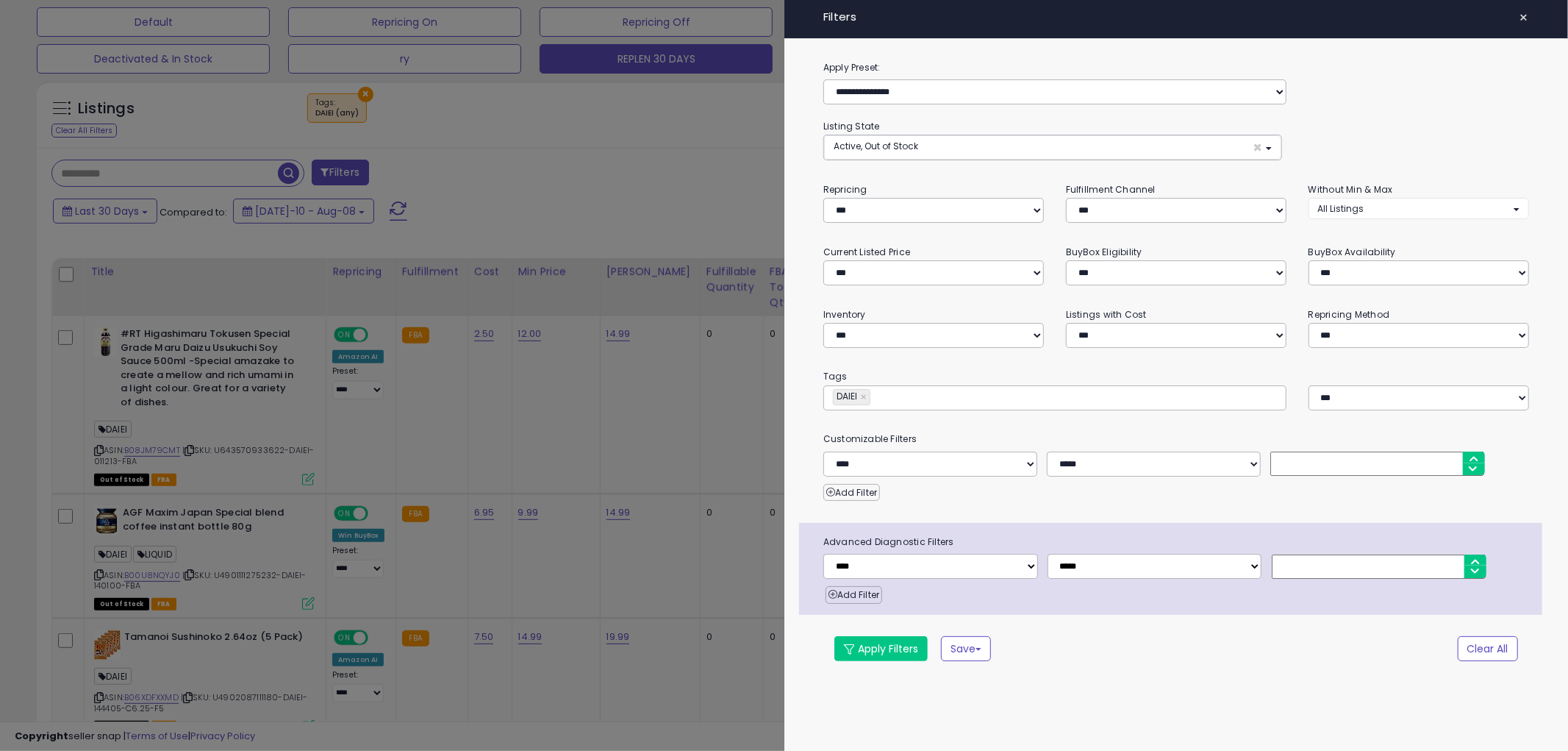
click at [867, 398] on link "×" at bounding box center [865, 397] width 9 height 14
paste input "********"
type input "********"
click at [865, 655] on button "Apply Filters" at bounding box center [881, 650] width 93 height 25
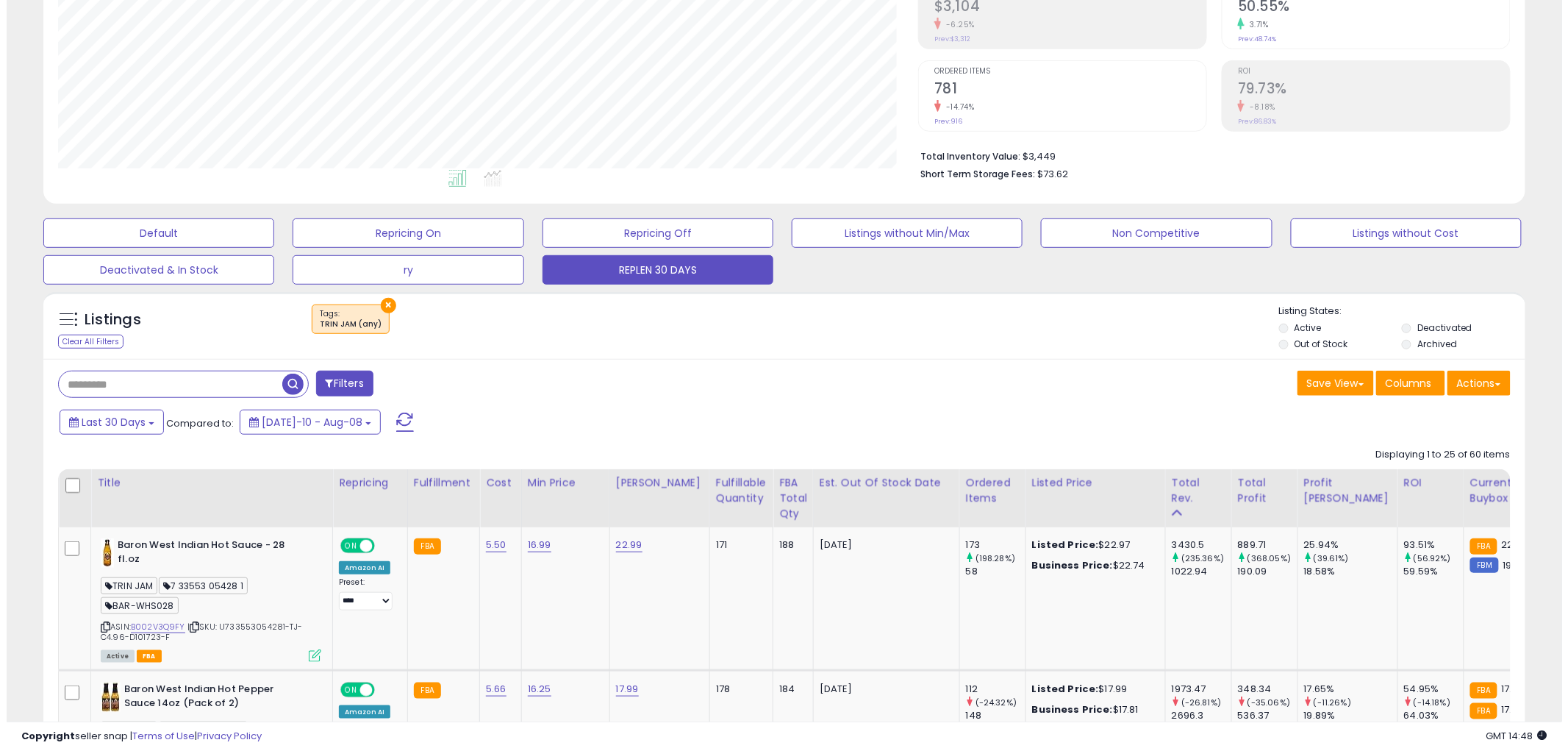
scroll to position [302, 860]
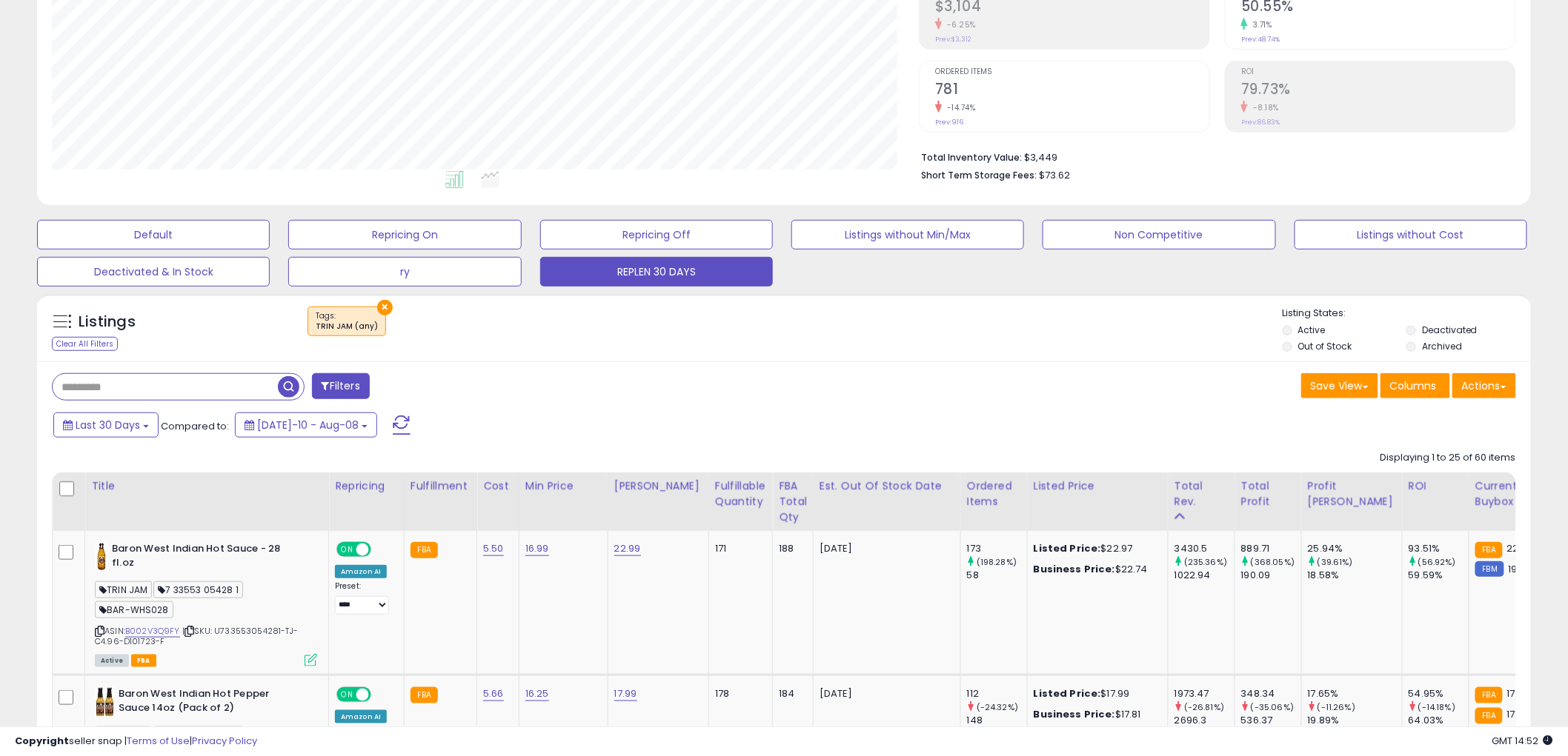
drag, startPoint x: 472, startPoint y: 393, endPoint x: 361, endPoint y: 391, distance: 111.0
click at [95, 631] on icon at bounding box center [99, 631] width 10 height 8
click at [313, 665] on icon at bounding box center [311, 660] width 13 height 13
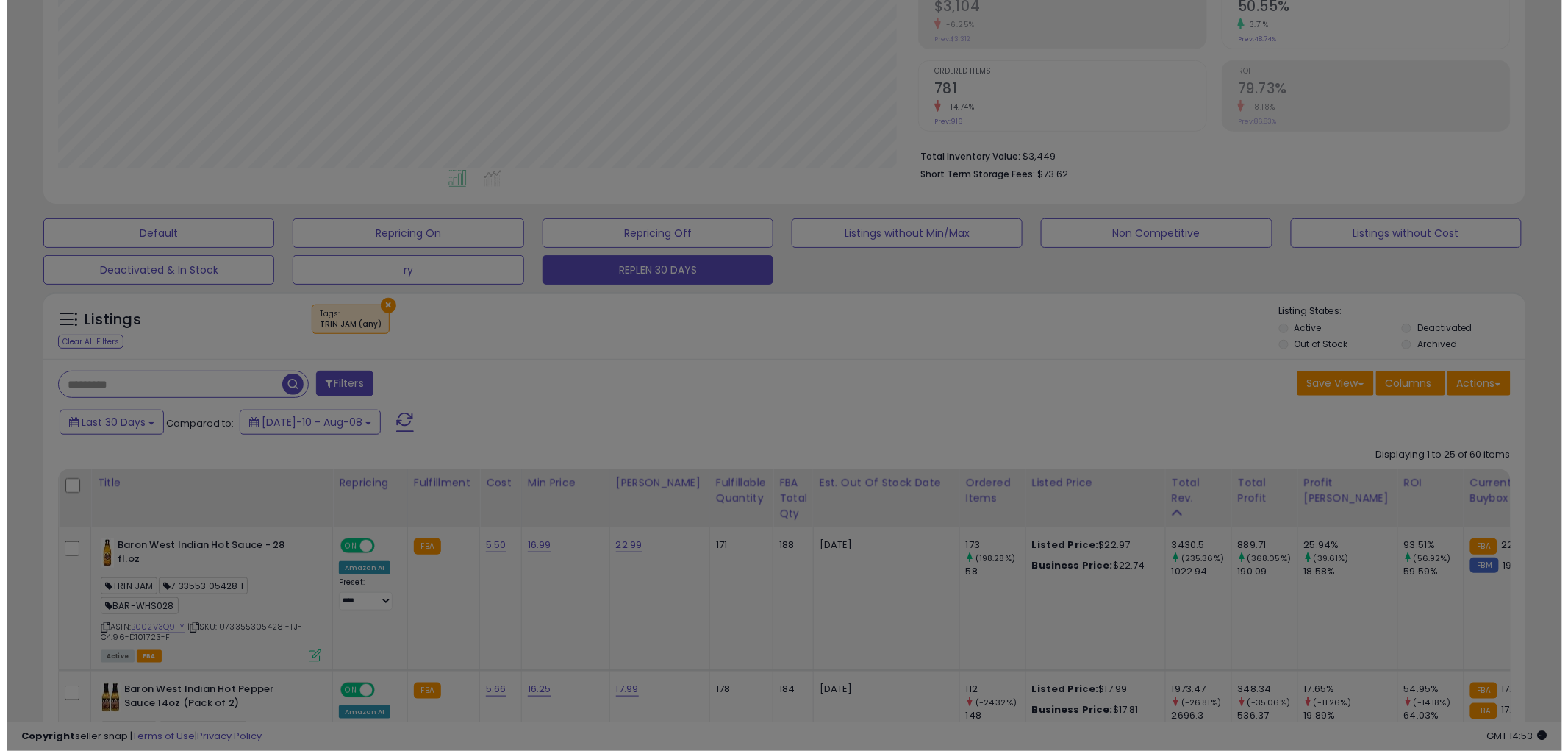
scroll to position [302, 868]
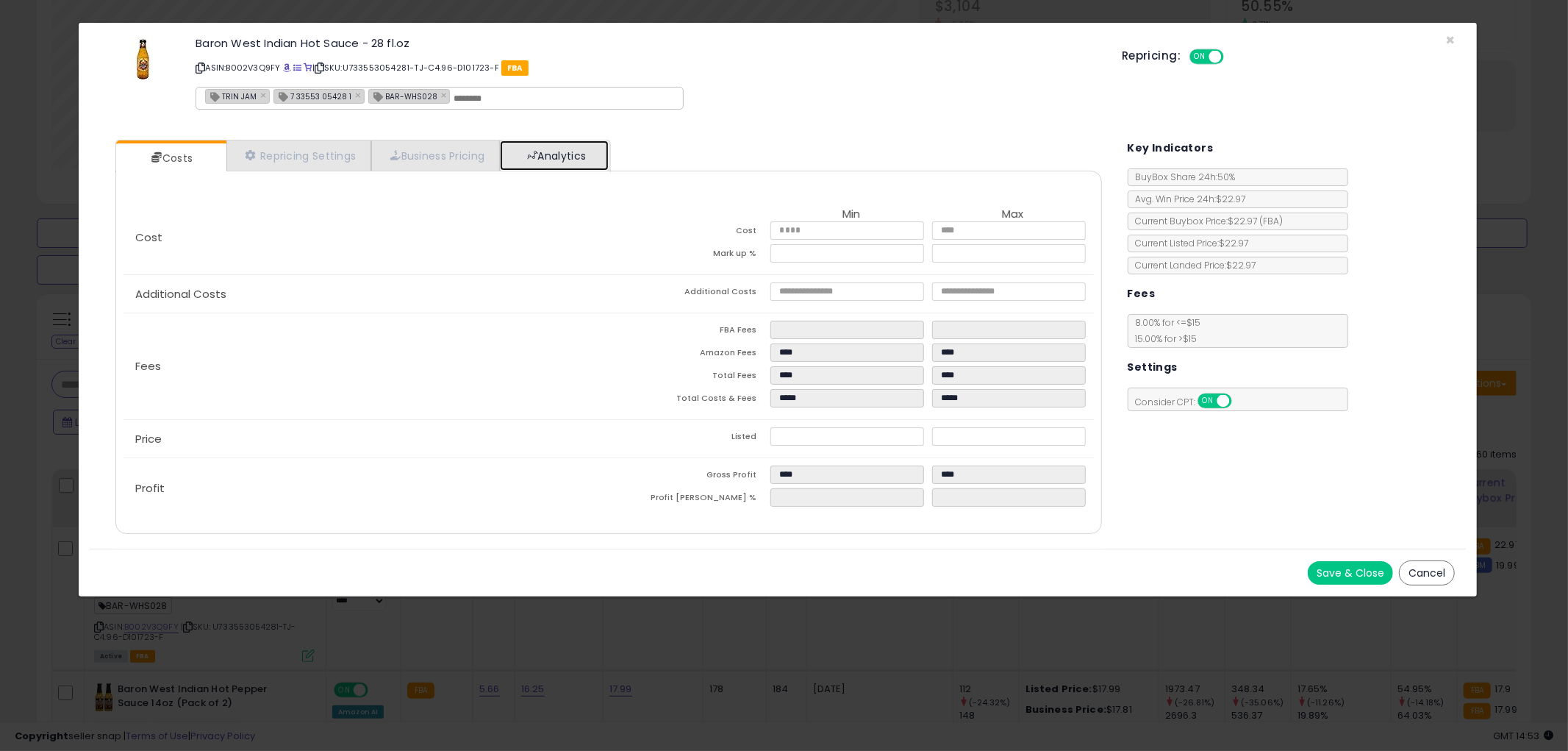
click at [560, 142] on link "Analytics" at bounding box center [554, 155] width 109 height 30
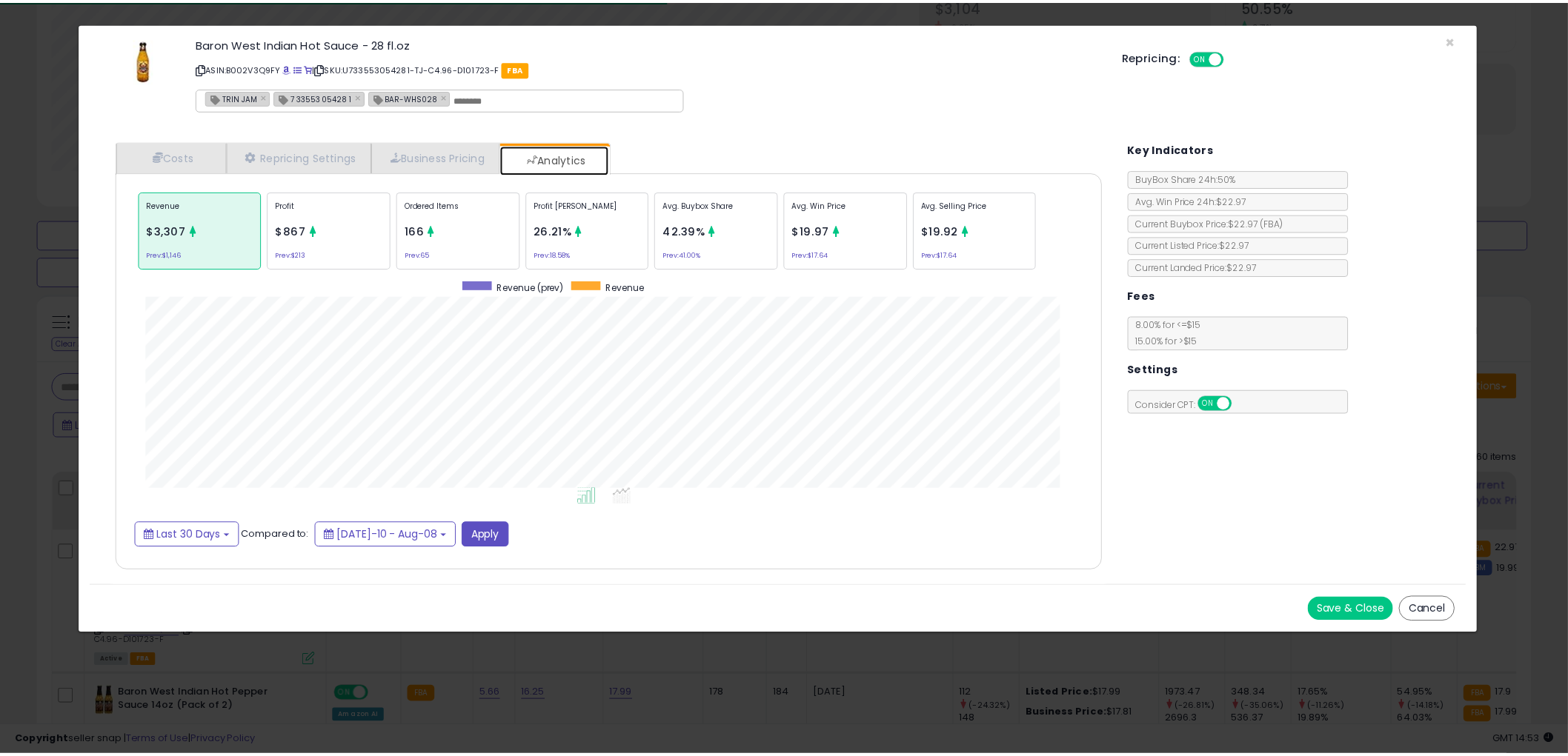
scroll to position [455, 1023]
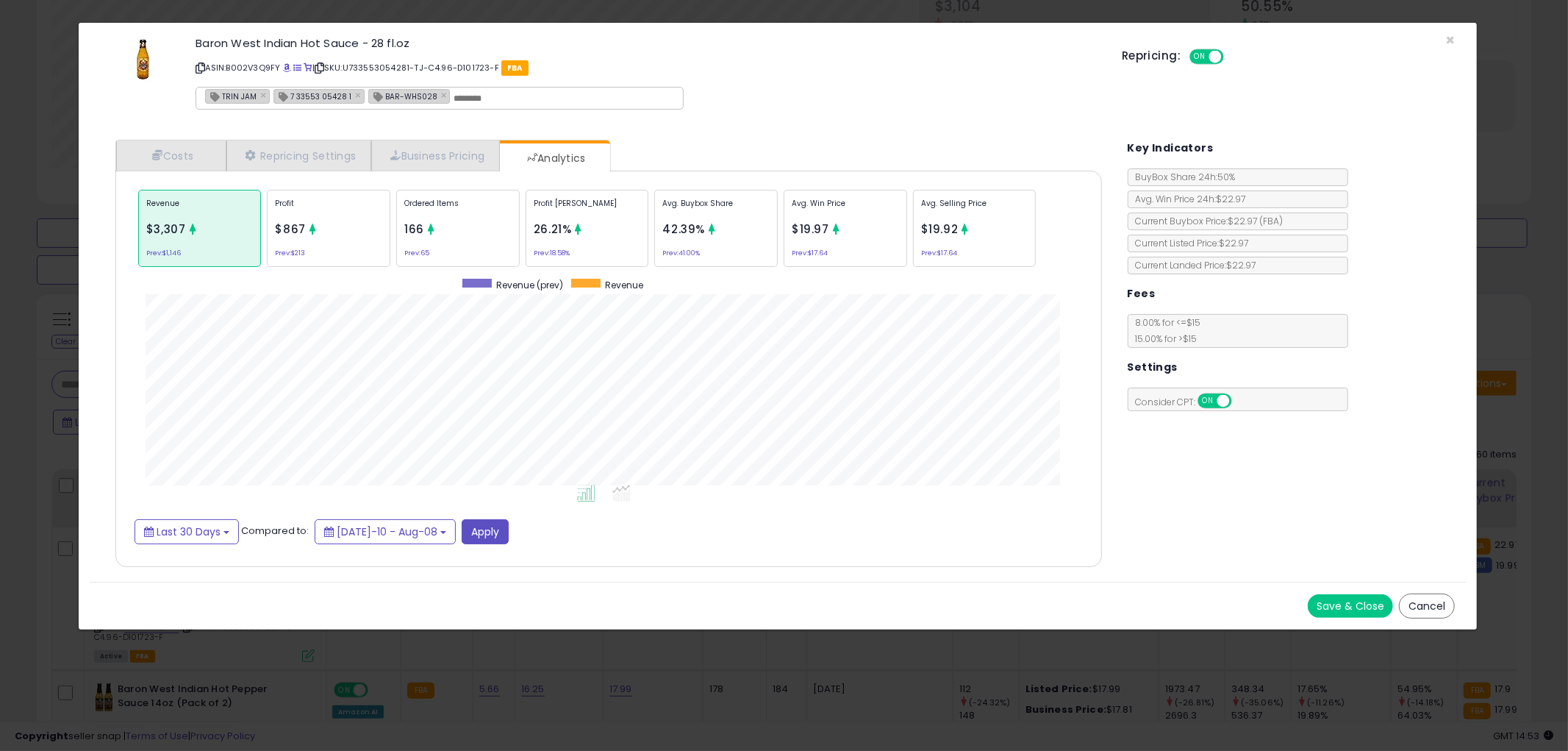
click at [1431, 604] on button "Cancel" at bounding box center [1428, 606] width 56 height 25
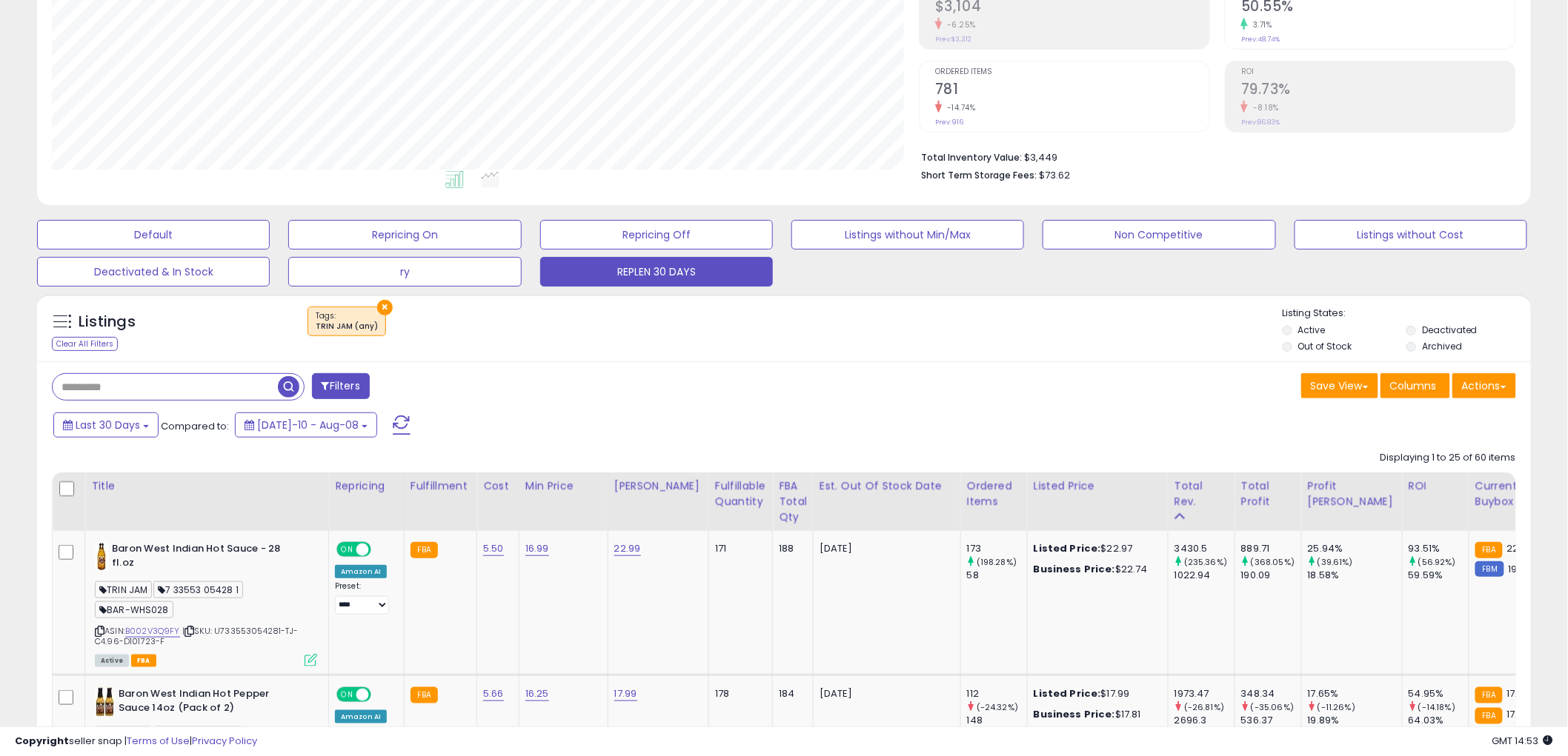
scroll to position [740401, 740012]
click at [98, 632] on icon at bounding box center [99, 631] width 10 height 8
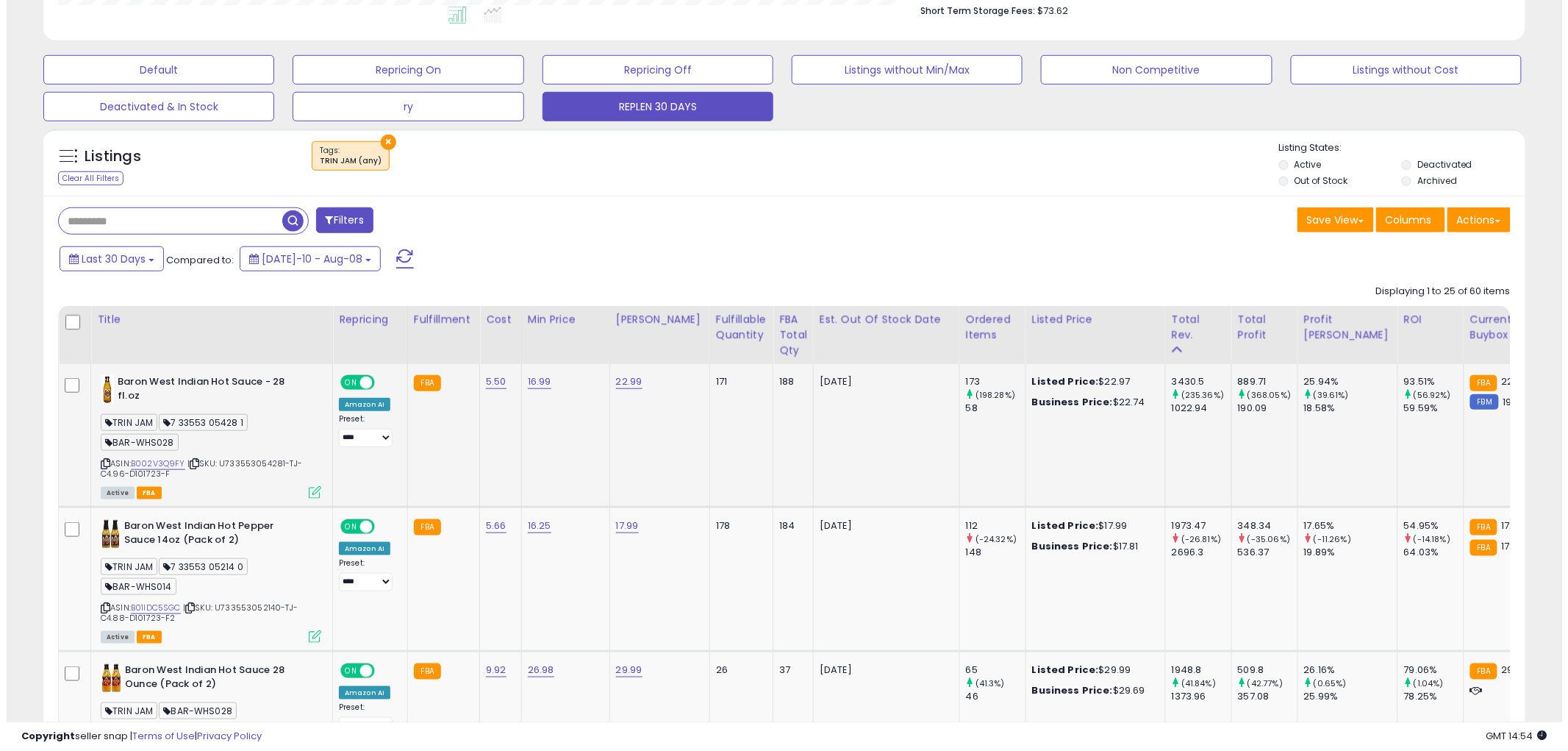
scroll to position [490, 0]
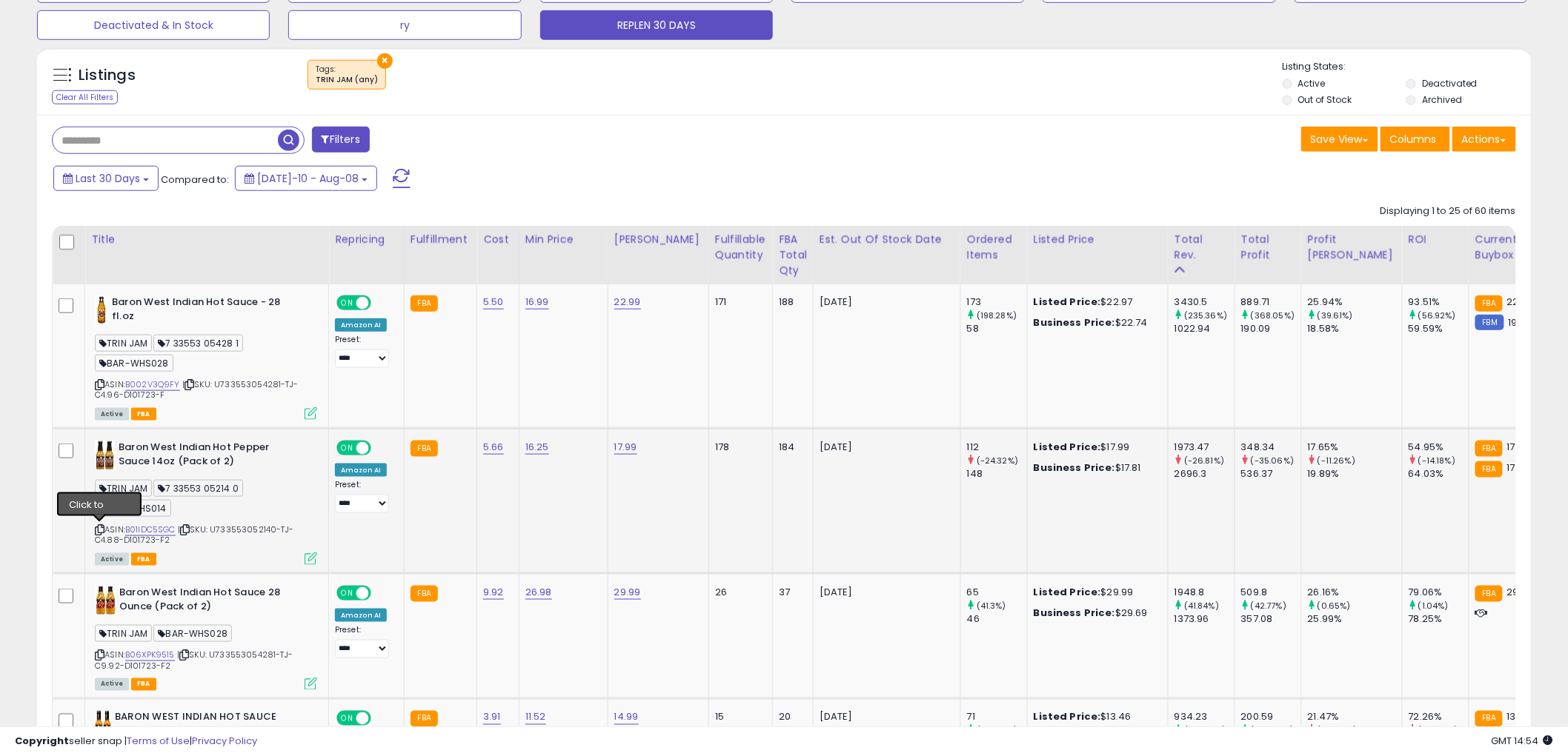
click at [101, 528] on icon at bounding box center [99, 530] width 10 height 8
click at [317, 563] on td "Baron West Indian Hot Pepper Sauce 14oz (Pack of 2) TRIN JAM 7 33553 05214 0 BA…" at bounding box center [206, 501] width 244 height 145
click at [309, 558] on icon at bounding box center [311, 559] width 13 height 13
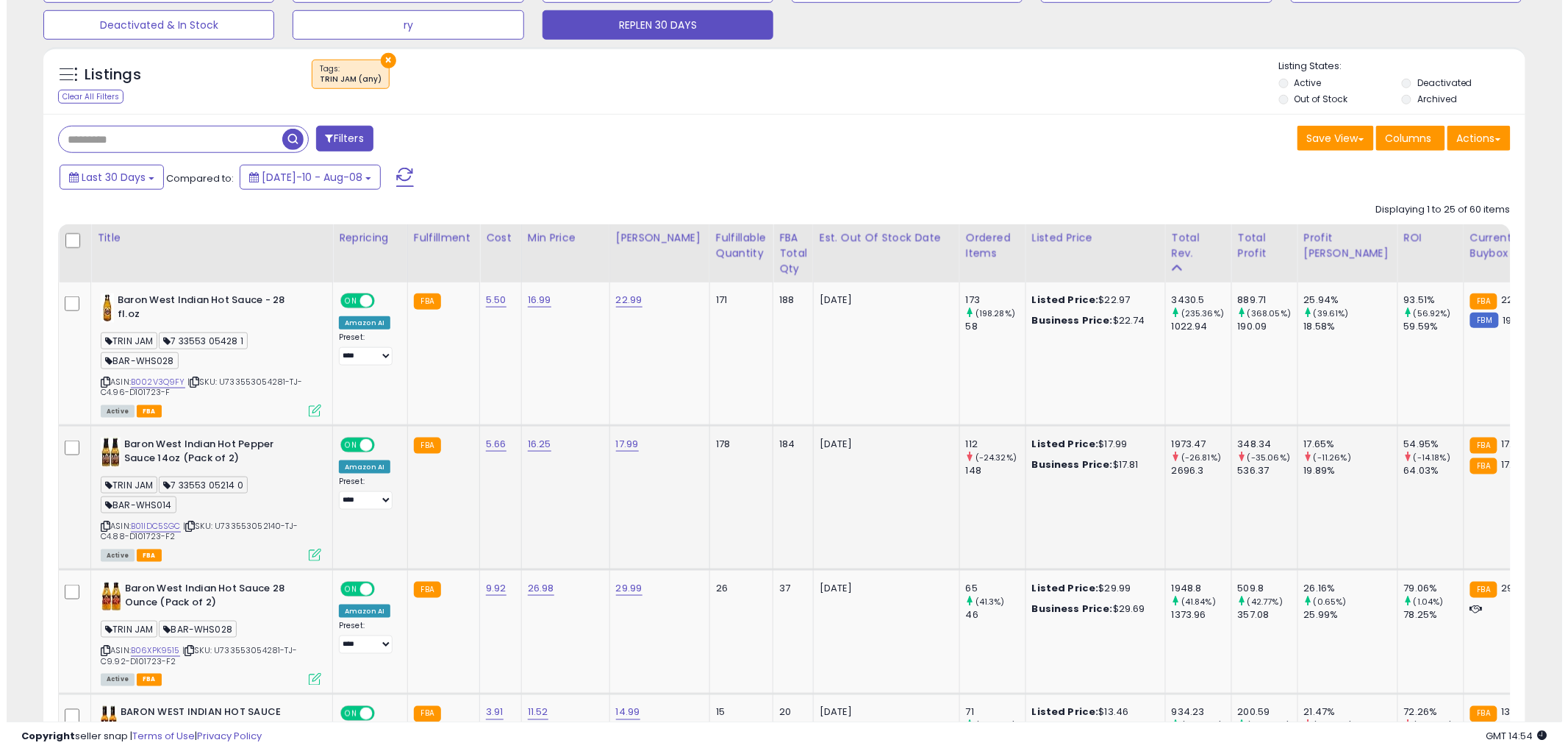
scroll to position [302, 868]
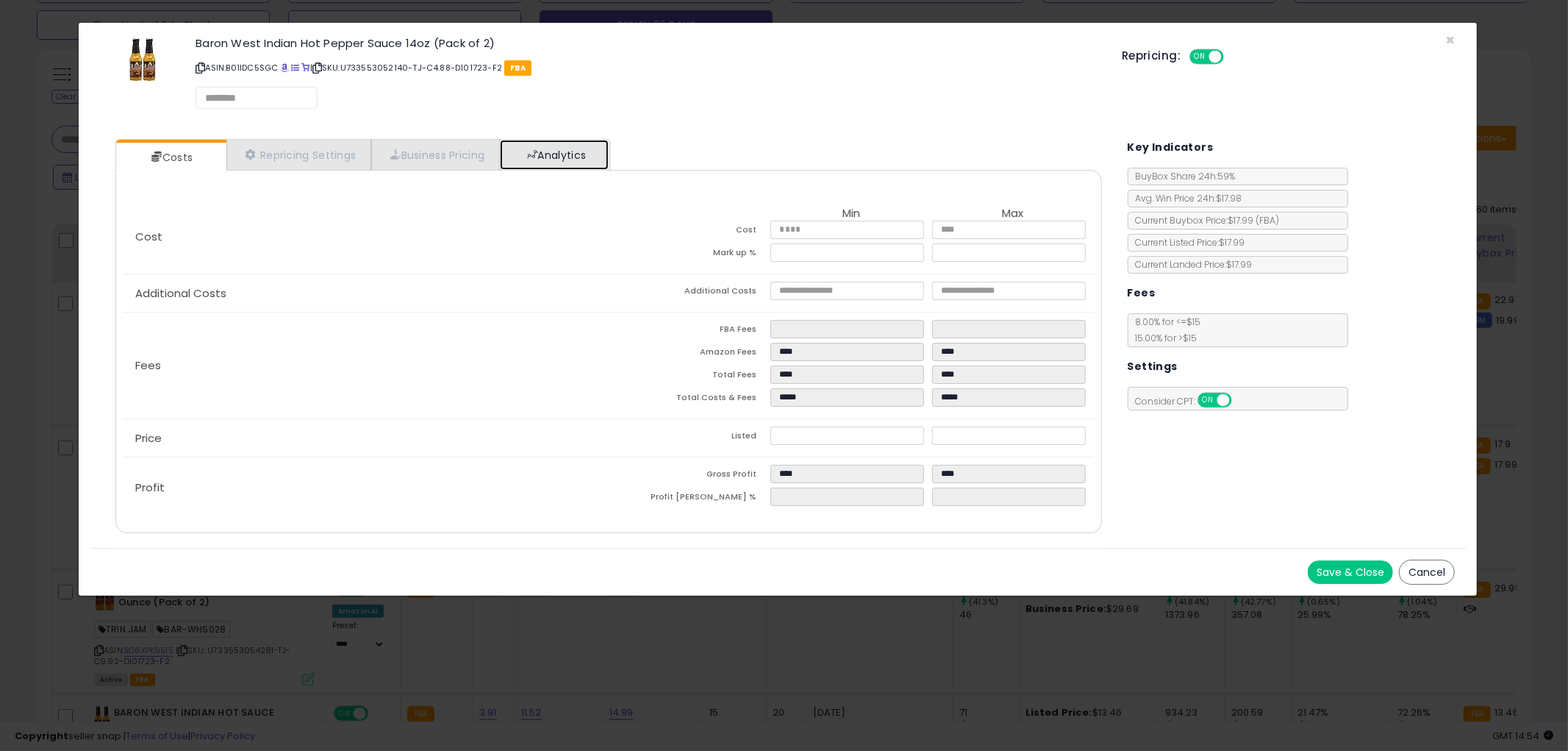
click at [544, 164] on link "Analytics" at bounding box center [554, 154] width 109 height 30
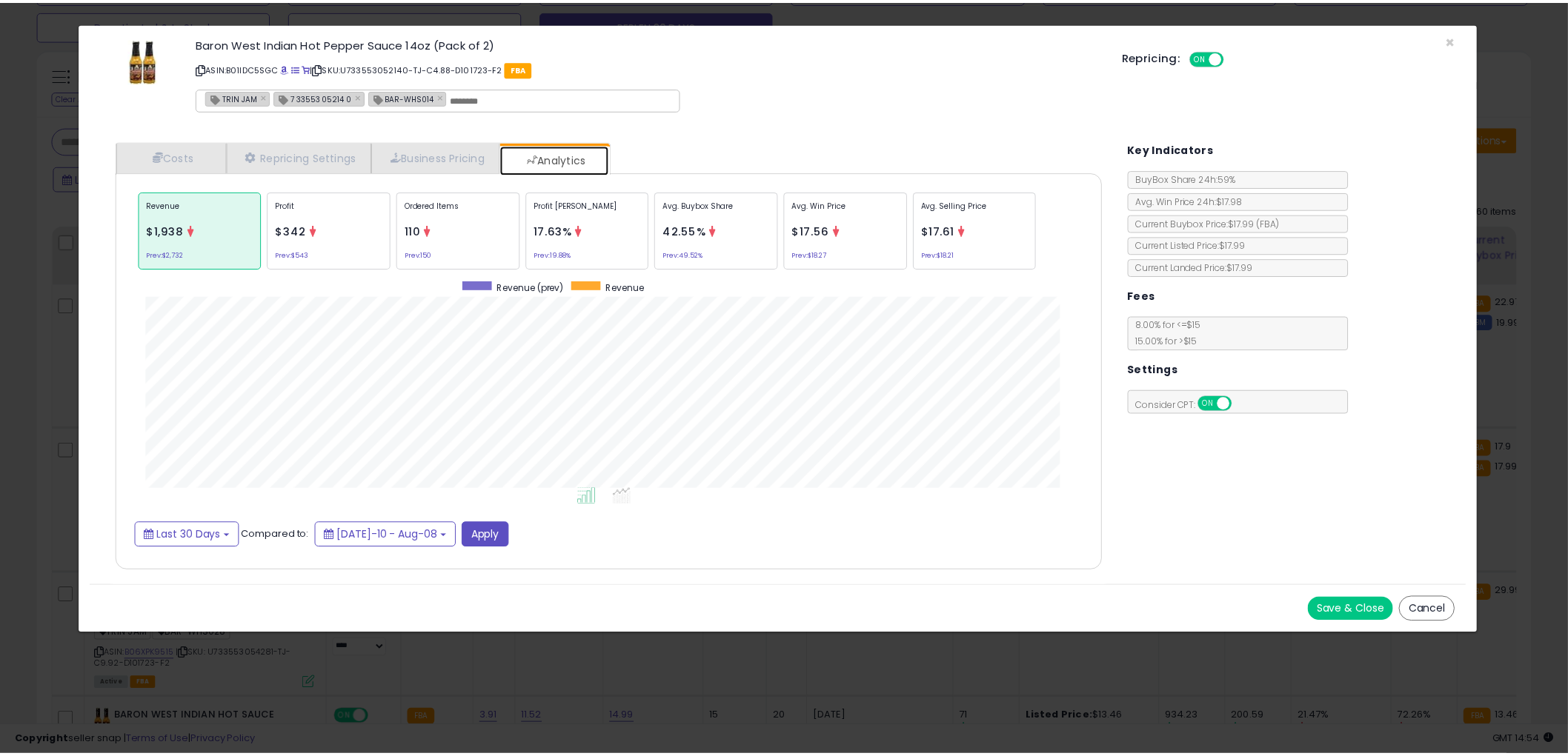
scroll to position [455, 1023]
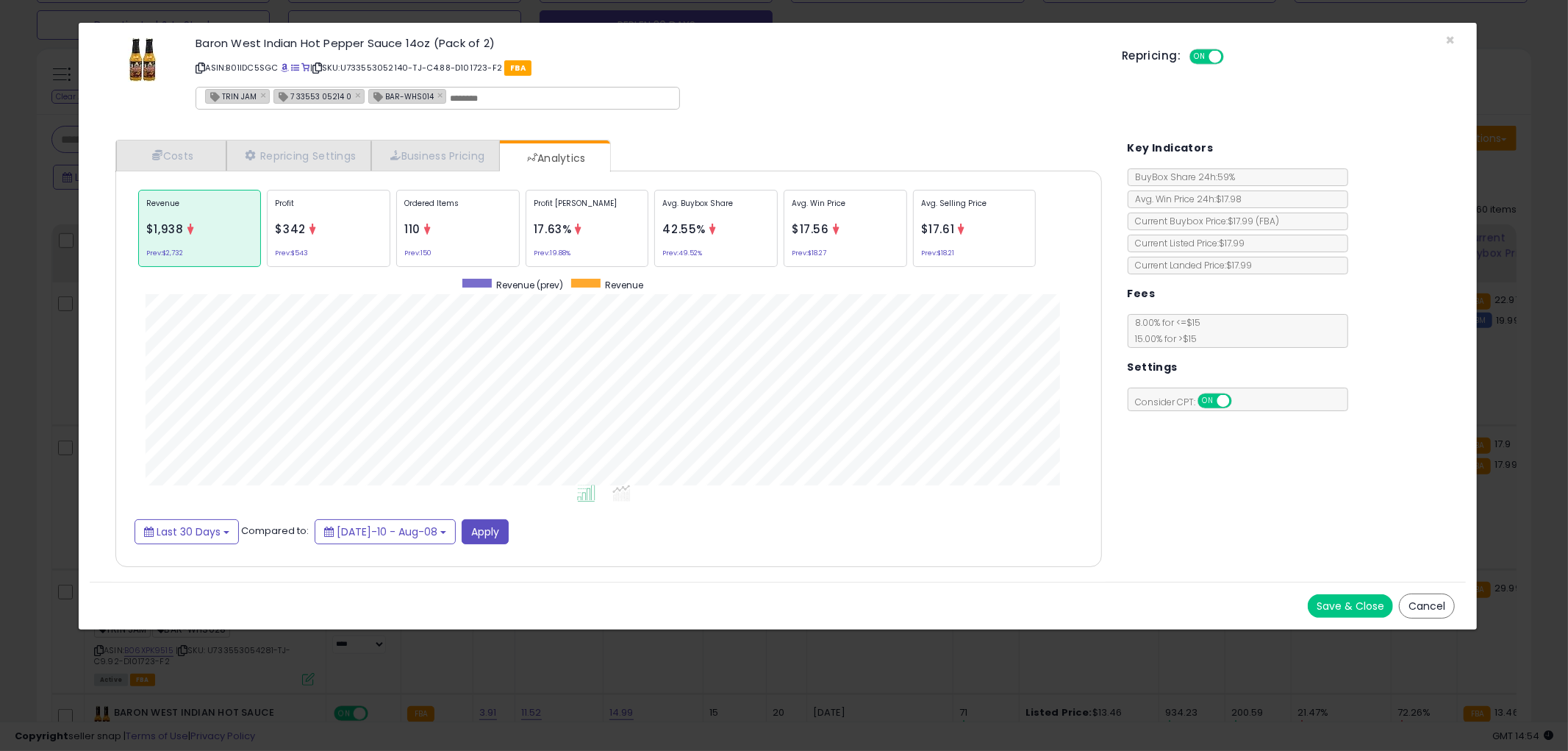
click at [1439, 608] on button "Cancel" at bounding box center [1428, 606] width 56 height 25
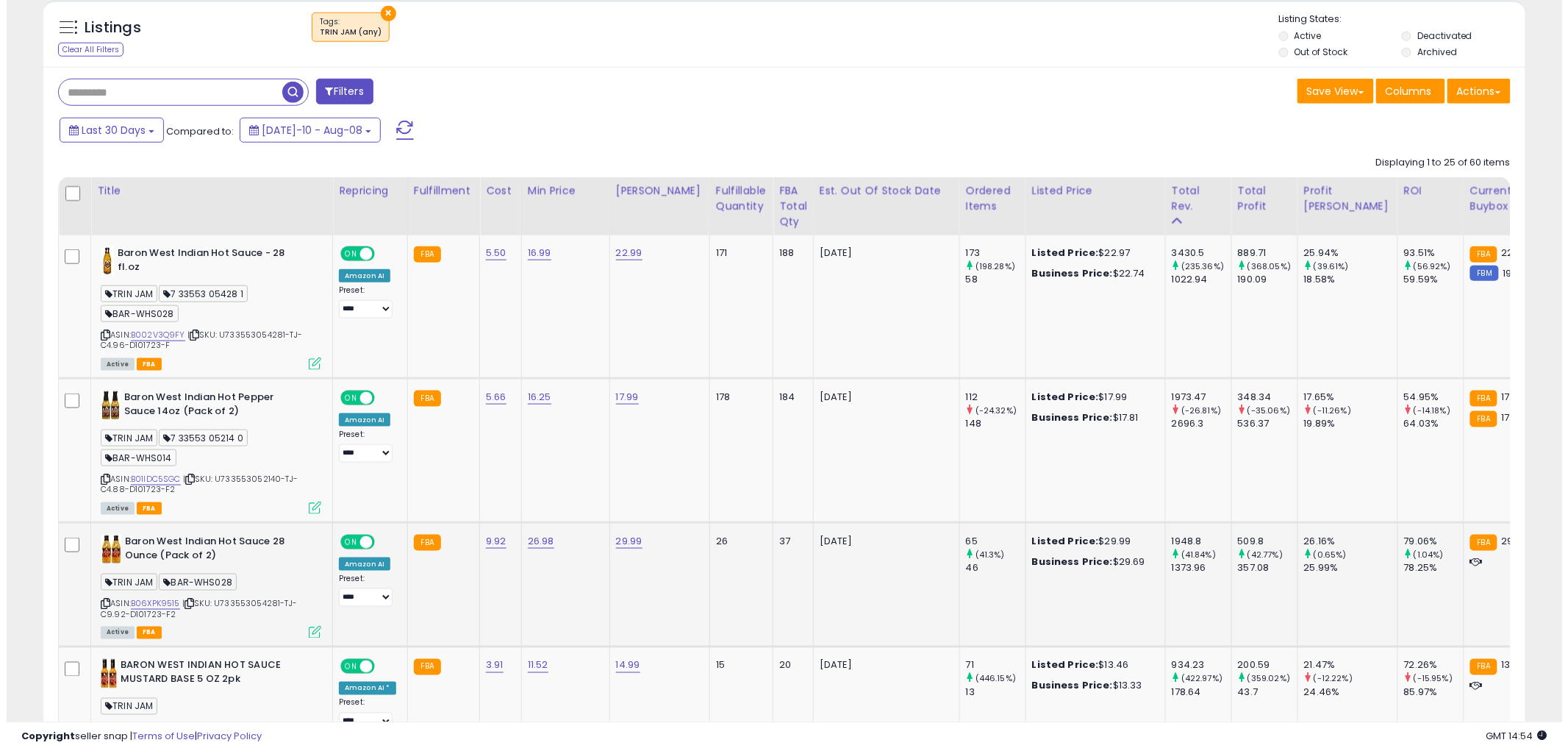
scroll to position [572, 0]
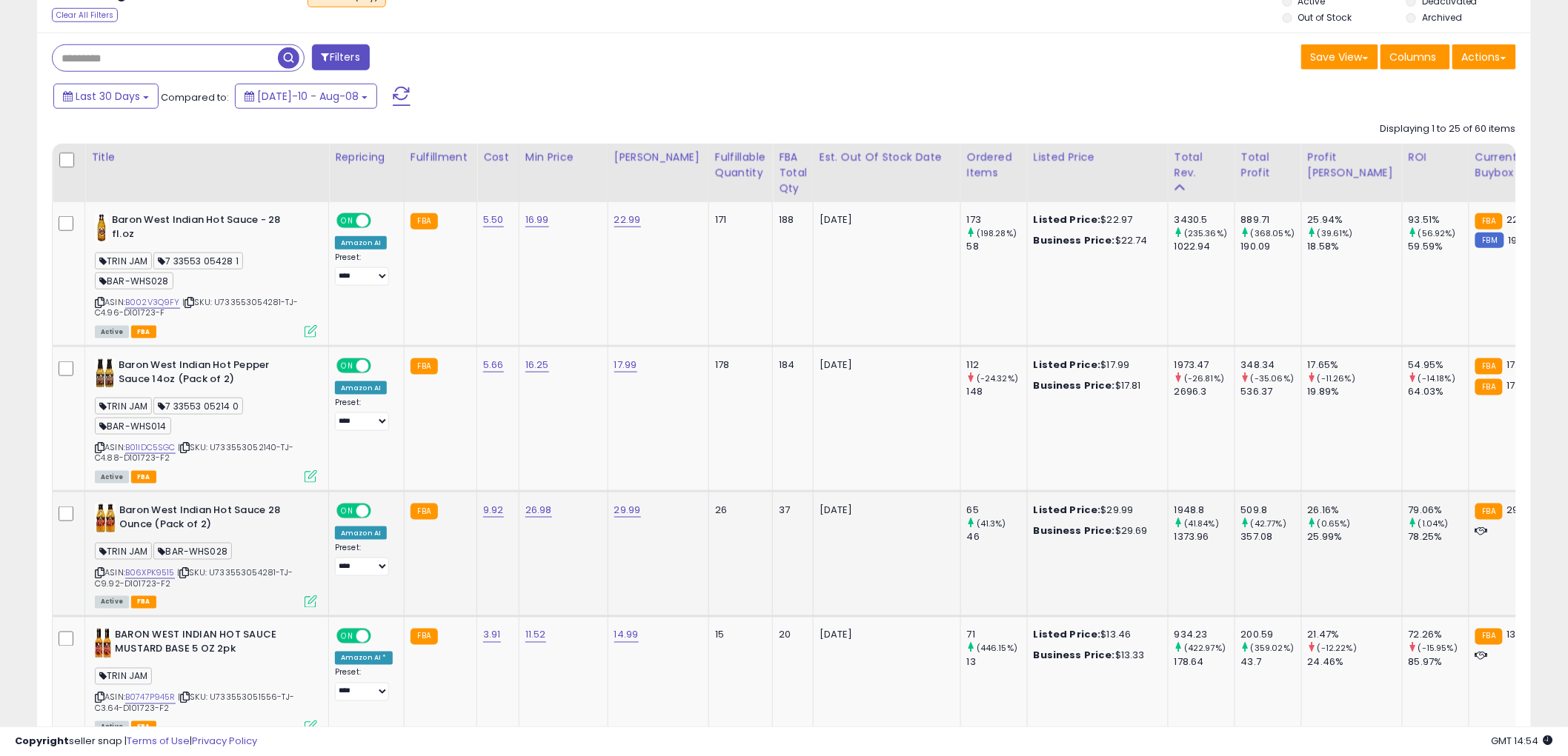
click at [316, 607] on icon at bounding box center [311, 602] width 13 height 13
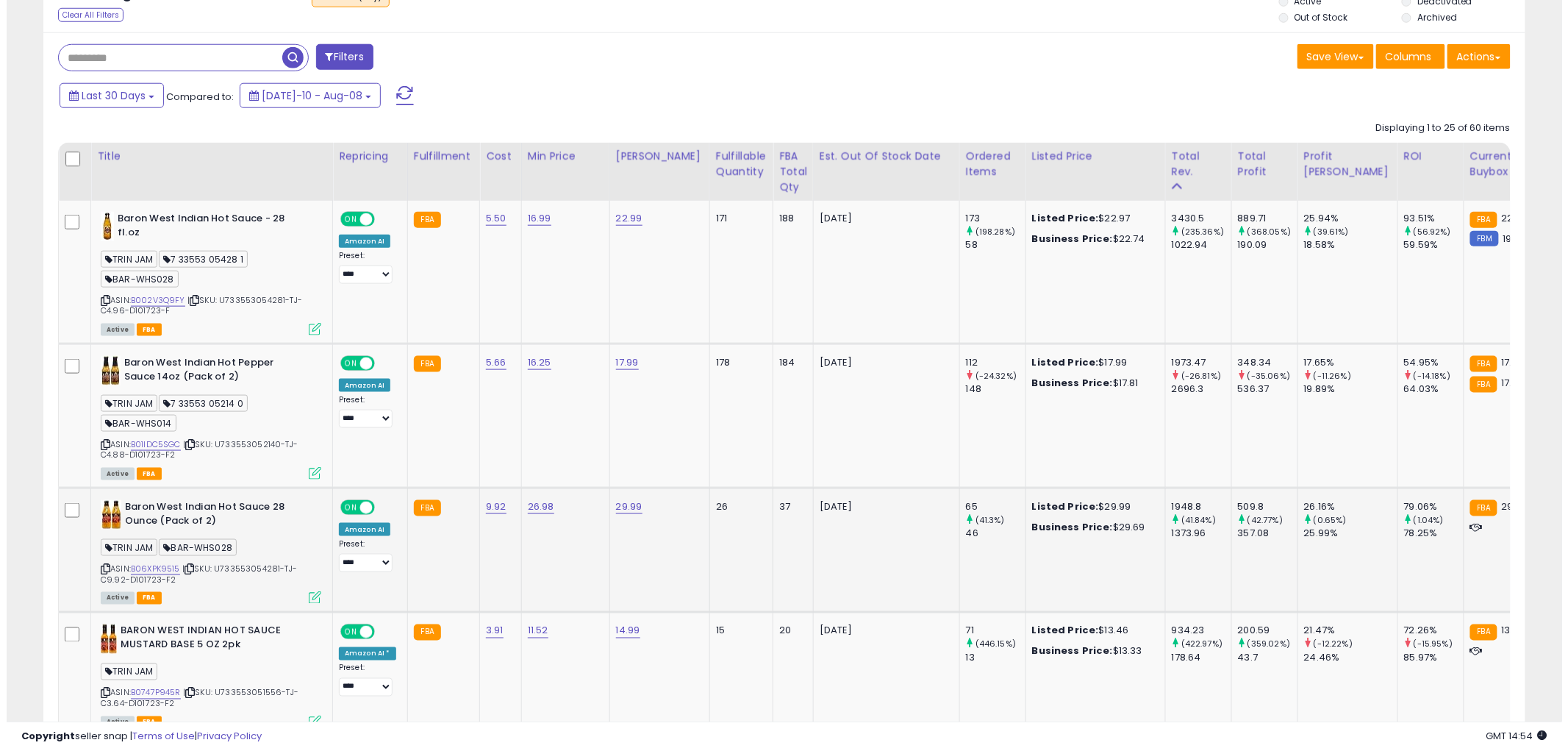
scroll to position [302, 868]
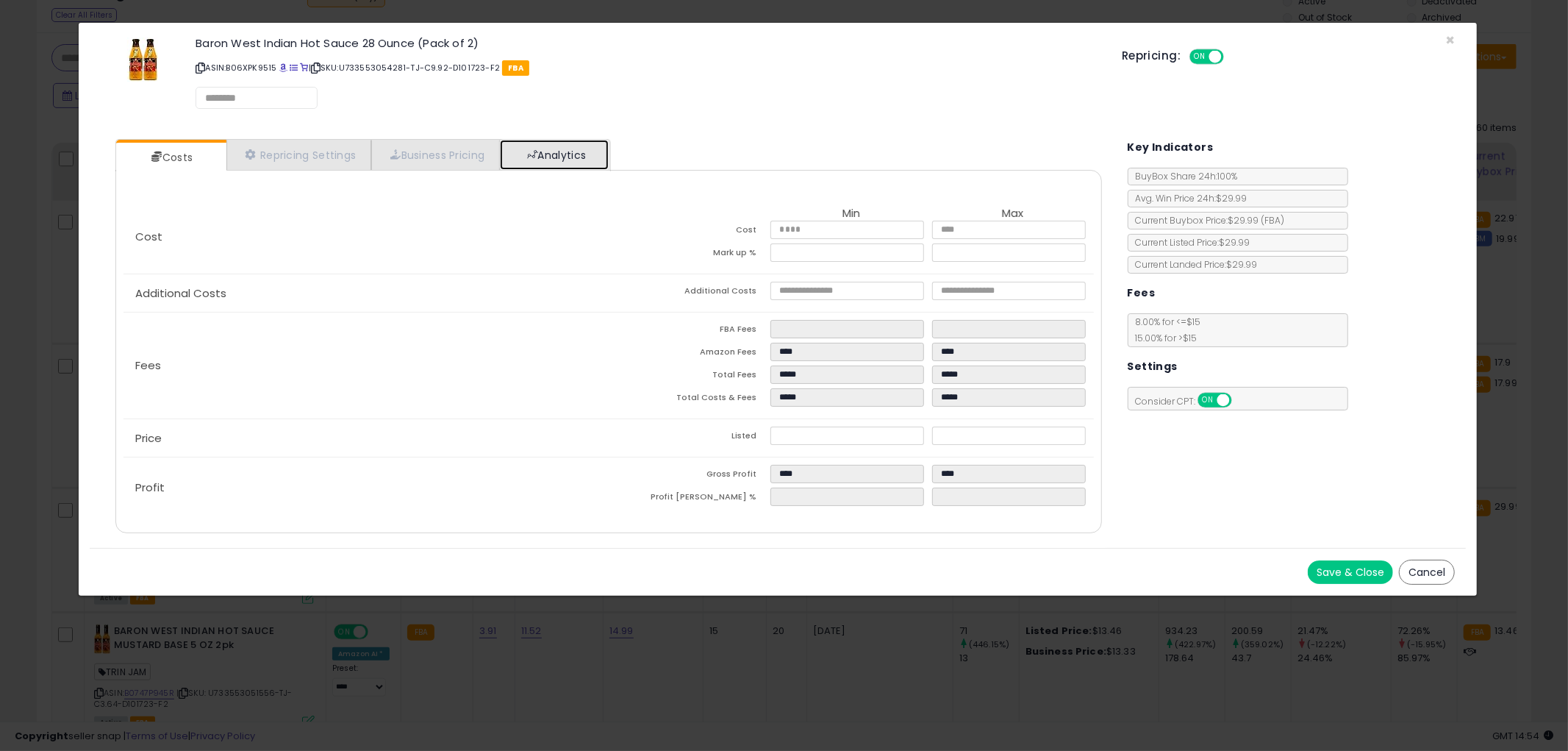
drag, startPoint x: 578, startPoint y: 159, endPoint x: 587, endPoint y: 165, distance: 10.8
click at [578, 159] on link "Analytics" at bounding box center [554, 154] width 109 height 30
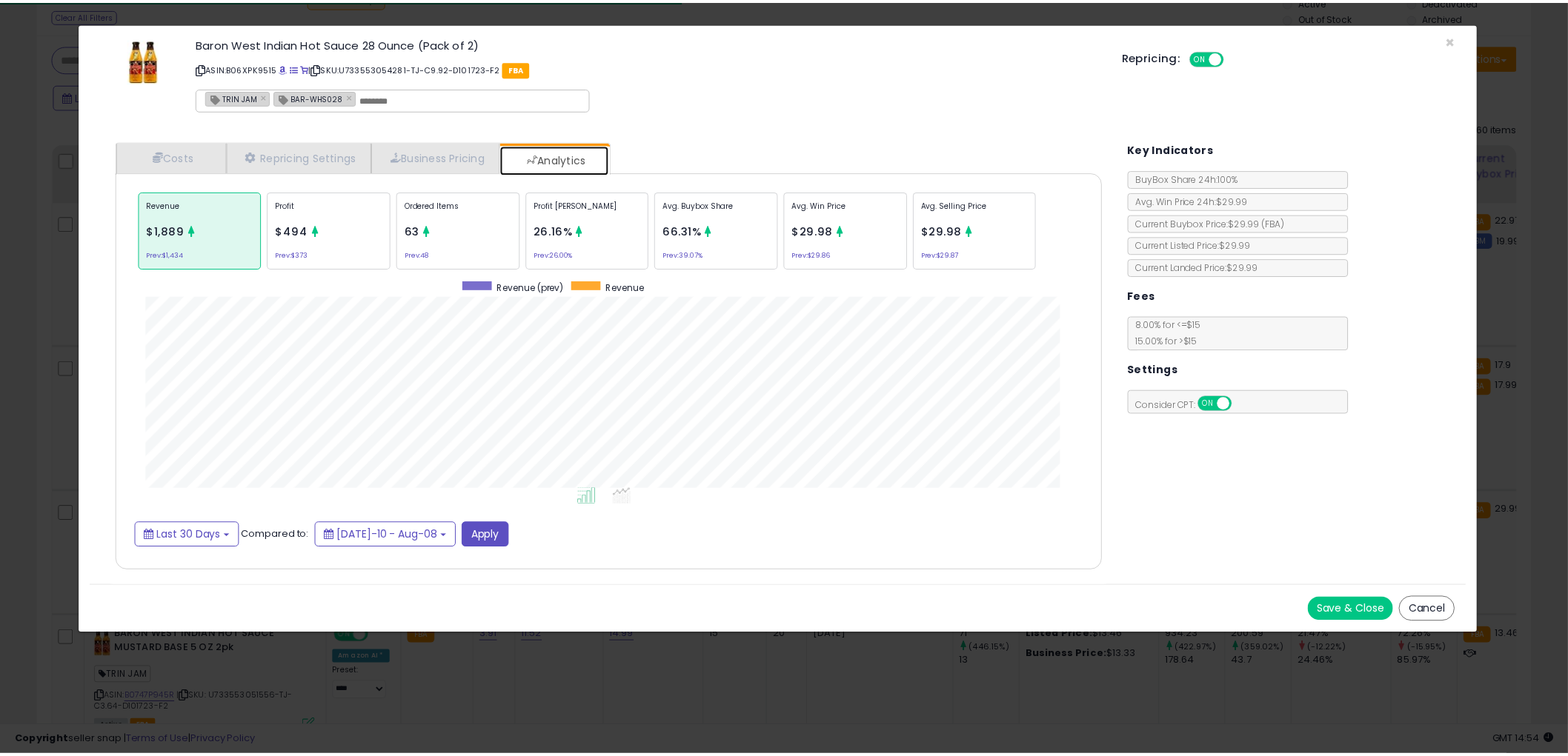
scroll to position [455, 1023]
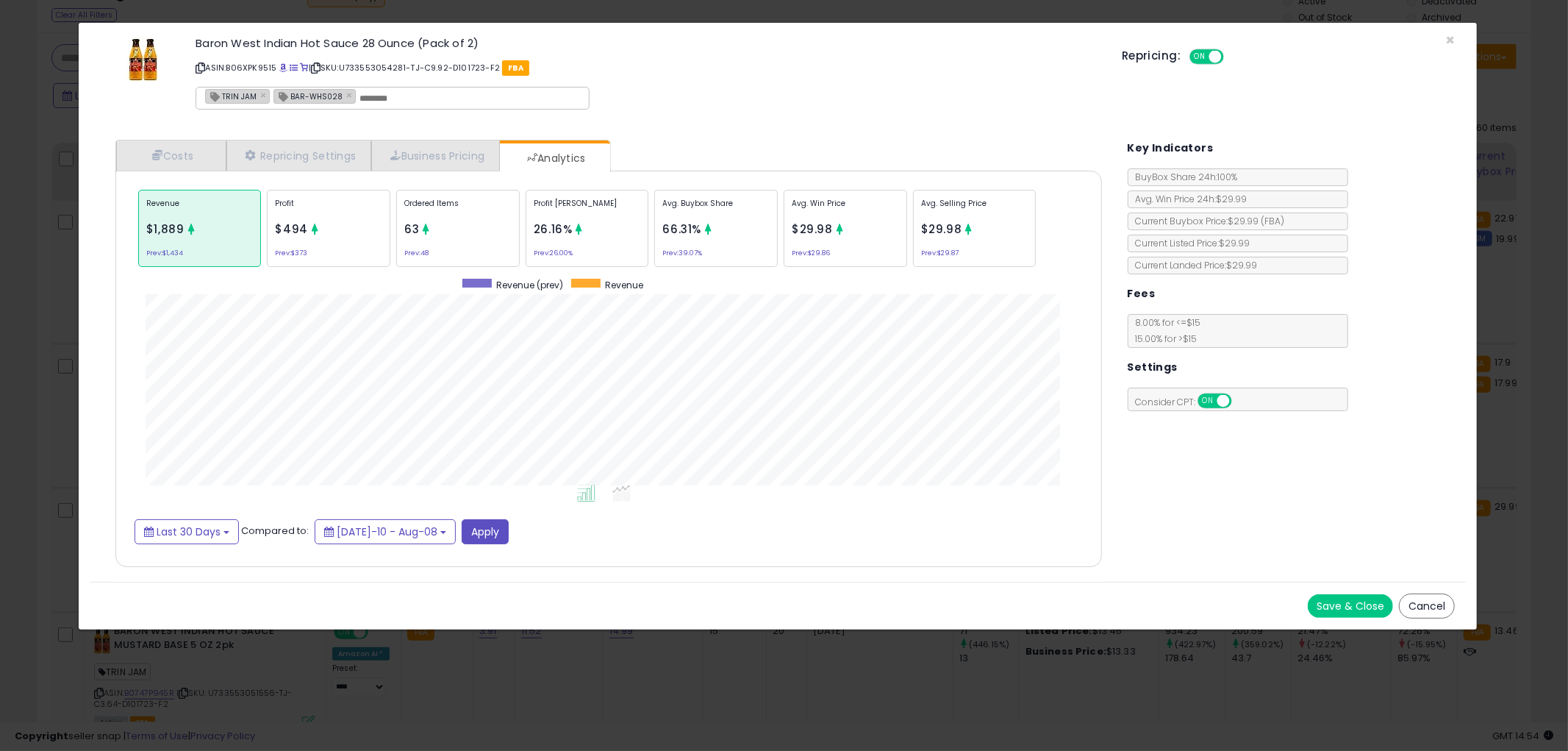
click at [1435, 617] on button "Cancel" at bounding box center [1428, 606] width 56 height 25
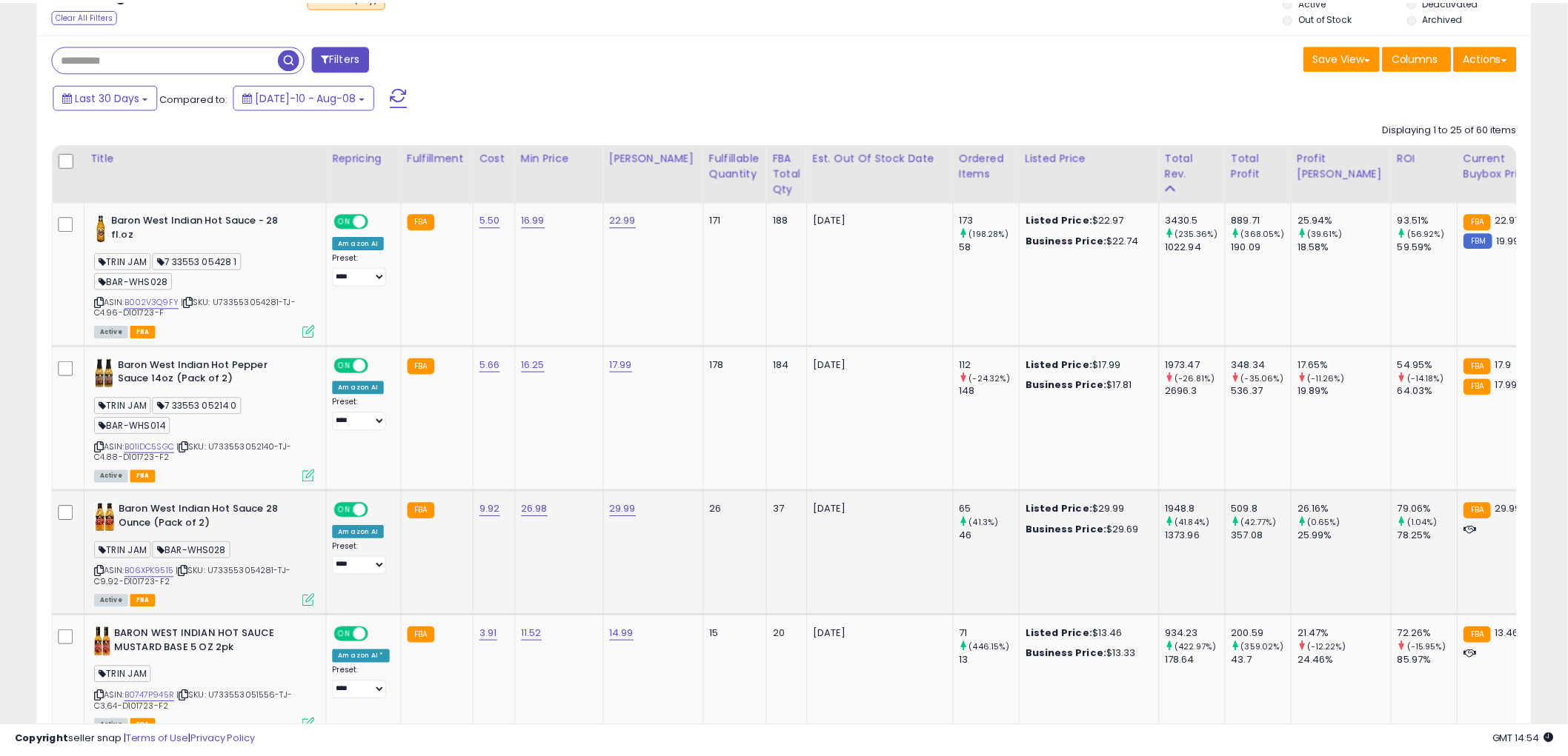
scroll to position [740401, 740012]
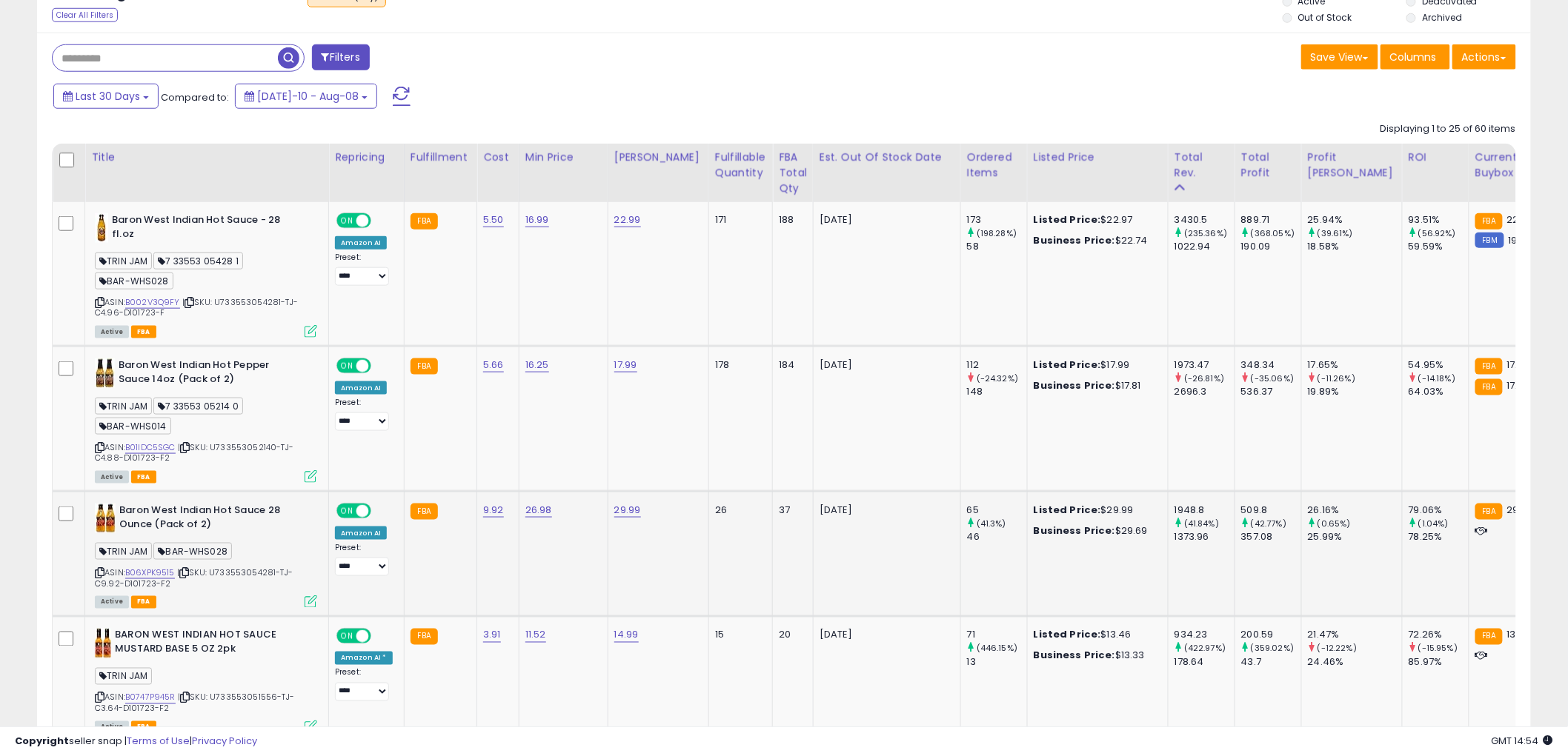
click at [99, 571] on icon at bounding box center [99, 573] width 10 height 8
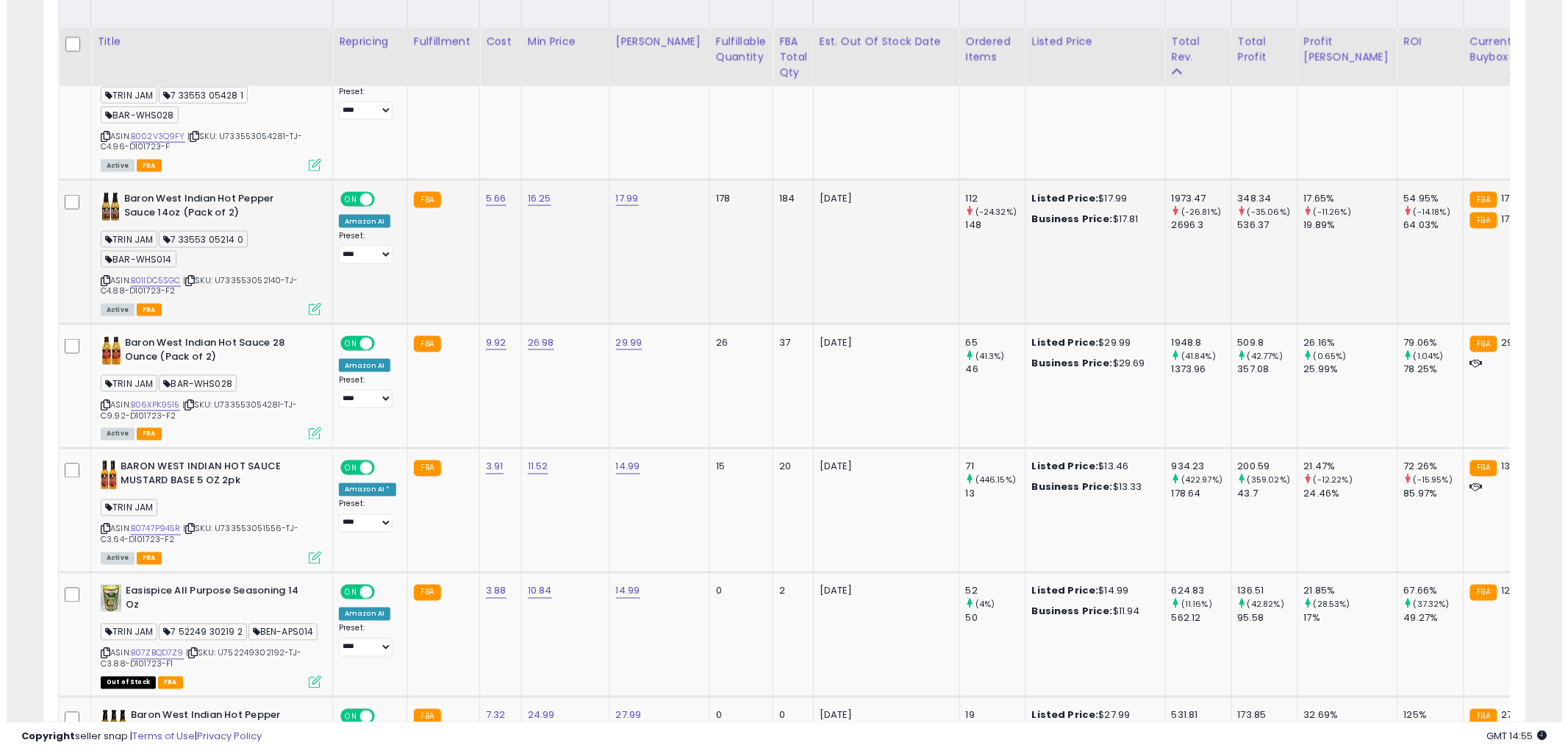
scroll to position [817, 0]
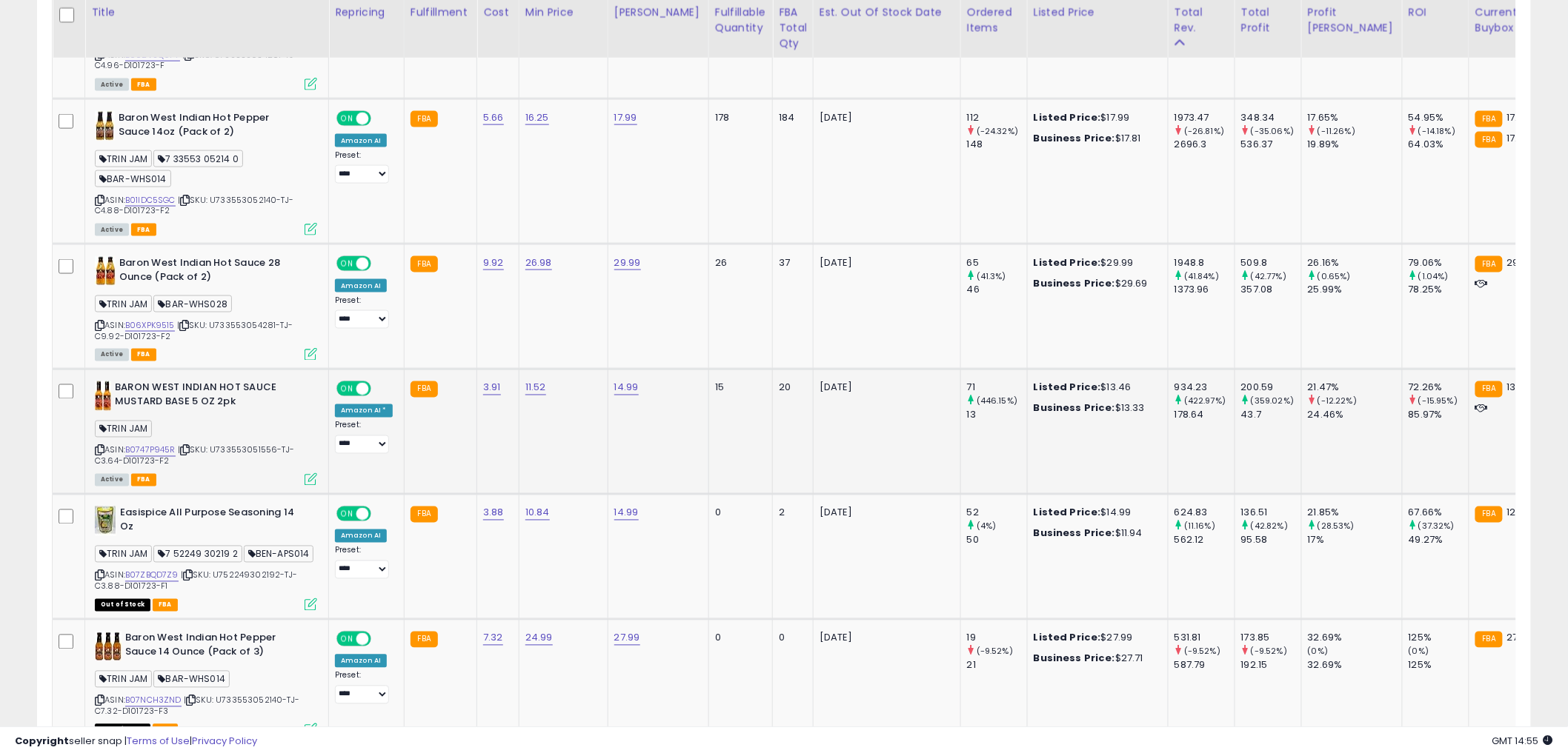
click at [311, 478] on icon at bounding box center [311, 480] width 13 height 13
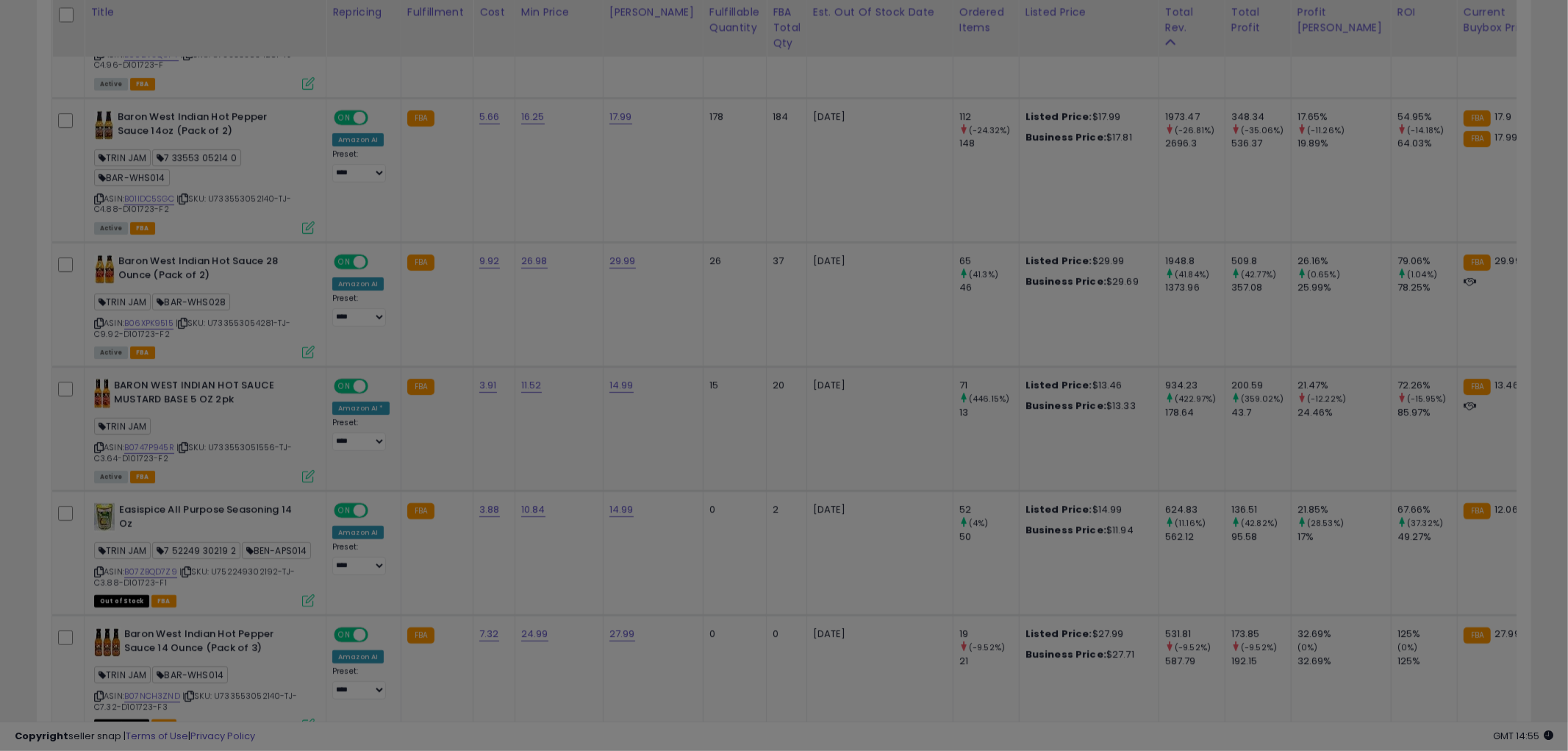
scroll to position [302, 868]
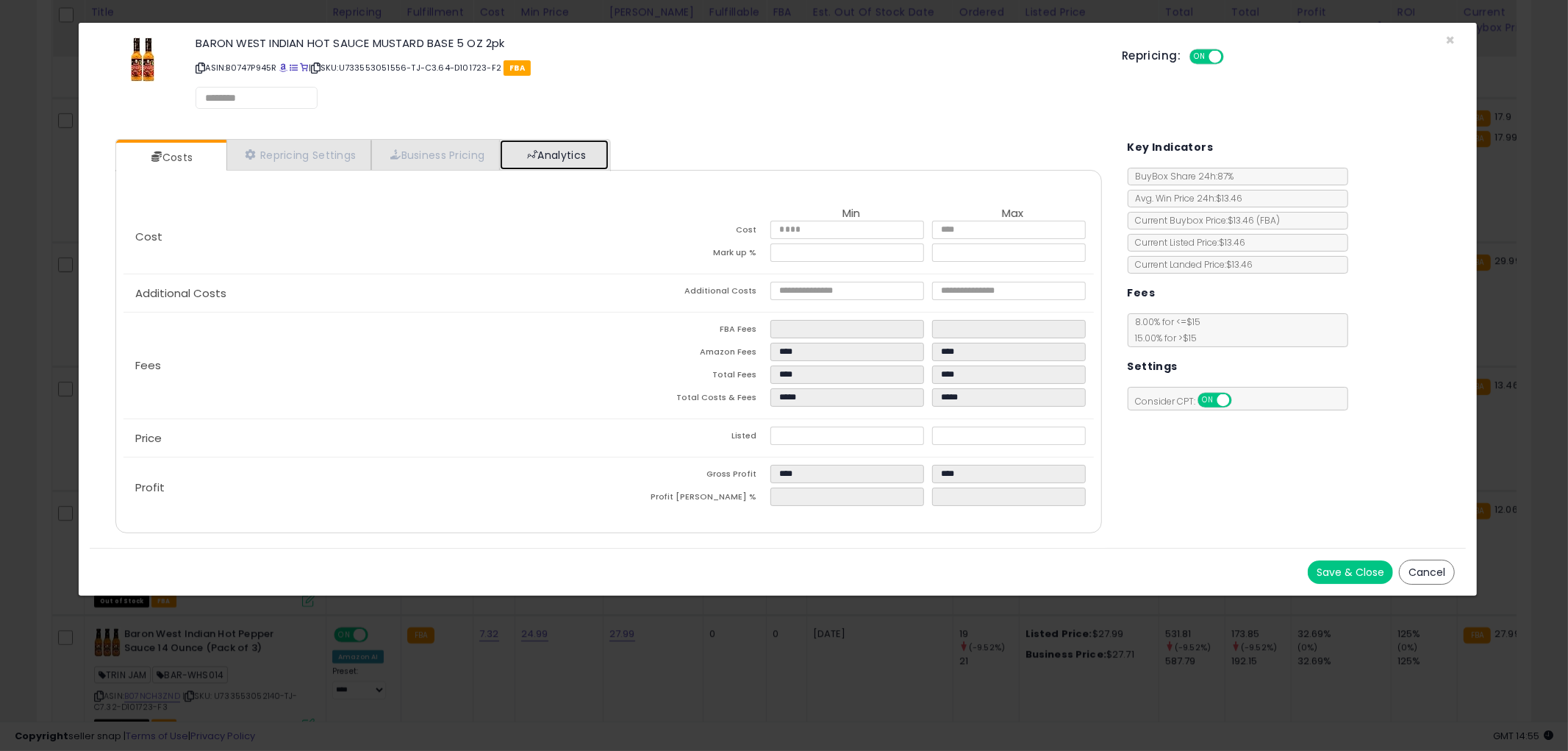
click at [593, 148] on link "Analytics" at bounding box center [554, 154] width 109 height 30
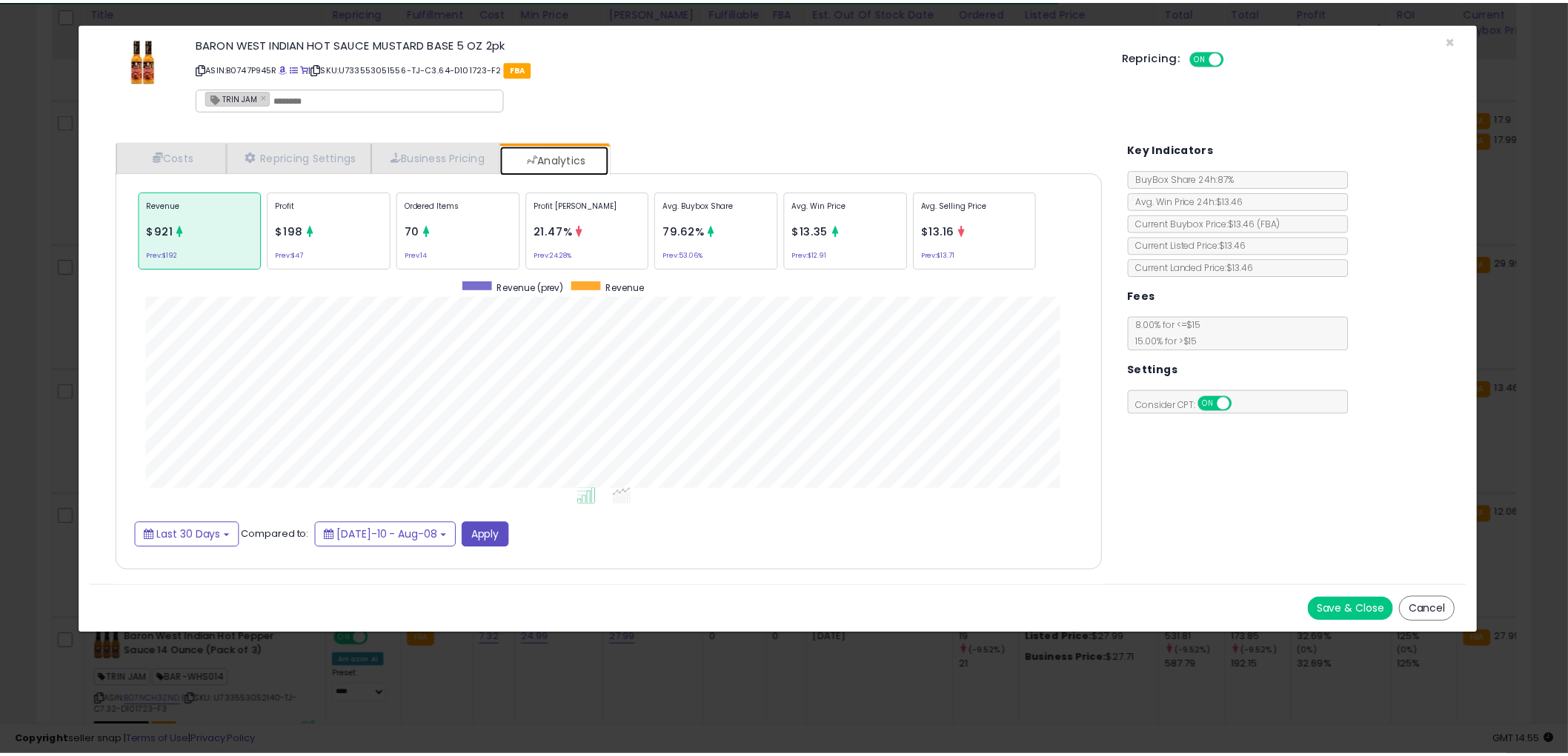
scroll to position [455, 1023]
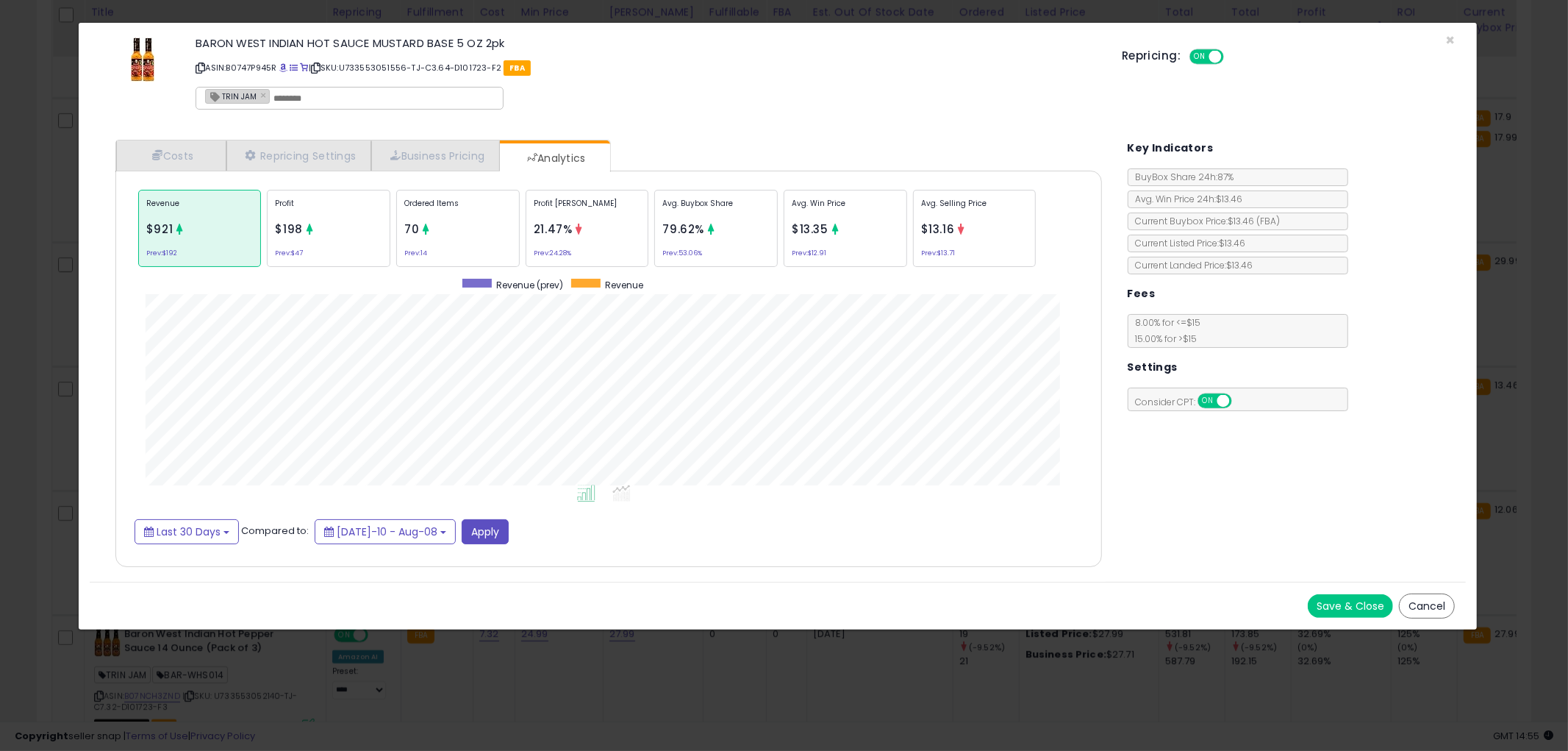
click at [1409, 596] on button "Cancel" at bounding box center [1428, 606] width 56 height 25
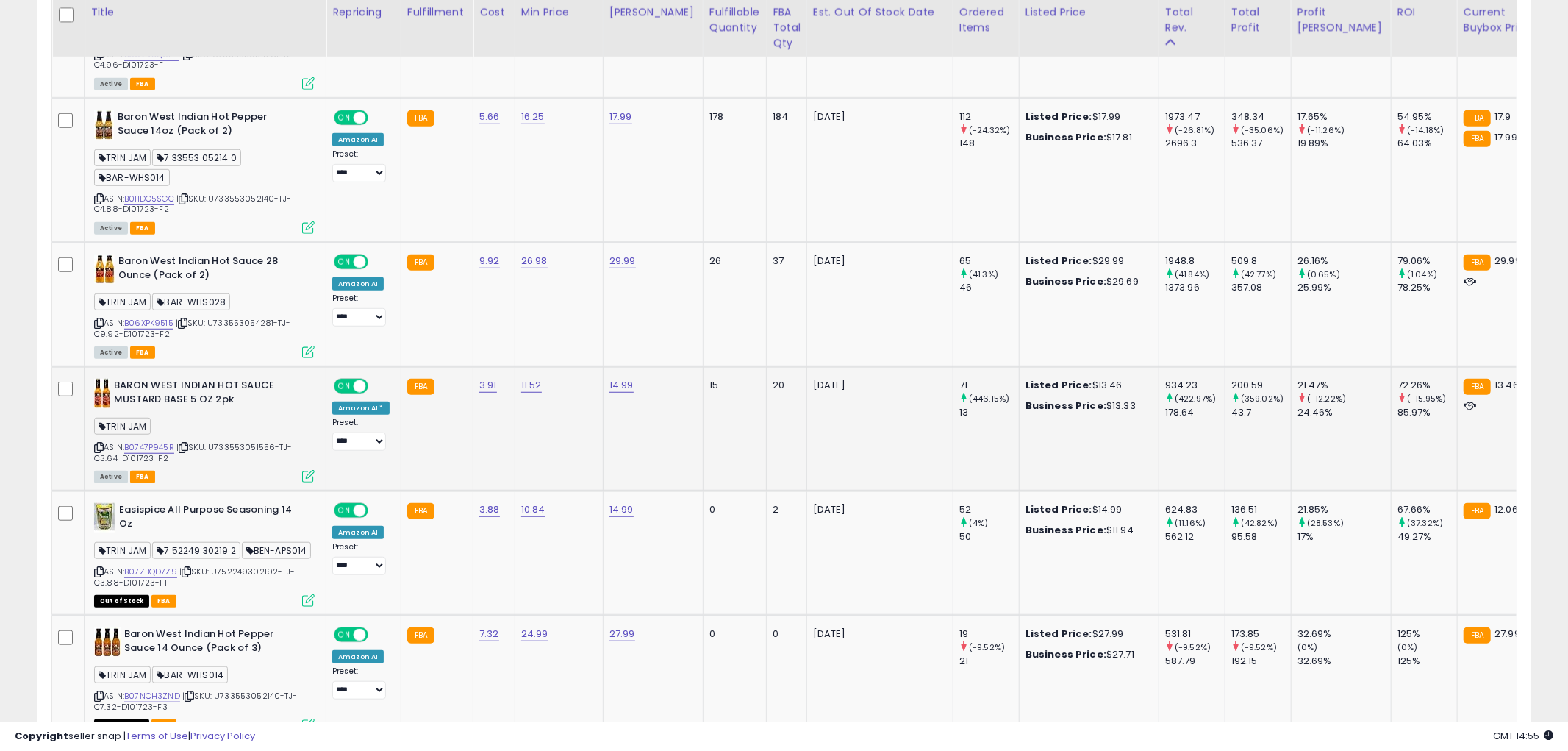
scroll to position [735504, 734458]
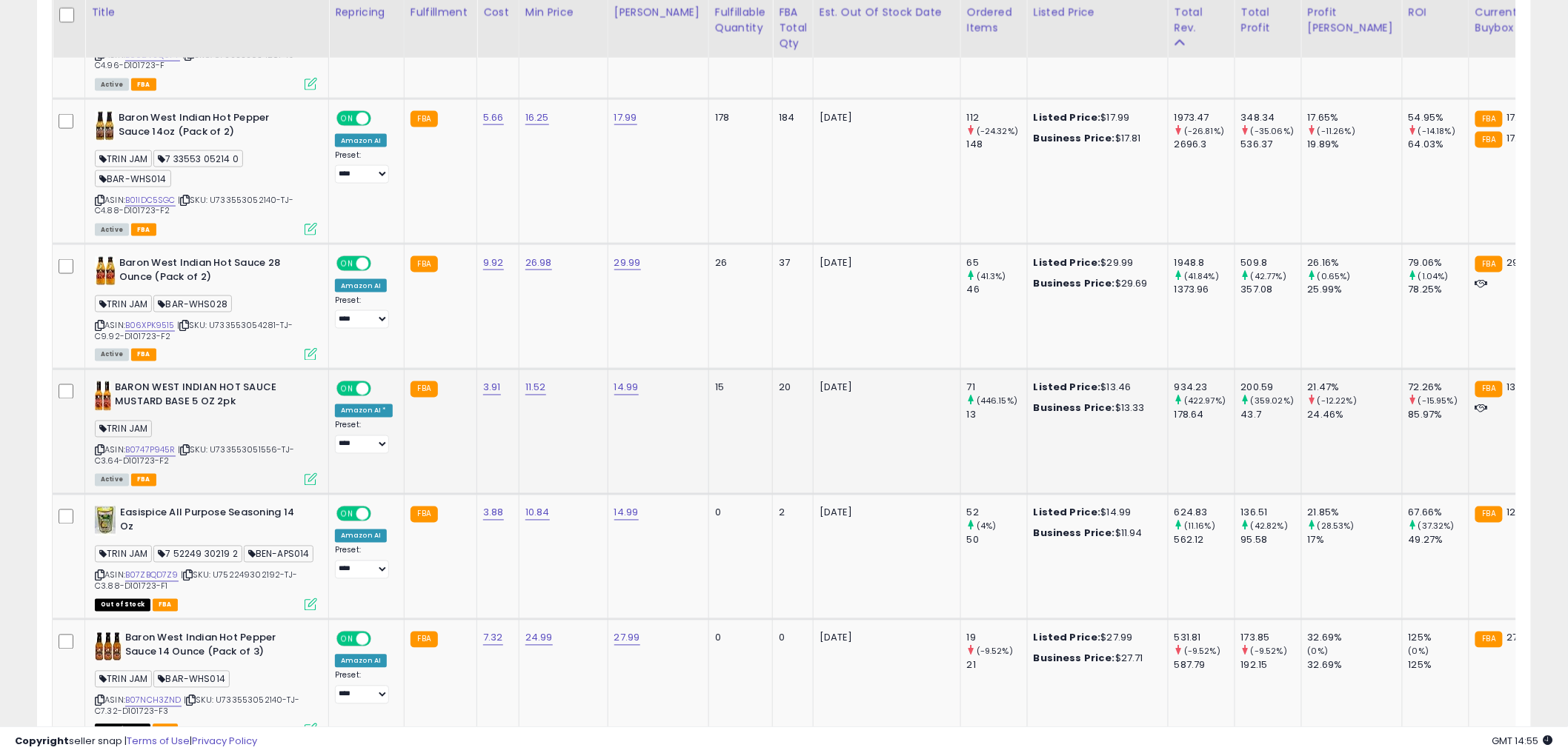
click at [99, 447] on icon at bounding box center [99, 450] width 10 height 8
click at [314, 477] on icon at bounding box center [311, 480] width 13 height 13
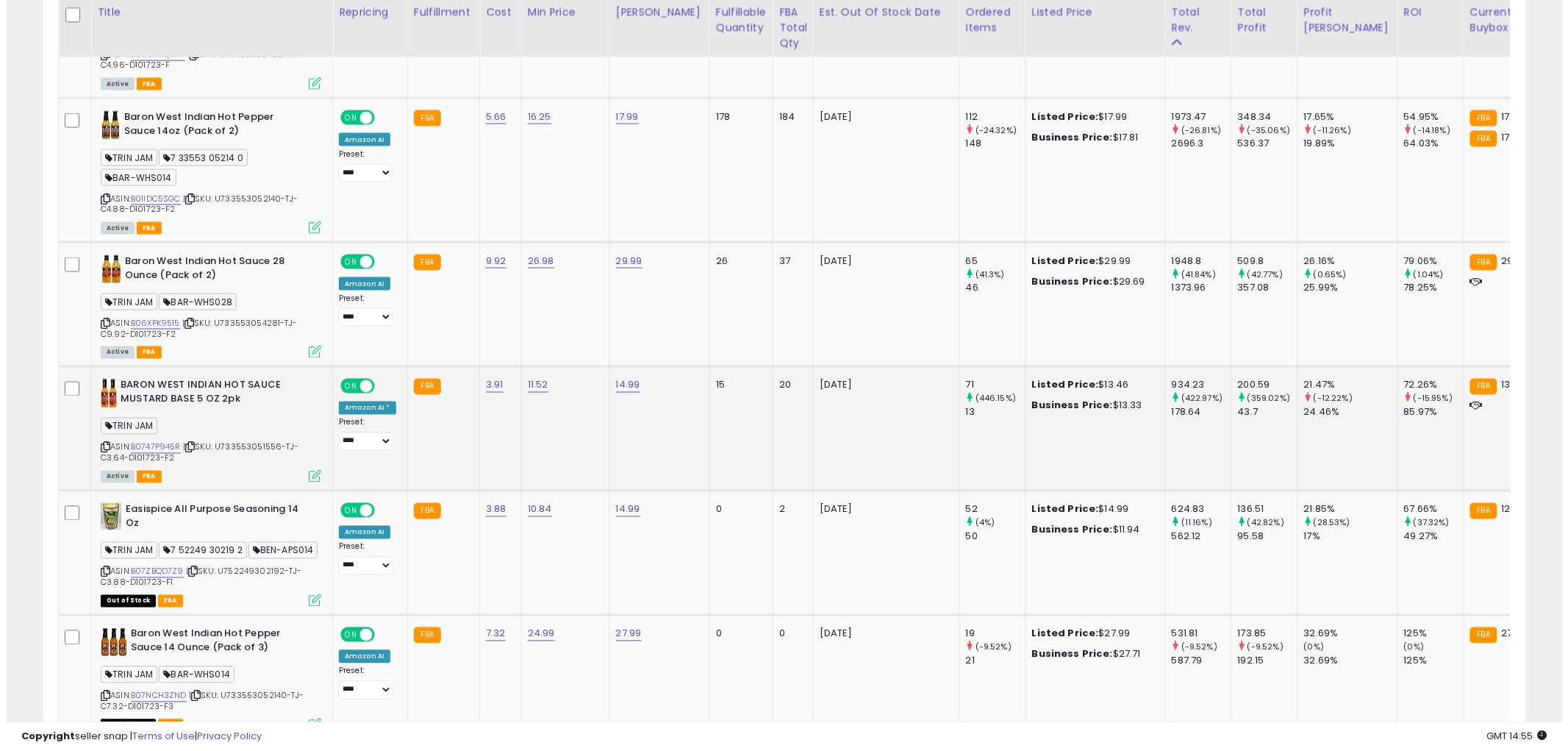
scroll to position [302, 868]
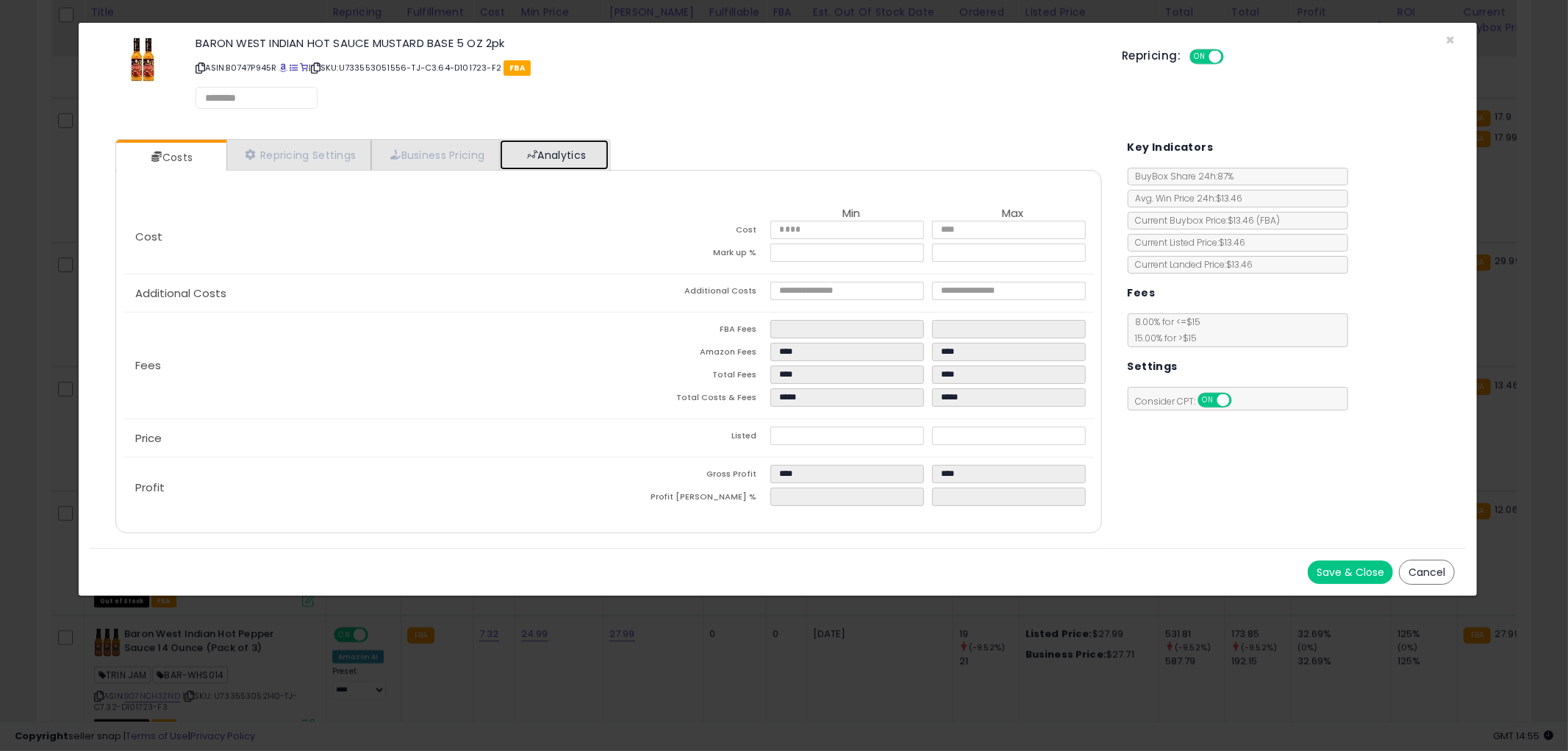
click at [590, 151] on link "Analytics" at bounding box center [554, 154] width 109 height 30
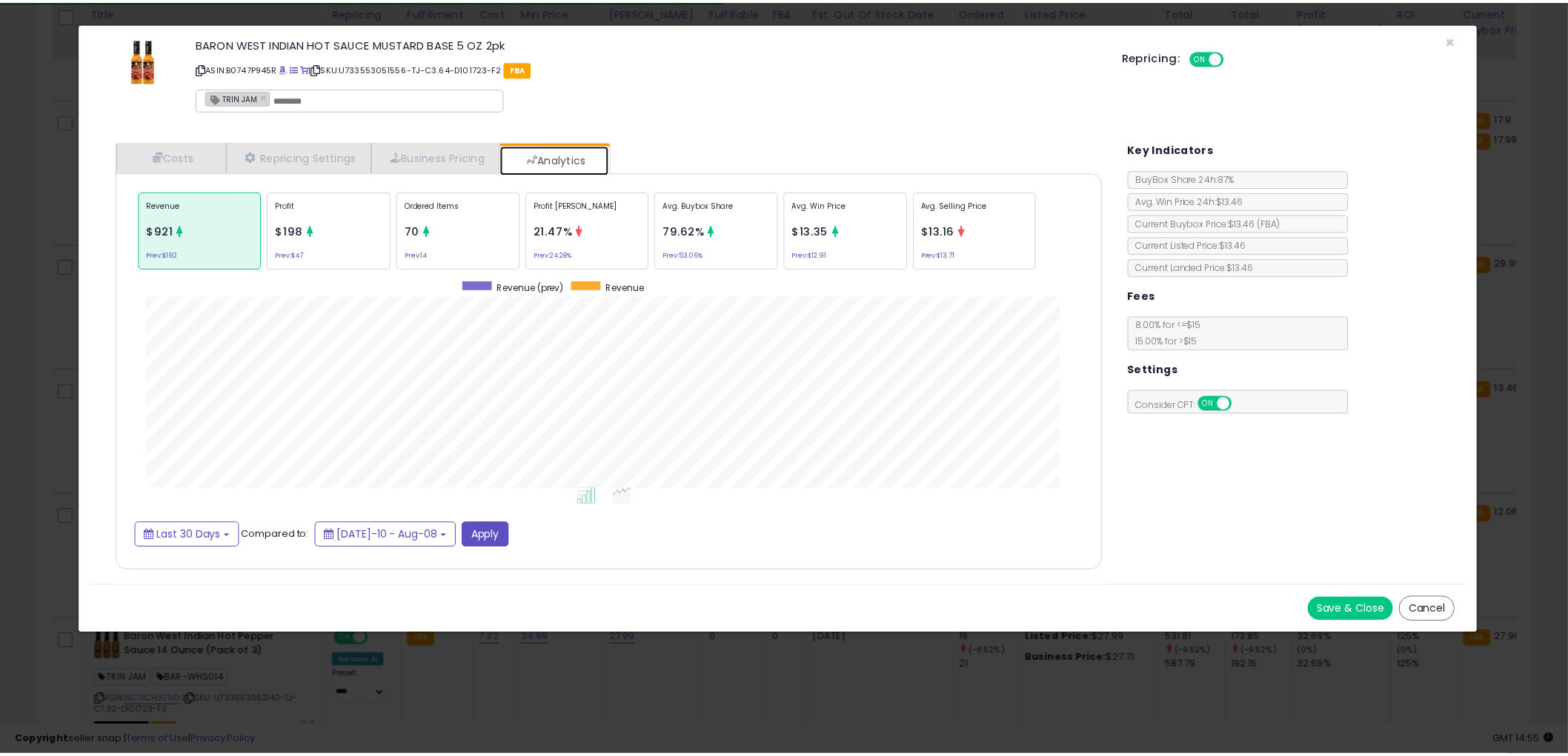
scroll to position [455, 1023]
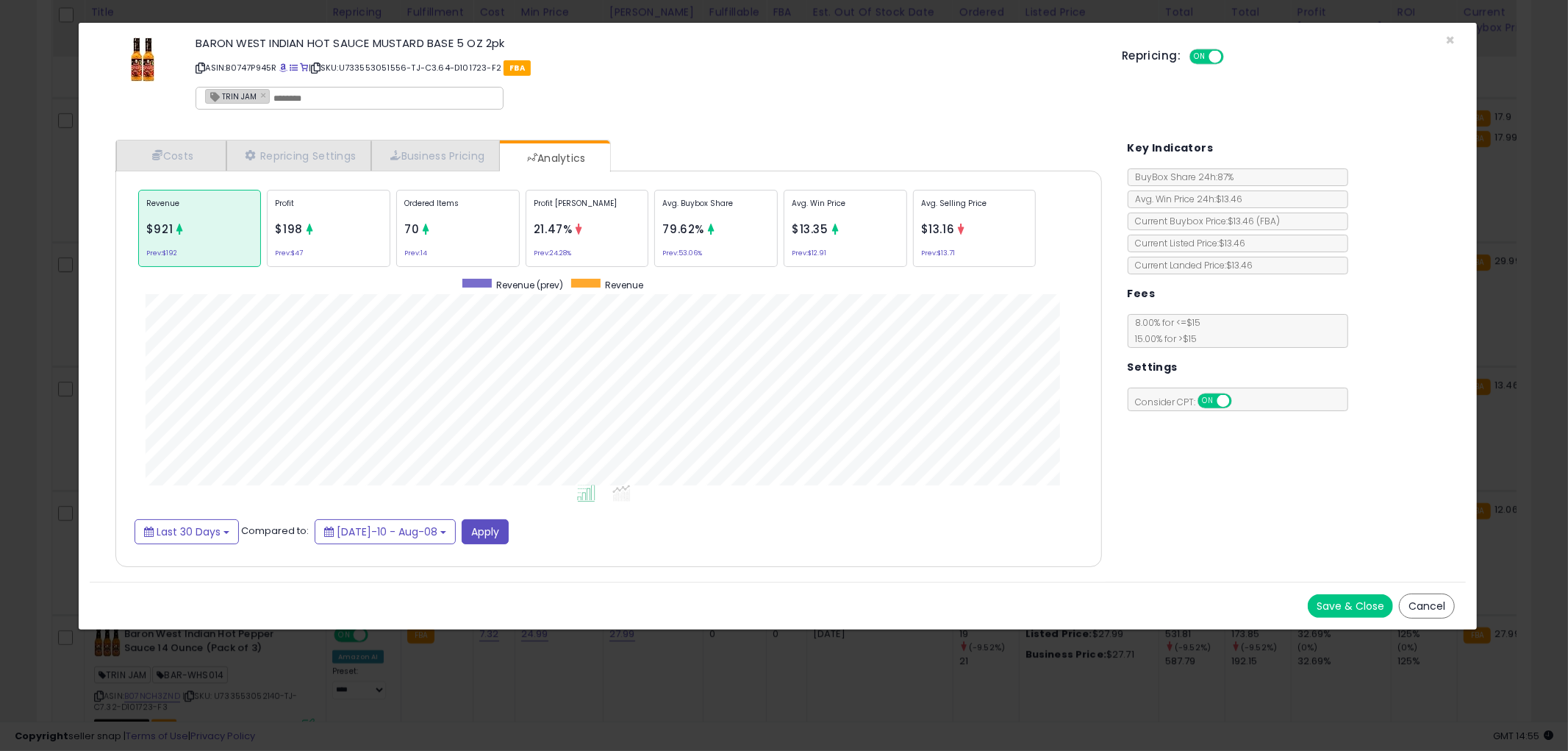
click at [1423, 605] on button "Cancel" at bounding box center [1428, 606] width 56 height 25
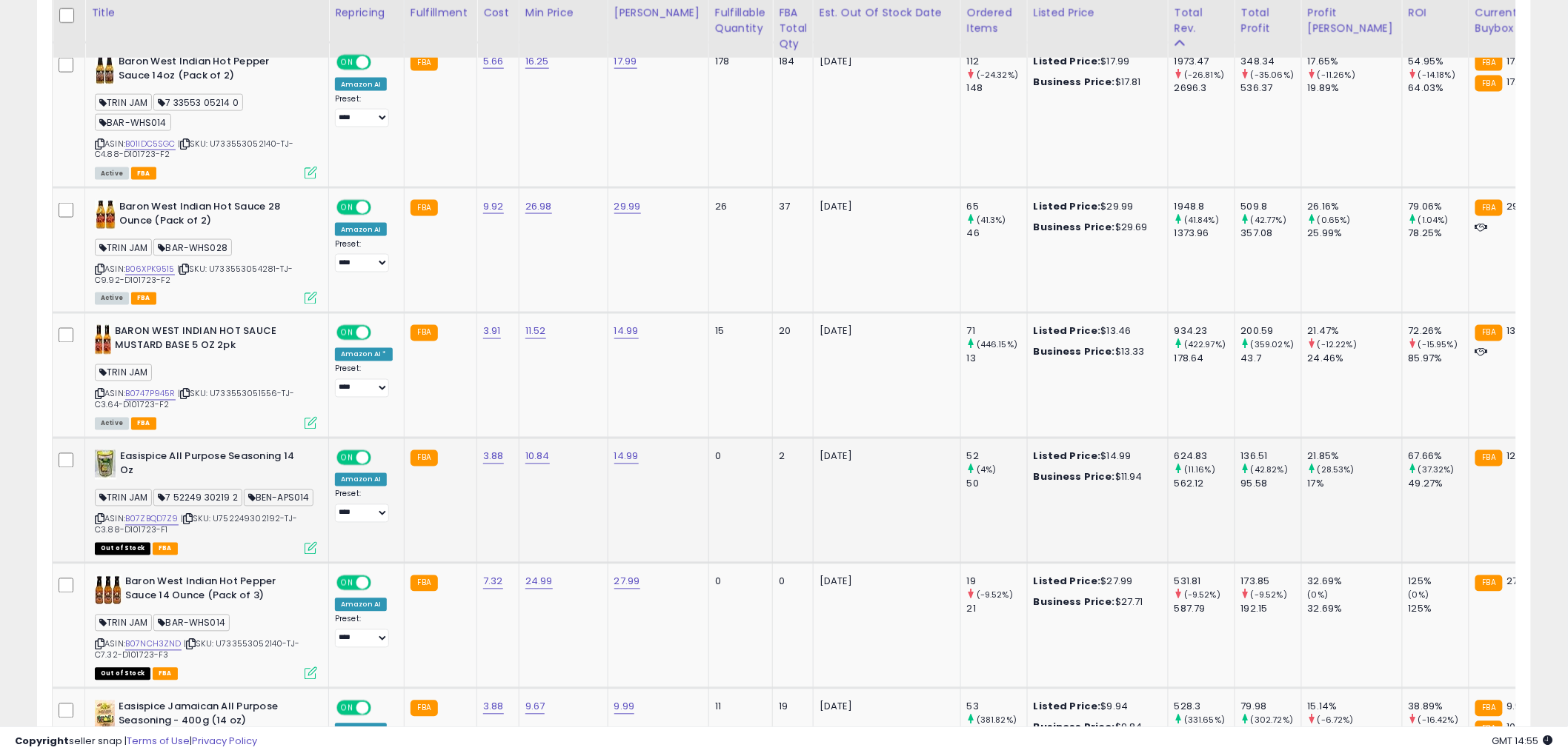
scroll to position [906, 0]
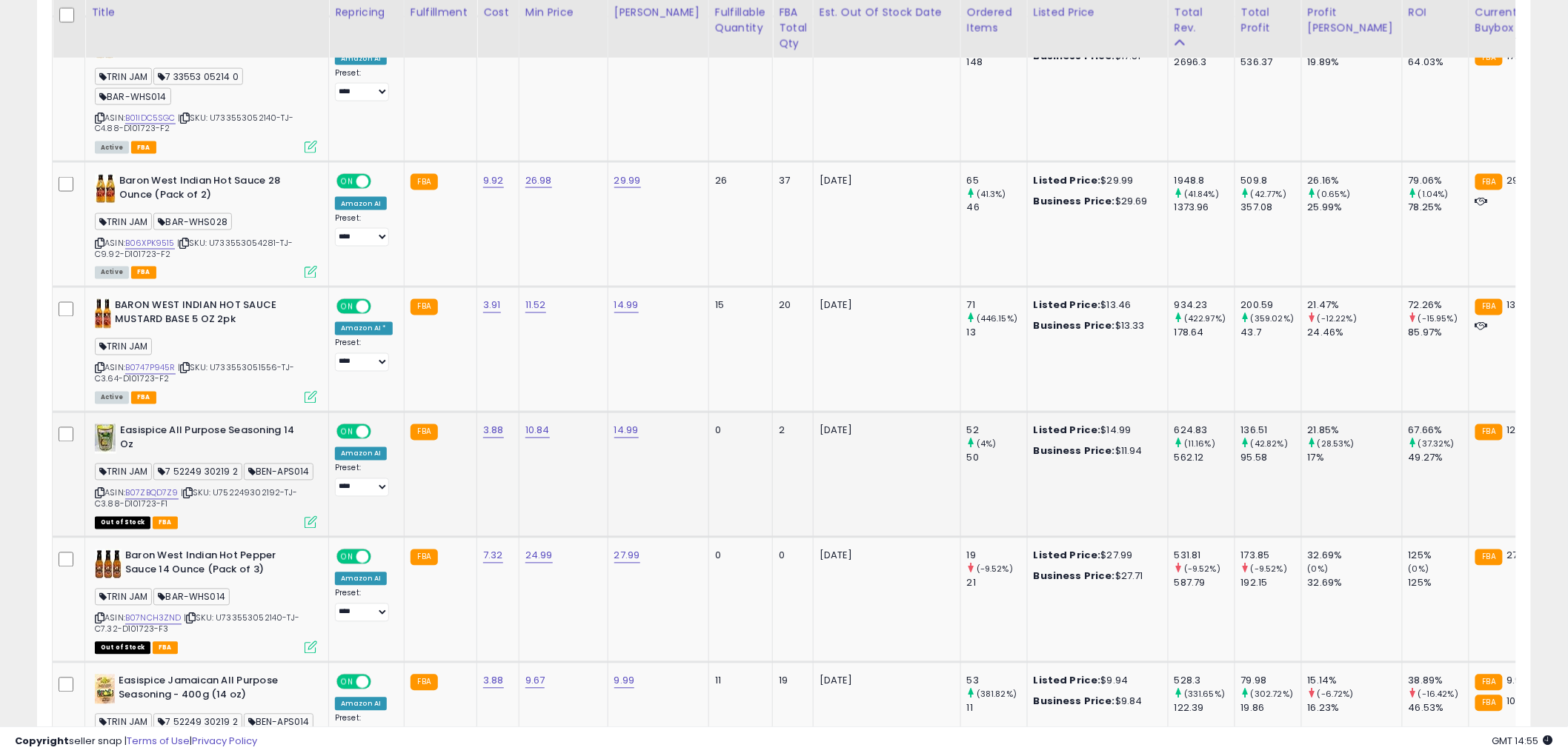
click at [99, 498] on icon at bounding box center [99, 493] width 10 height 8
drag, startPoint x: 102, startPoint y: 117, endPoint x: 87, endPoint y: 129, distance: 19.2
click at [102, 117] on icon at bounding box center [99, 118] width 10 height 8
drag, startPoint x: 100, startPoint y: 514, endPoint x: 87, endPoint y: 514, distance: 13.0
click at [100, 498] on icon at bounding box center [99, 493] width 10 height 8
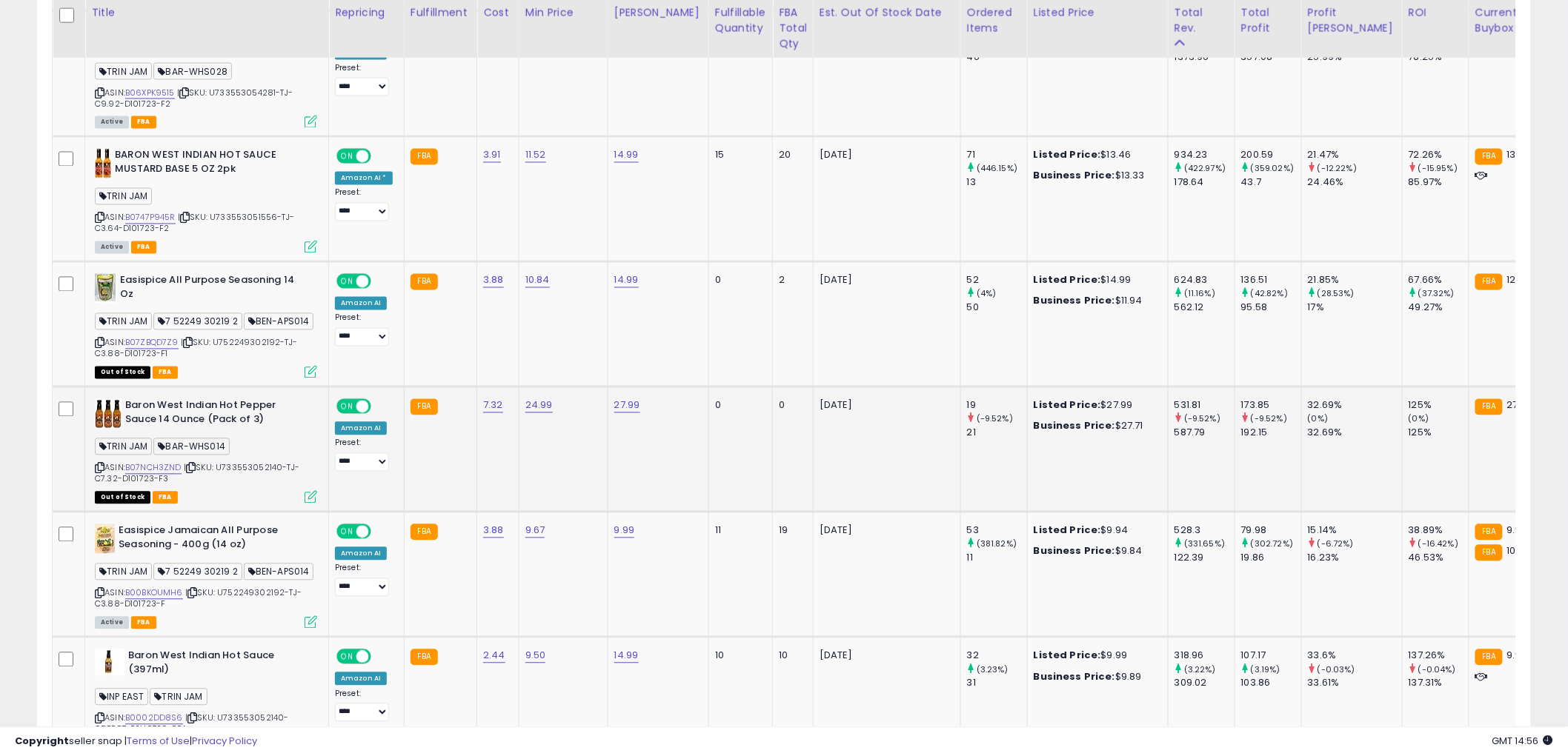
scroll to position [1070, 0]
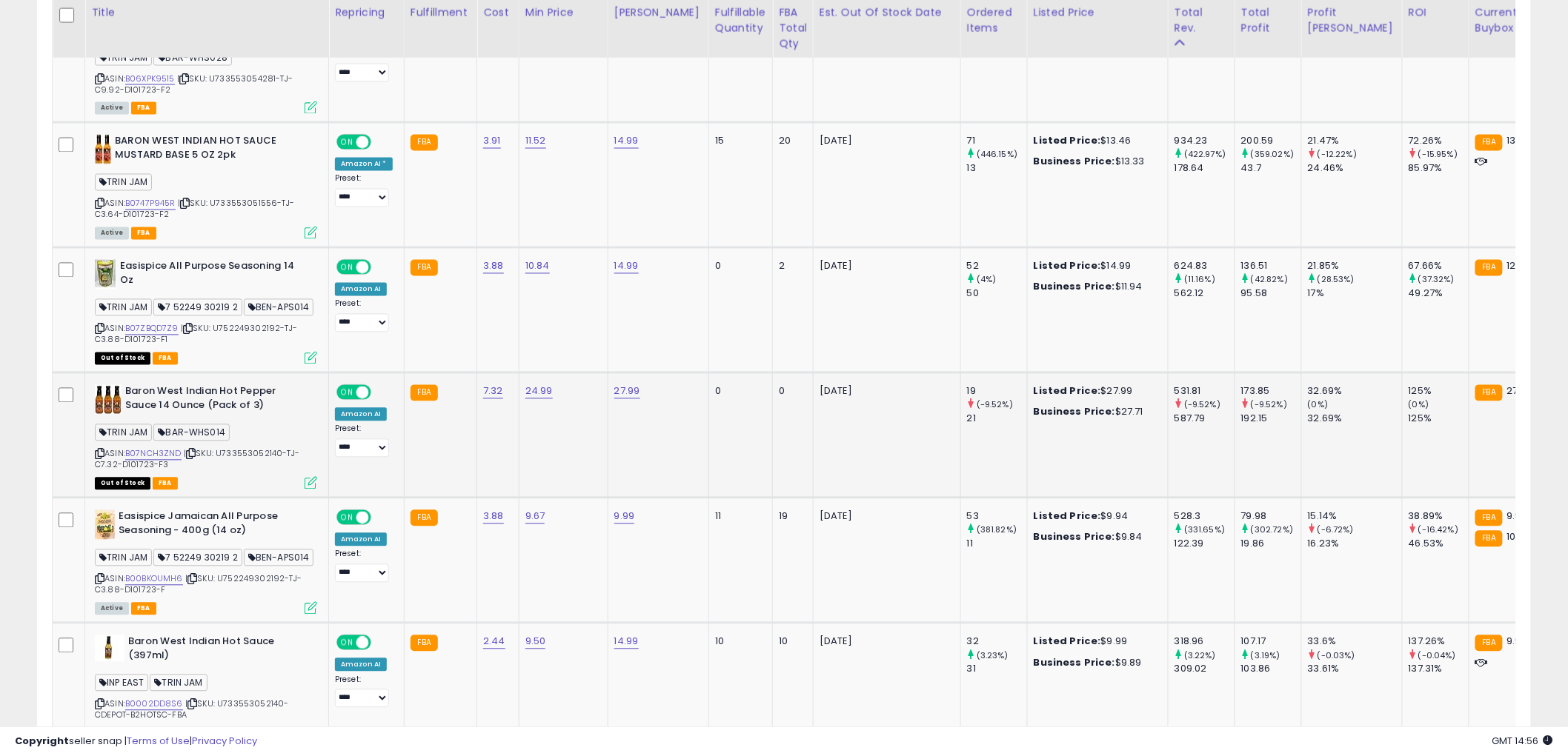
click at [99, 459] on icon at bounding box center [99, 454] width 10 height 8
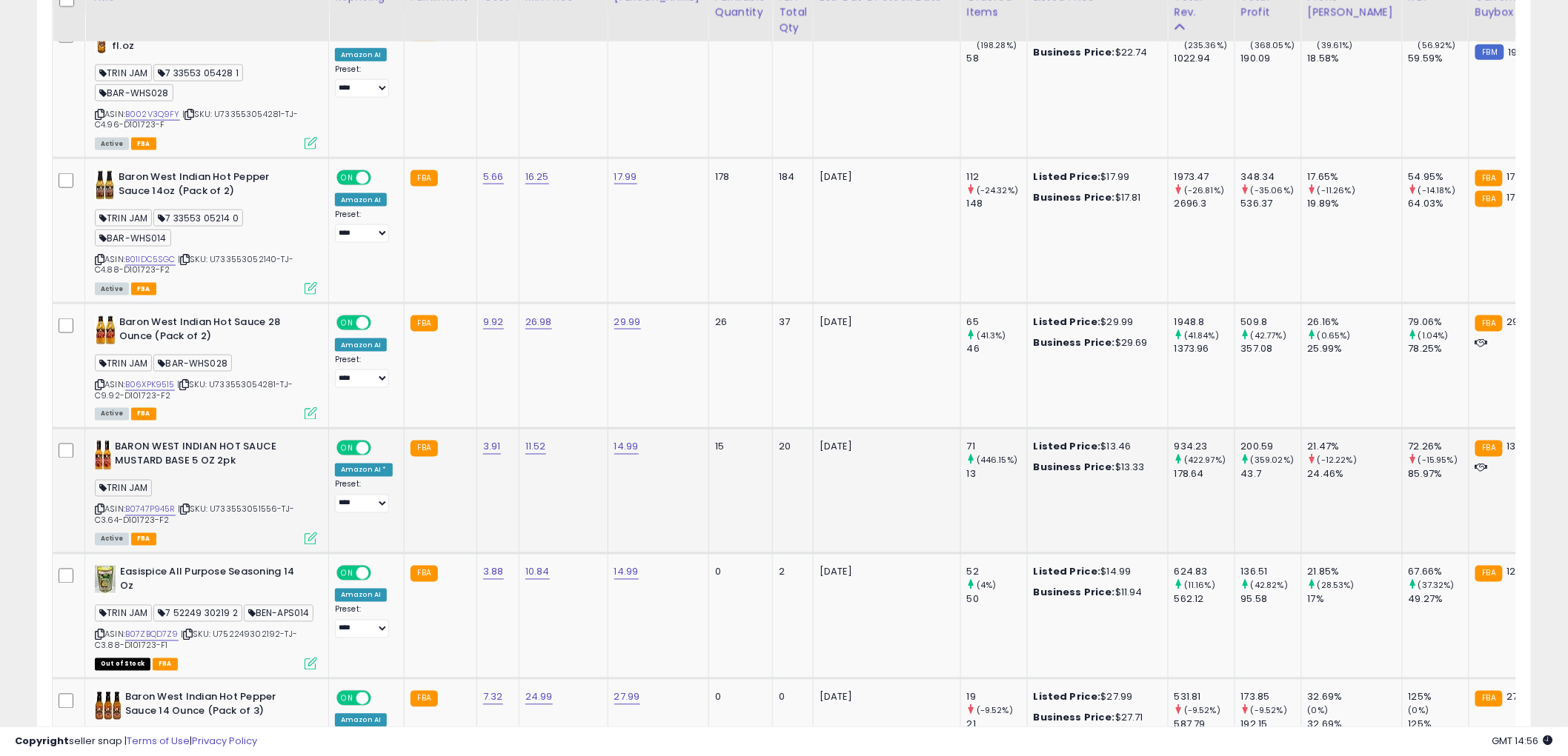
scroll to position [658, 0]
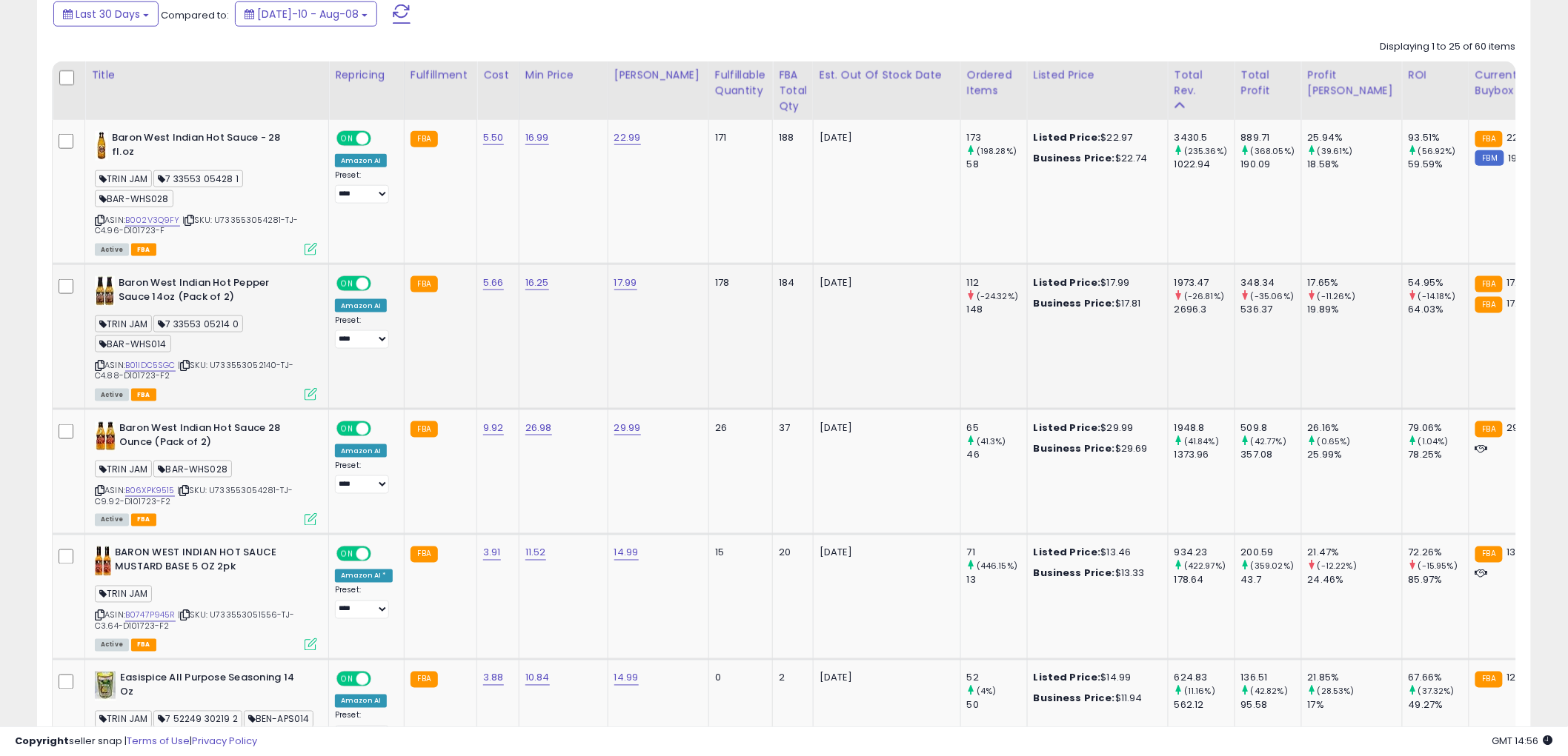
click at [102, 365] on icon at bounding box center [99, 365] width 10 height 8
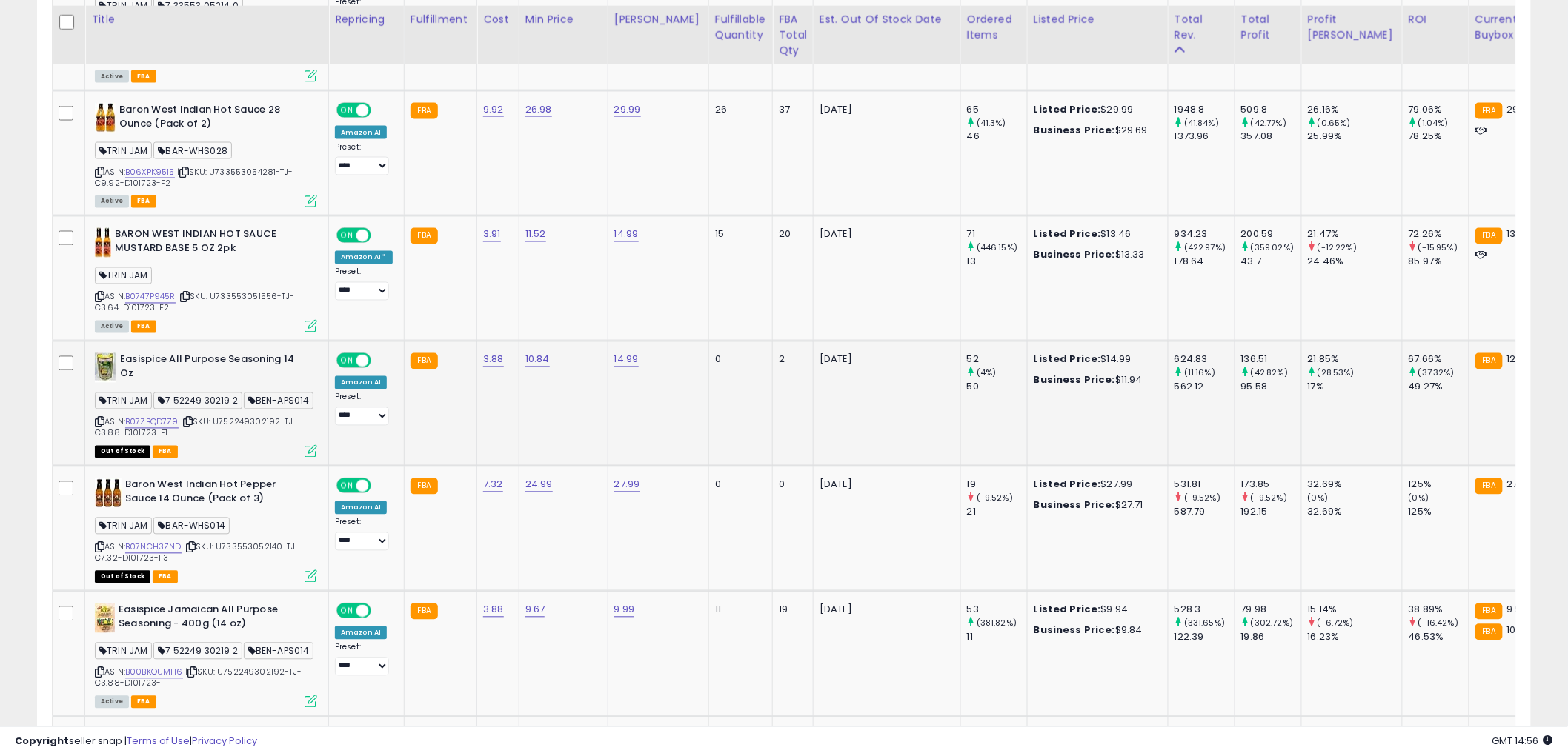
scroll to position [988, 0]
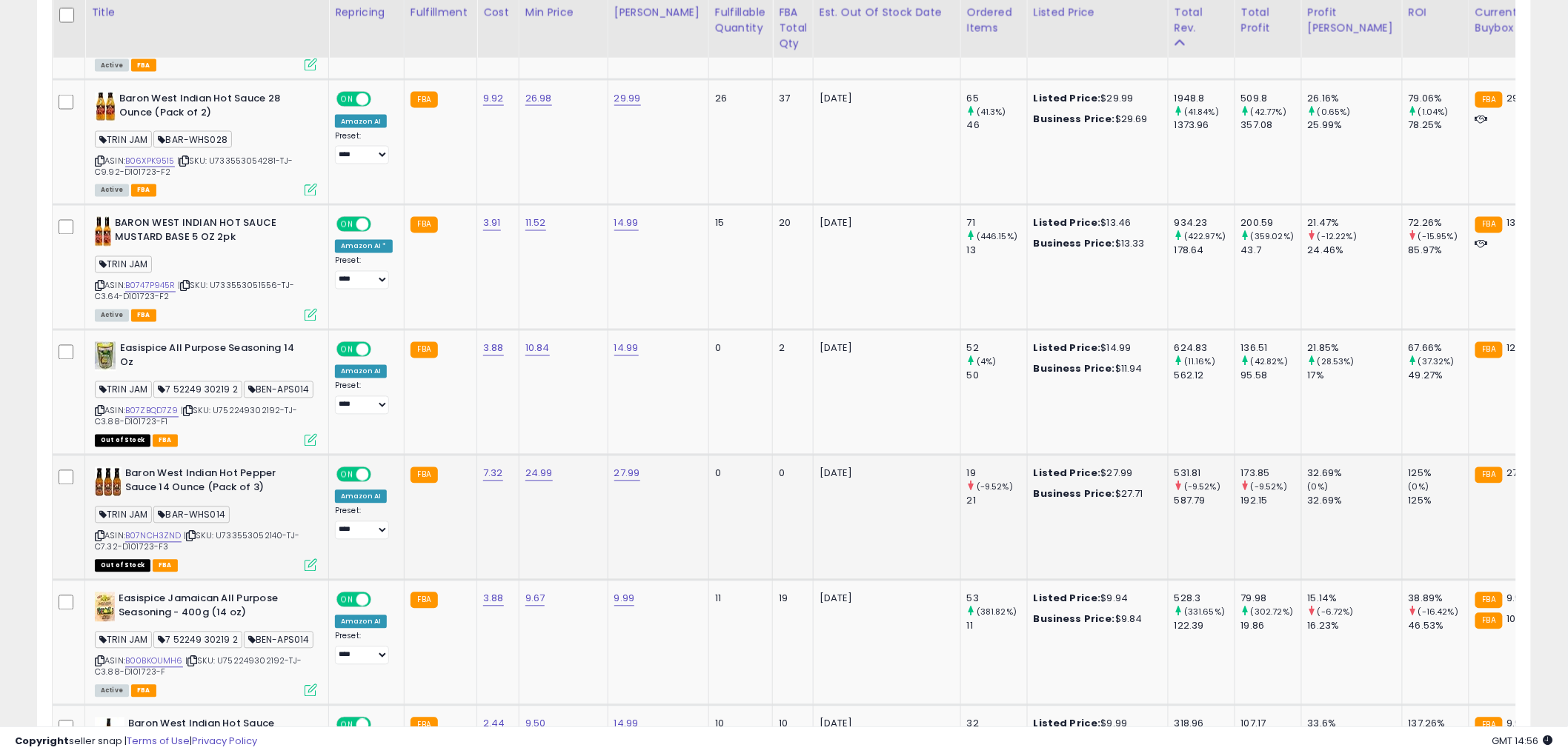
click at [100, 541] on icon at bounding box center [99, 536] width 10 height 8
click at [100, 416] on icon at bounding box center [99, 411] width 10 height 8
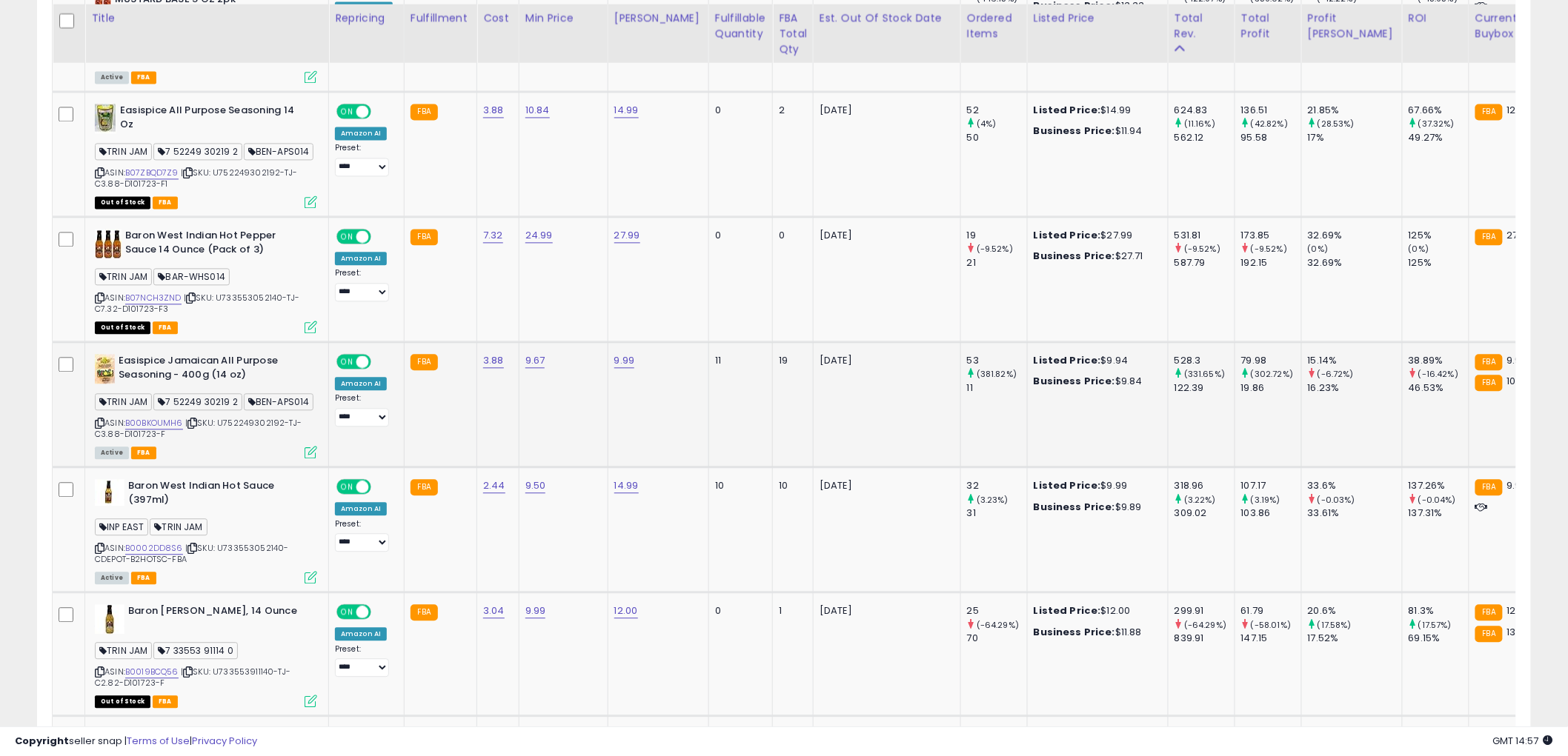
scroll to position [1234, 0]
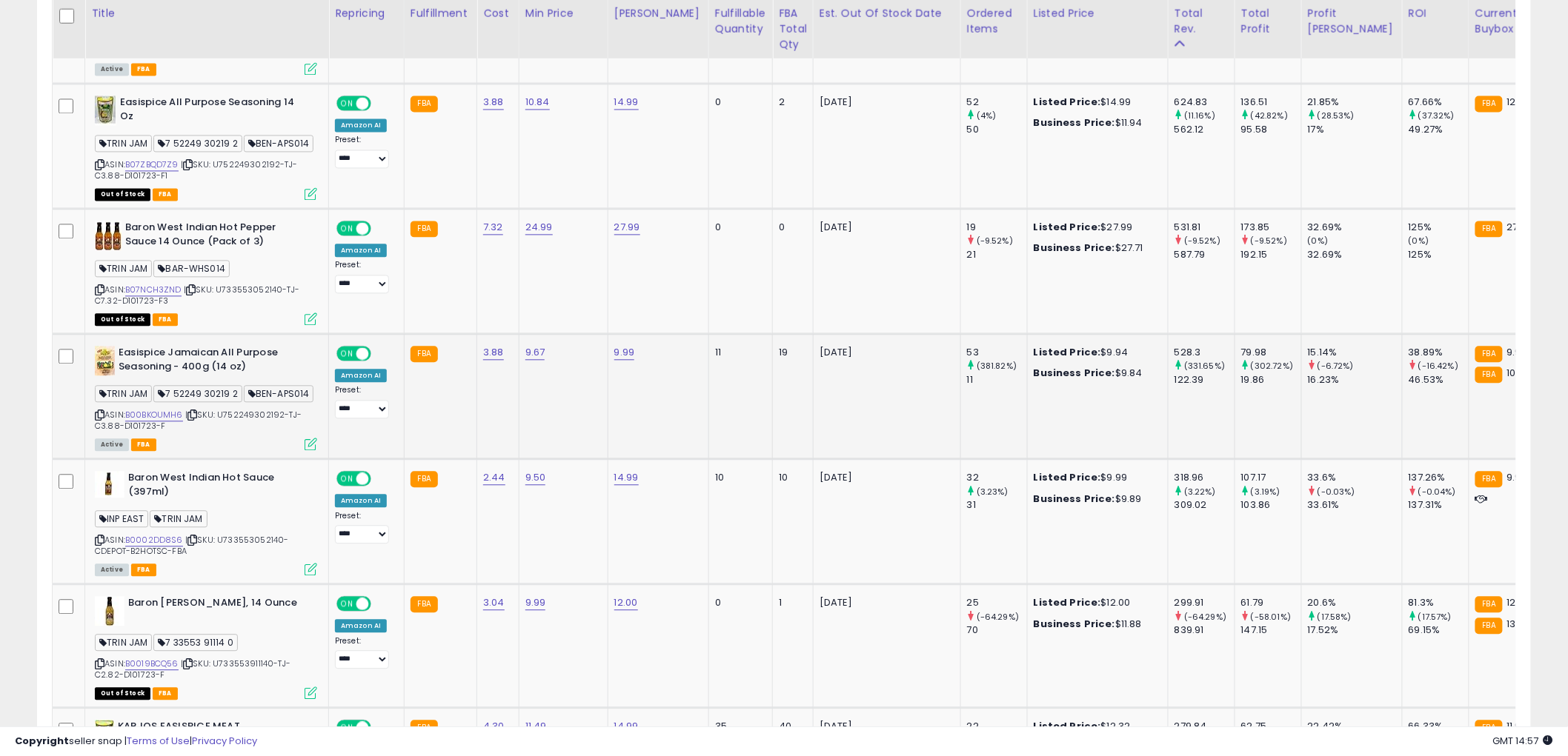
click at [98, 419] on icon at bounding box center [99, 415] width 10 height 8
click at [100, 419] on icon at bounding box center [99, 415] width 10 height 8
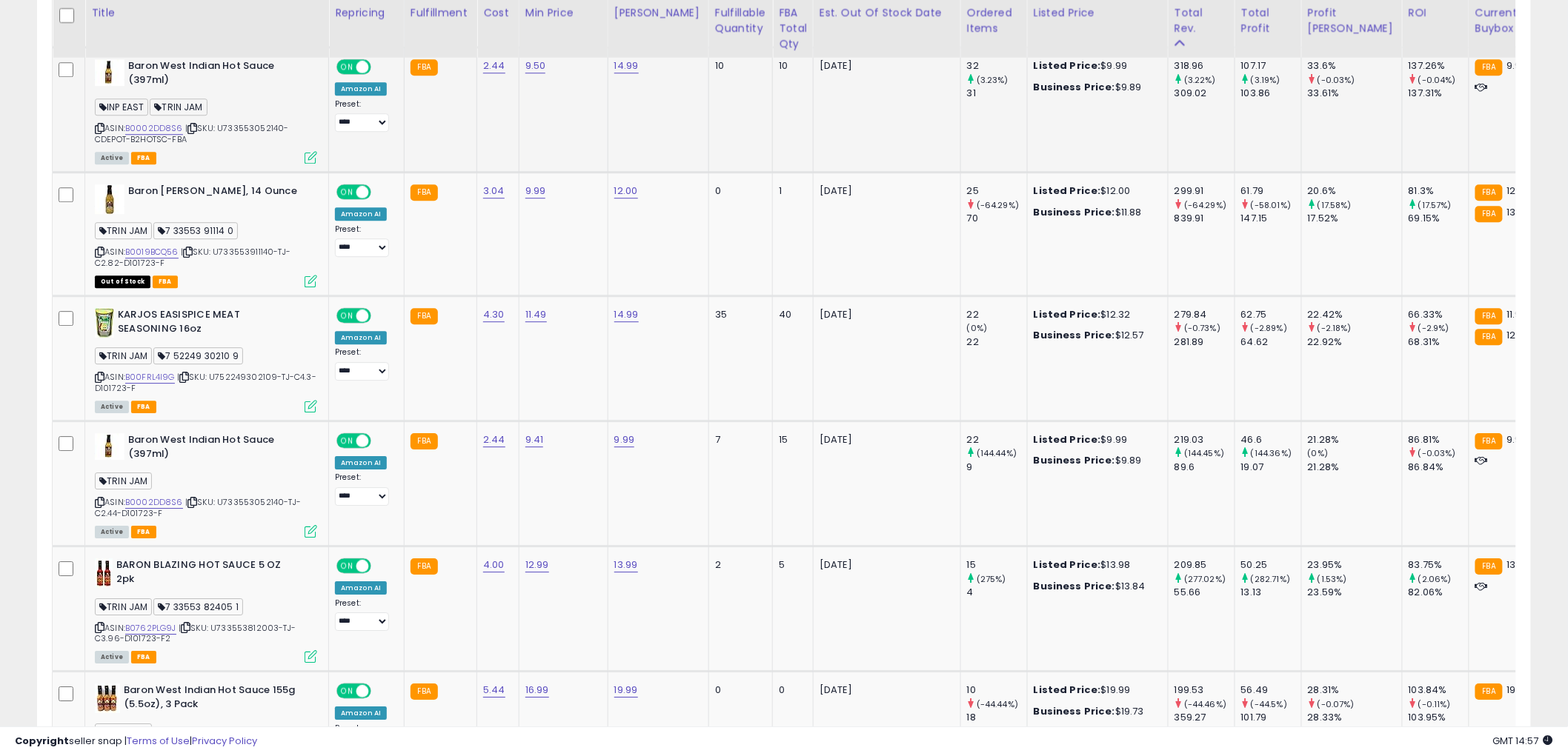
scroll to position [1564, 0]
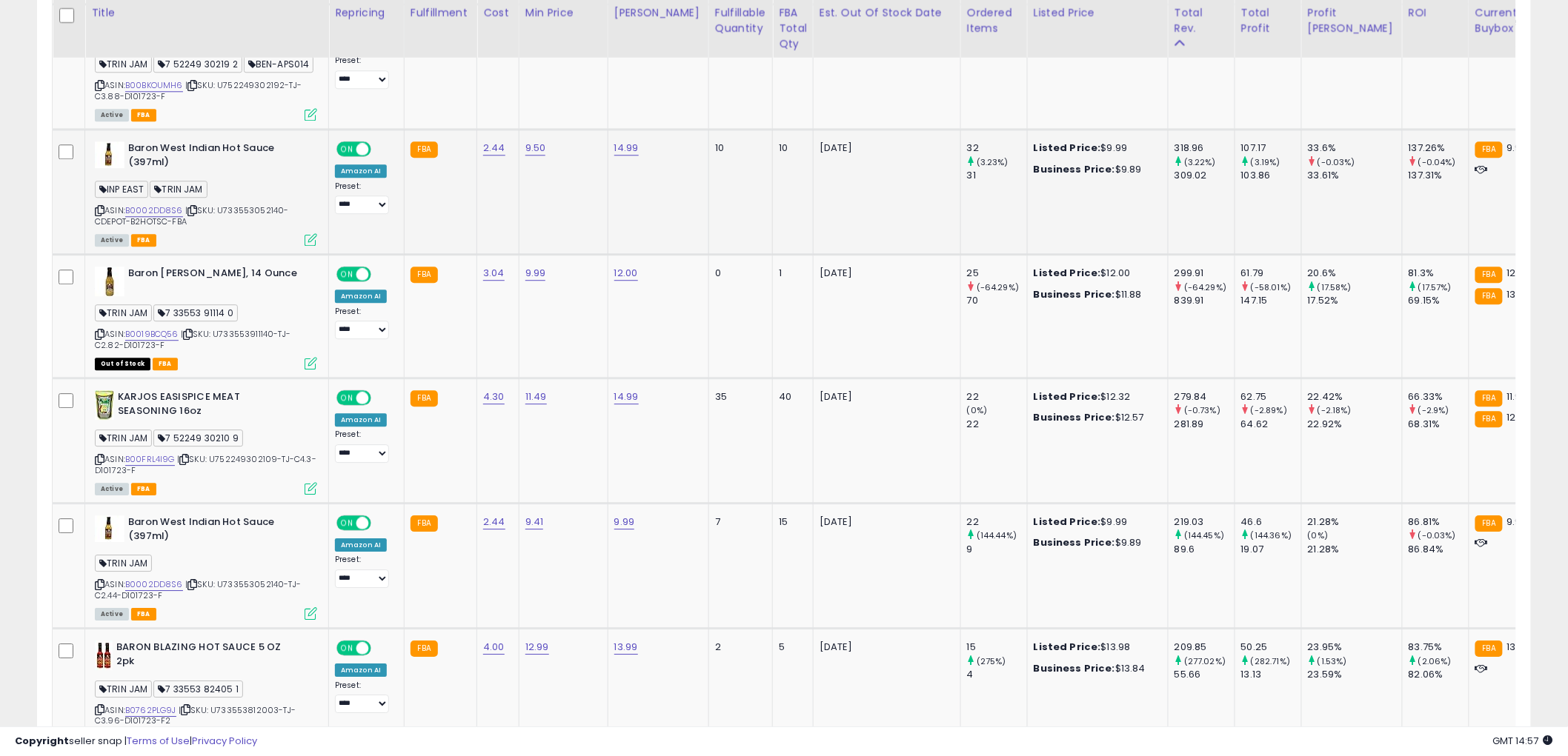
click at [100, 215] on icon at bounding box center [99, 211] width 10 height 8
click at [100, 338] on icon at bounding box center [99, 334] width 10 height 8
click at [99, 215] on icon at bounding box center [99, 211] width 10 height 8
click at [99, 463] on icon at bounding box center [99, 460] width 10 height 8
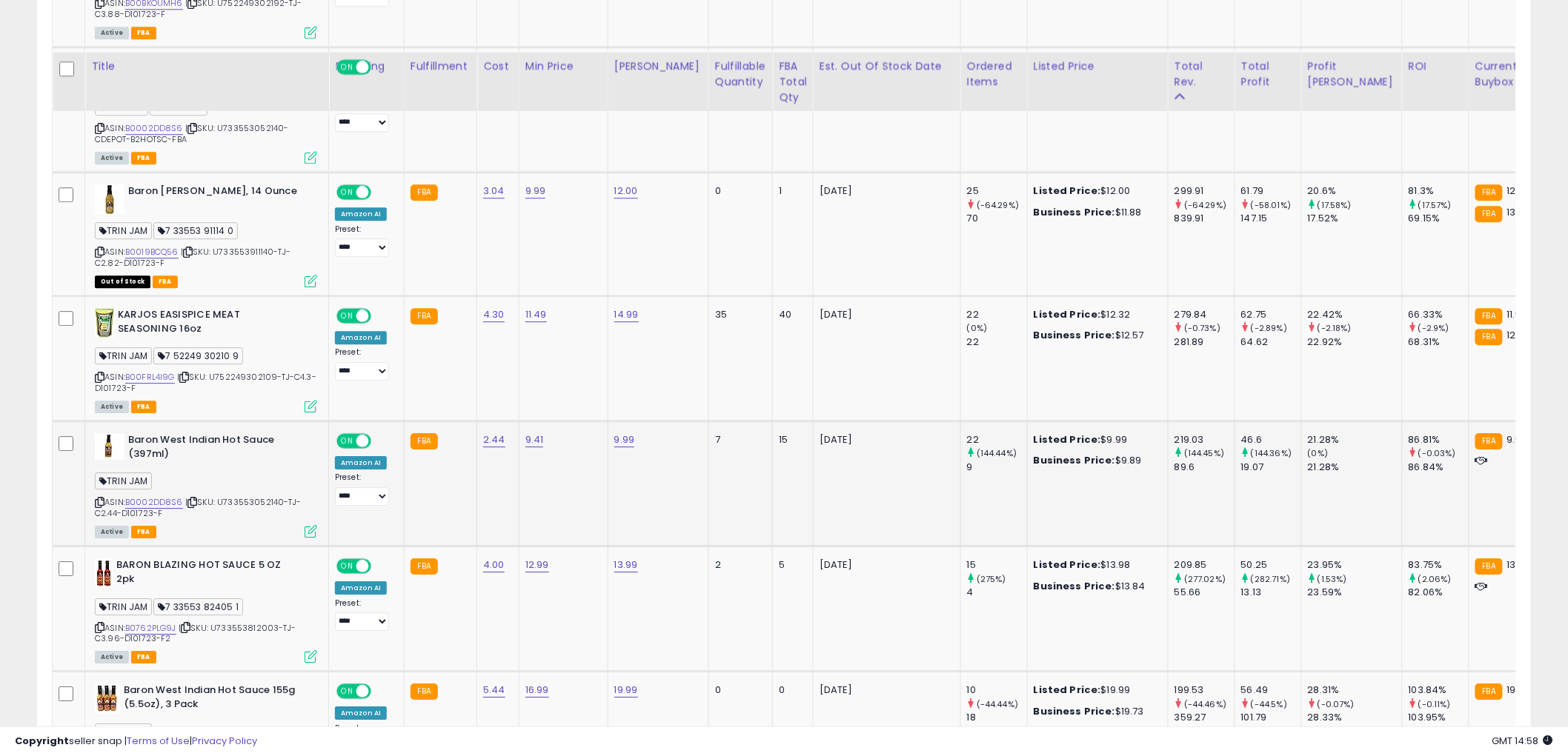
scroll to position [1728, 0]
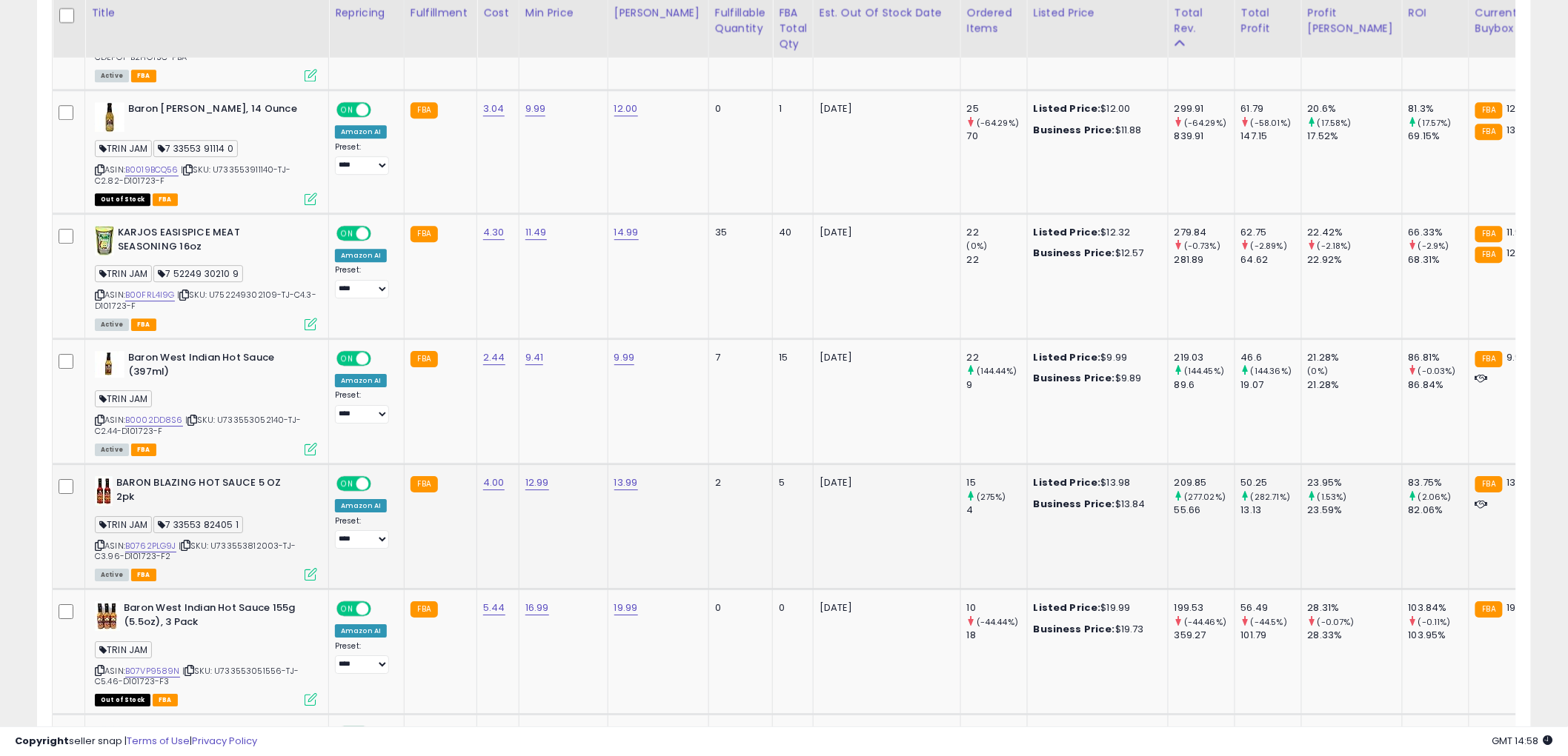
click at [97, 550] on icon at bounding box center [99, 545] width 10 height 8
click at [99, 550] on icon at bounding box center [99, 545] width 10 height 8
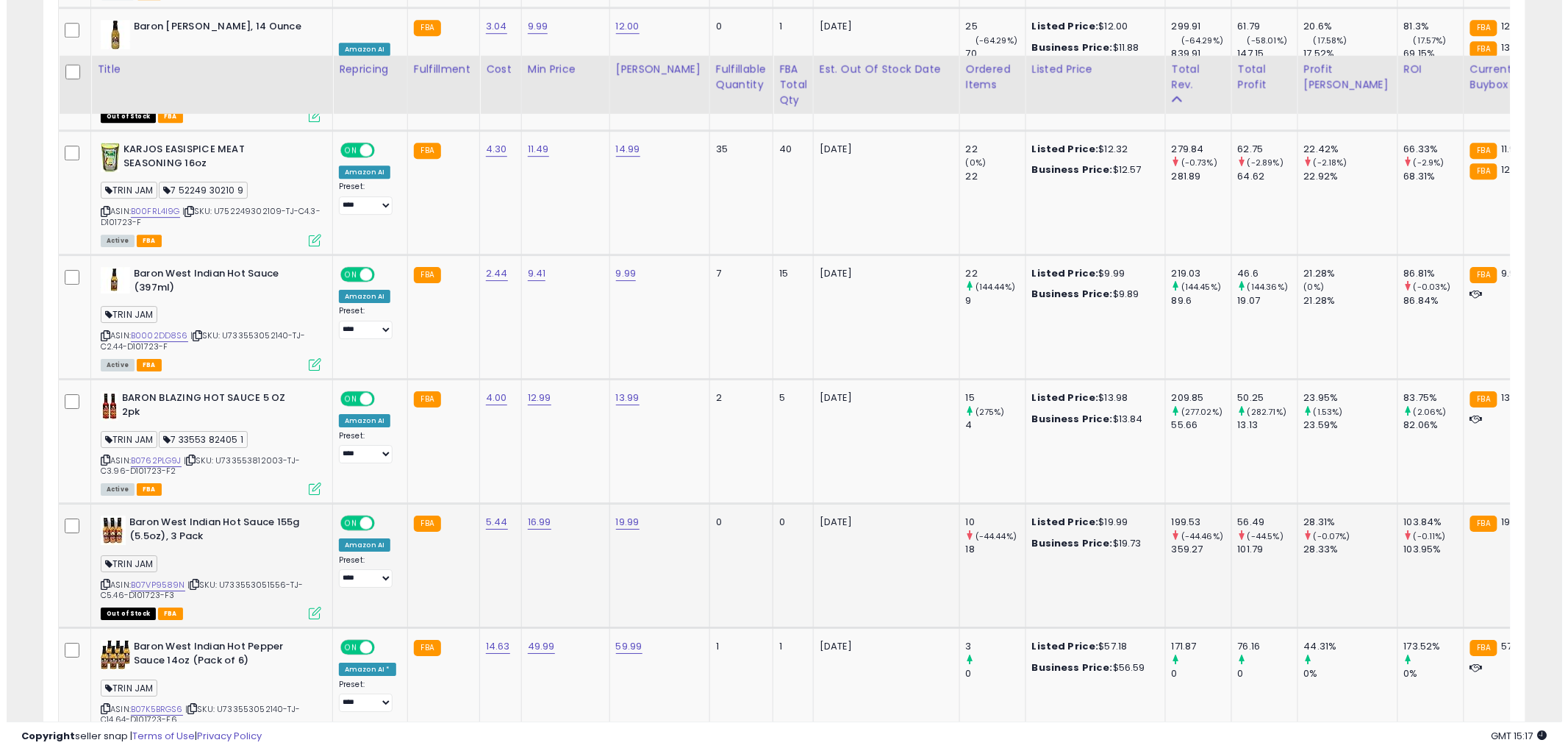
scroll to position [1880, 0]
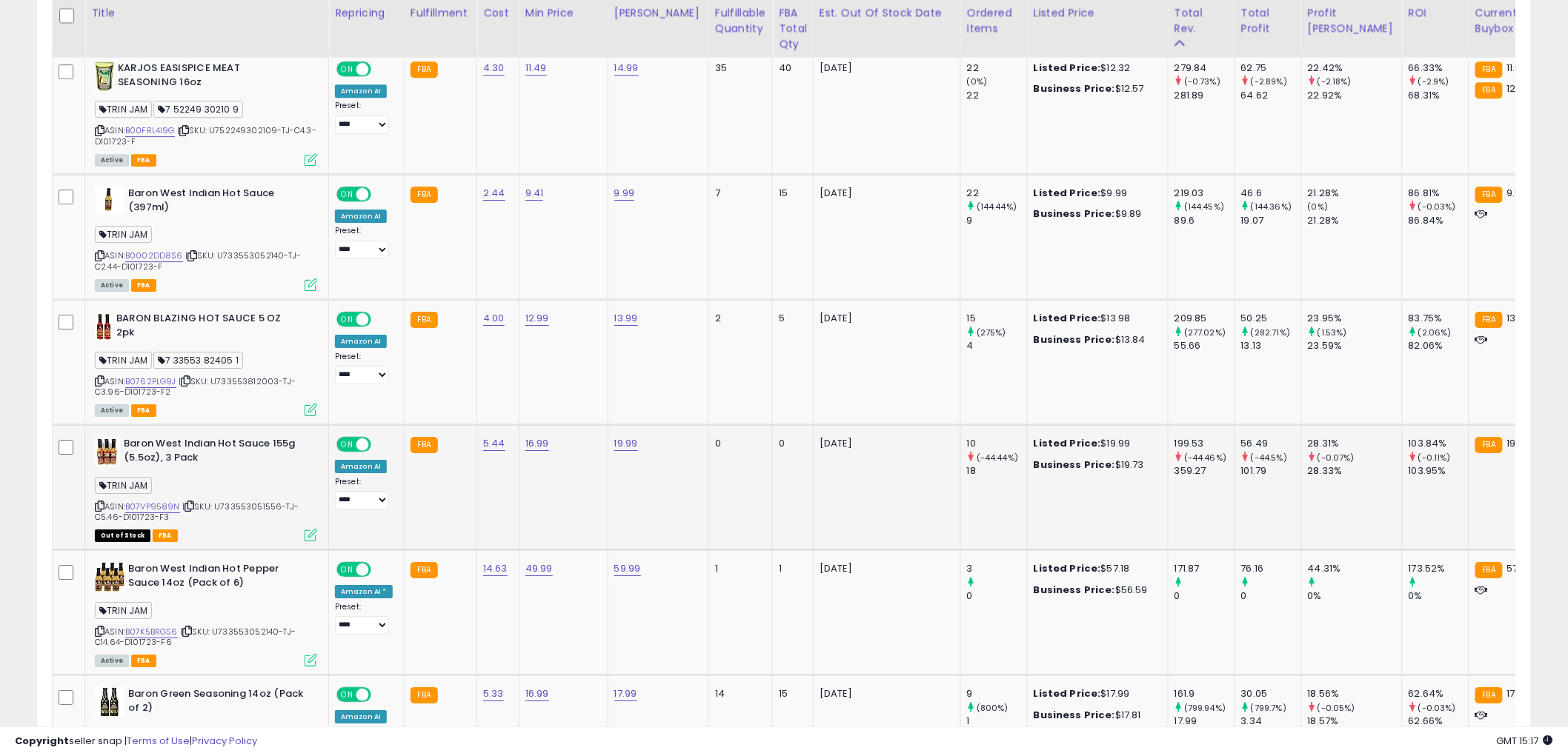
click at [314, 542] on icon at bounding box center [311, 535] width 13 height 13
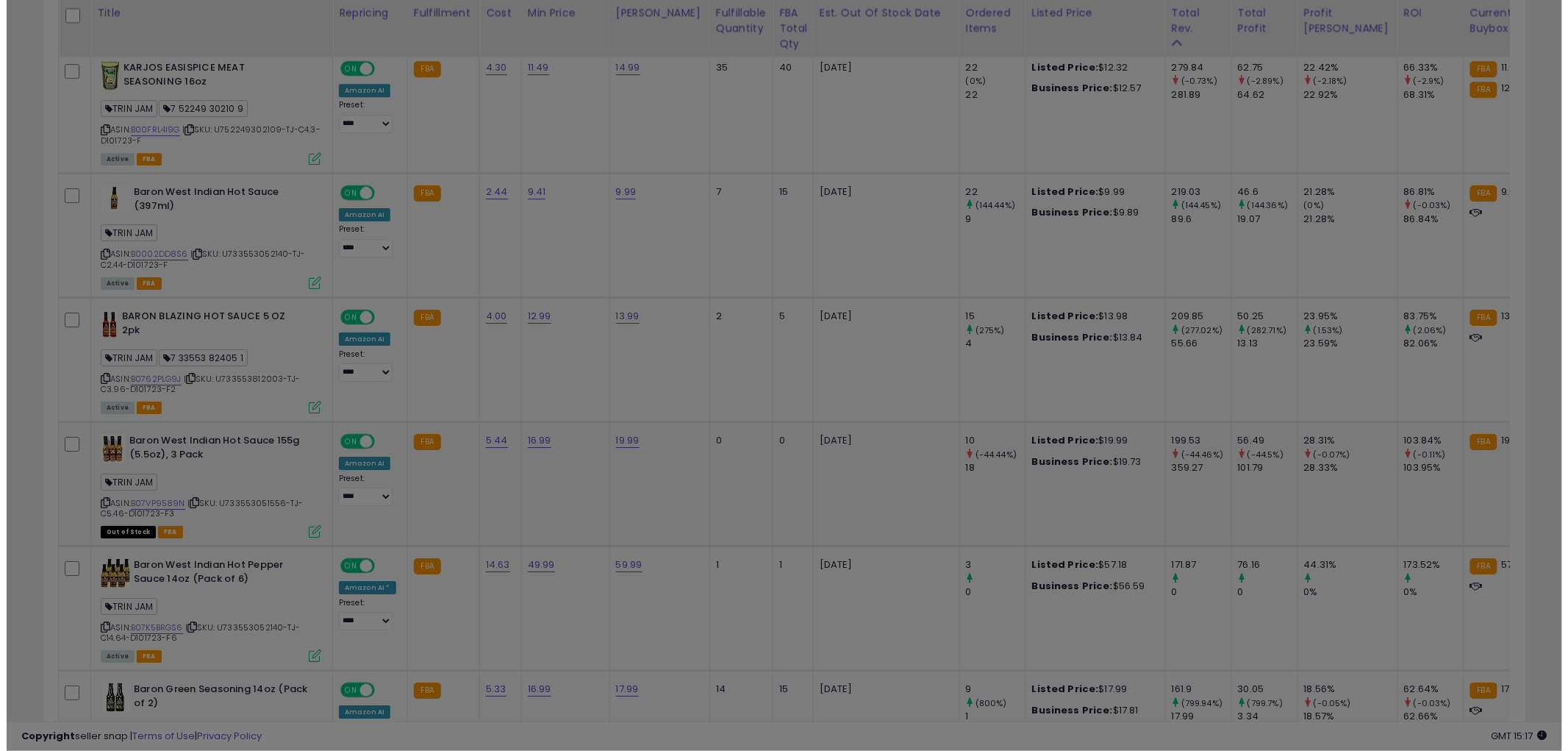
scroll to position [302, 868]
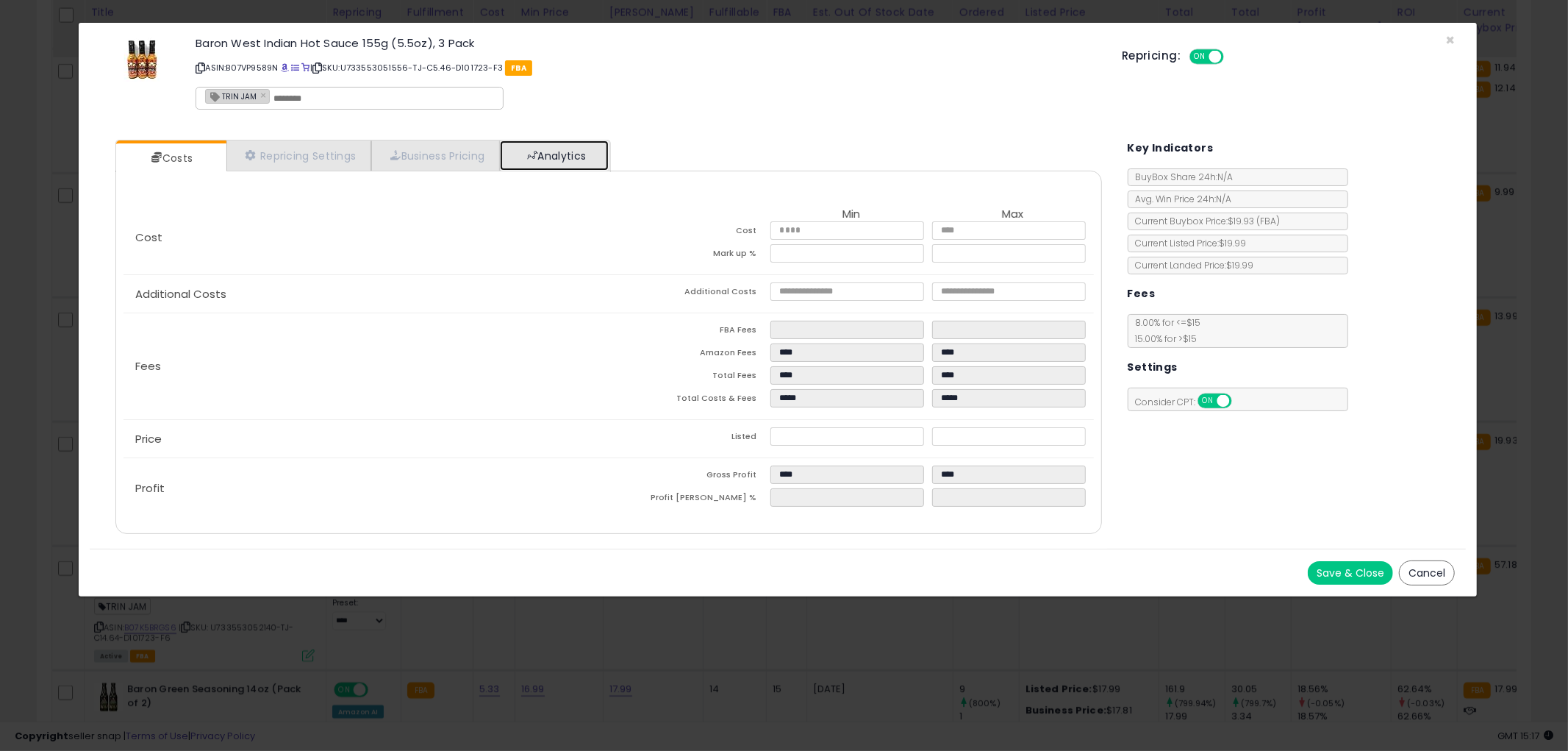
click at [557, 146] on link "Analytics" at bounding box center [554, 155] width 109 height 30
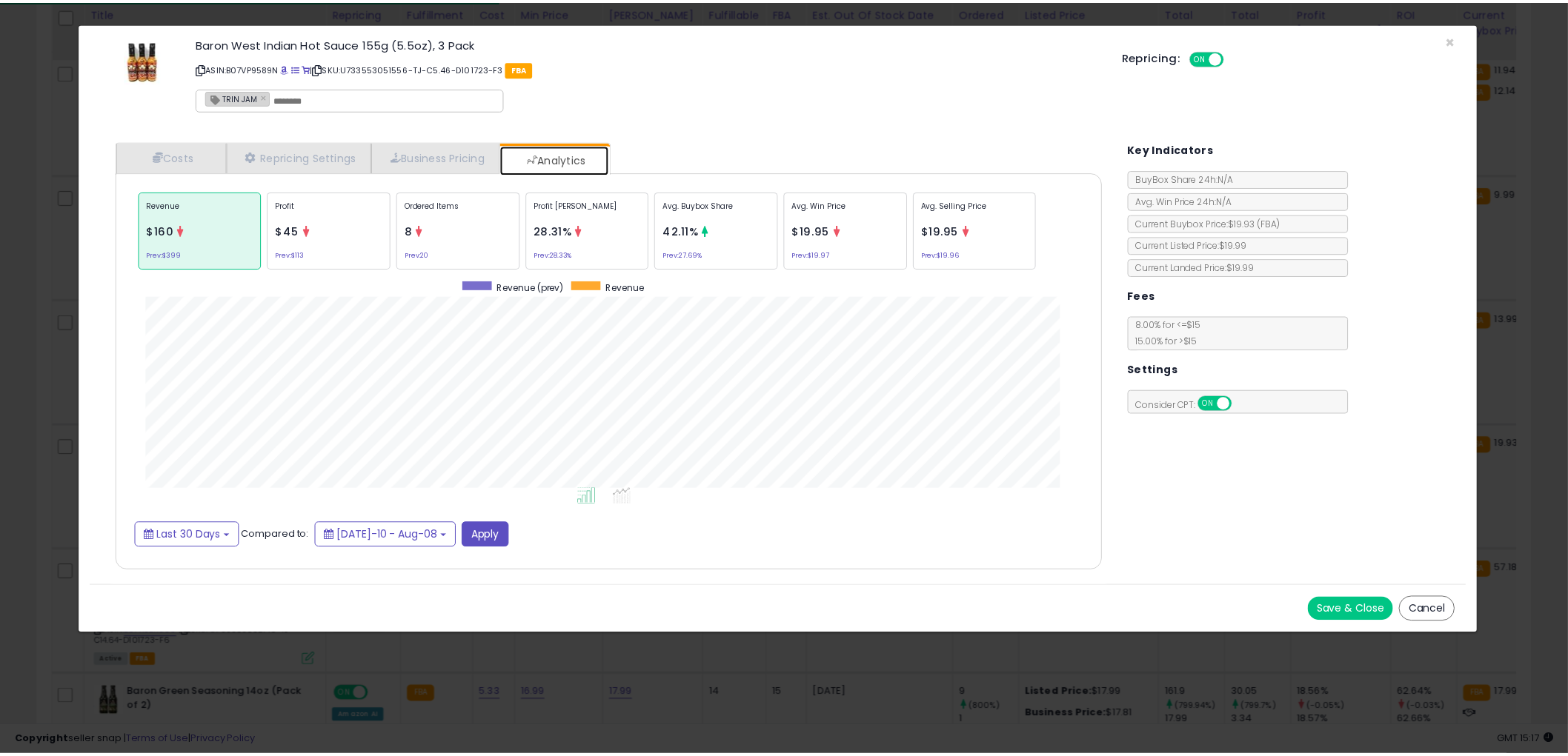
scroll to position [455, 1023]
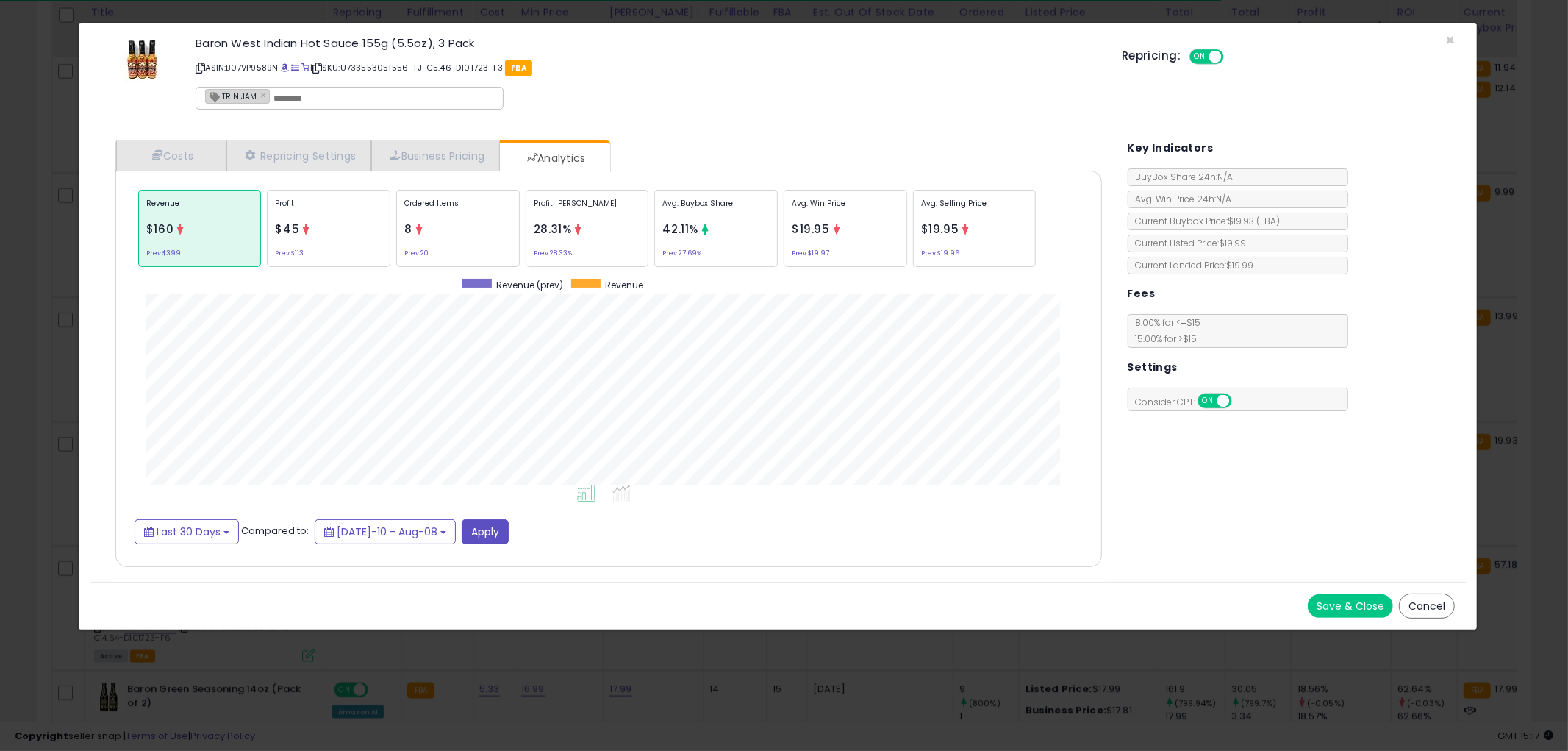
click at [1444, 601] on button "Cancel" at bounding box center [1428, 606] width 56 height 25
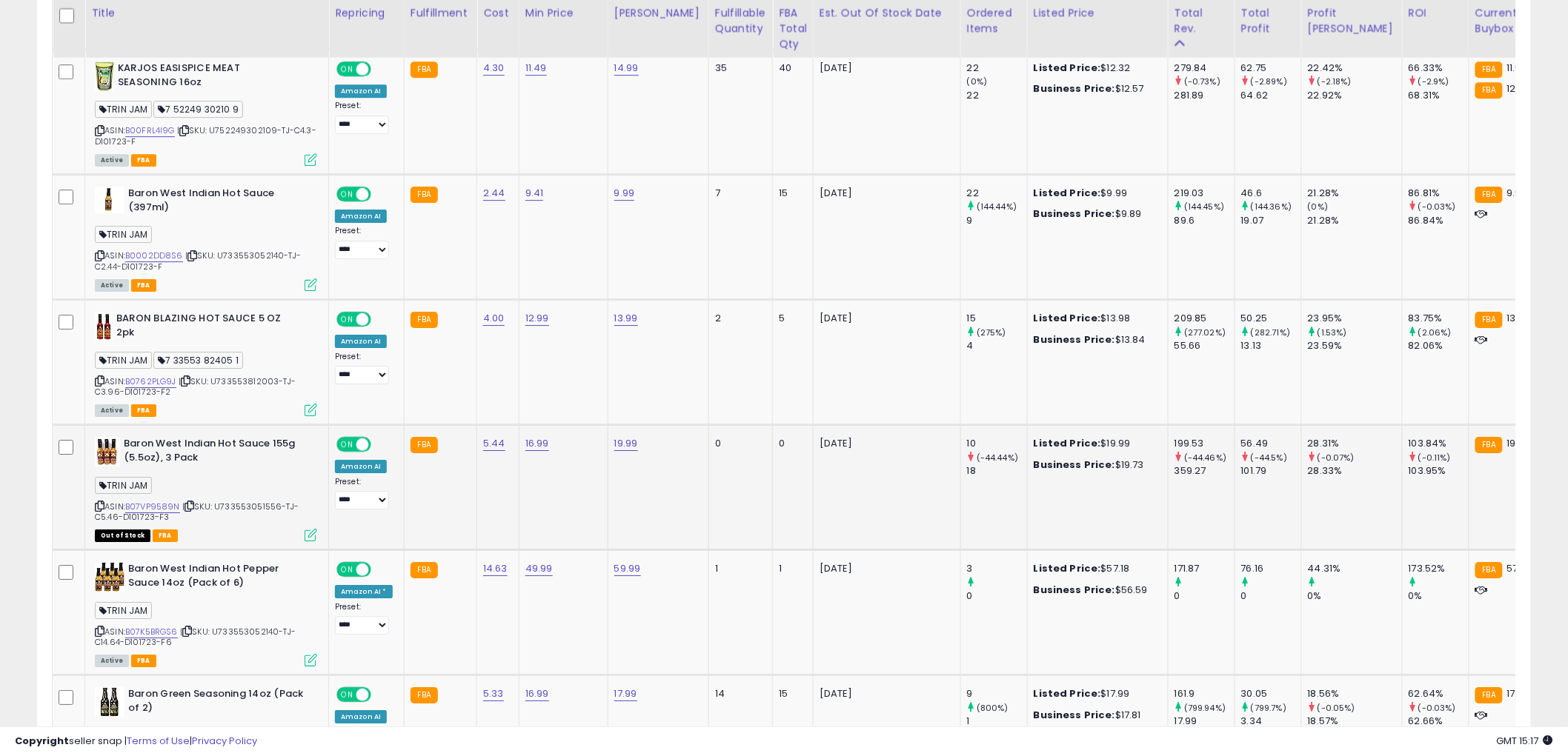
scroll to position [740401, 740012]
click at [100, 511] on icon at bounding box center [99, 506] width 10 height 8
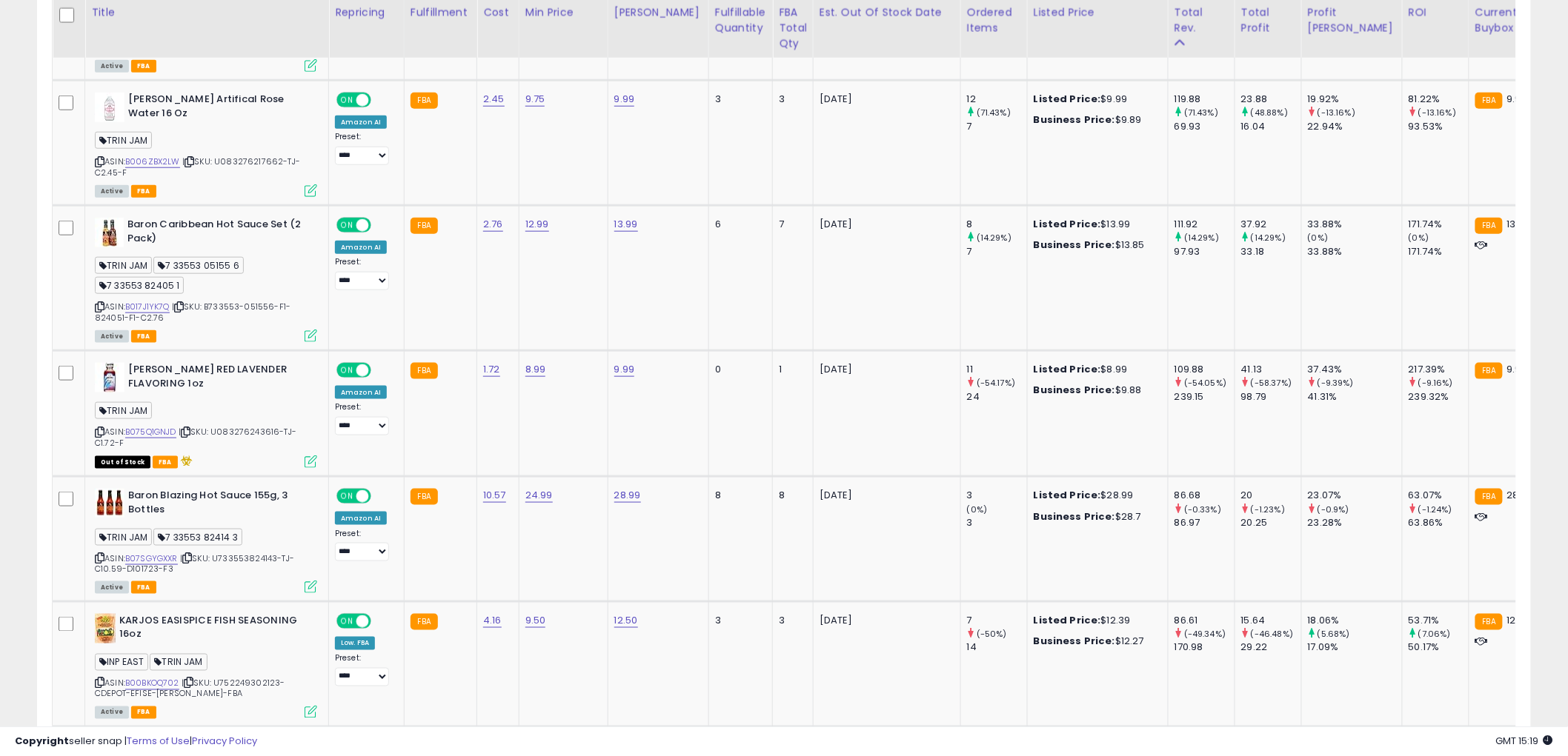
scroll to position [3418, 0]
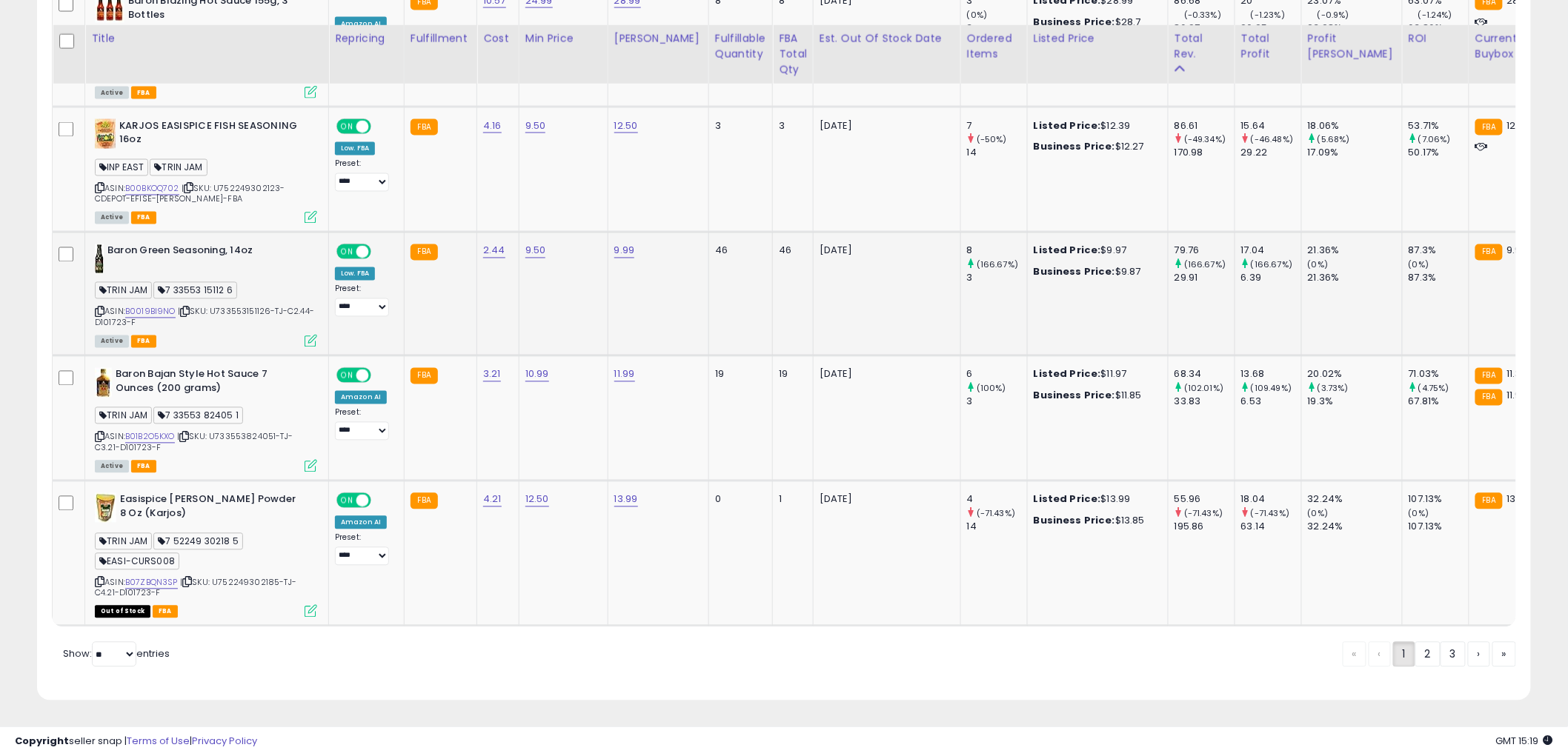
drag, startPoint x: 325, startPoint y: 427, endPoint x: 286, endPoint y: 249, distance: 182.2
click at [286, 249] on b "Baron Green Seasoning, 14oz" at bounding box center [197, 253] width 180 height 17
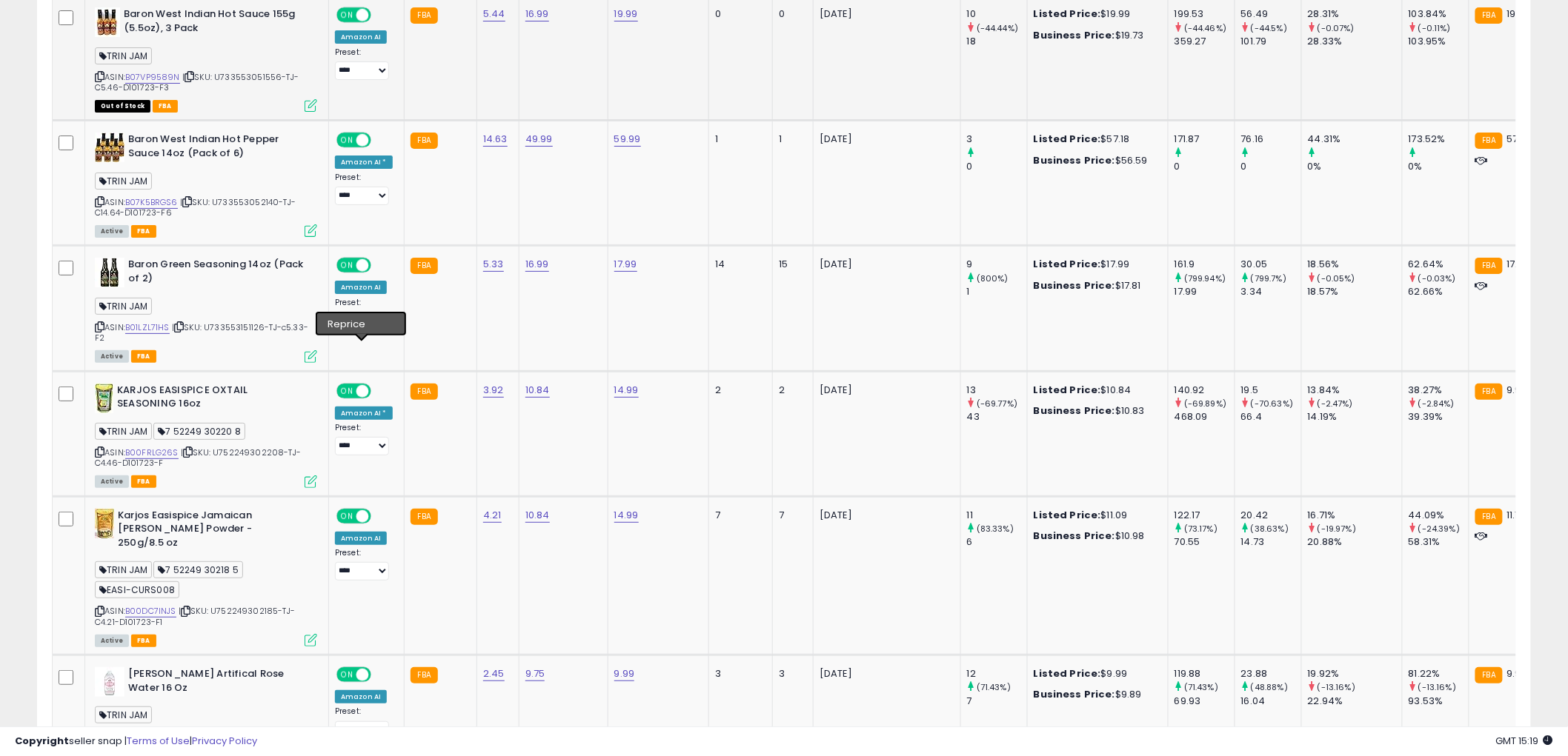
scroll to position [2183, 0]
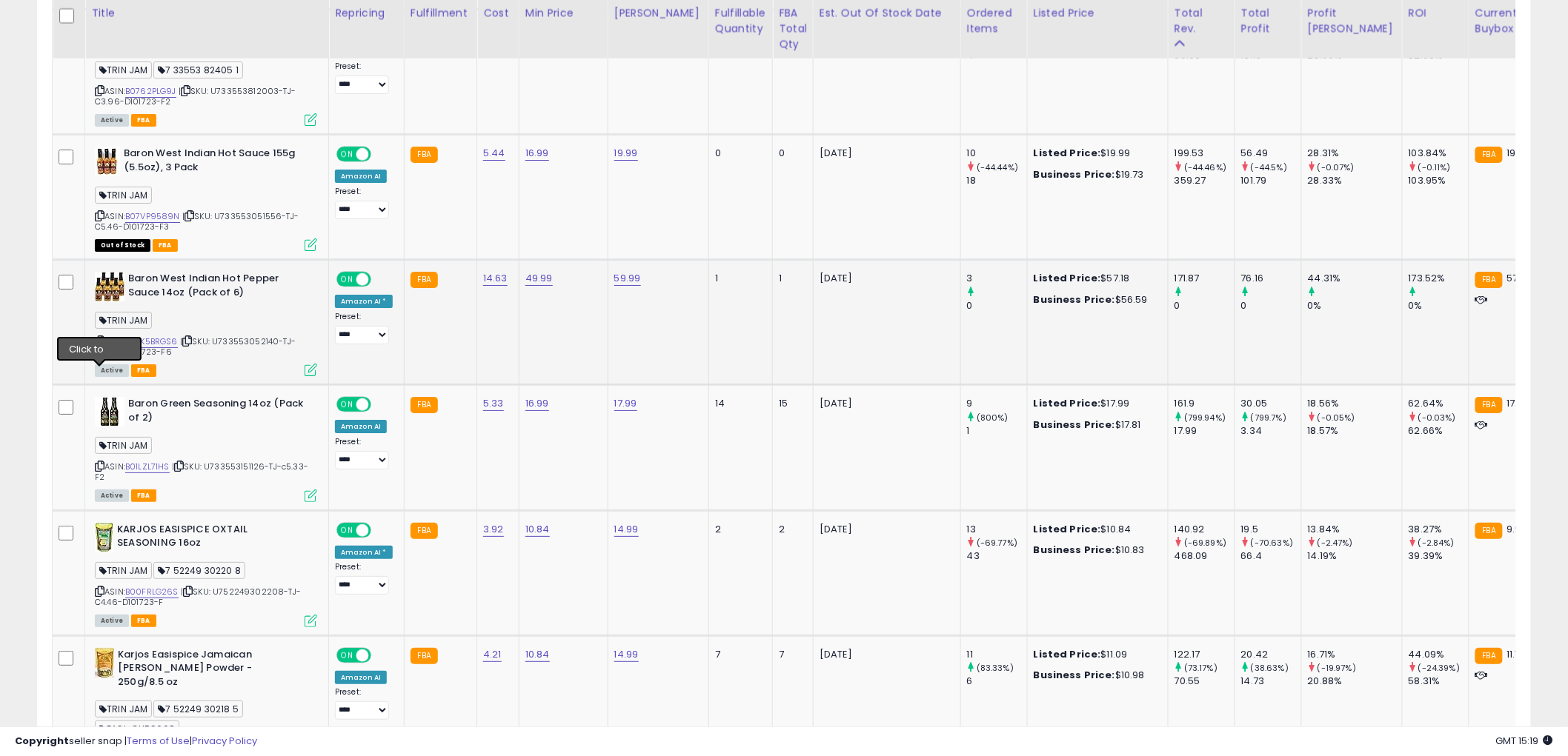
click at [99, 345] on icon at bounding box center [99, 341] width 10 height 8
click at [99, 471] on icon at bounding box center [99, 466] width 10 height 8
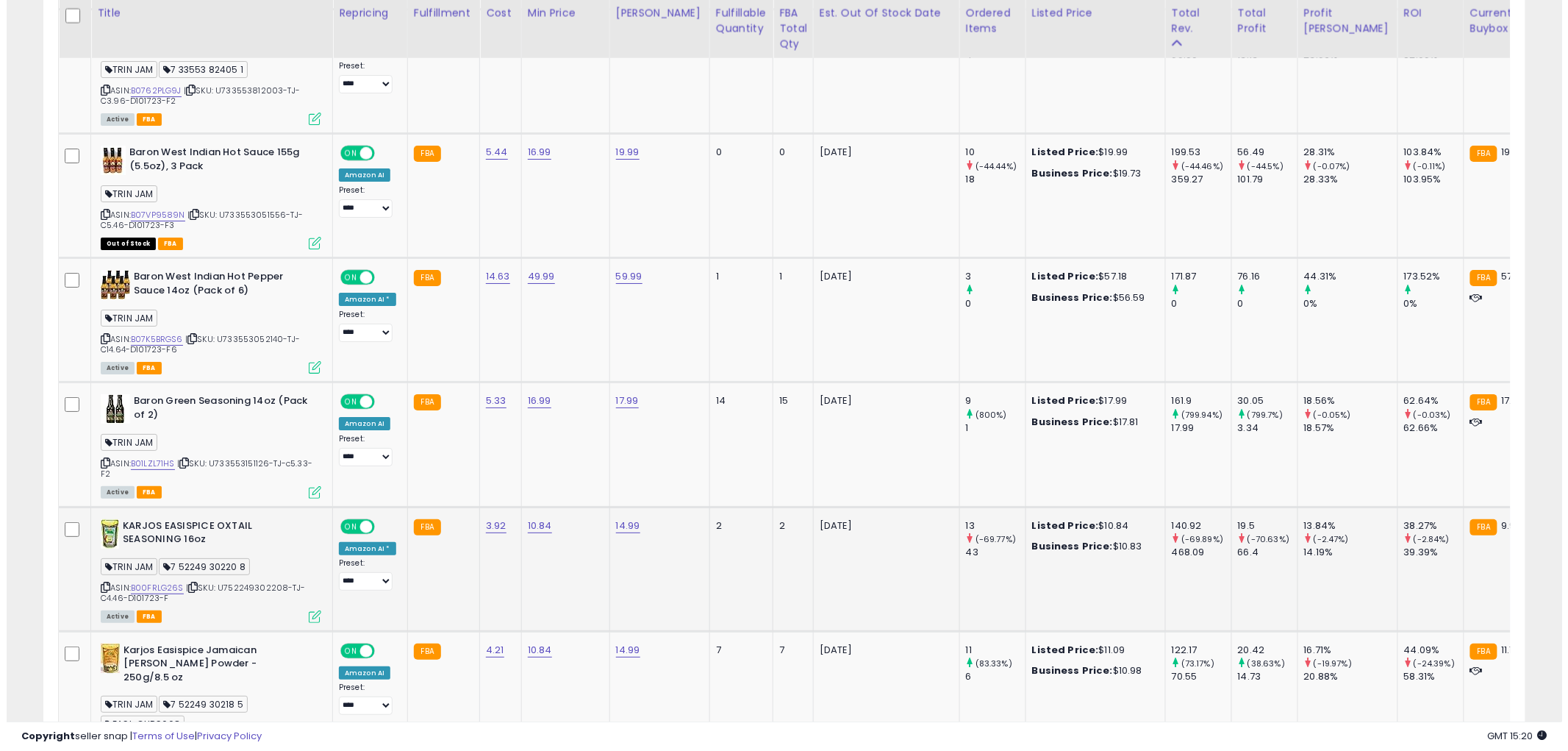
scroll to position [2250, 0]
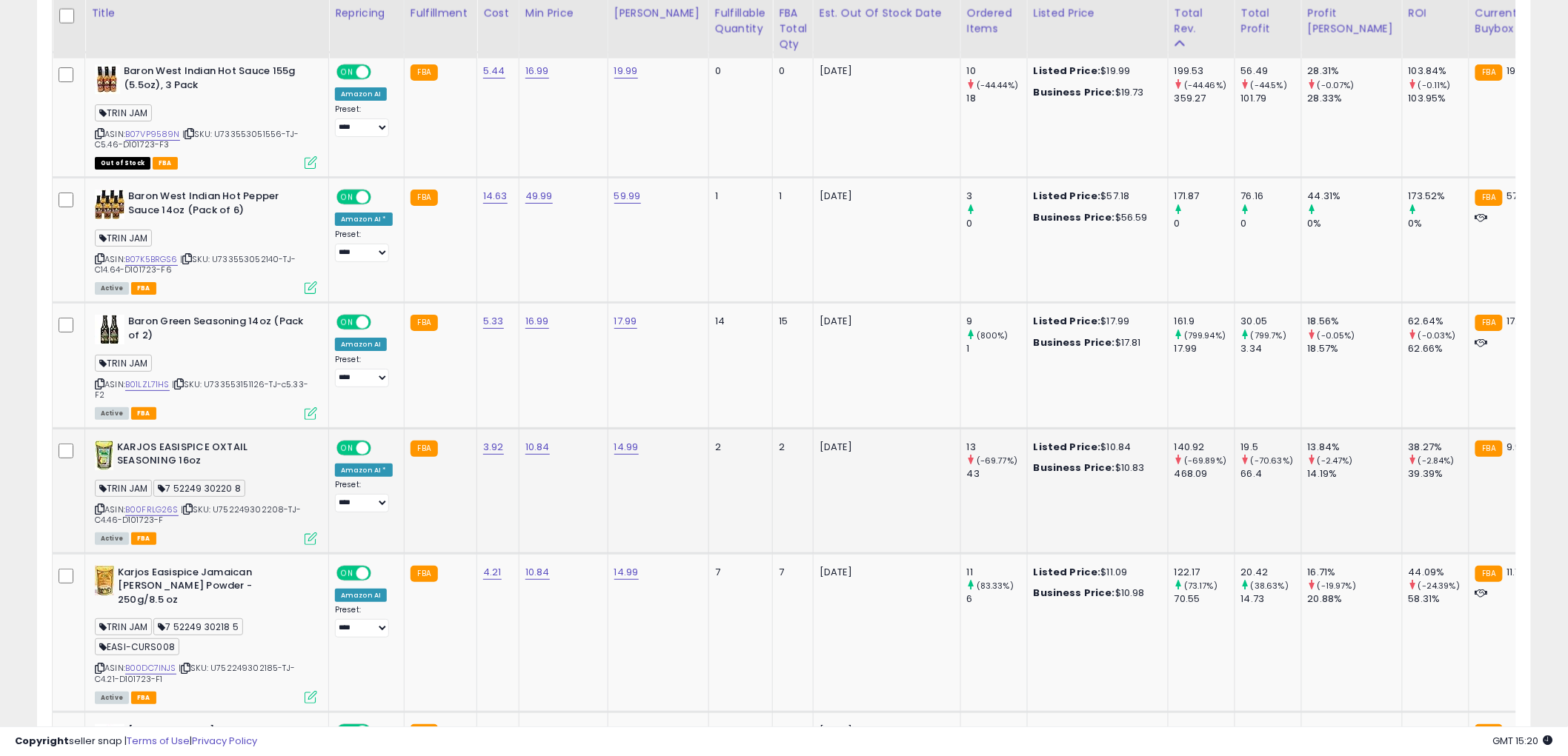
click at [310, 545] on icon at bounding box center [311, 539] width 13 height 13
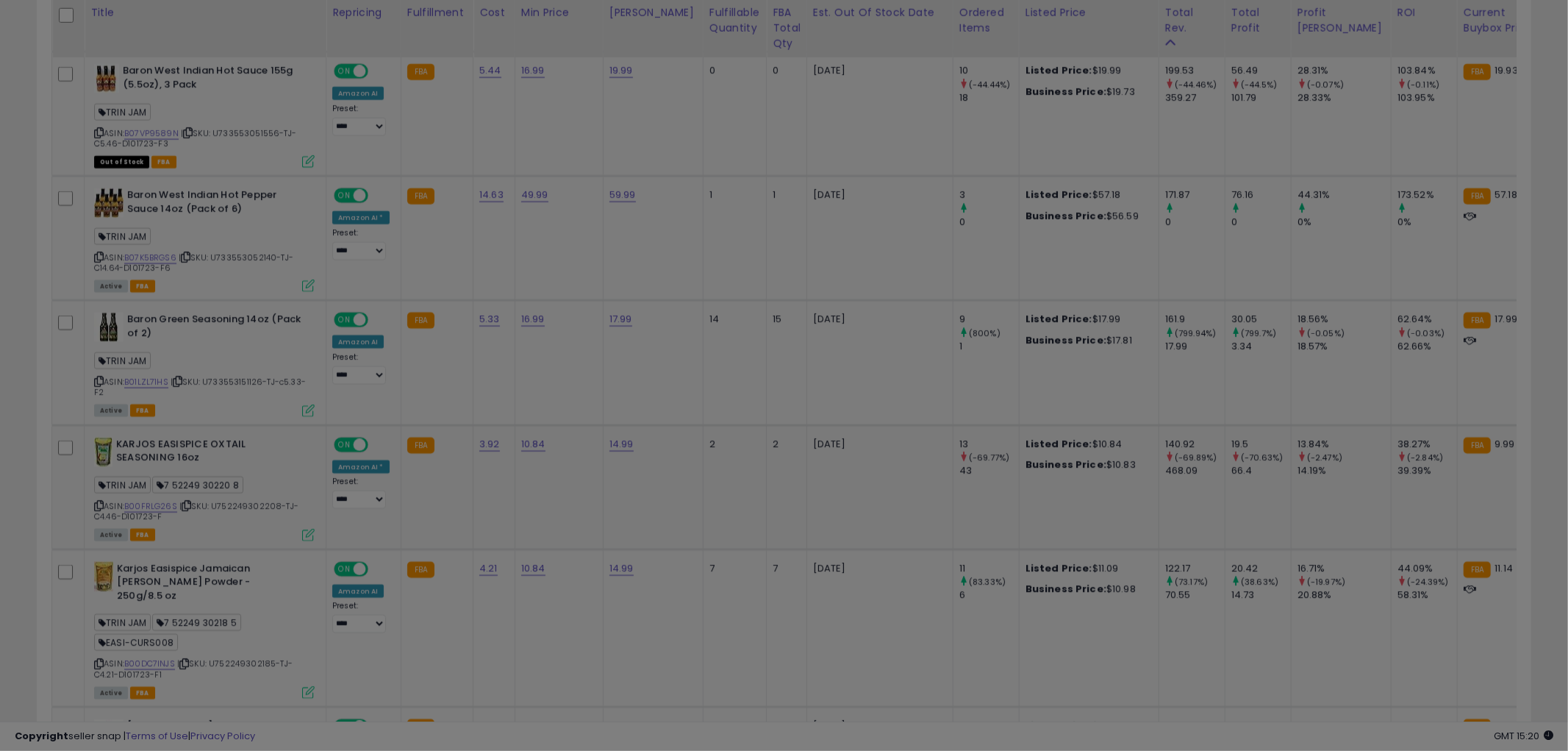
scroll to position [302, 868]
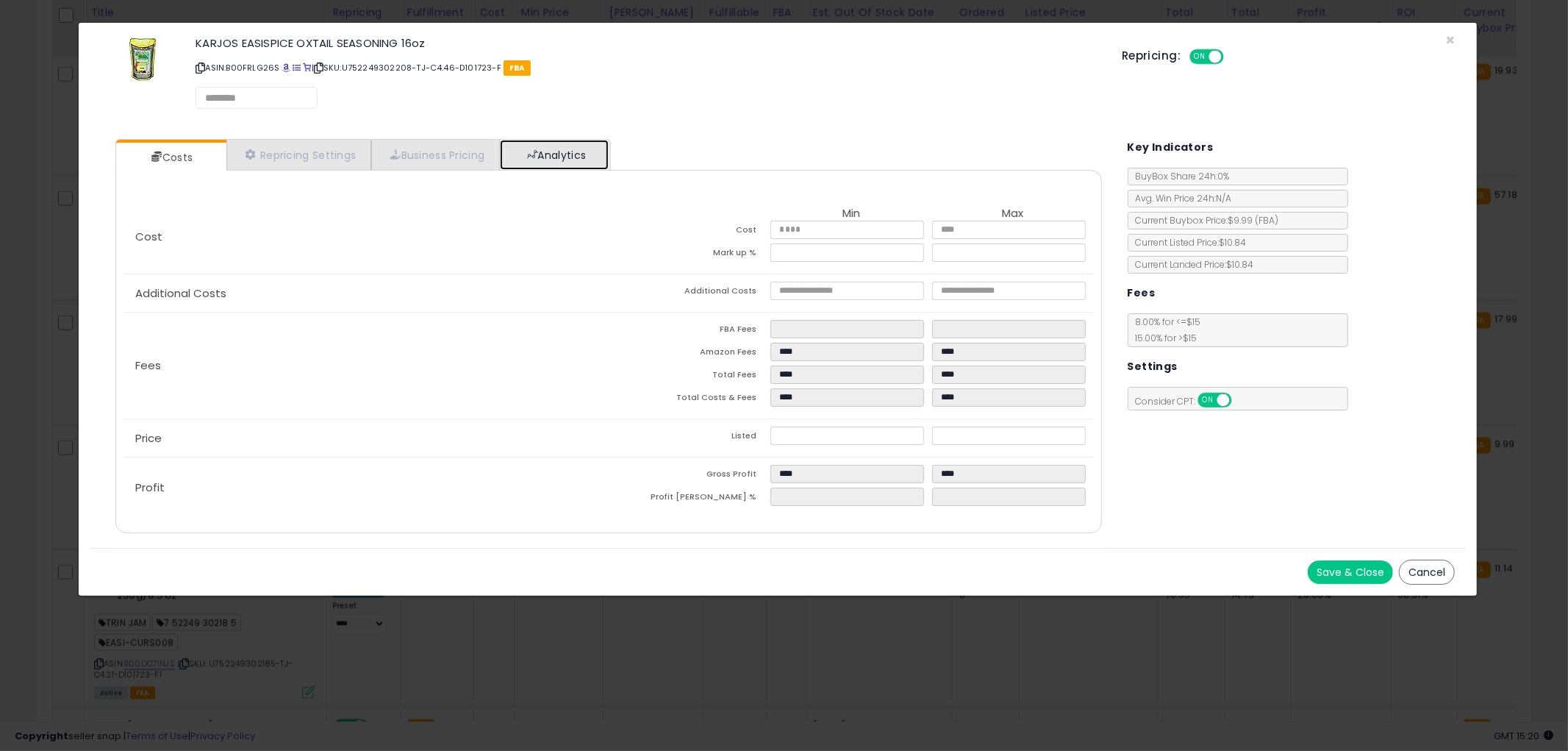
click at [540, 163] on link "Analytics" at bounding box center [554, 154] width 109 height 30
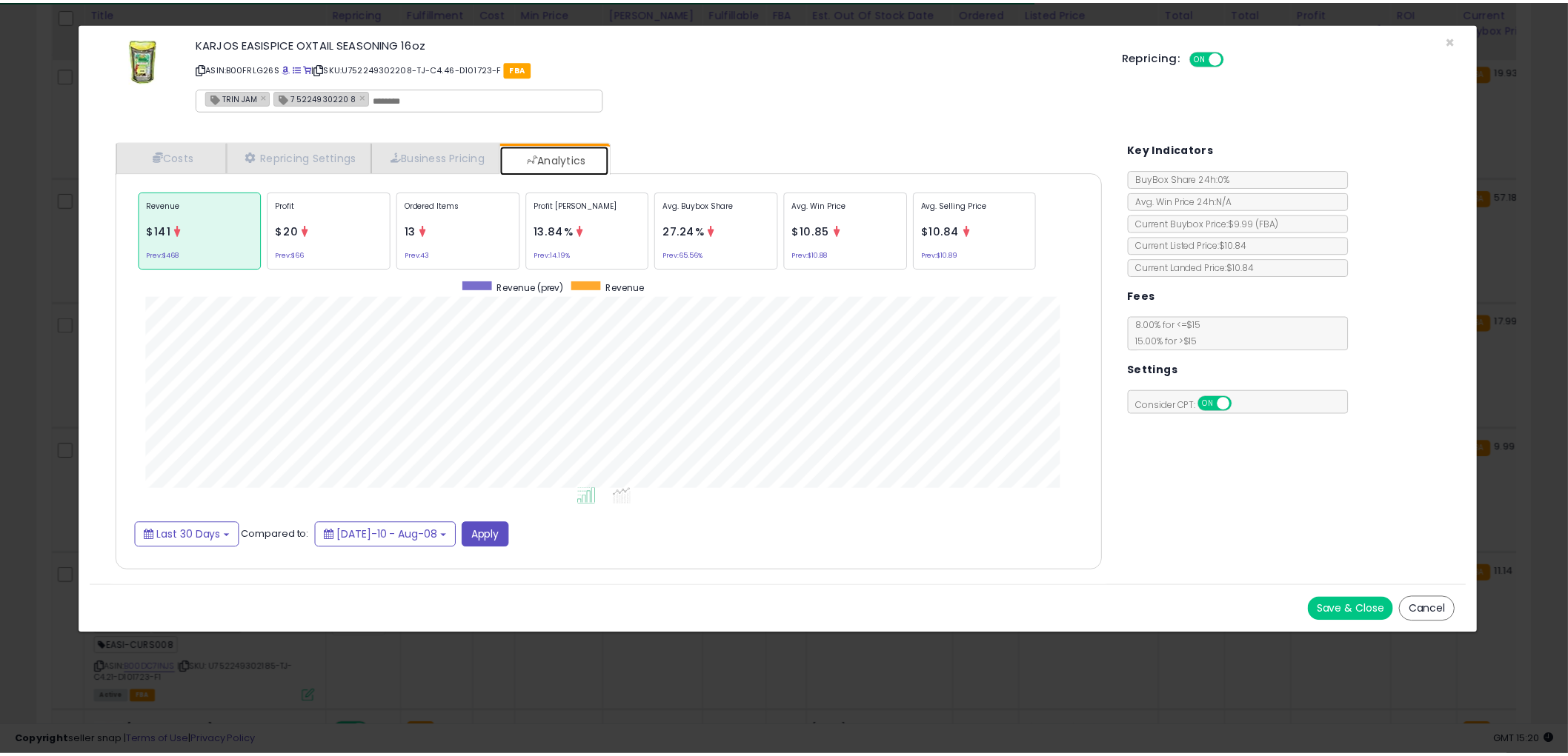
scroll to position [455, 1023]
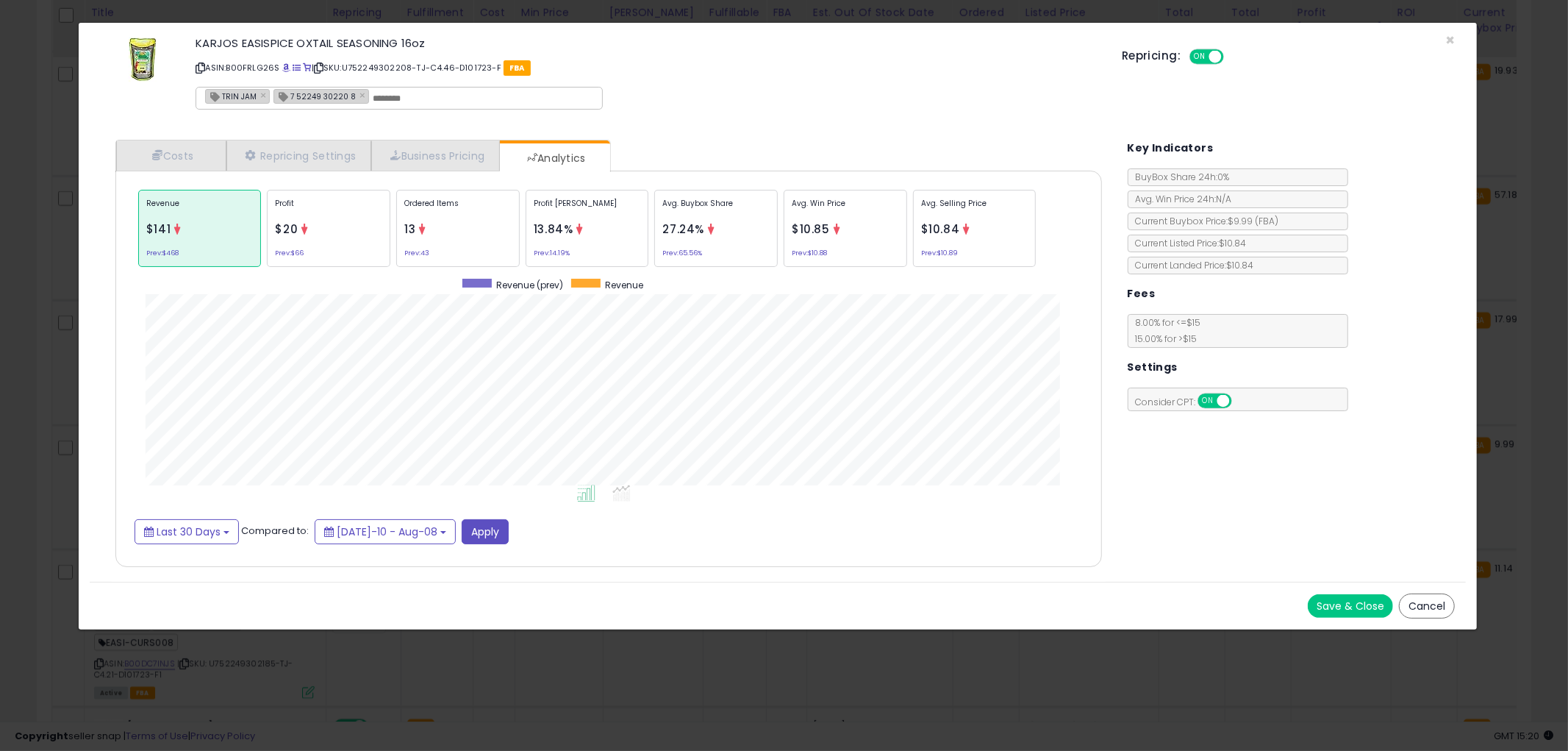
click at [1431, 613] on button "Cancel" at bounding box center [1428, 606] width 56 height 25
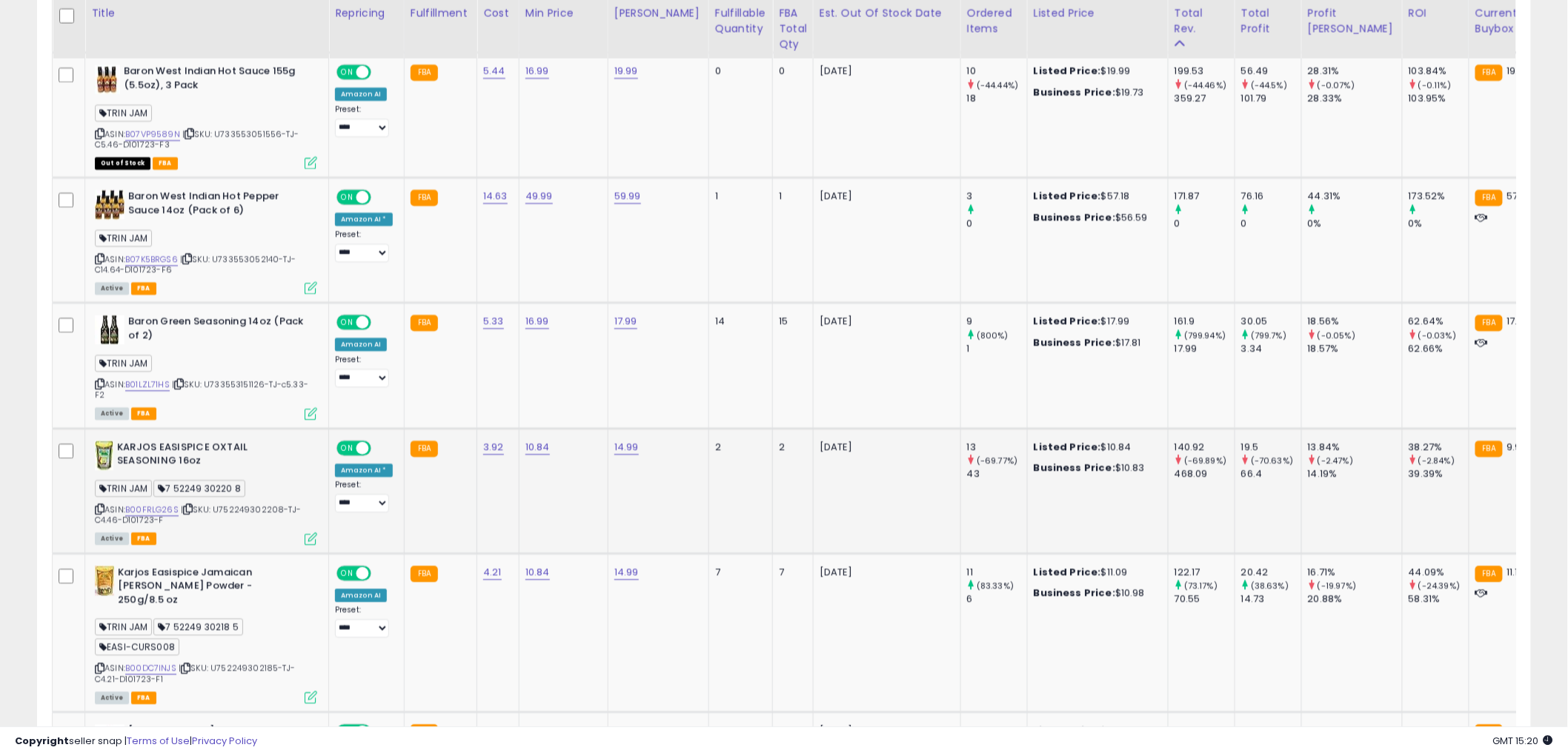
scroll to position [740401, 740012]
click at [99, 513] on icon at bounding box center [99, 509] width 10 height 8
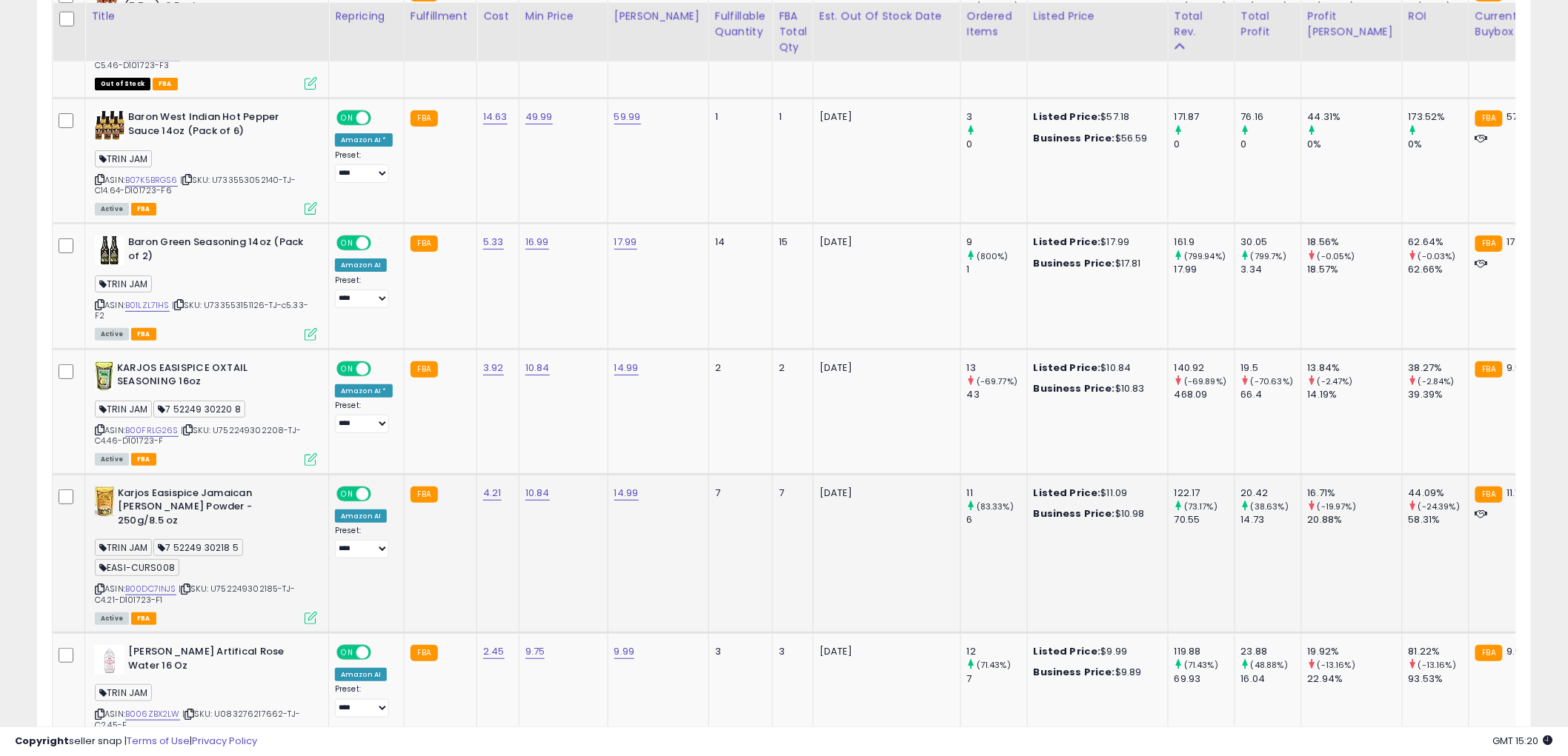
scroll to position [2348, 0]
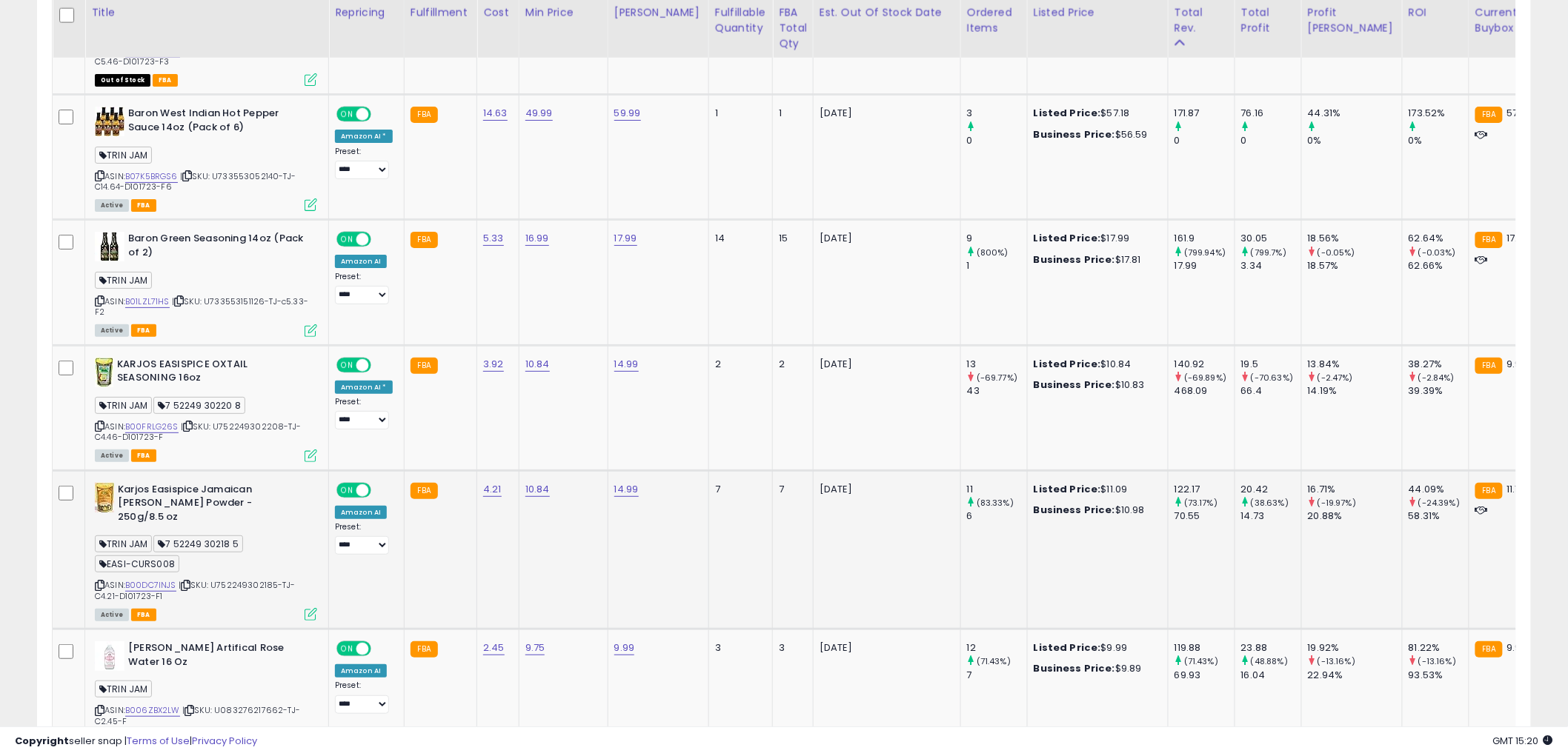
click at [98, 590] on icon at bounding box center [99, 585] width 10 height 8
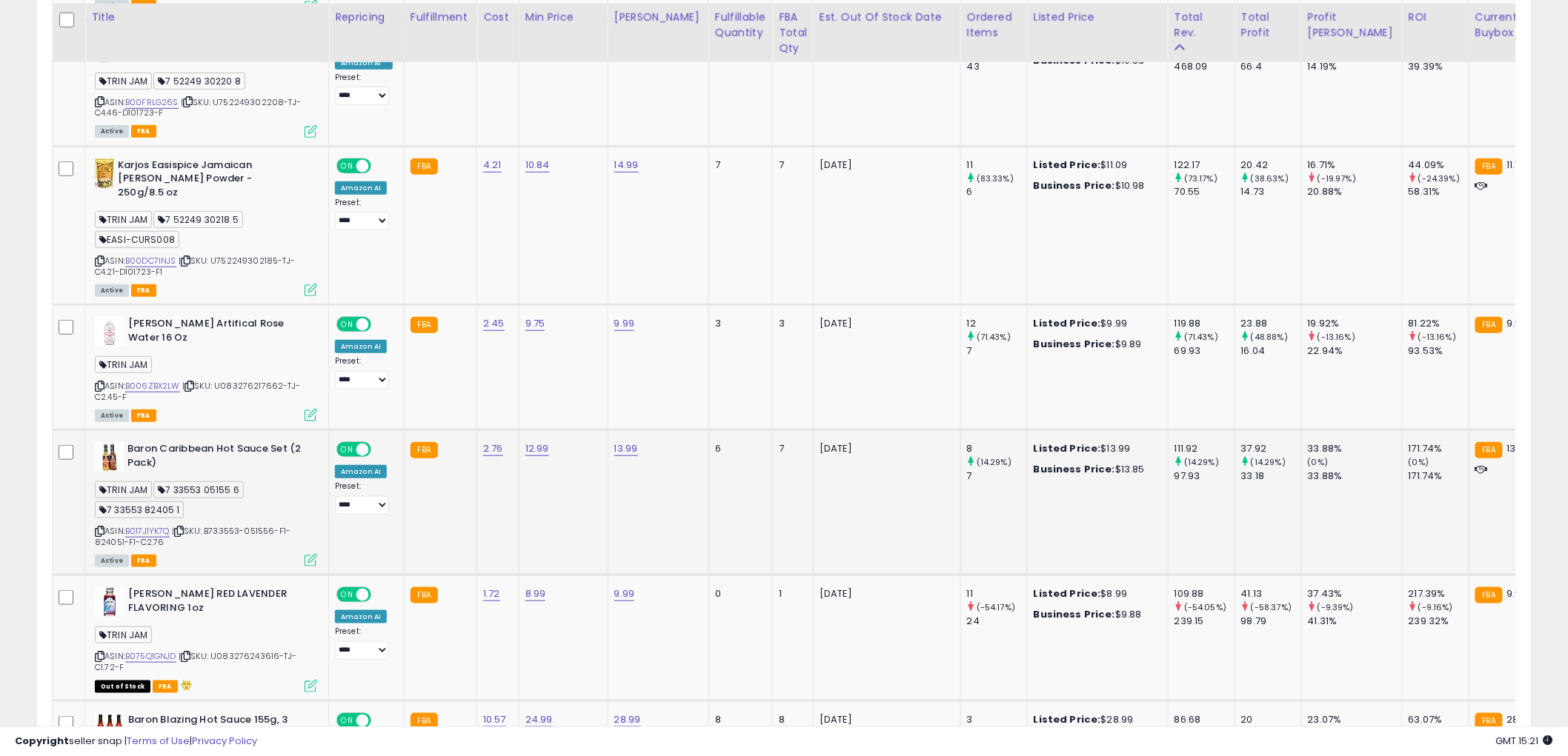
scroll to position [2677, 0]
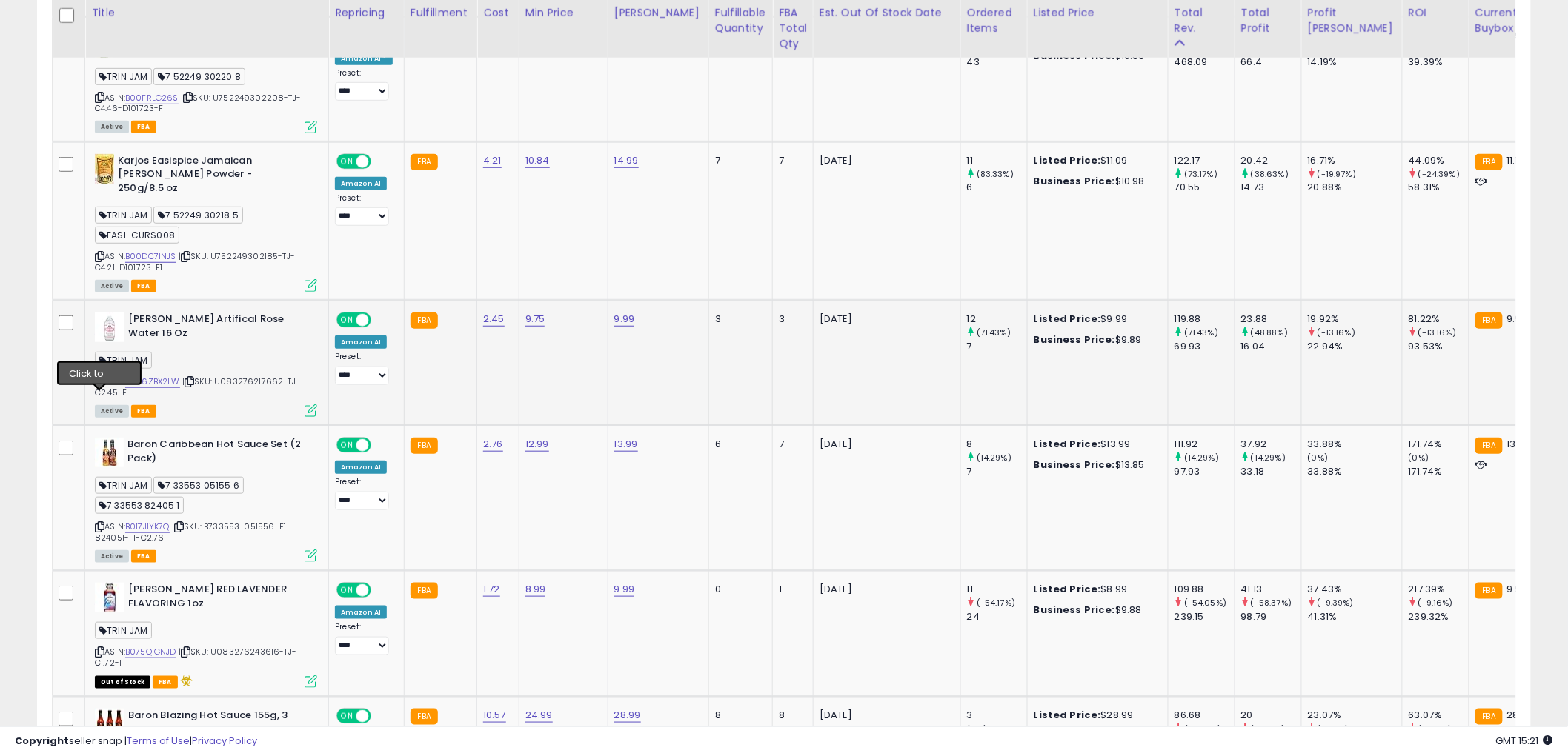
drag, startPoint x: 97, startPoint y: 400, endPoint x: 69, endPoint y: 412, distance: 30.5
click at [97, 386] on icon at bounding box center [99, 381] width 10 height 8
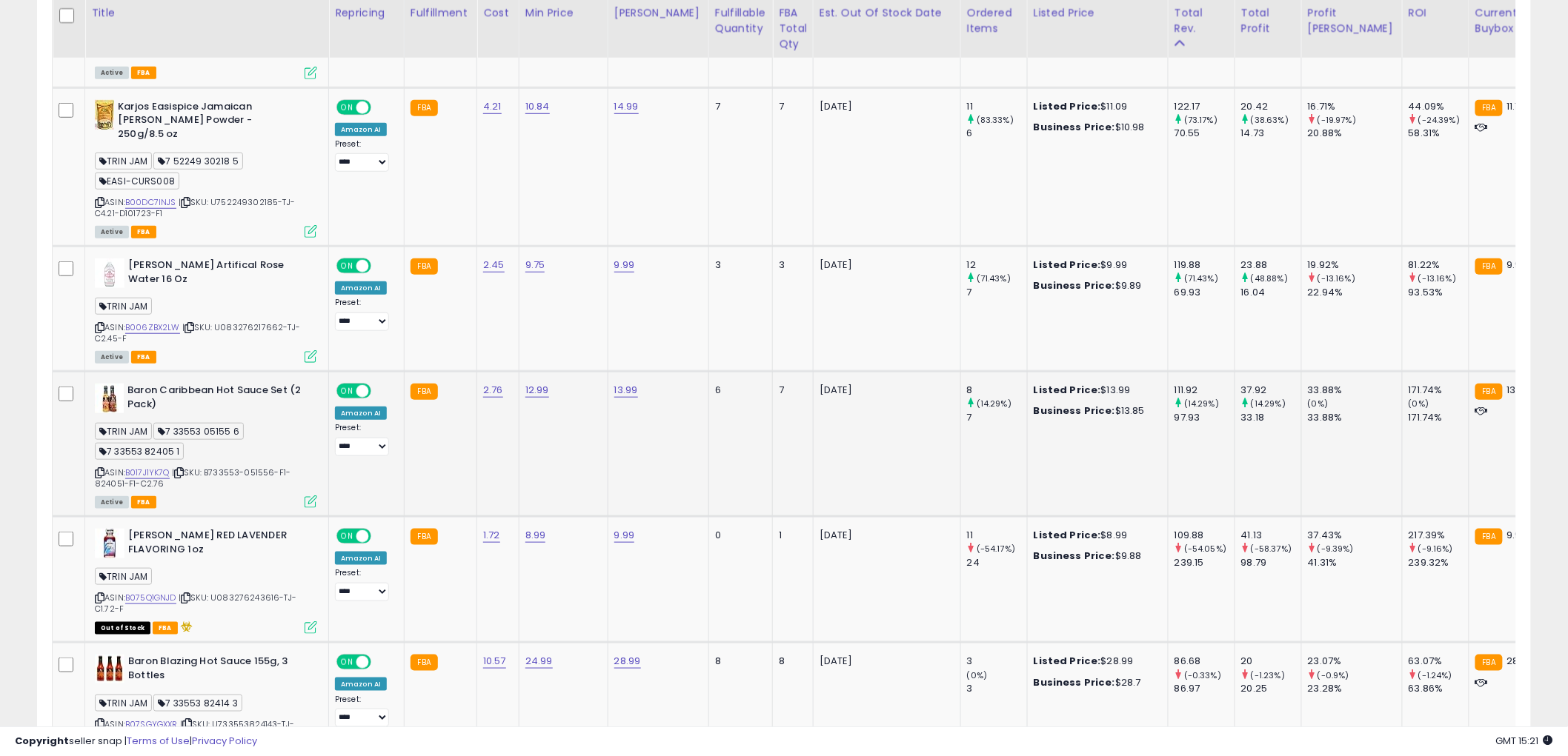
scroll to position [2760, 0]
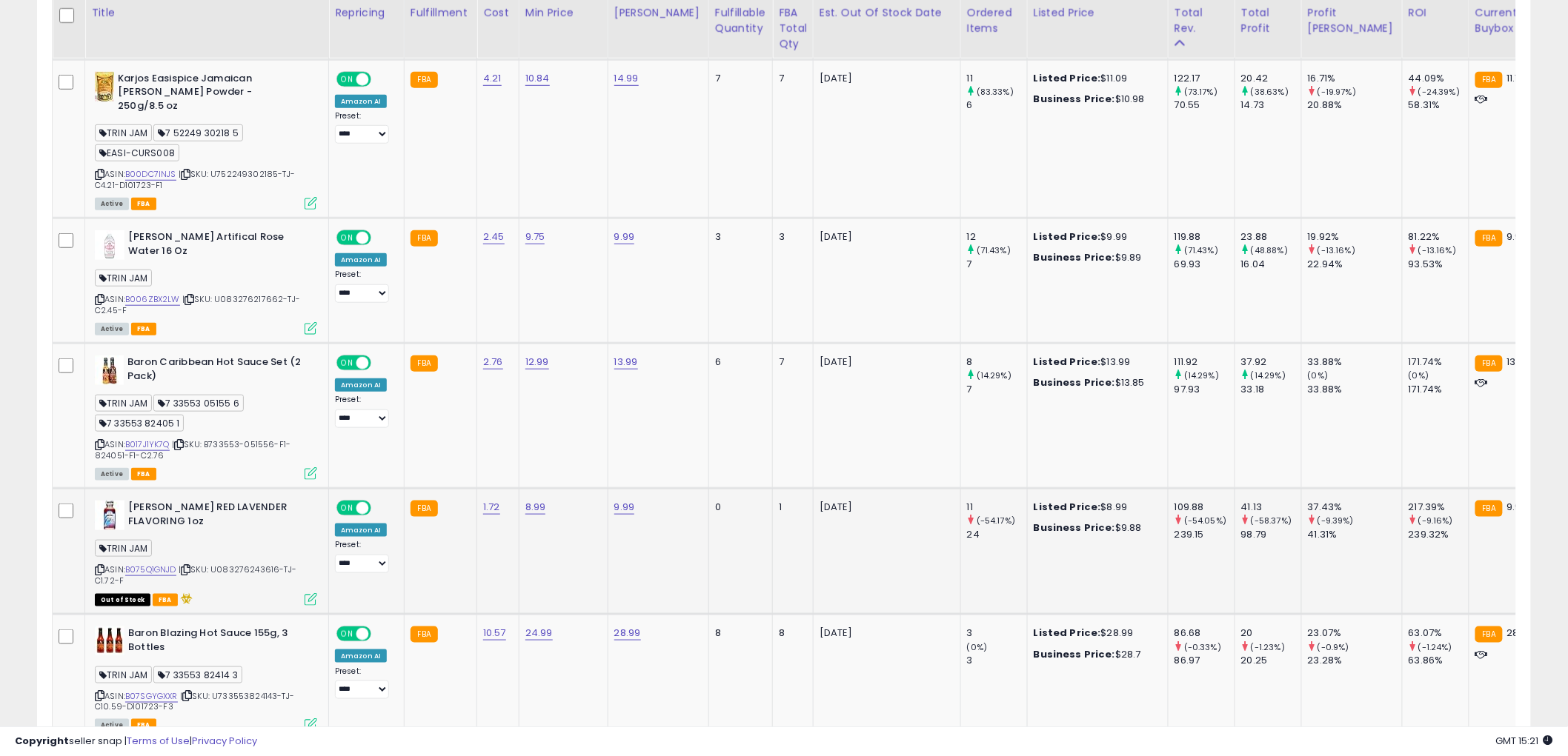
click at [101, 574] on icon at bounding box center [99, 570] width 10 height 8
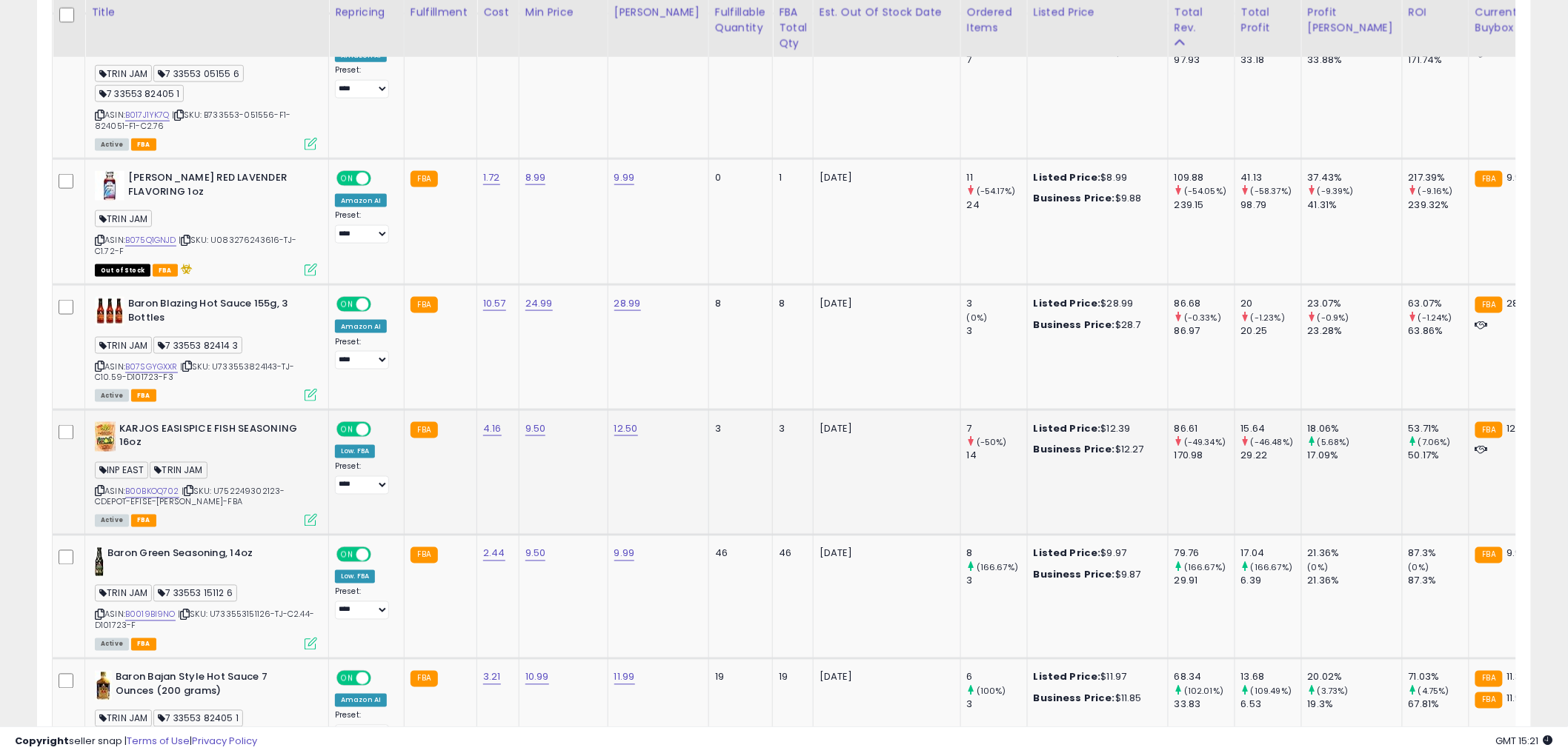
scroll to position [3171, 0]
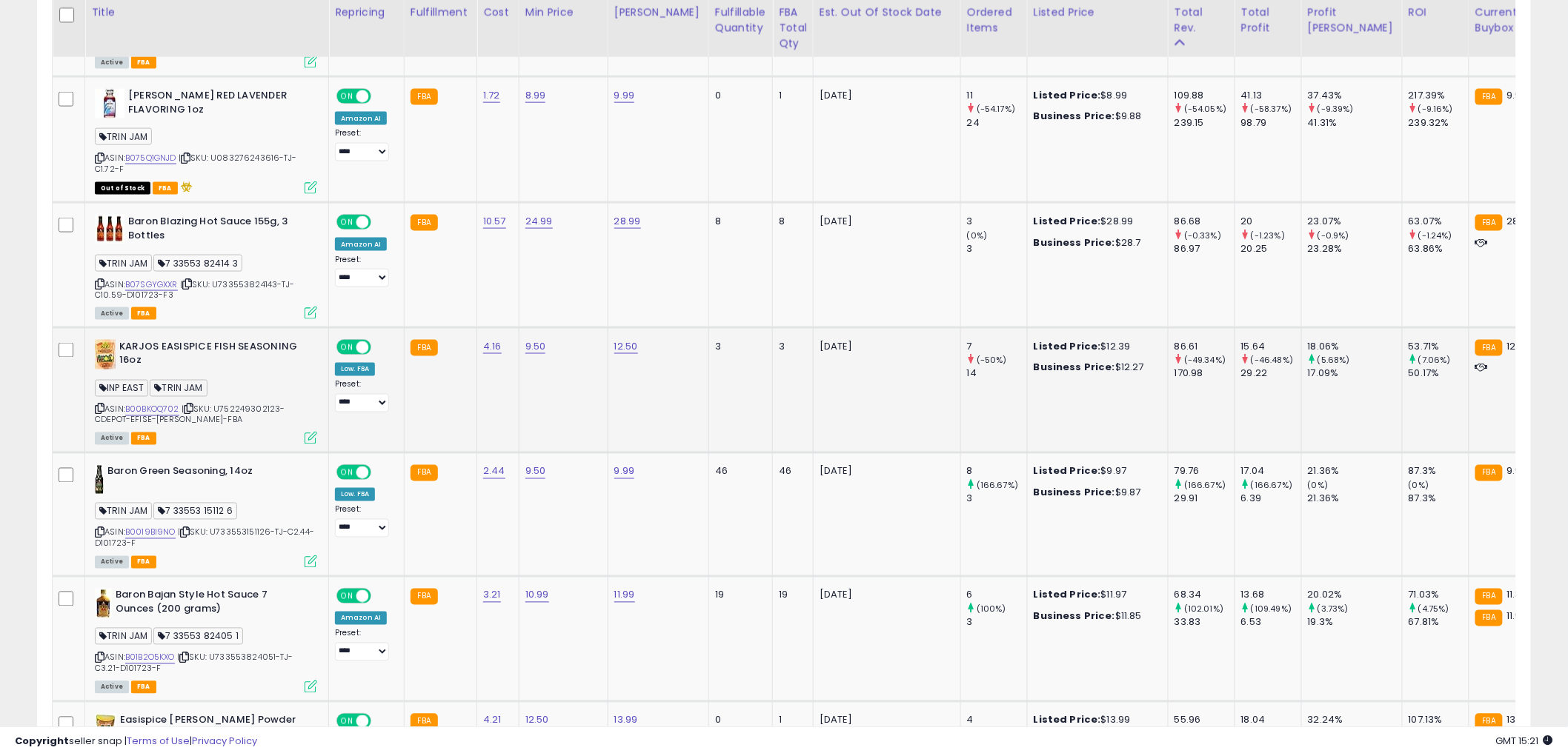
click at [101, 413] on icon at bounding box center [99, 409] width 10 height 8
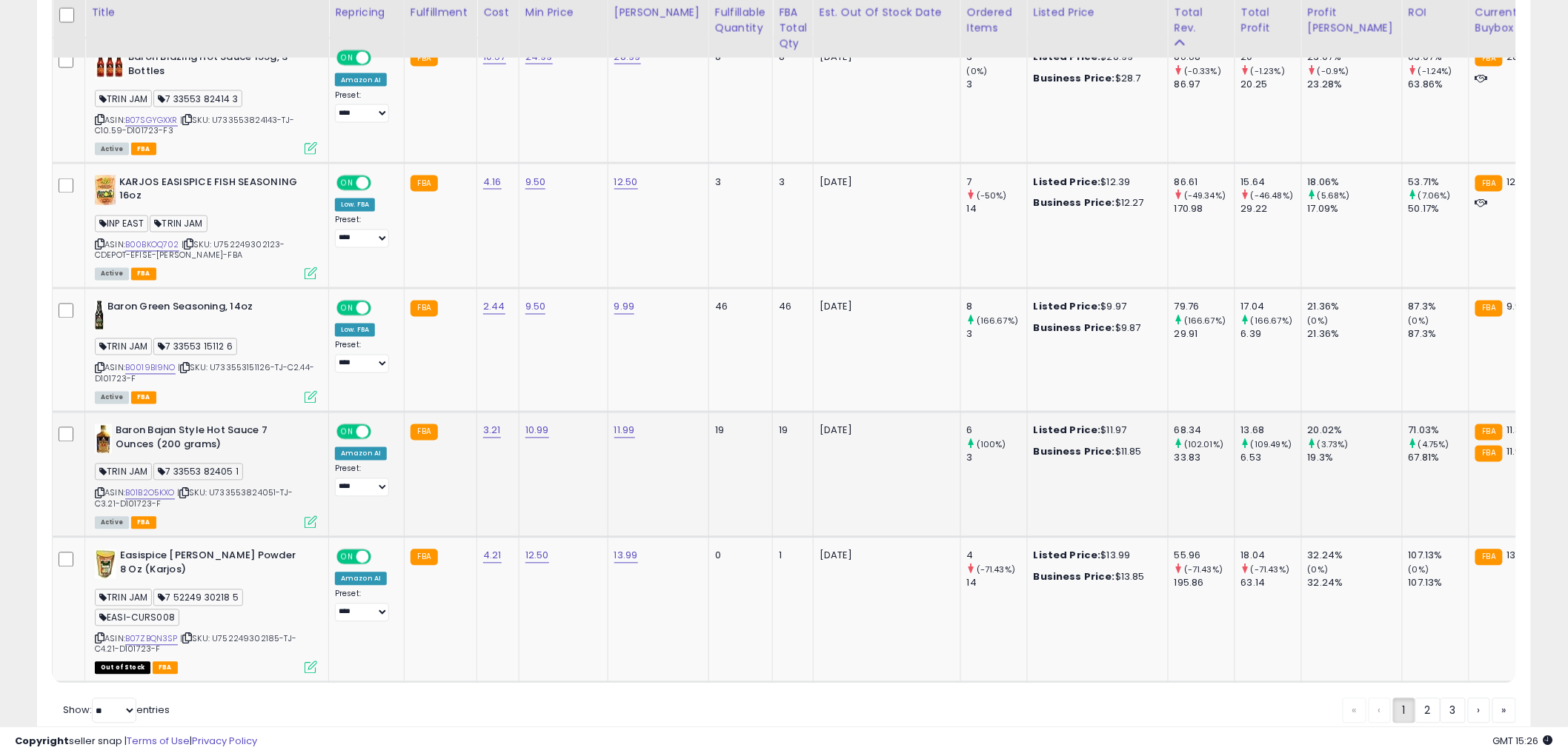
scroll to position [3418, 0]
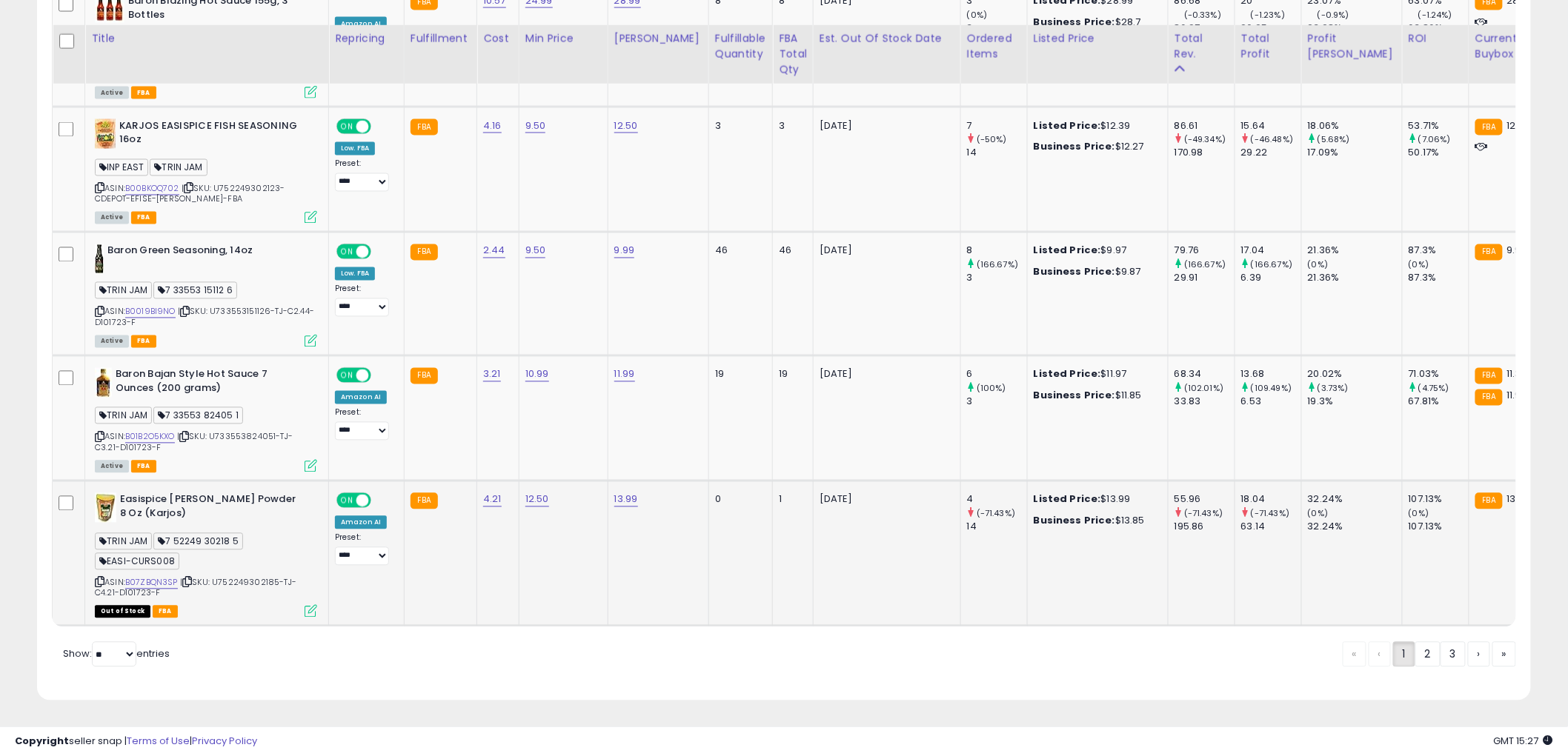
click at [98, 578] on icon at bounding box center [99, 582] width 10 height 8
click at [1418, 655] on link "2" at bounding box center [1428, 655] width 26 height 26
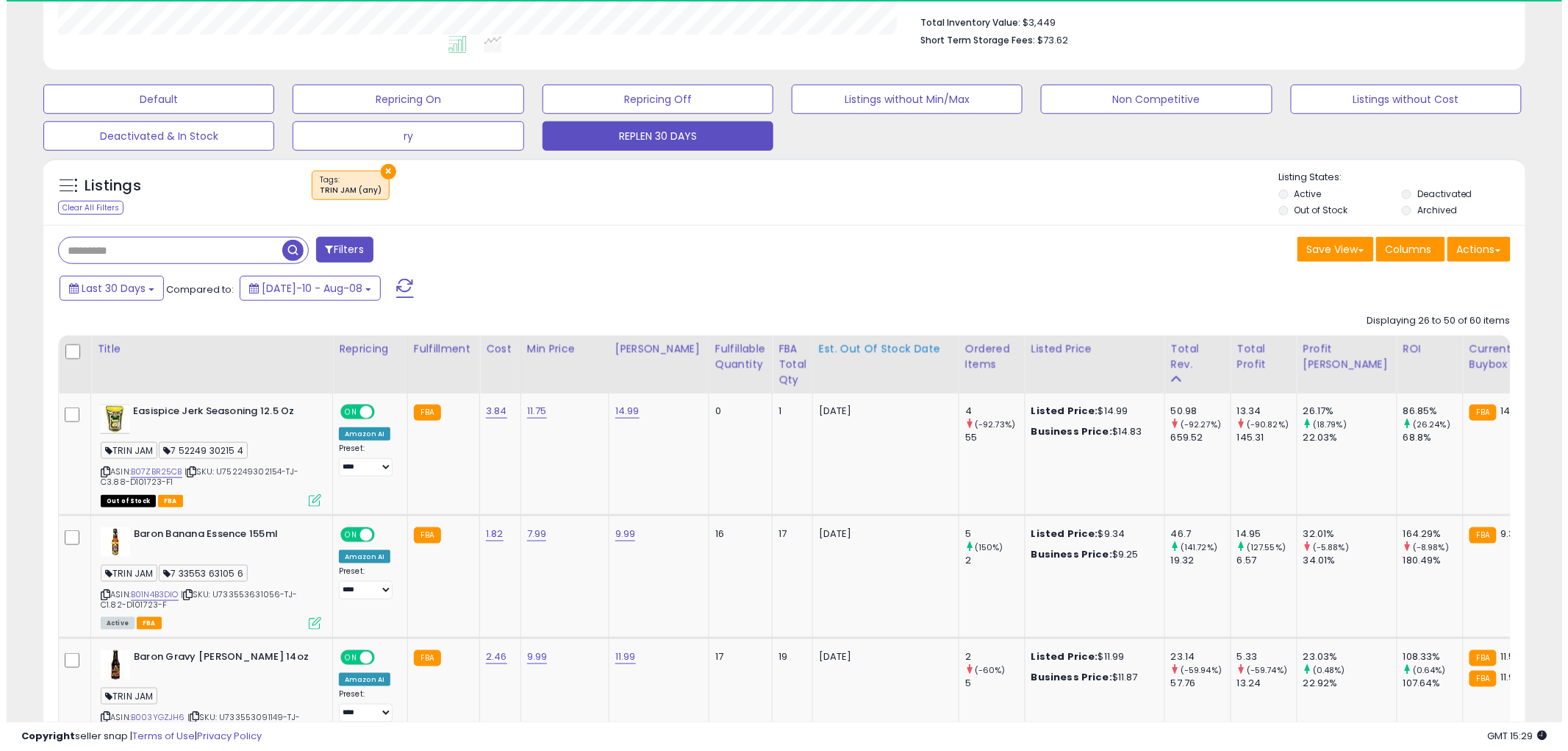
scroll to position [409, 0]
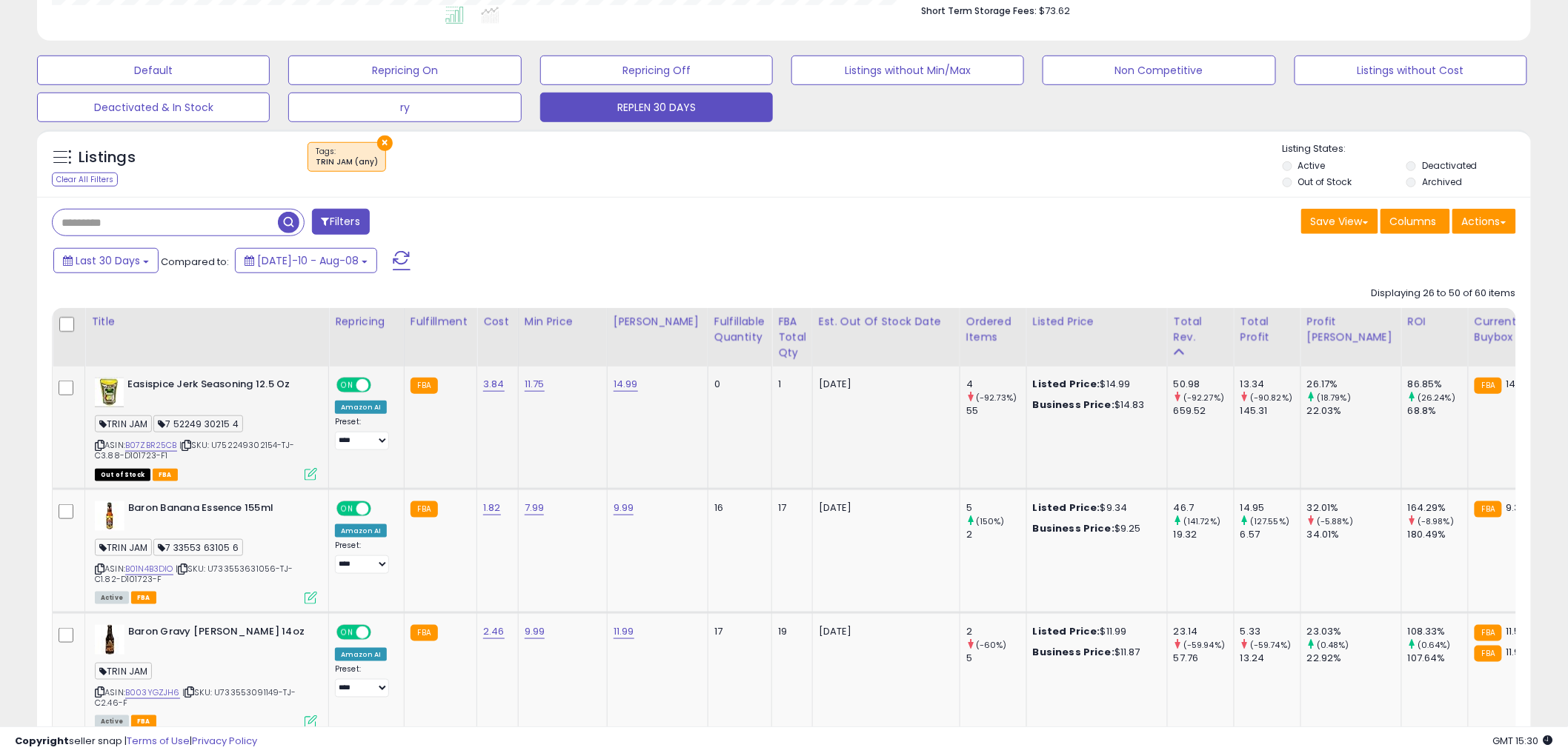
click at [314, 471] on icon at bounding box center [311, 474] width 13 height 13
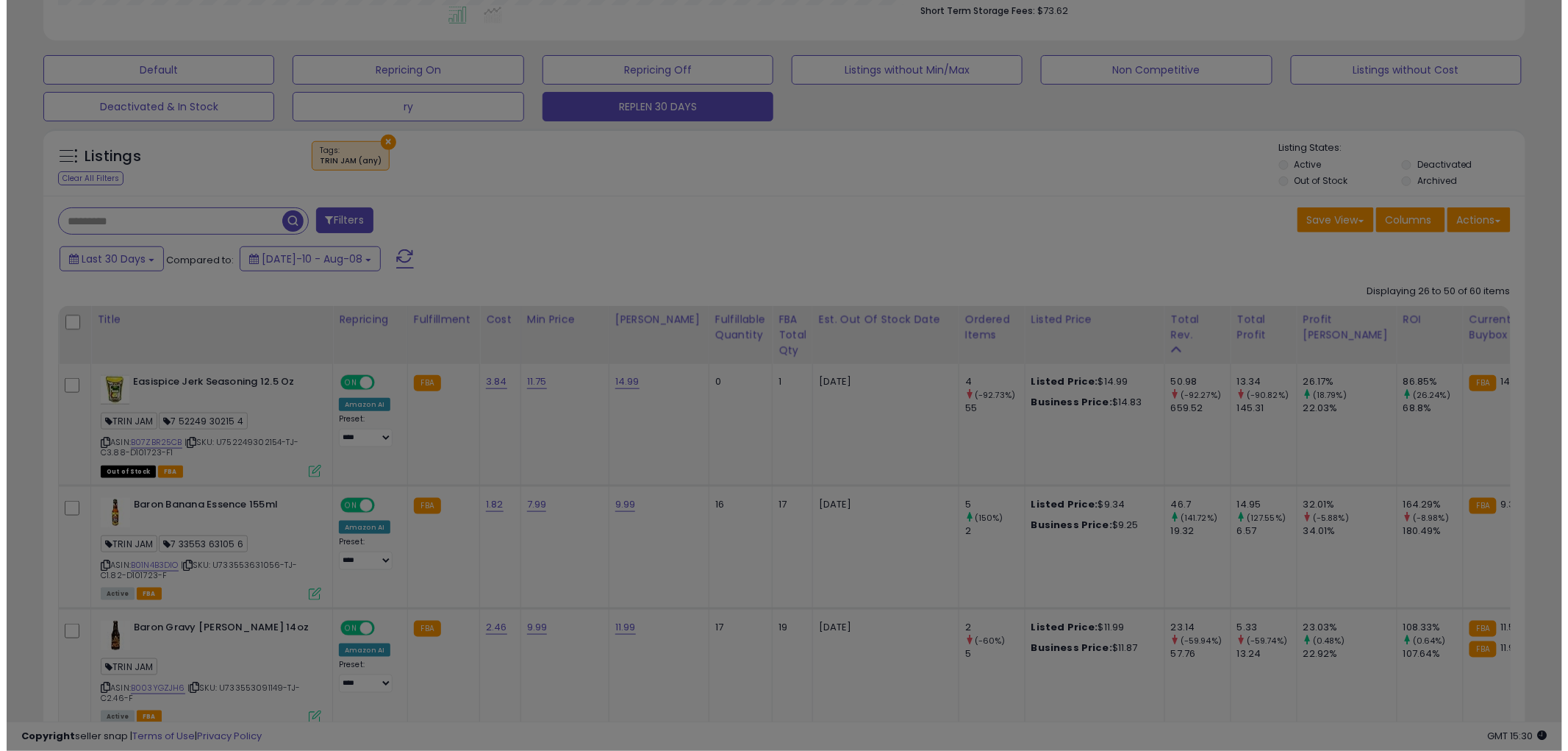
scroll to position [302, 868]
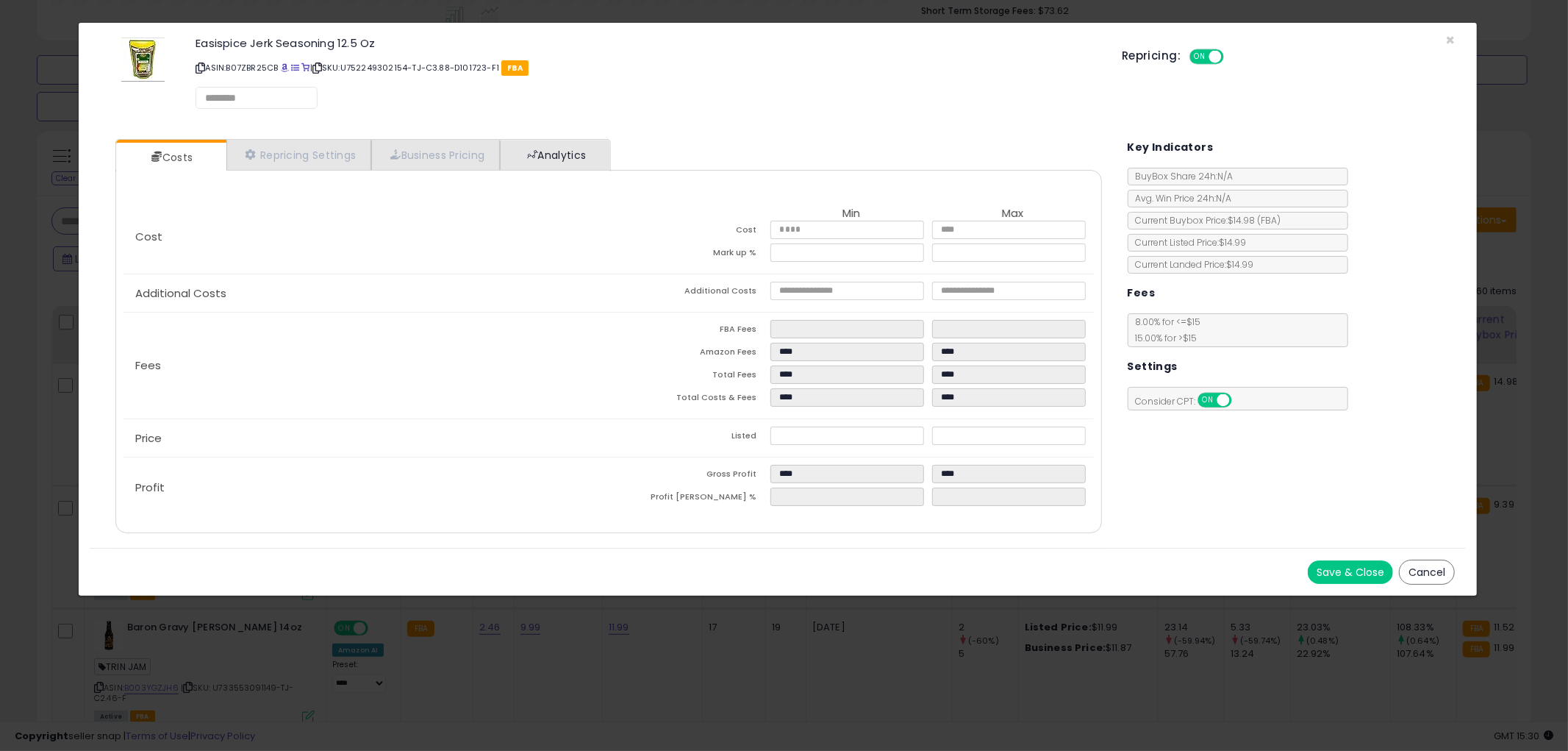
click at [567, 170] on div "Cost Min Max Cost **** **** Mark up % ***** ****** Additional Costs Additional …" at bounding box center [609, 351] width 987 height 363
click at [570, 158] on link "Analytics" at bounding box center [554, 155] width 109 height 30
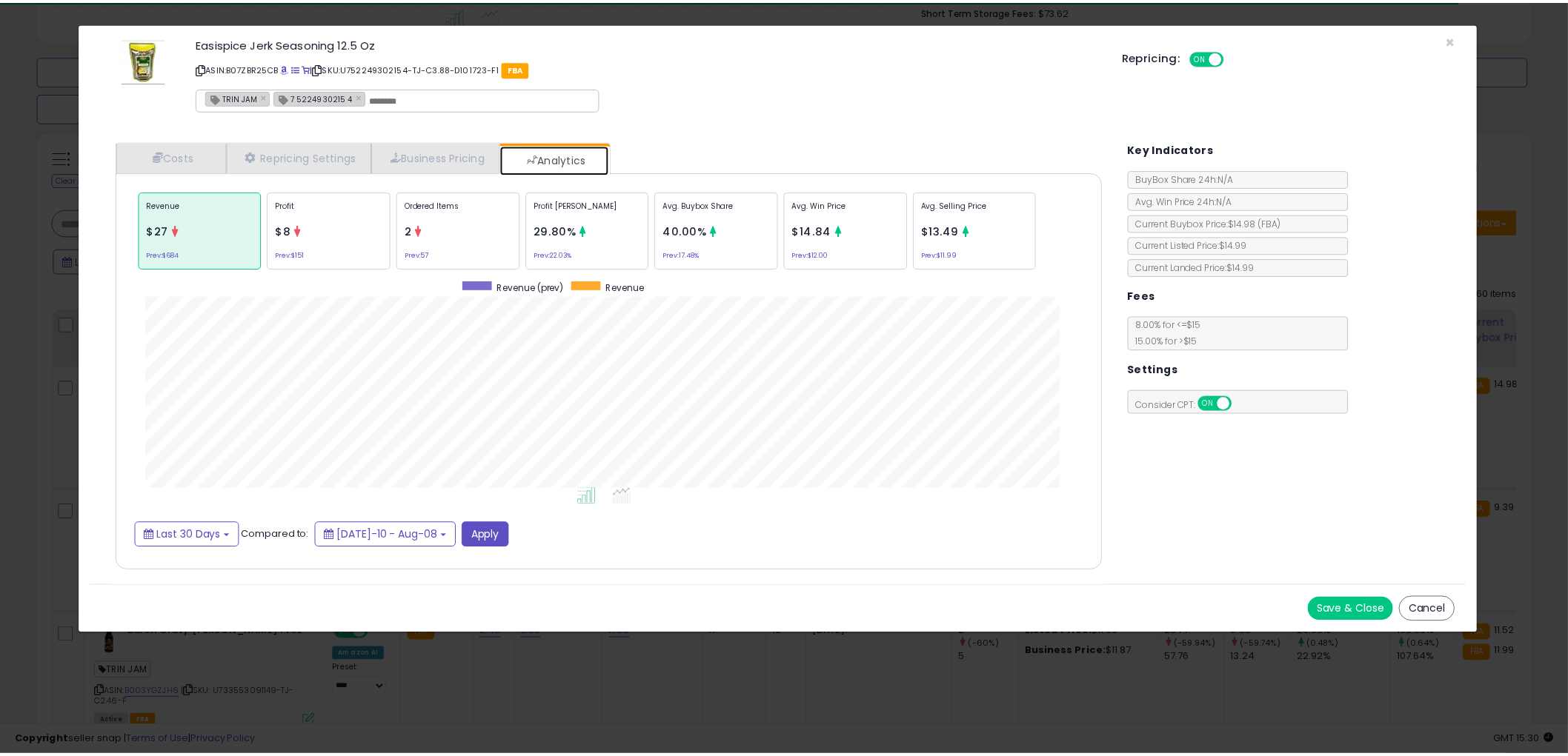
scroll to position [455, 1023]
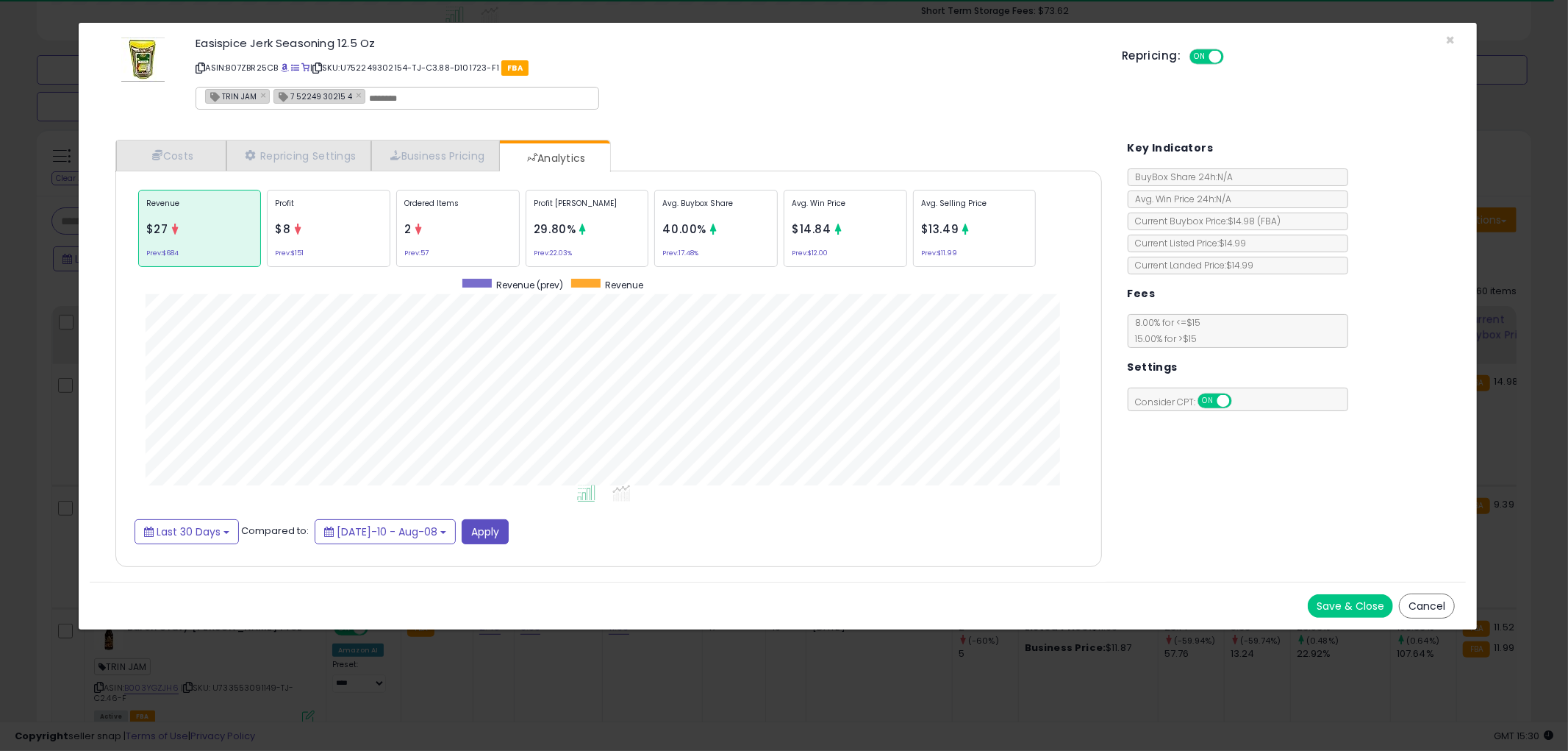
click at [1413, 591] on div "Save & Close Cancel" at bounding box center [778, 605] width 1376 height 48
click at [1397, 599] on div "Save & Close Cancel" at bounding box center [778, 605] width 1376 height 48
click at [1437, 603] on button "Cancel" at bounding box center [1428, 606] width 56 height 25
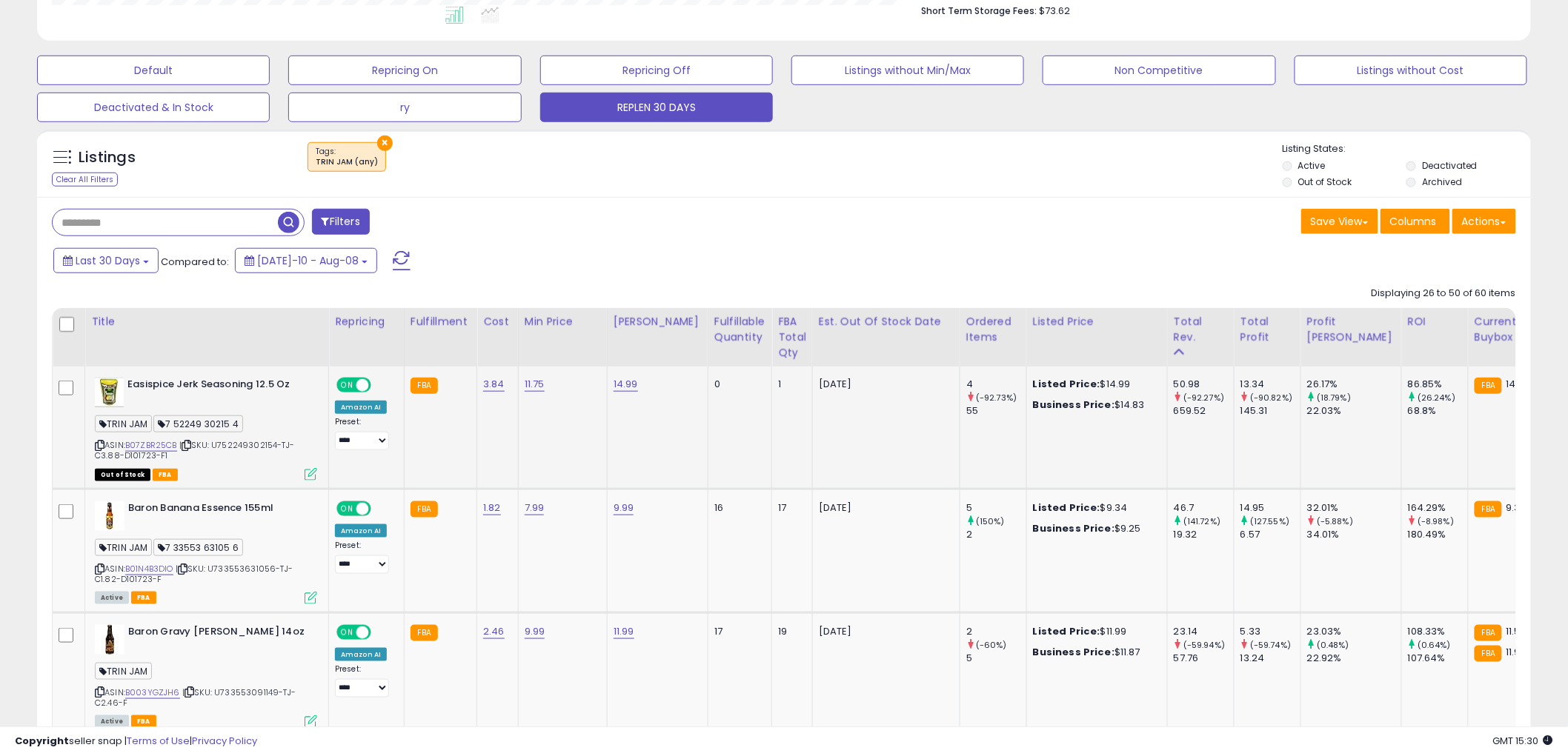
scroll to position [740401, 740012]
click at [99, 443] on icon at bounding box center [99, 445] width 10 height 8
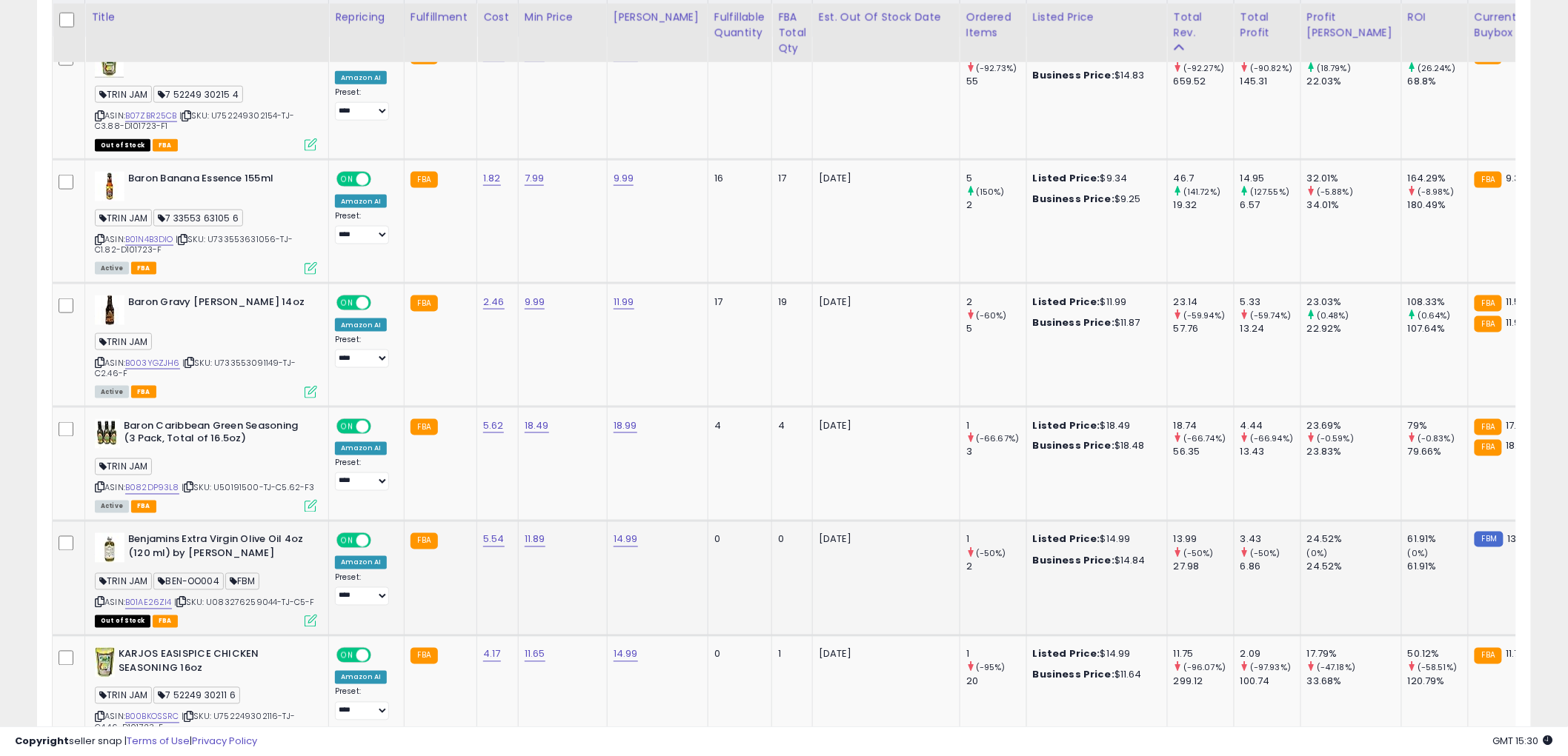
scroll to position [823, 0]
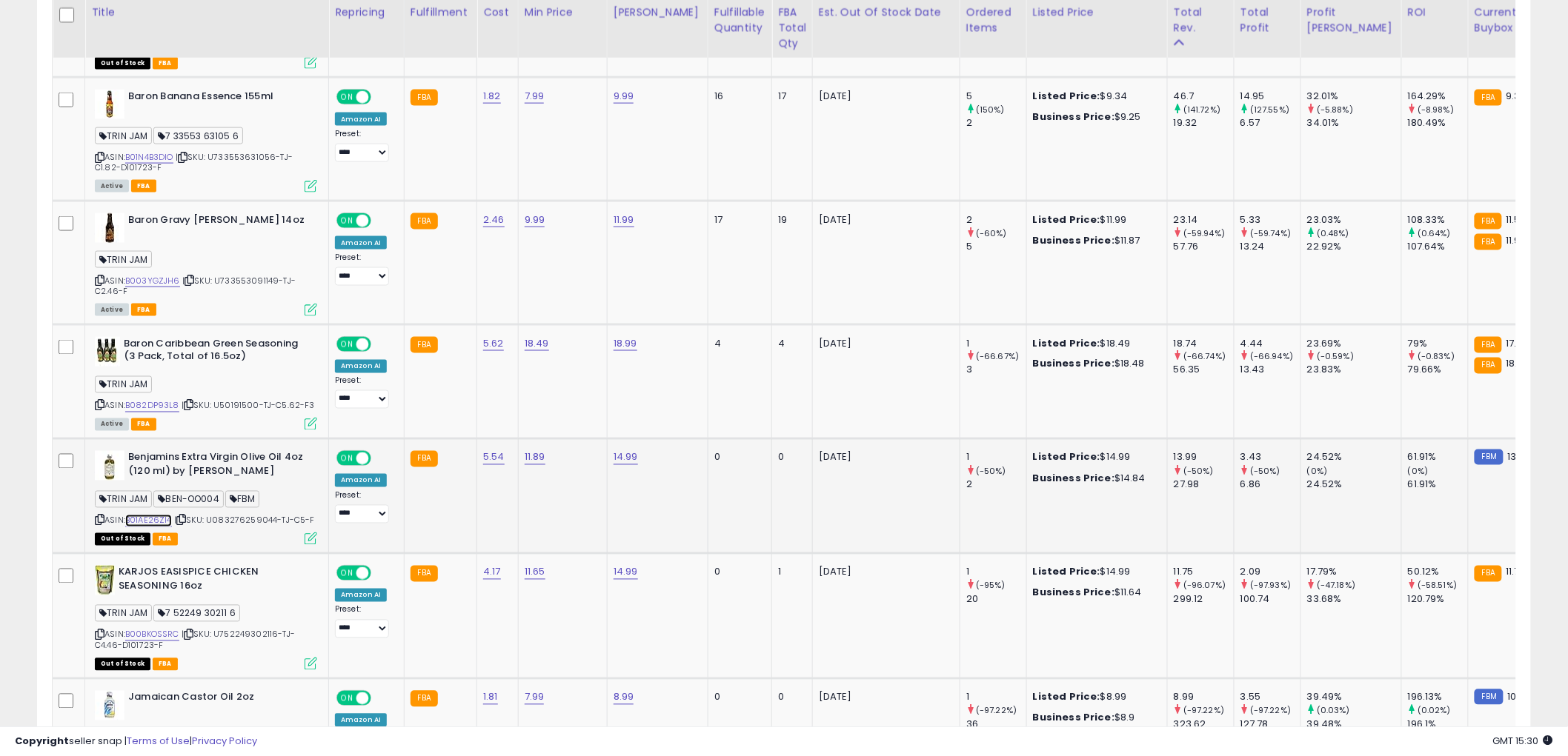
click at [158, 519] on link "B01AE26ZI4" at bounding box center [148, 521] width 47 height 13
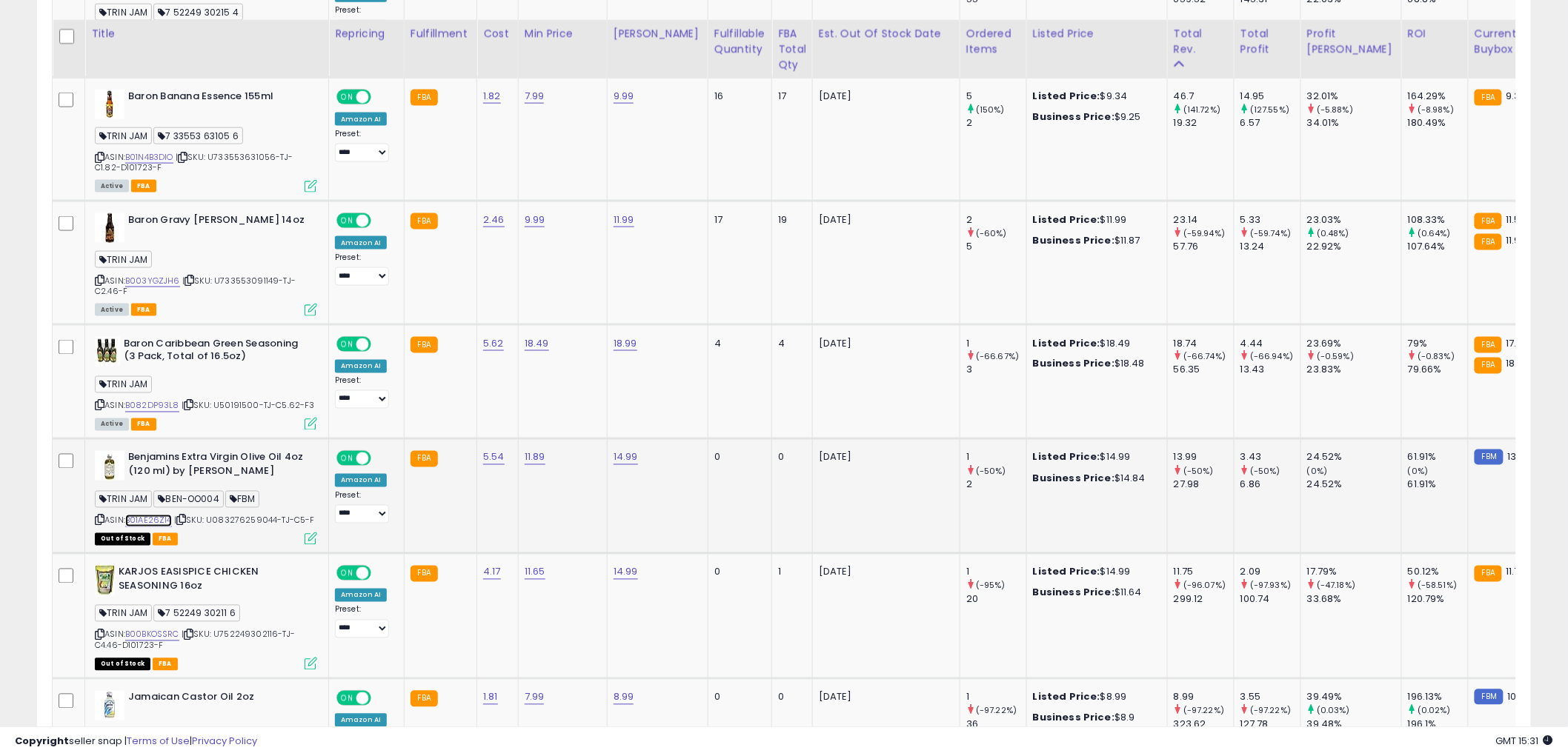
scroll to position [906, 0]
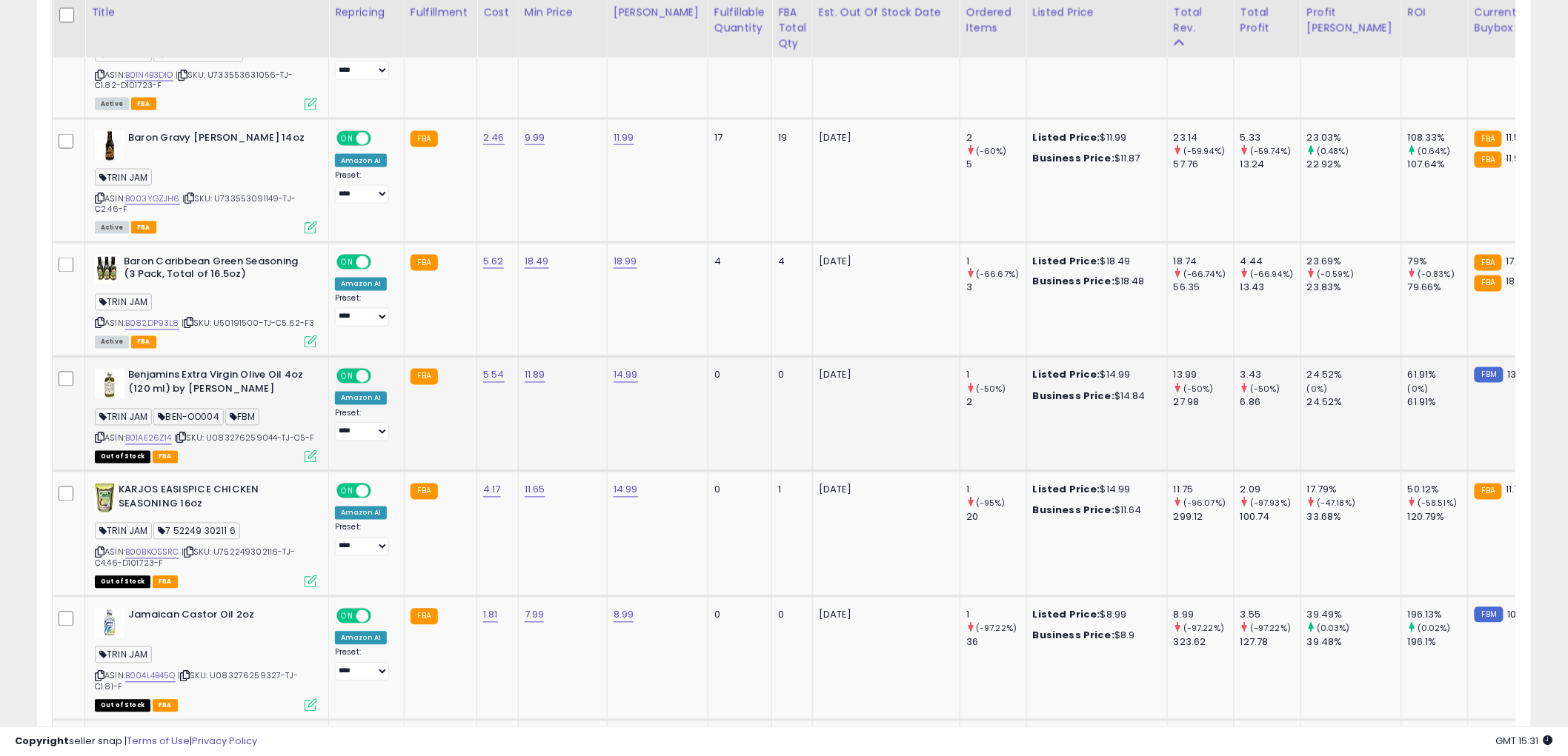
click at [97, 434] on icon at bounding box center [99, 438] width 10 height 8
click at [99, 549] on icon at bounding box center [99, 553] width 10 height 8
click at [168, 551] on link "B00BKOSSRC" at bounding box center [151, 553] width 54 height 13
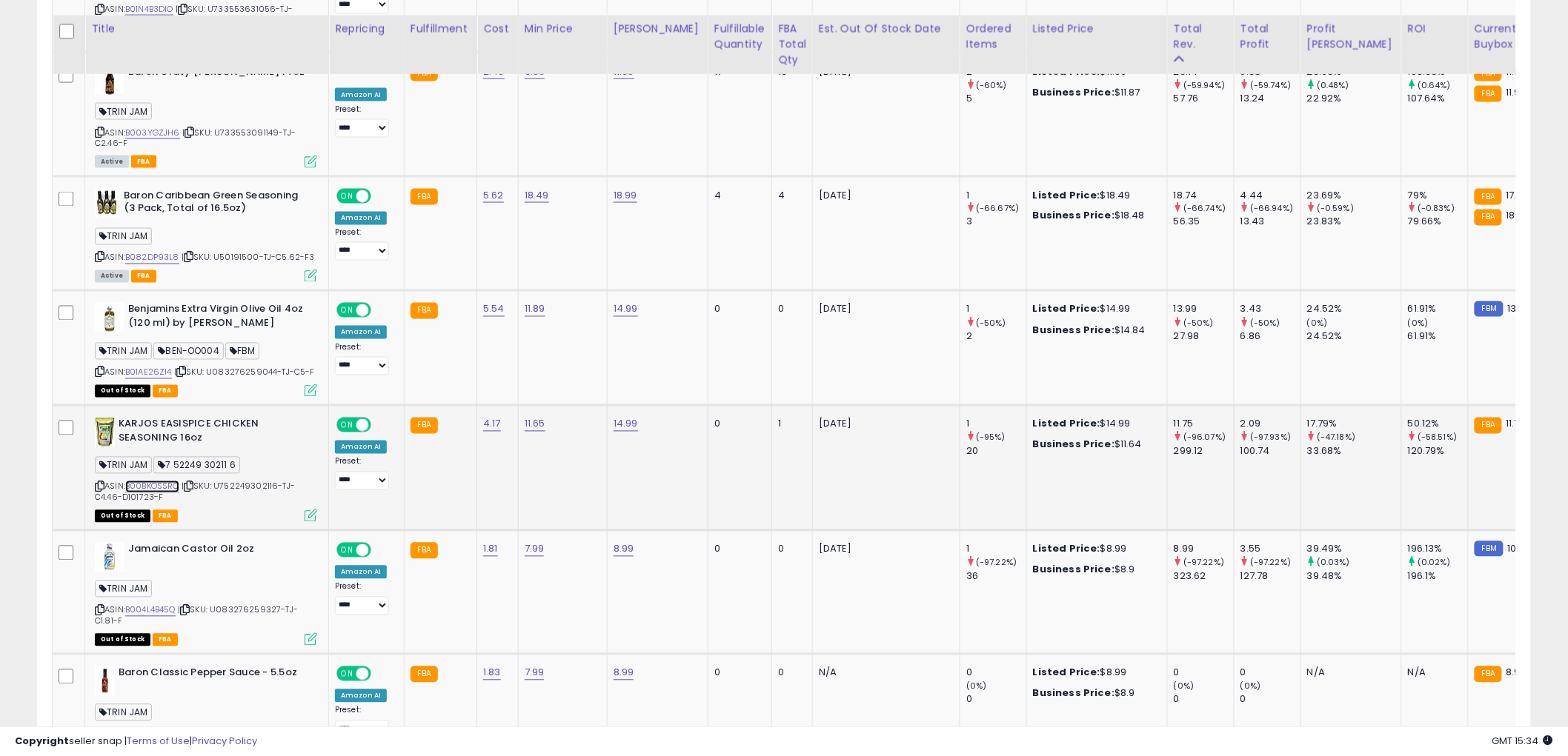
scroll to position [988, 0]
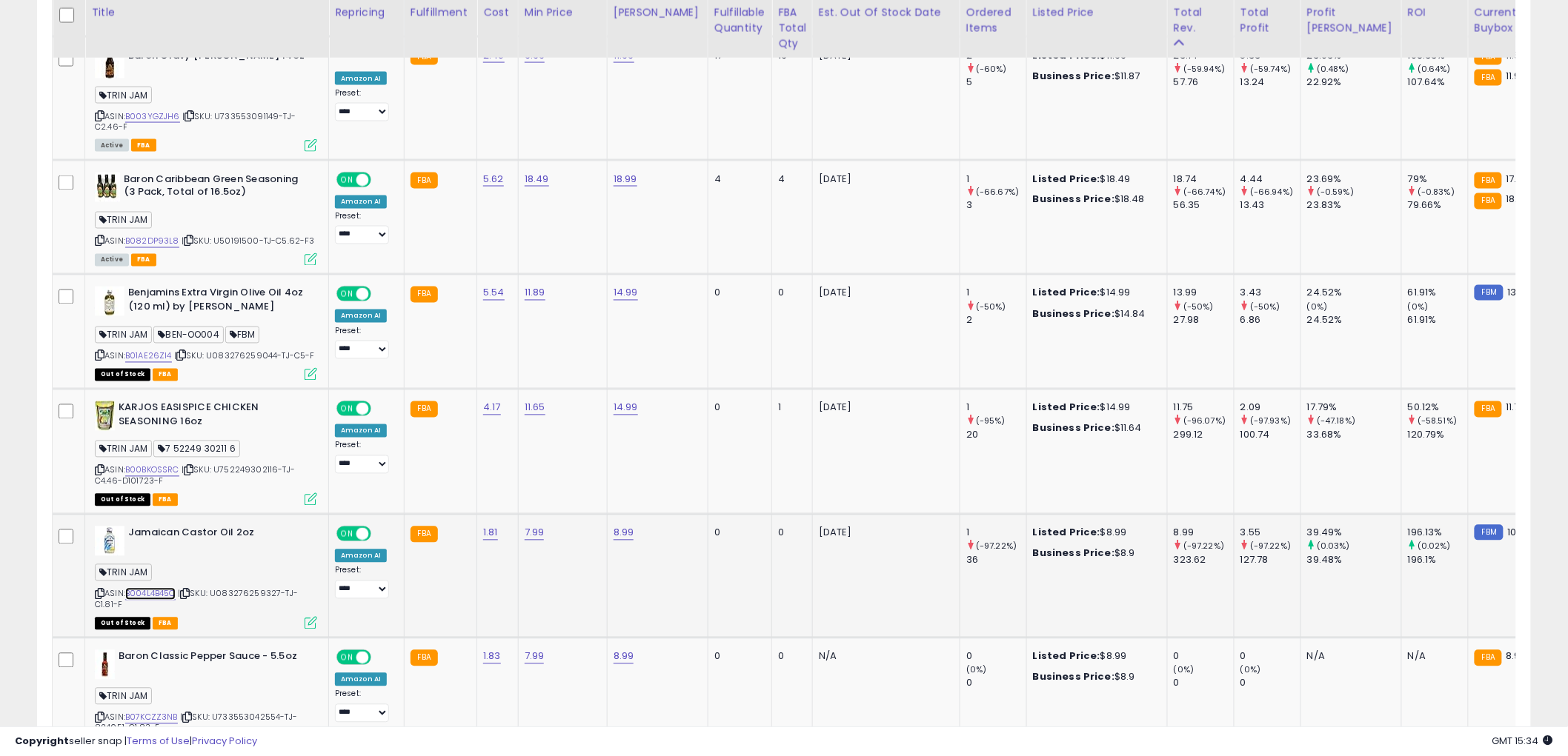
click at [165, 588] on link "B004L4B45Q" at bounding box center [150, 595] width 50 height 13
click at [98, 590] on icon at bounding box center [99, 594] width 10 height 8
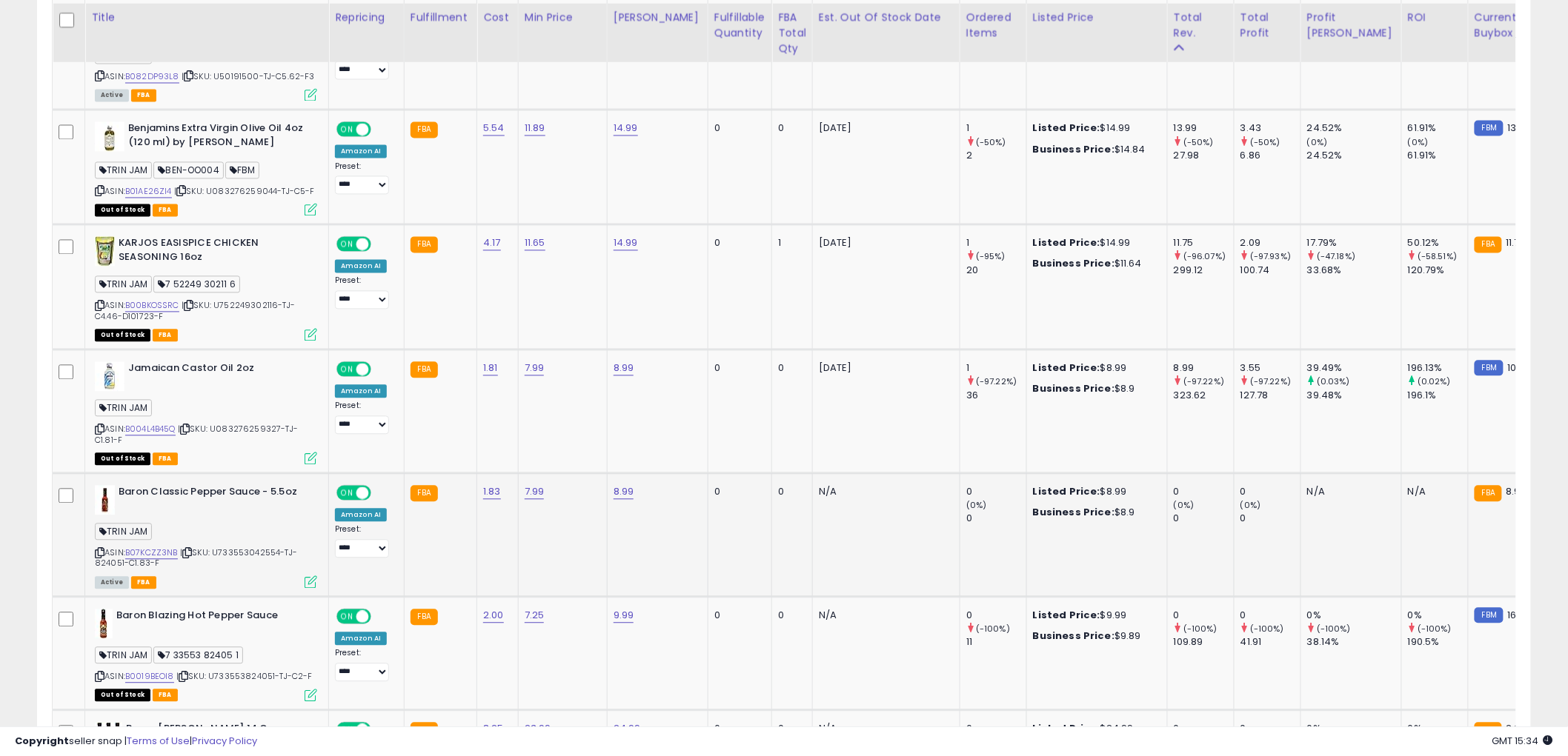
scroll to position [1234, 0]
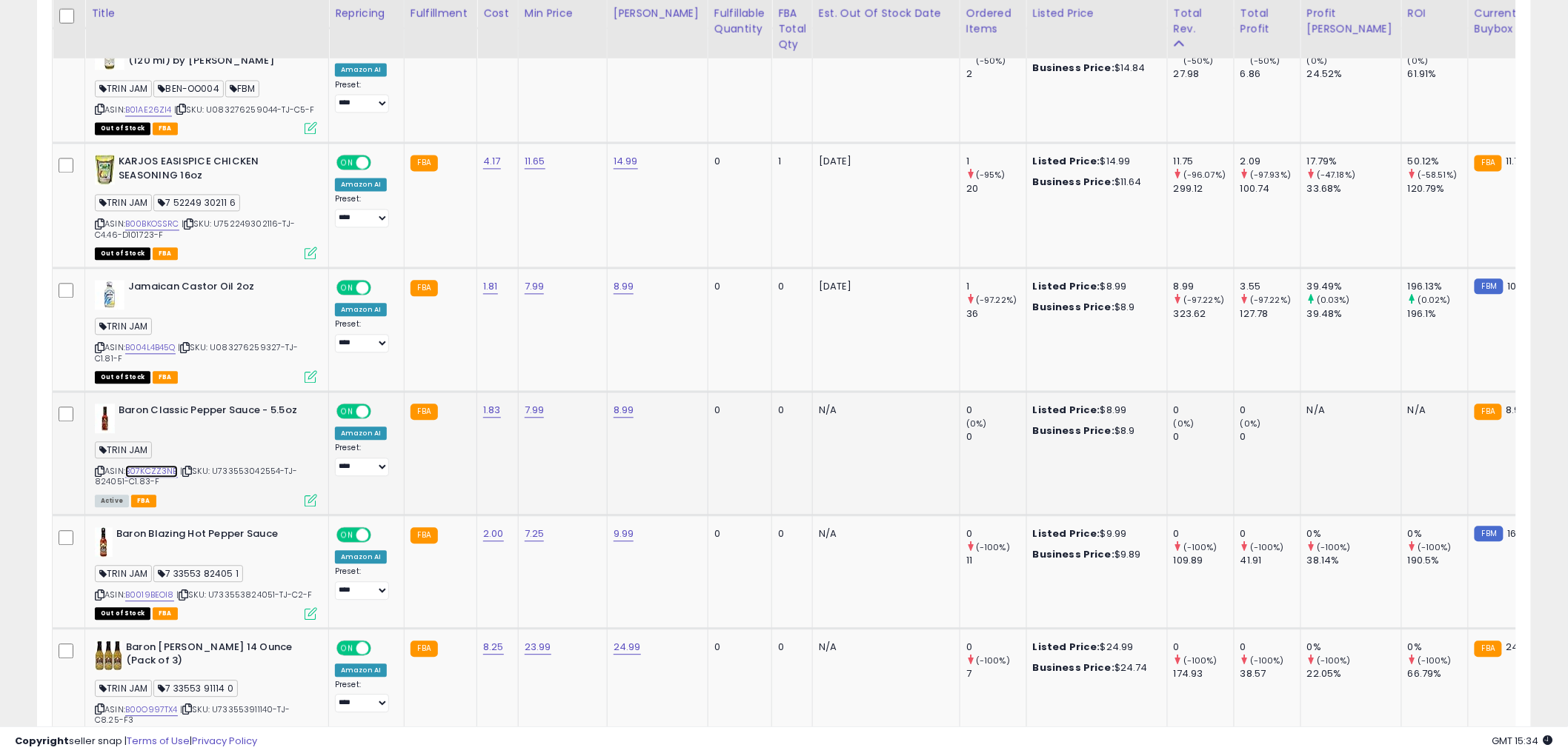
click at [158, 468] on link "B07KCZZ3NB" at bounding box center [151, 471] width 53 height 13
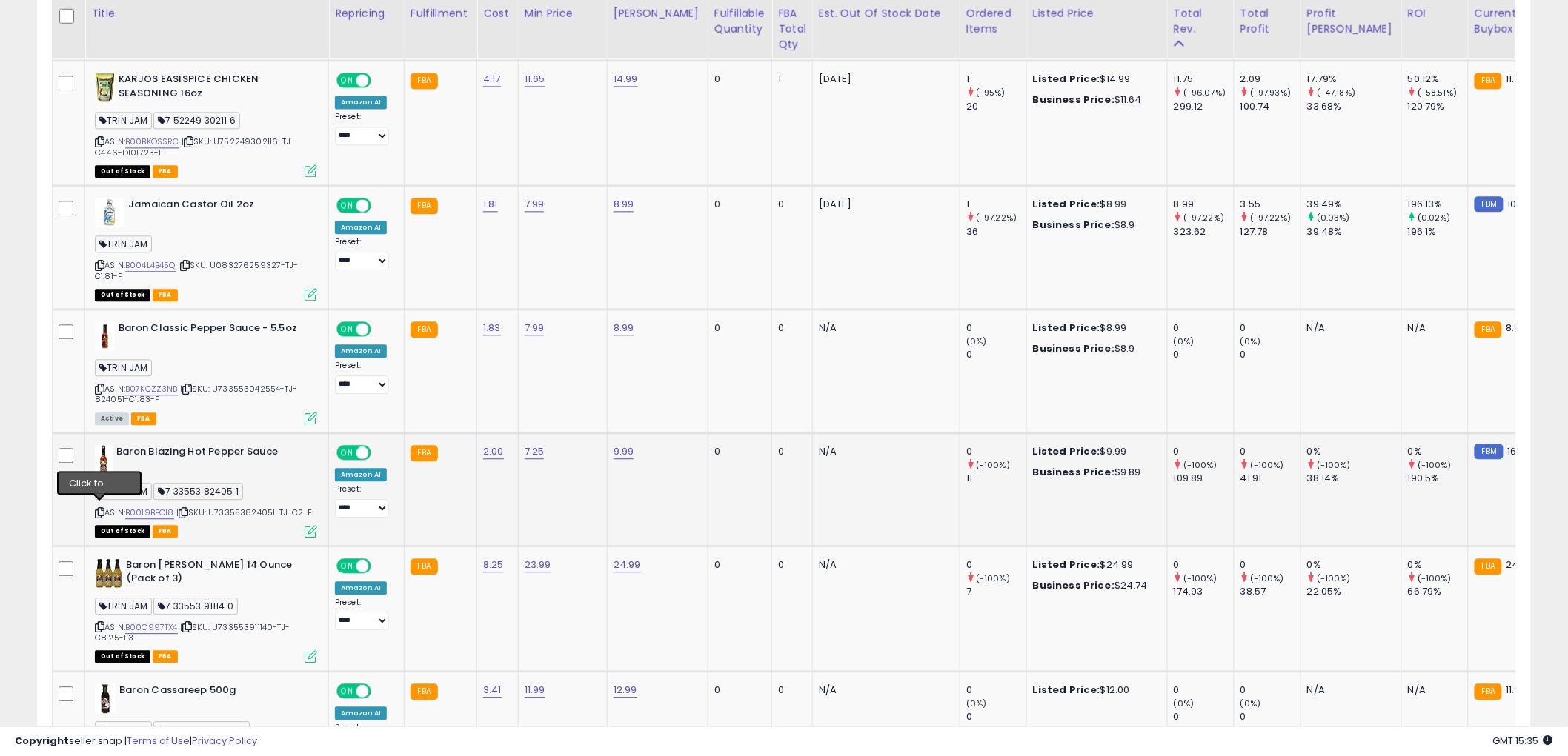
click at [99, 509] on icon at bounding box center [99, 513] width 10 height 8
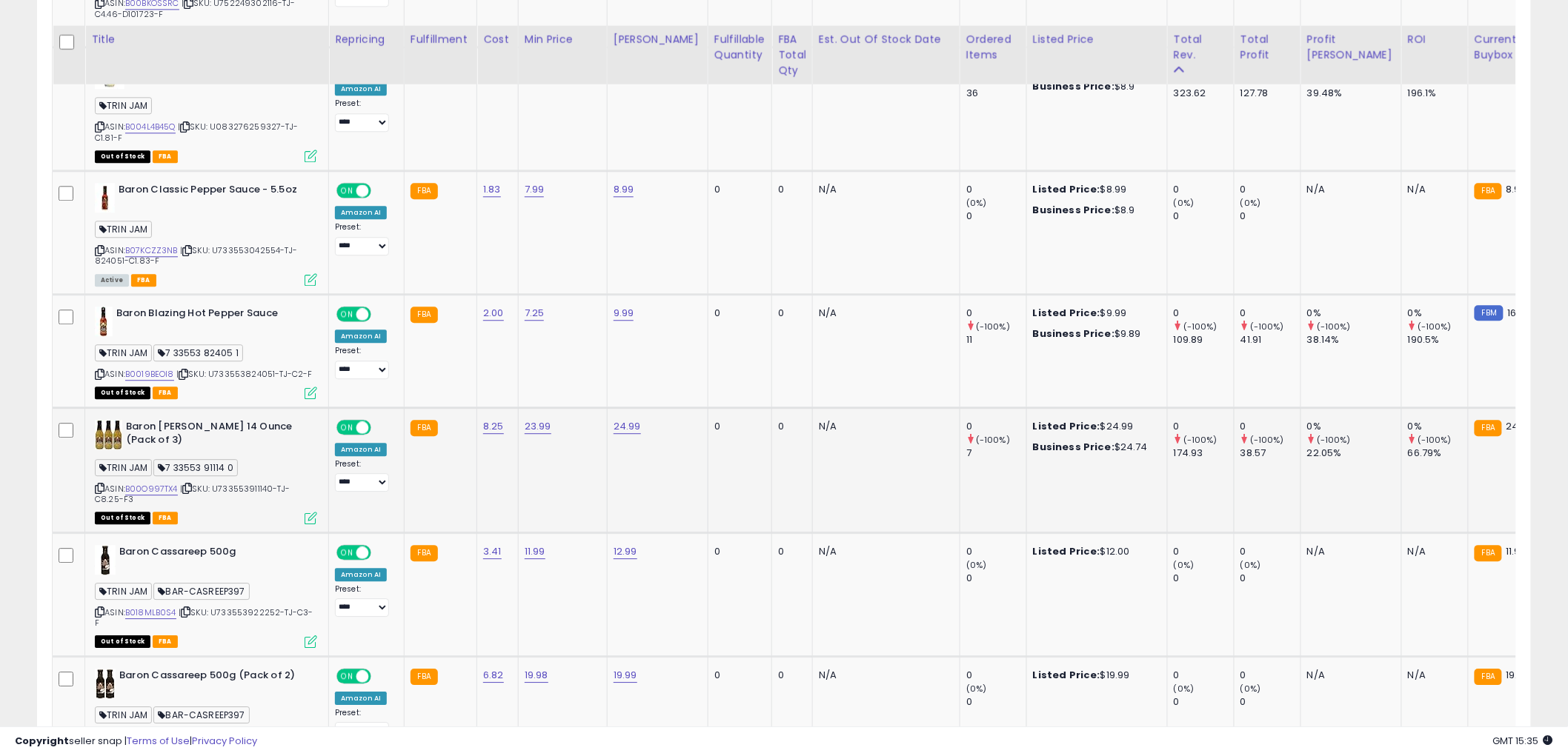
scroll to position [1481, 0]
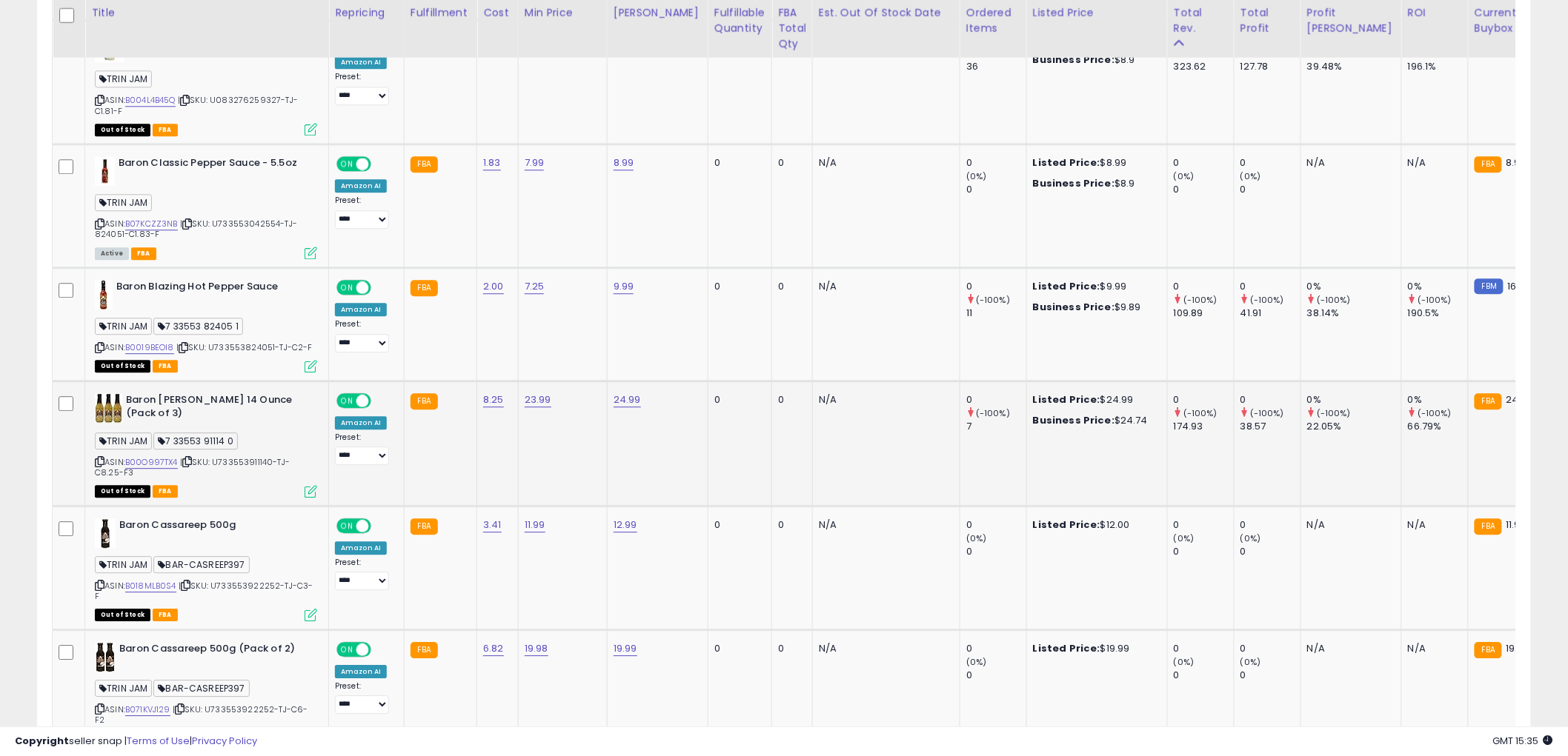
click at [99, 458] on icon at bounding box center [99, 461] width 10 height 8
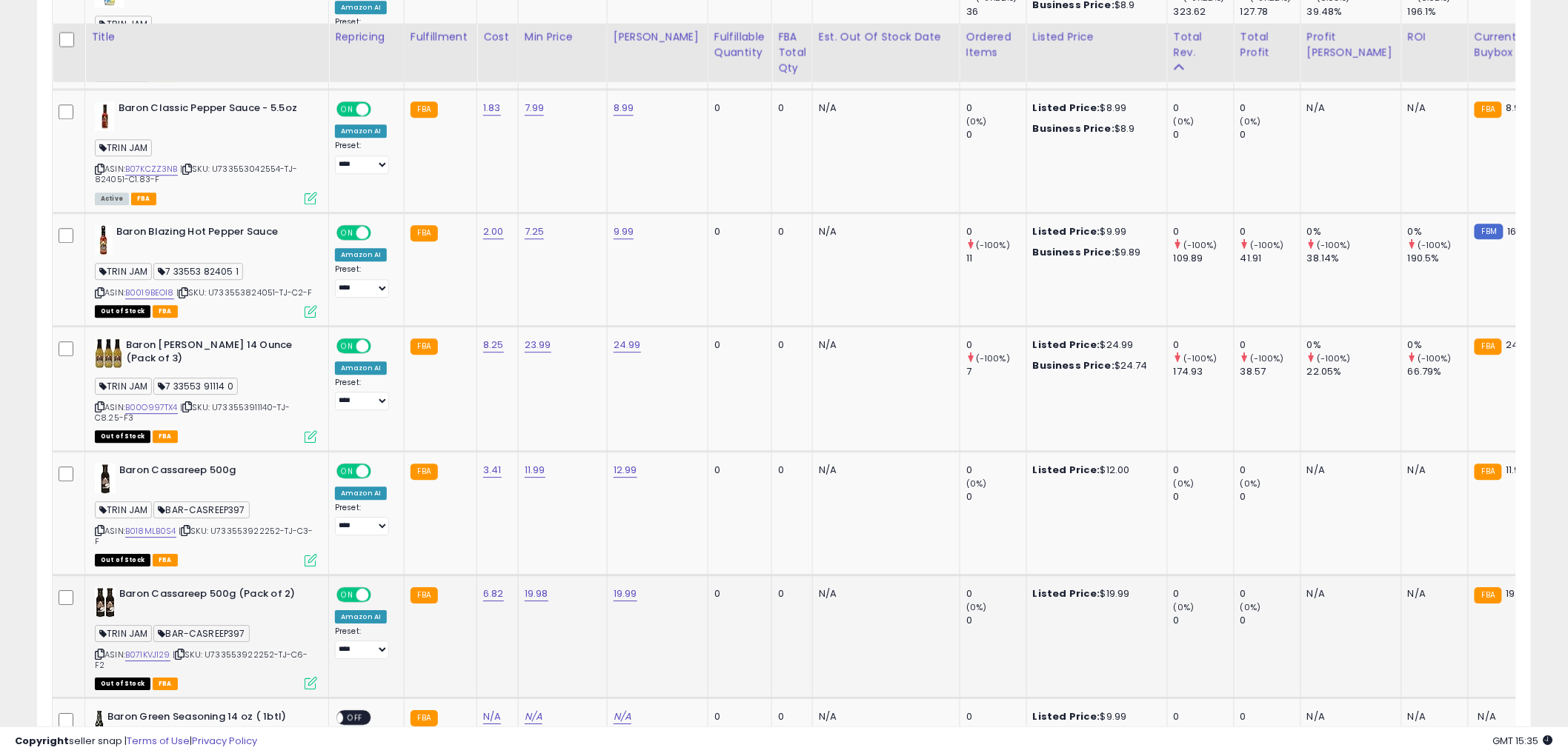
scroll to position [1564, 0]
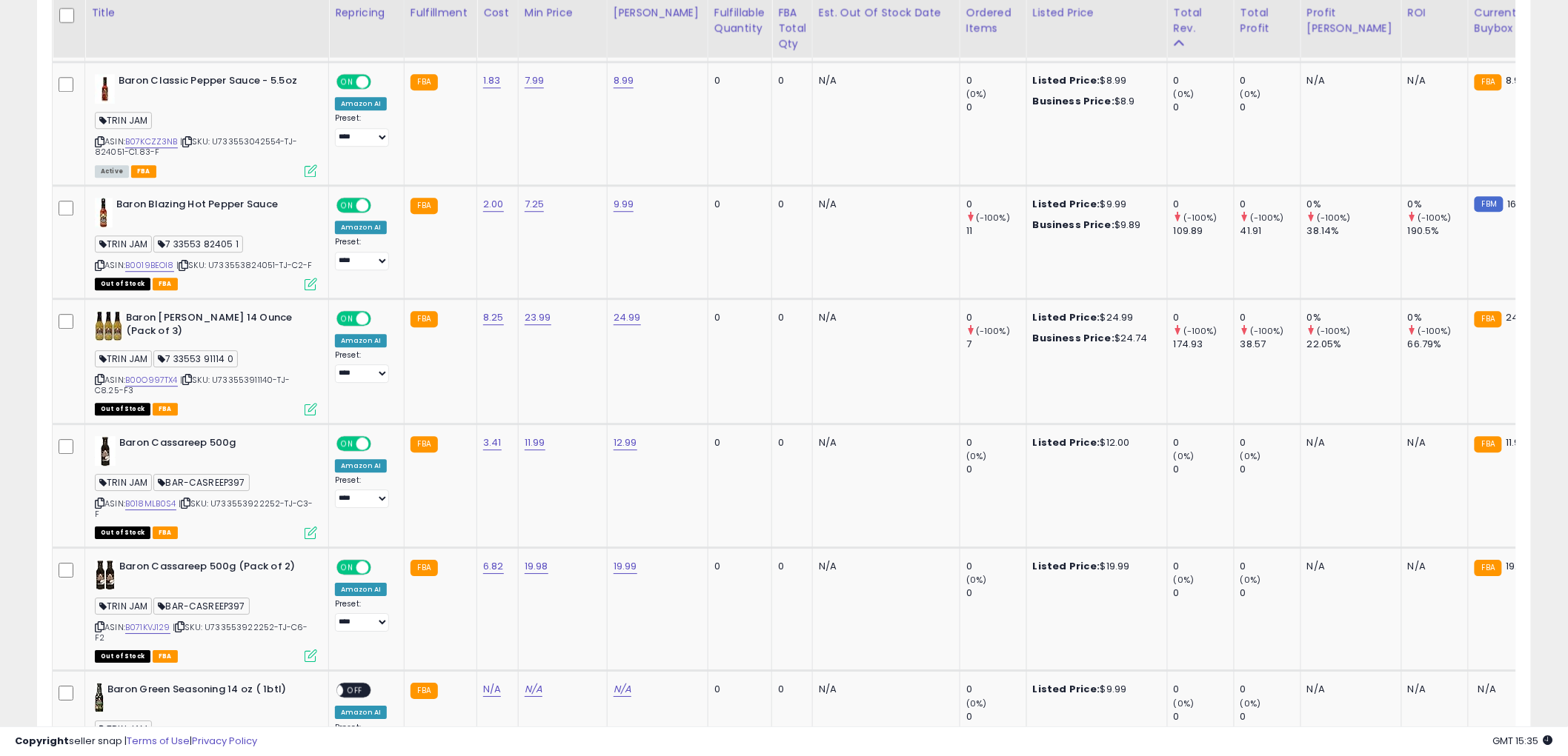
drag, startPoint x: 99, startPoint y: 493, endPoint x: 39, endPoint y: 508, distance: 61.8
click at [99, 499] on icon at bounding box center [99, 502] width 10 height 8
click at [149, 498] on link "B018MLB0S4" at bounding box center [151, 504] width 51 height 13
click at [146, 621] on link "B071KVJ129" at bounding box center [148, 627] width 46 height 13
click at [99, 623] on icon at bounding box center [99, 627] width 10 height 8
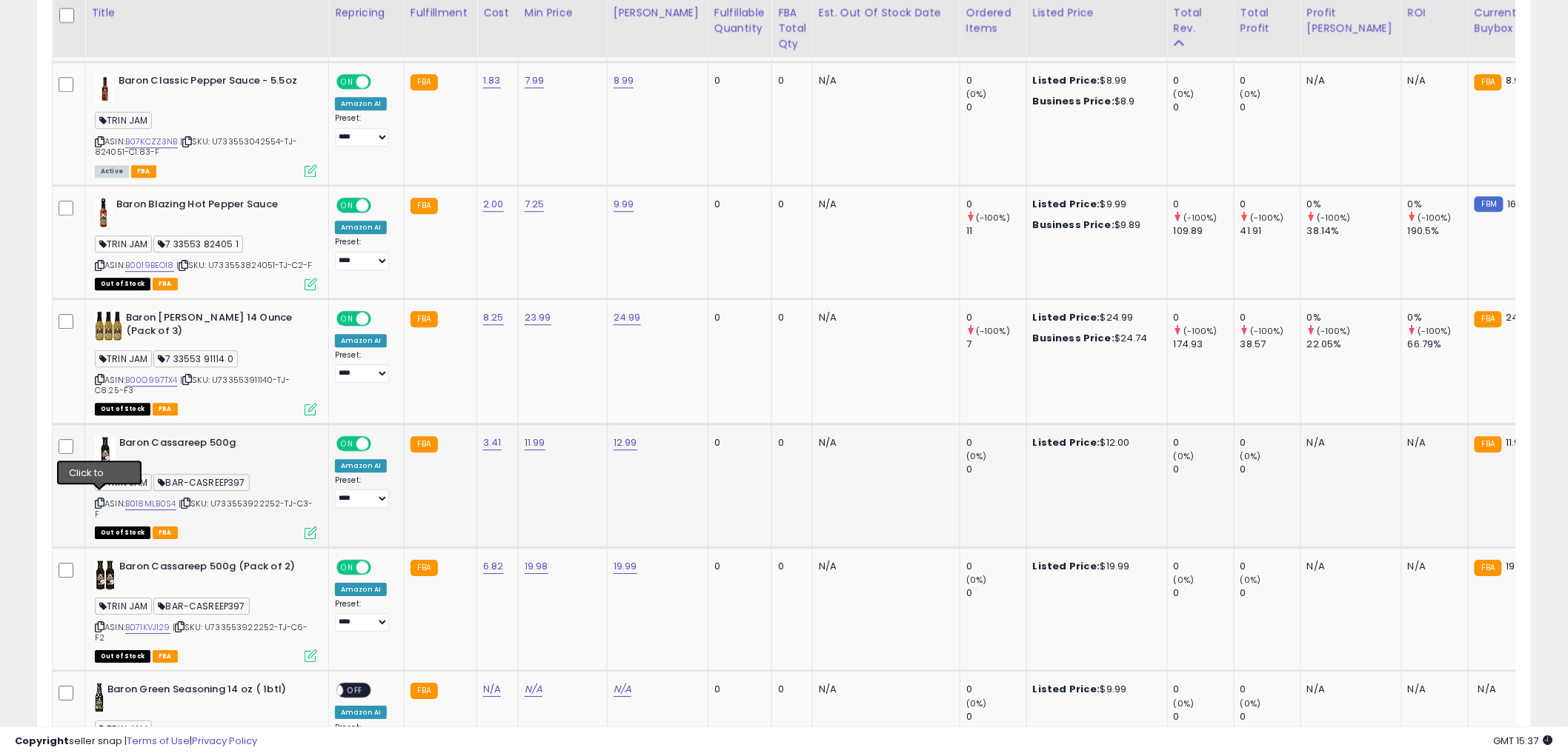
click at [100, 499] on icon at bounding box center [99, 502] width 10 height 8
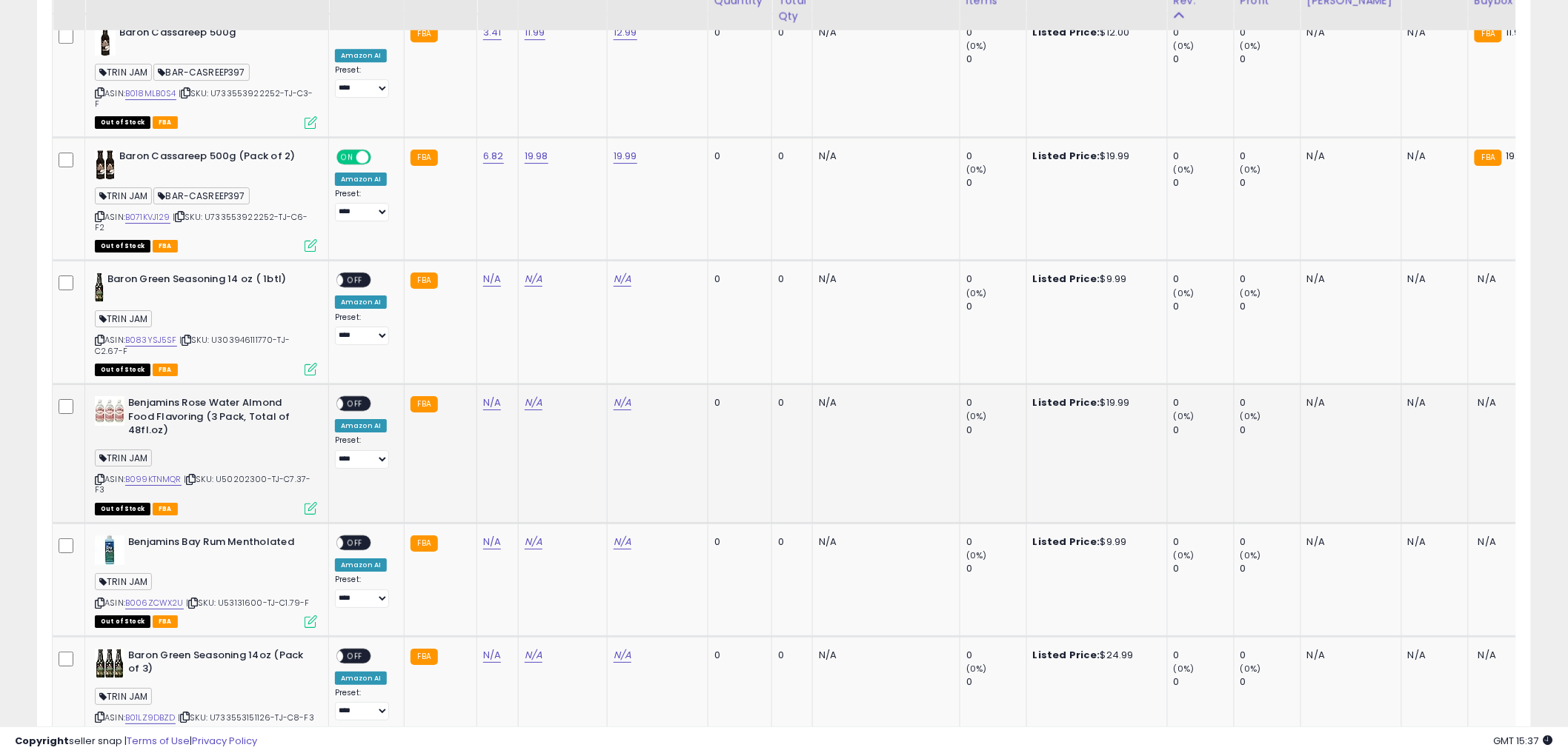
scroll to position [1974, 0]
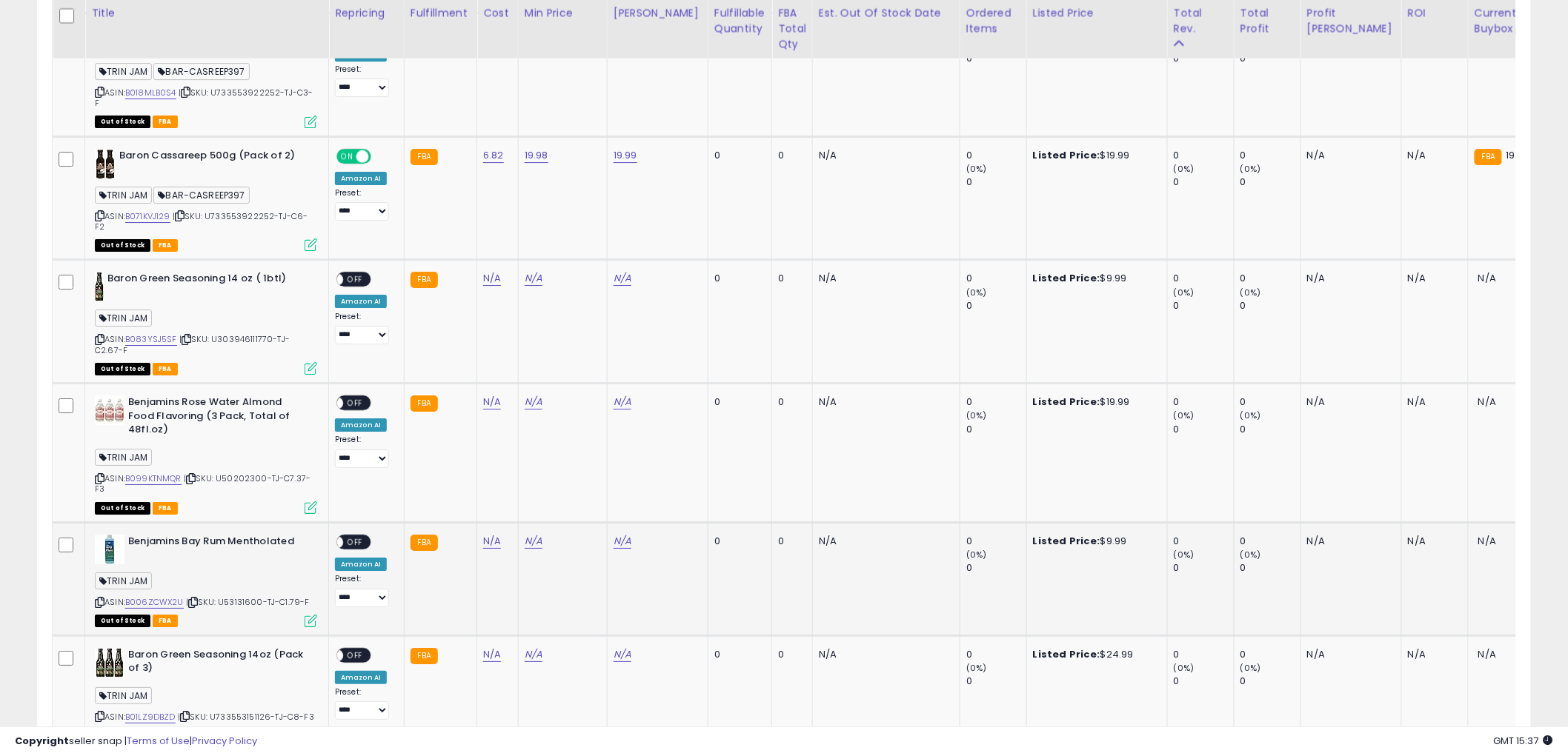
drag, startPoint x: 224, startPoint y: 491, endPoint x: 215, endPoint y: 541, distance: 50.8
click at [211, 543] on div "Benjamins Bay Rum Mentholated" at bounding box center [206, 549] width 223 height 29
click at [152, 334] on link "B083YSJ5SF" at bounding box center [151, 340] width 52 height 13
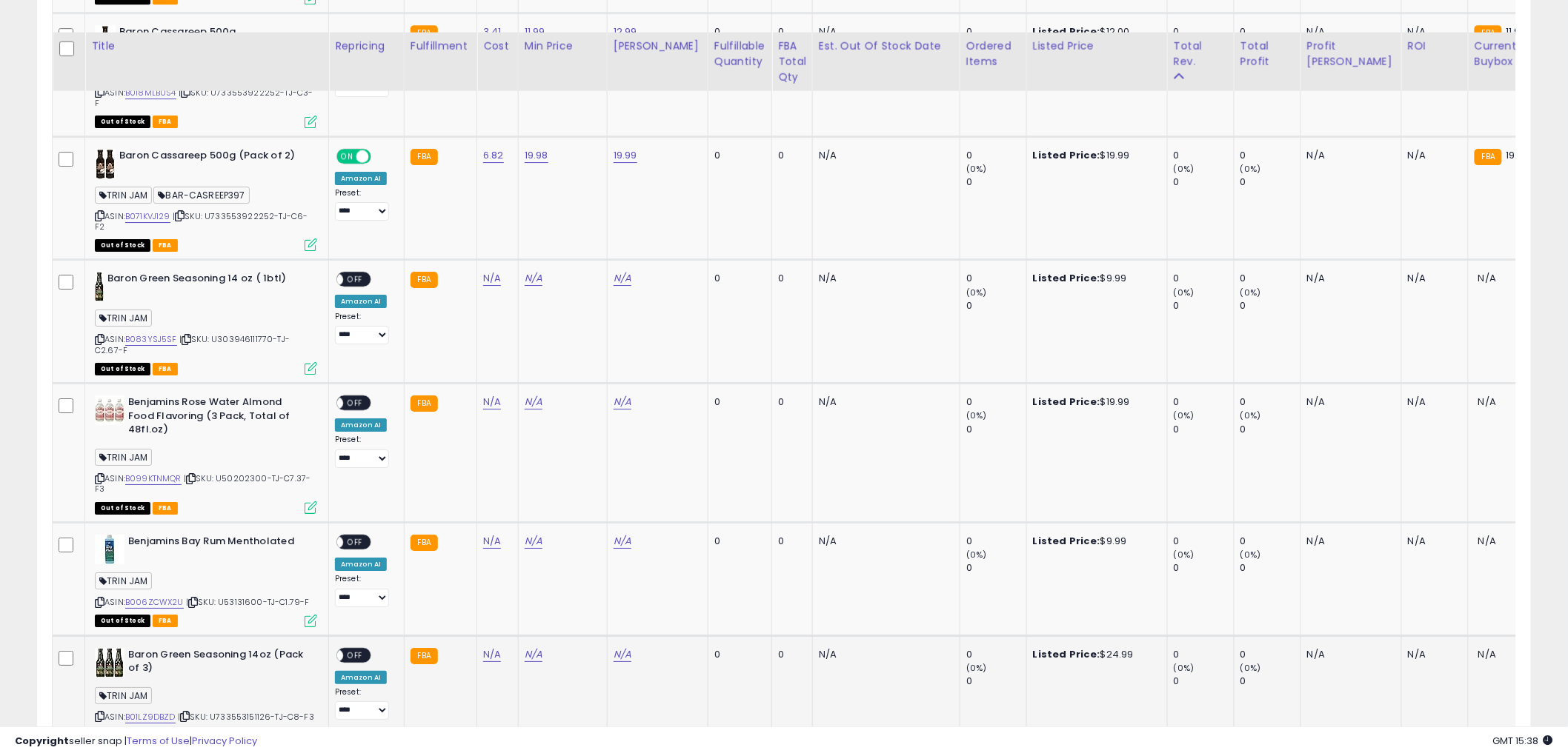
scroll to position [2057, 0]
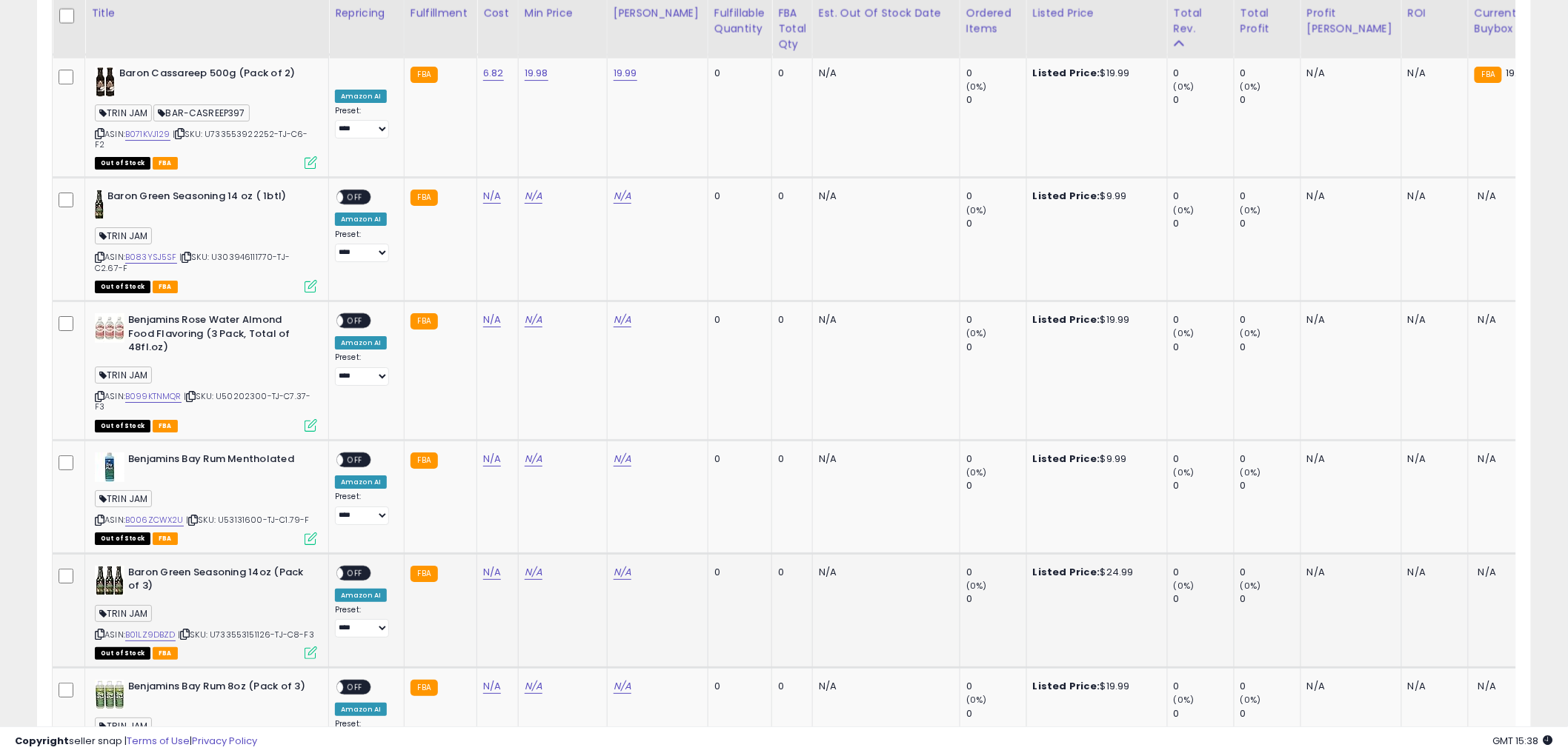
click at [352, 566] on span "OFF" at bounding box center [355, 573] width 24 height 13
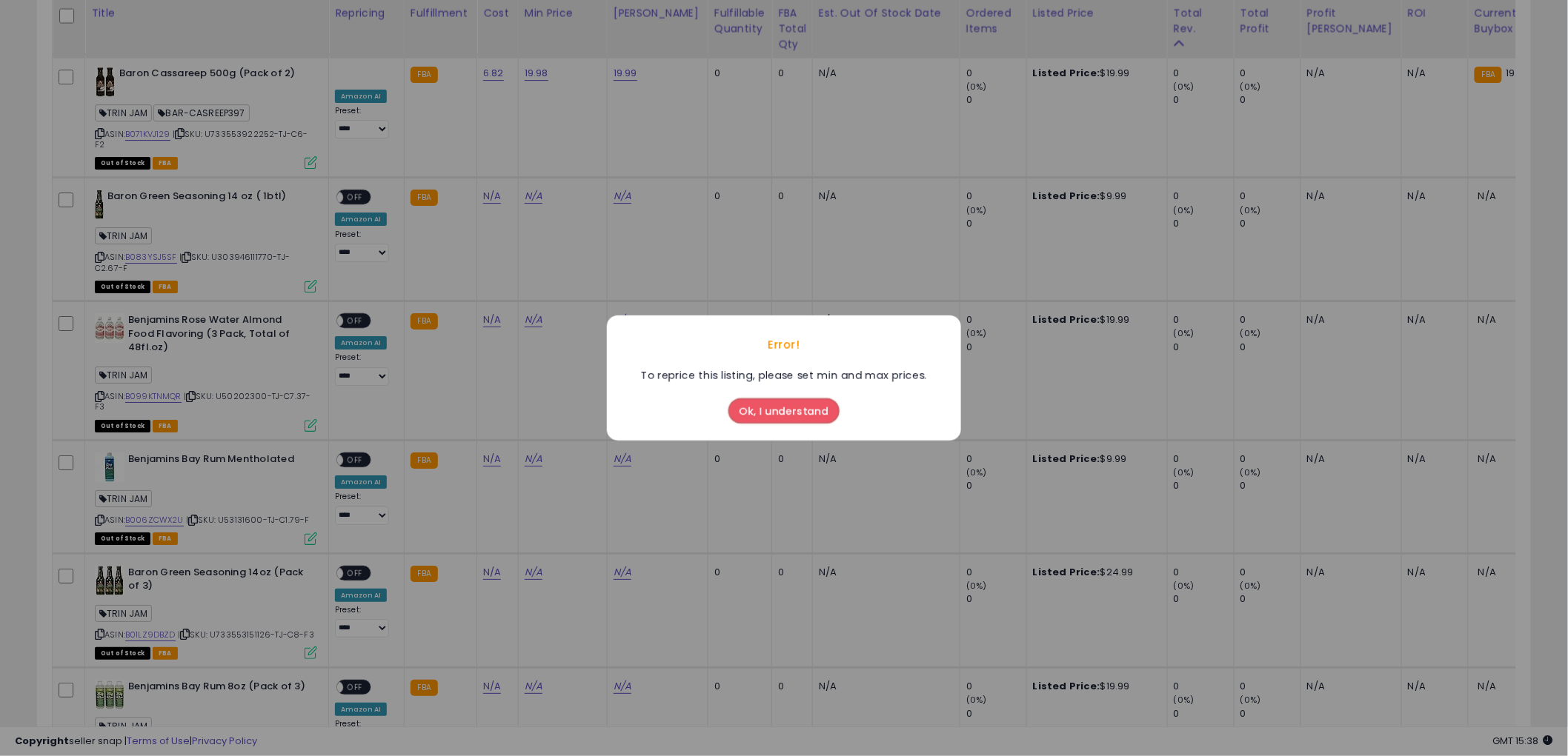
click at [802, 409] on button "Ok, I understand" at bounding box center [784, 411] width 111 height 26
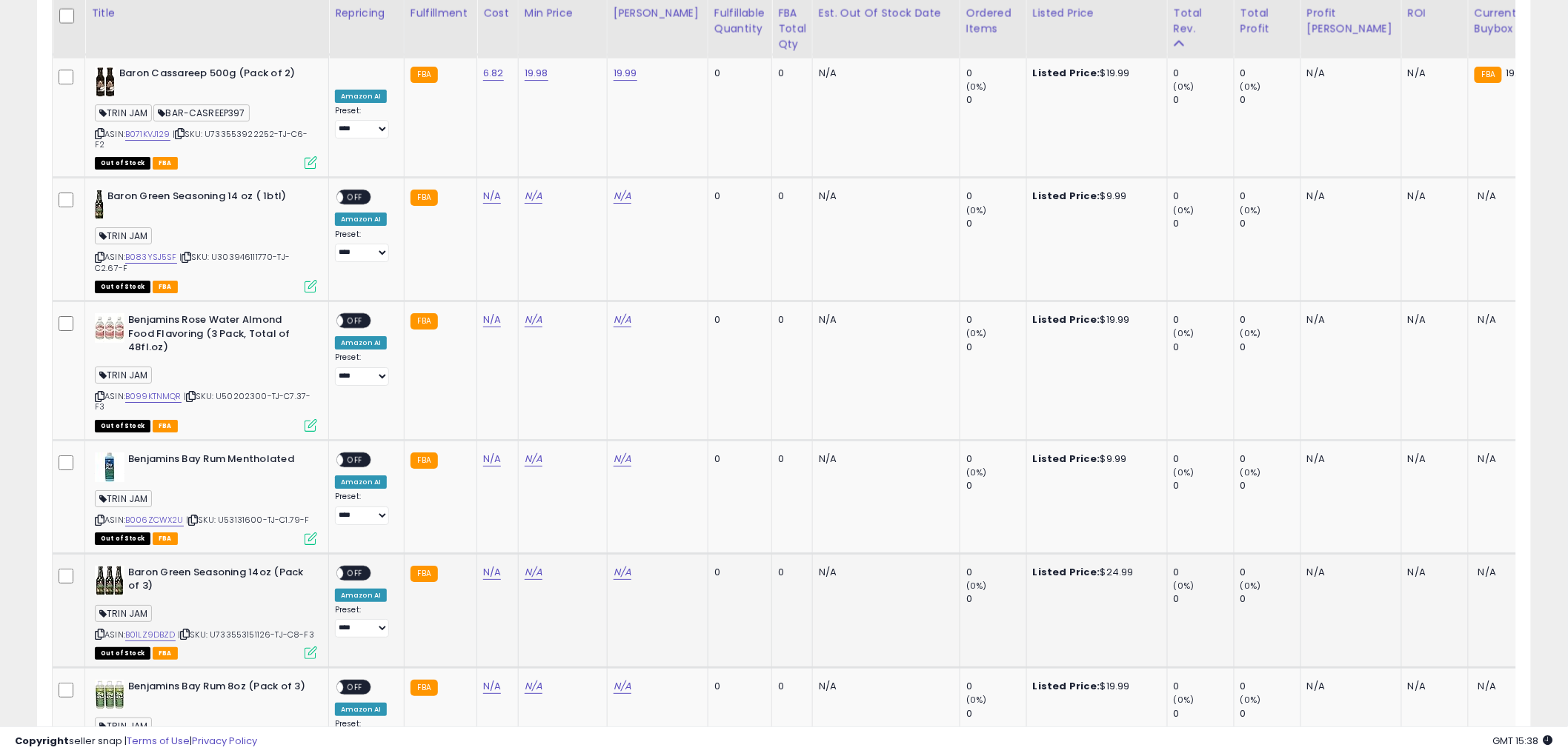
click at [98, 630] on icon at bounding box center [99, 634] width 10 height 8
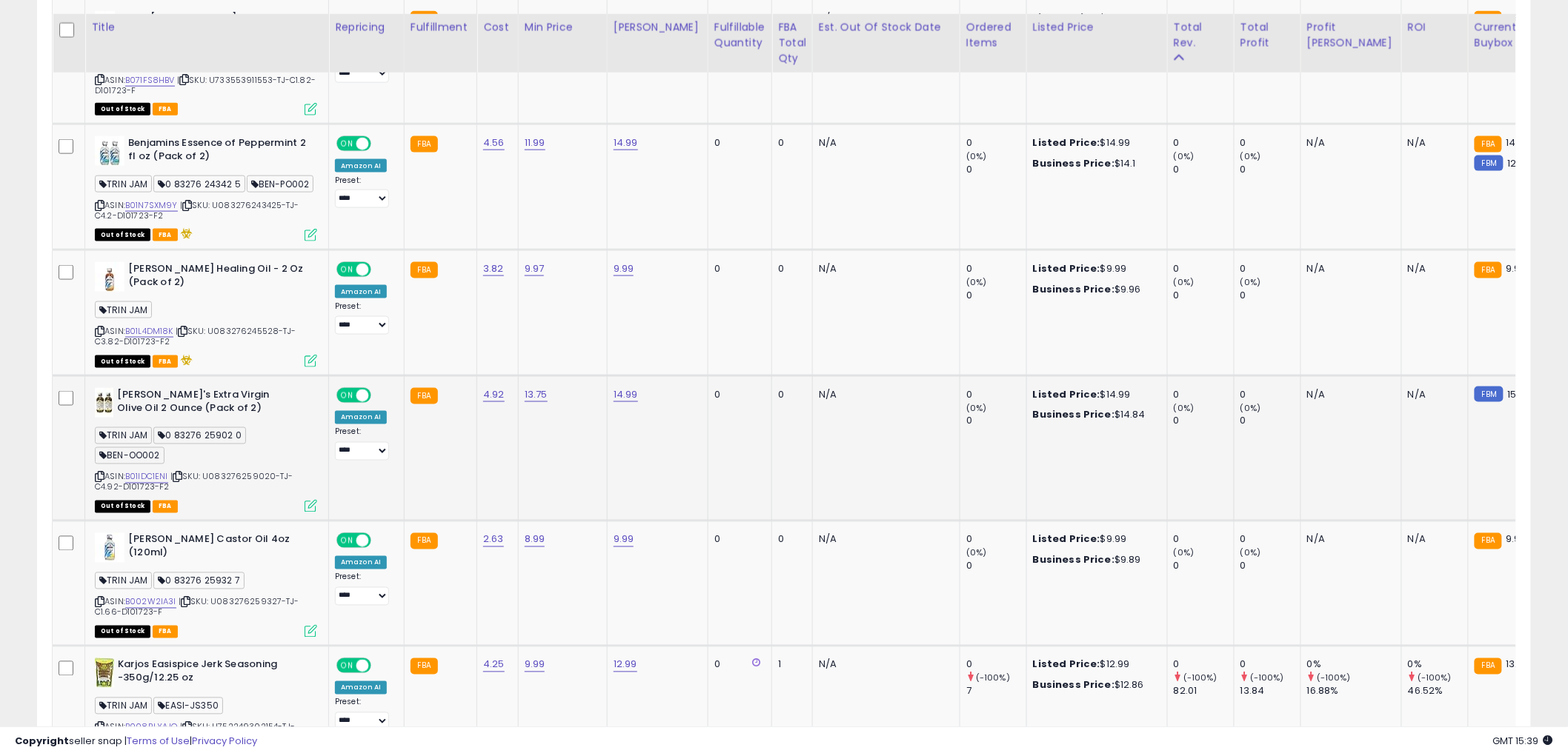
scroll to position [3127, 0]
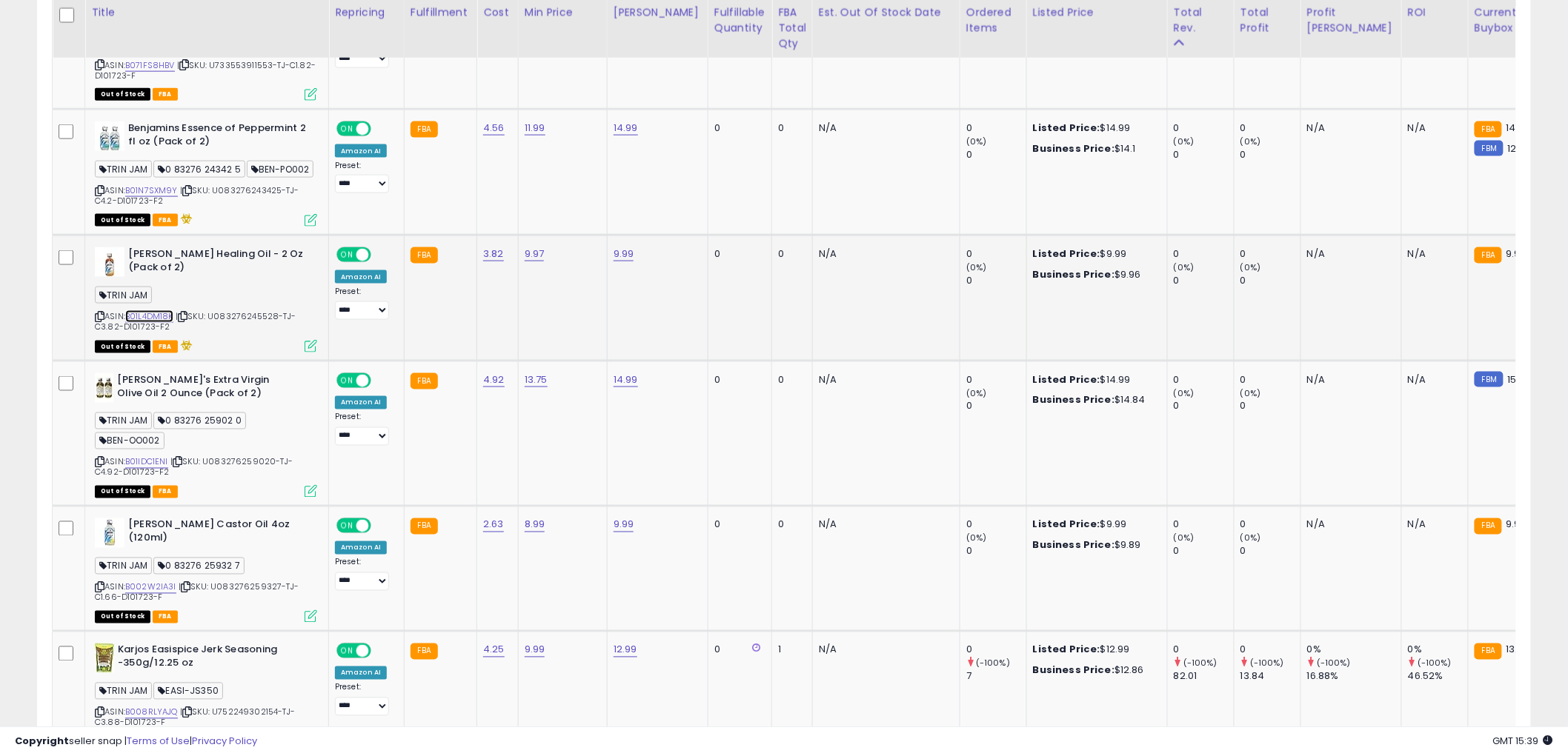
click at [168, 313] on link "B01L4DM18K" at bounding box center [149, 316] width 48 height 13
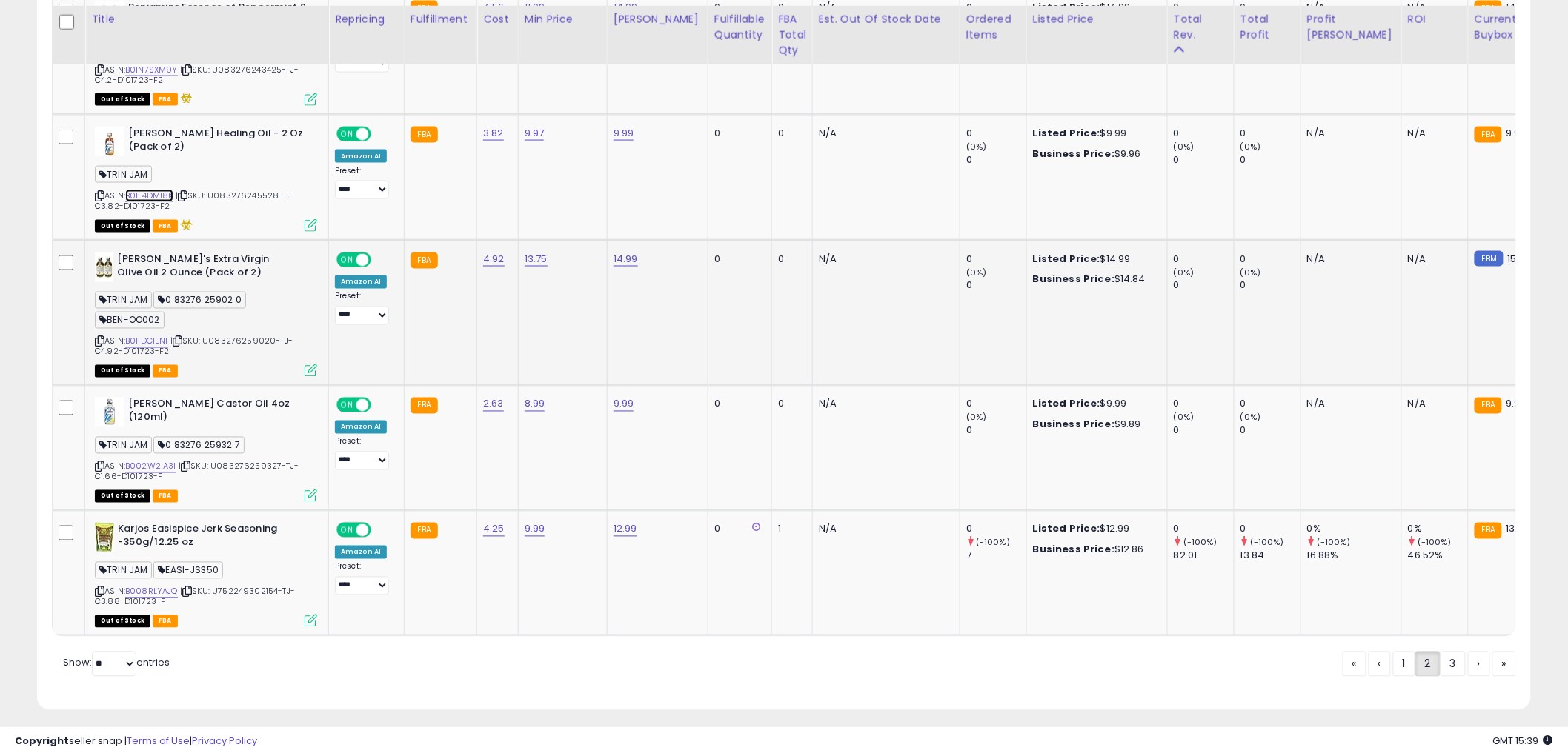
scroll to position [3264, 0]
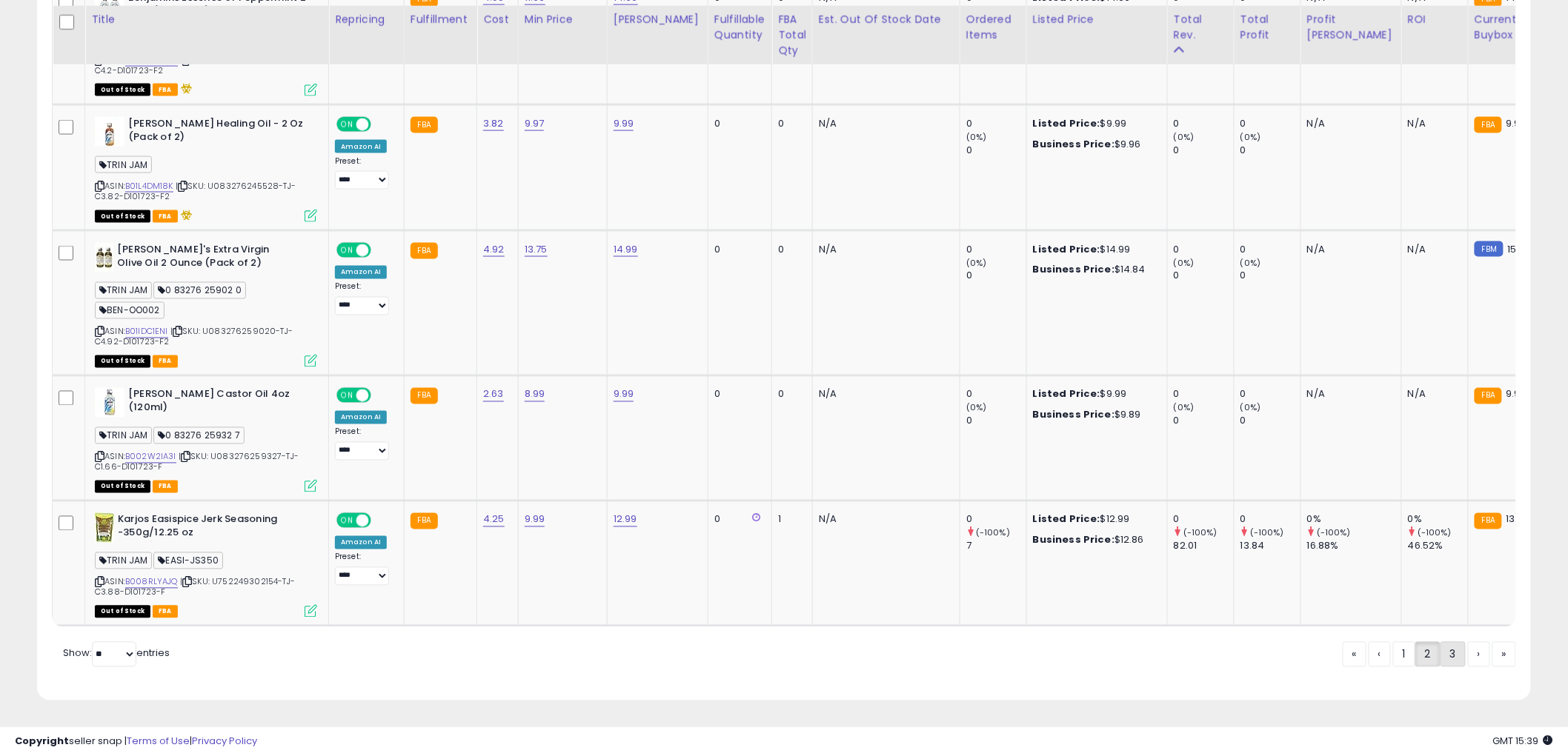
click at [1453, 649] on link "3" at bounding box center [1453, 655] width 26 height 26
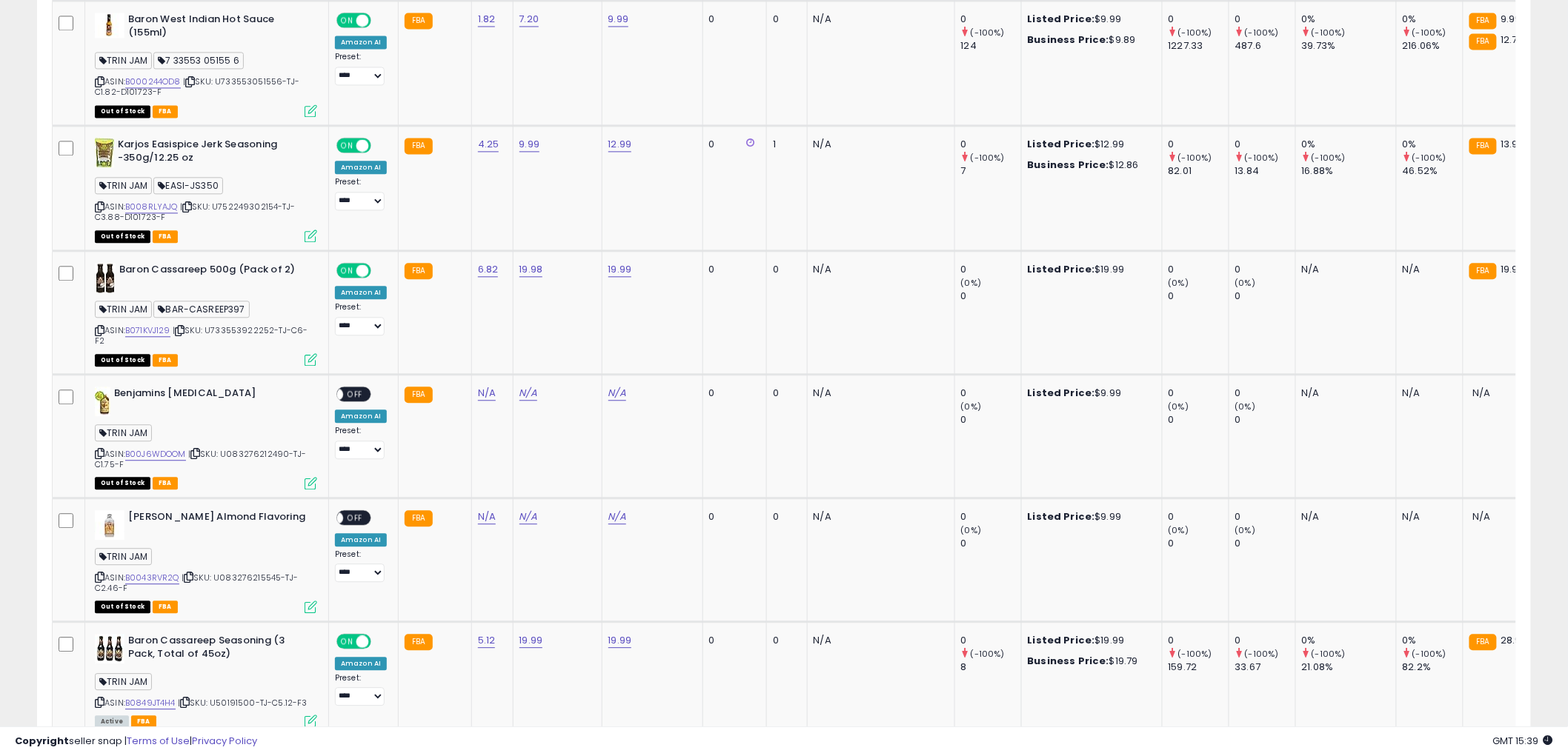
scroll to position [1316, 0]
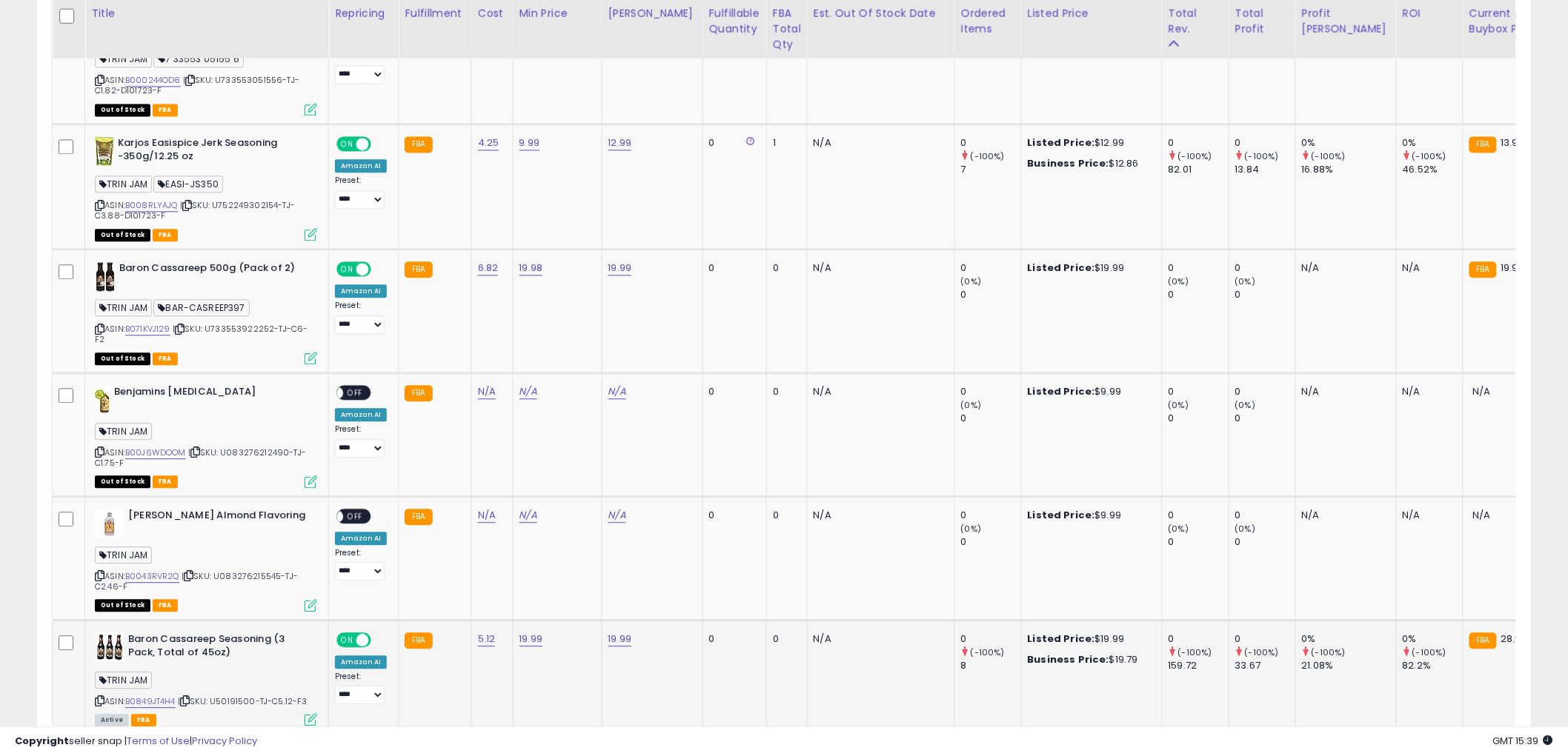
click at [302, 662] on div "ASIN: B0849JT4H4 | SKU: U50191500-TJ-C5.12-F3 Active FBA" at bounding box center [206, 679] width 223 height 93
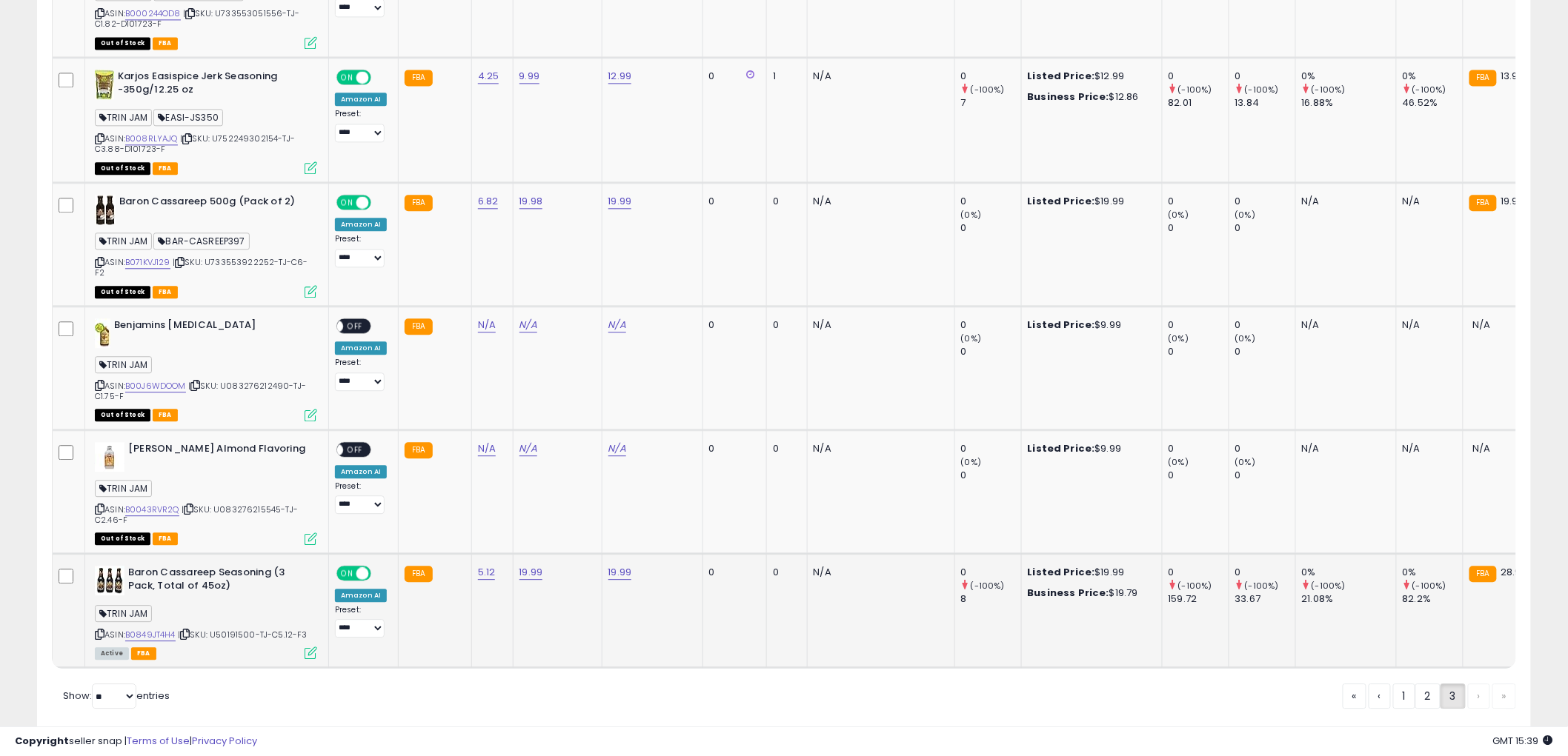
scroll to position [1434, 0]
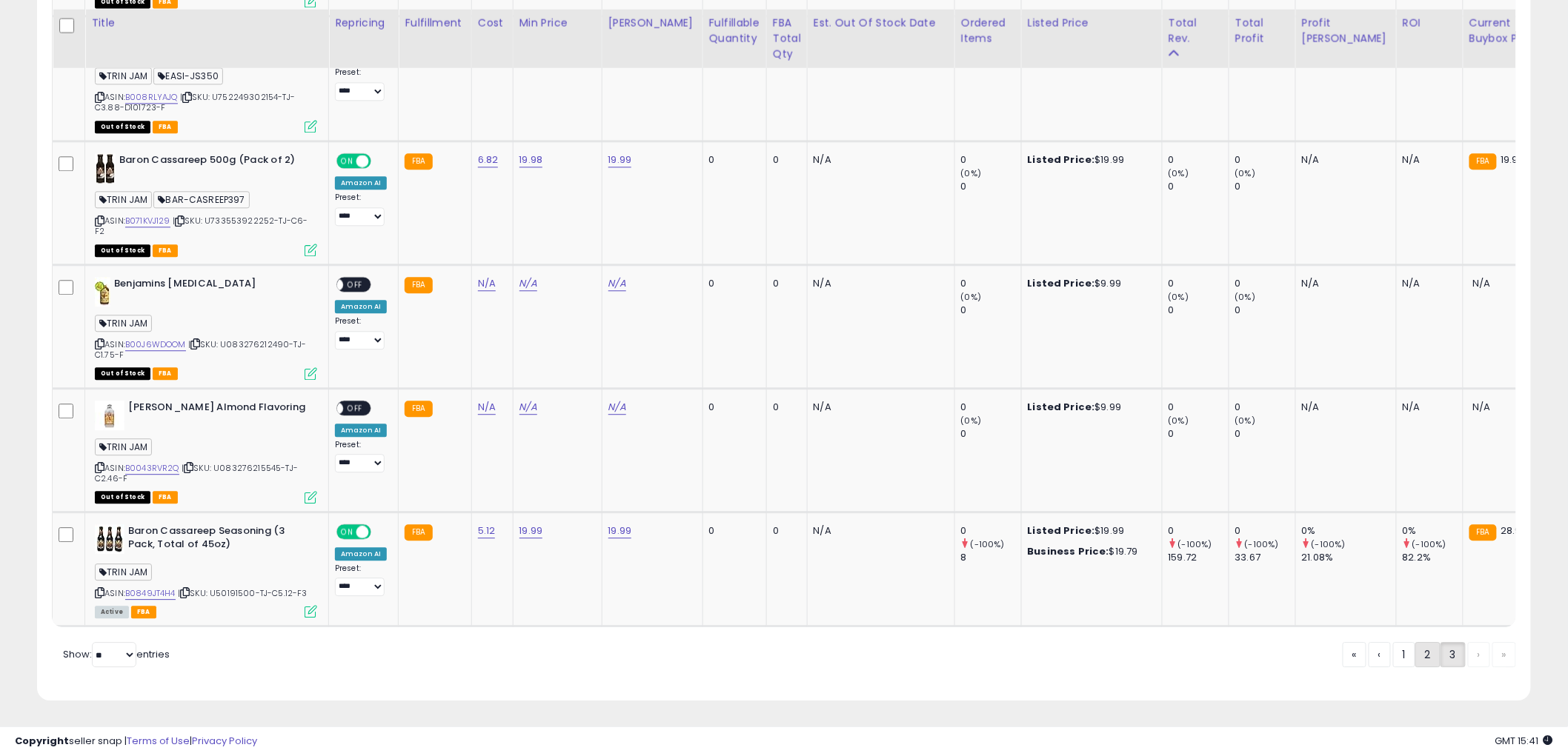
click at [1419, 659] on link "2" at bounding box center [1428, 655] width 26 height 26
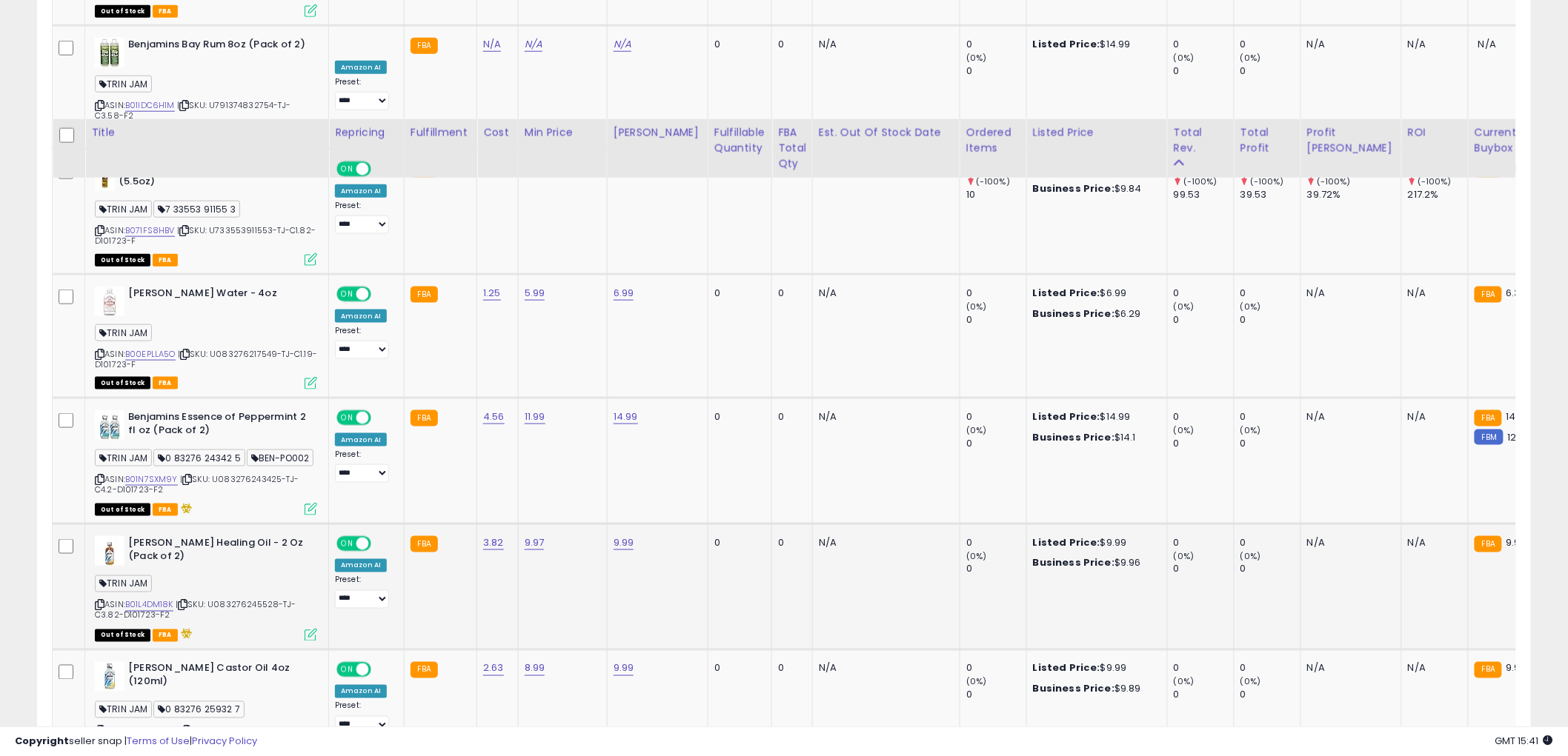
scroll to position [3209, 0]
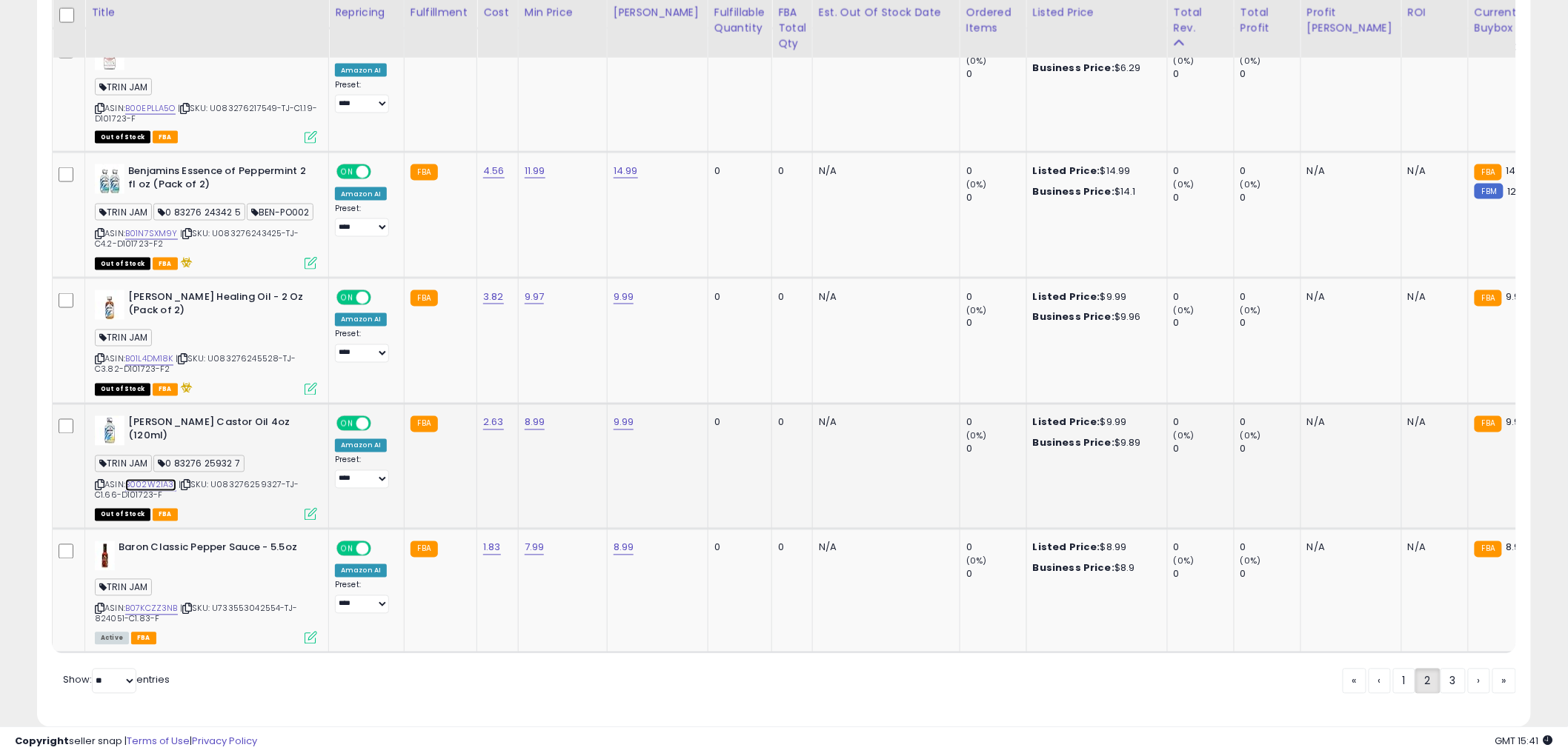
click at [156, 480] on link "B002W2IA3I" at bounding box center [151, 486] width 51 height 13
click at [99, 606] on icon at bounding box center [99, 609] width 10 height 8
click at [160, 603] on link "B07KCZZ3NB" at bounding box center [151, 609] width 53 height 13
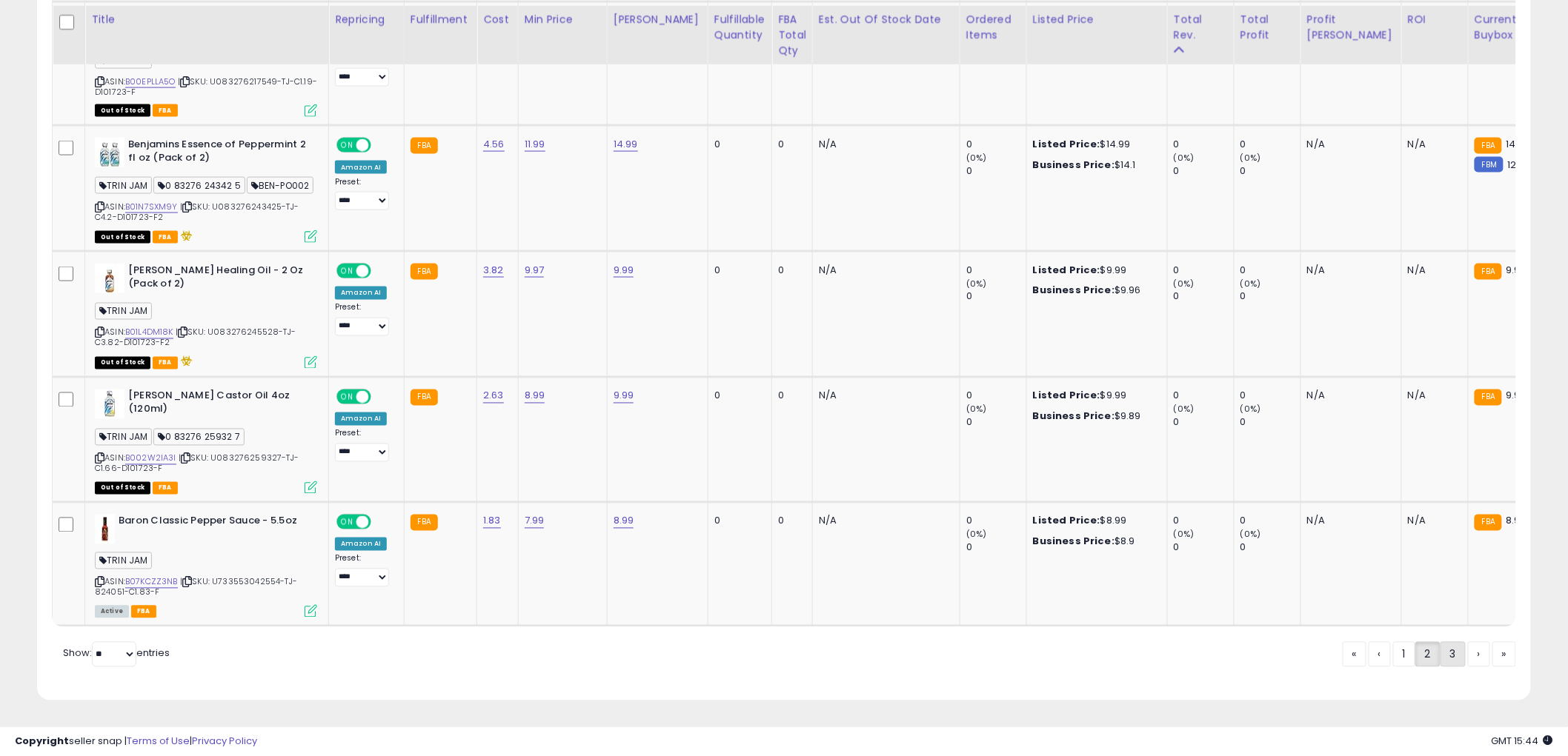
click at [1454, 655] on link "3" at bounding box center [1453, 655] width 26 height 26
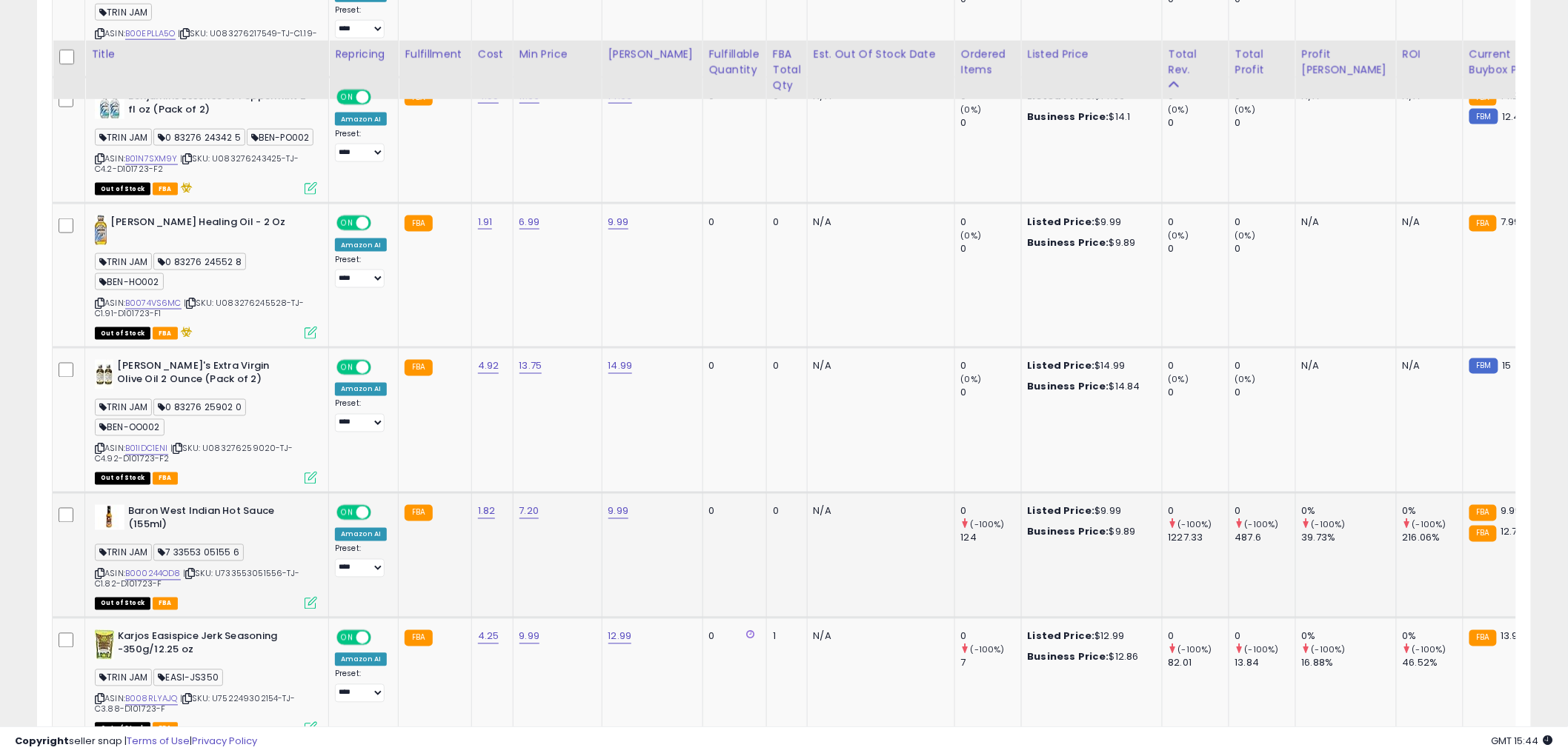
scroll to position [906, 0]
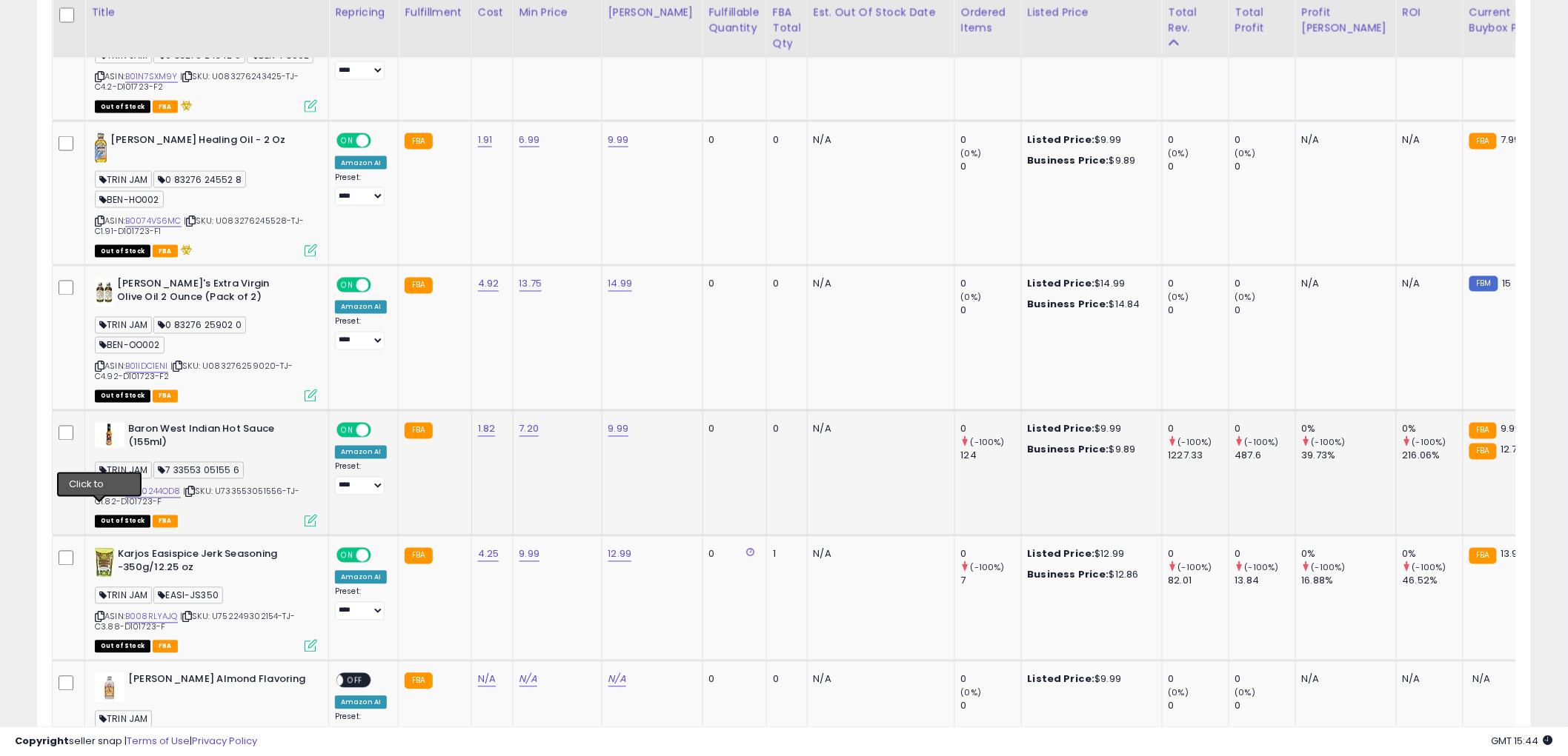
click at [100, 496] on icon at bounding box center [99, 492] width 10 height 8
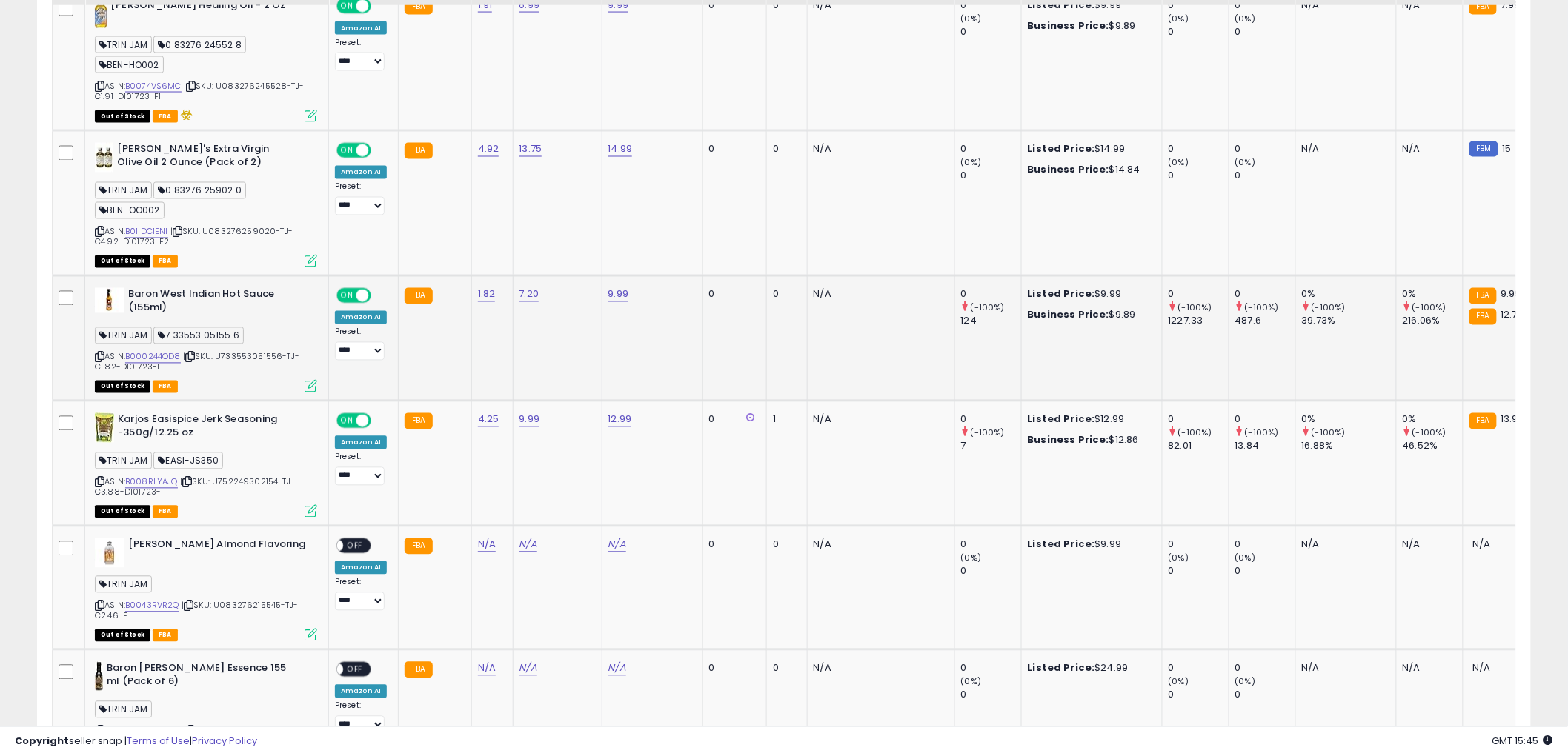
scroll to position [1070, 0]
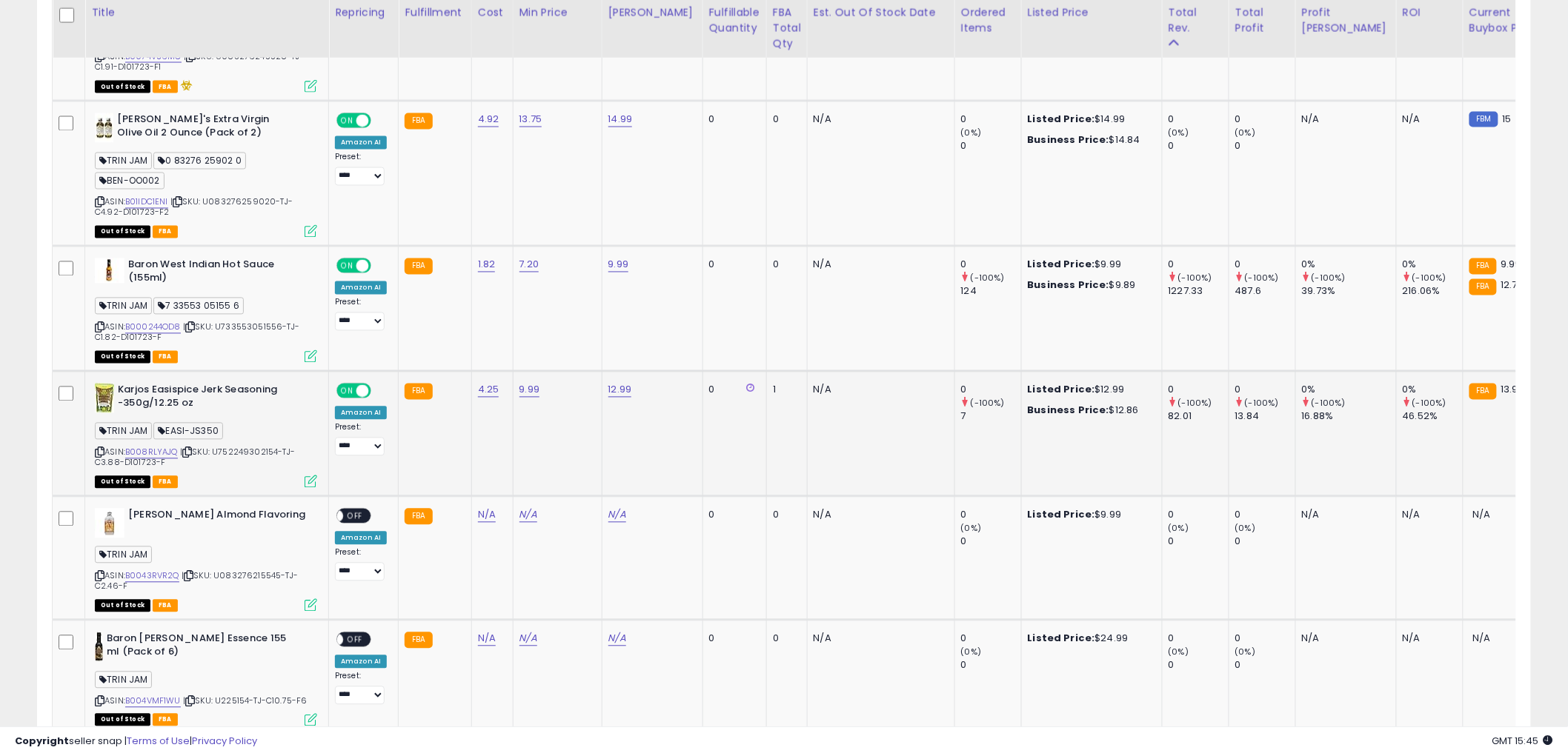
click at [104, 457] on icon at bounding box center [99, 452] width 10 height 8
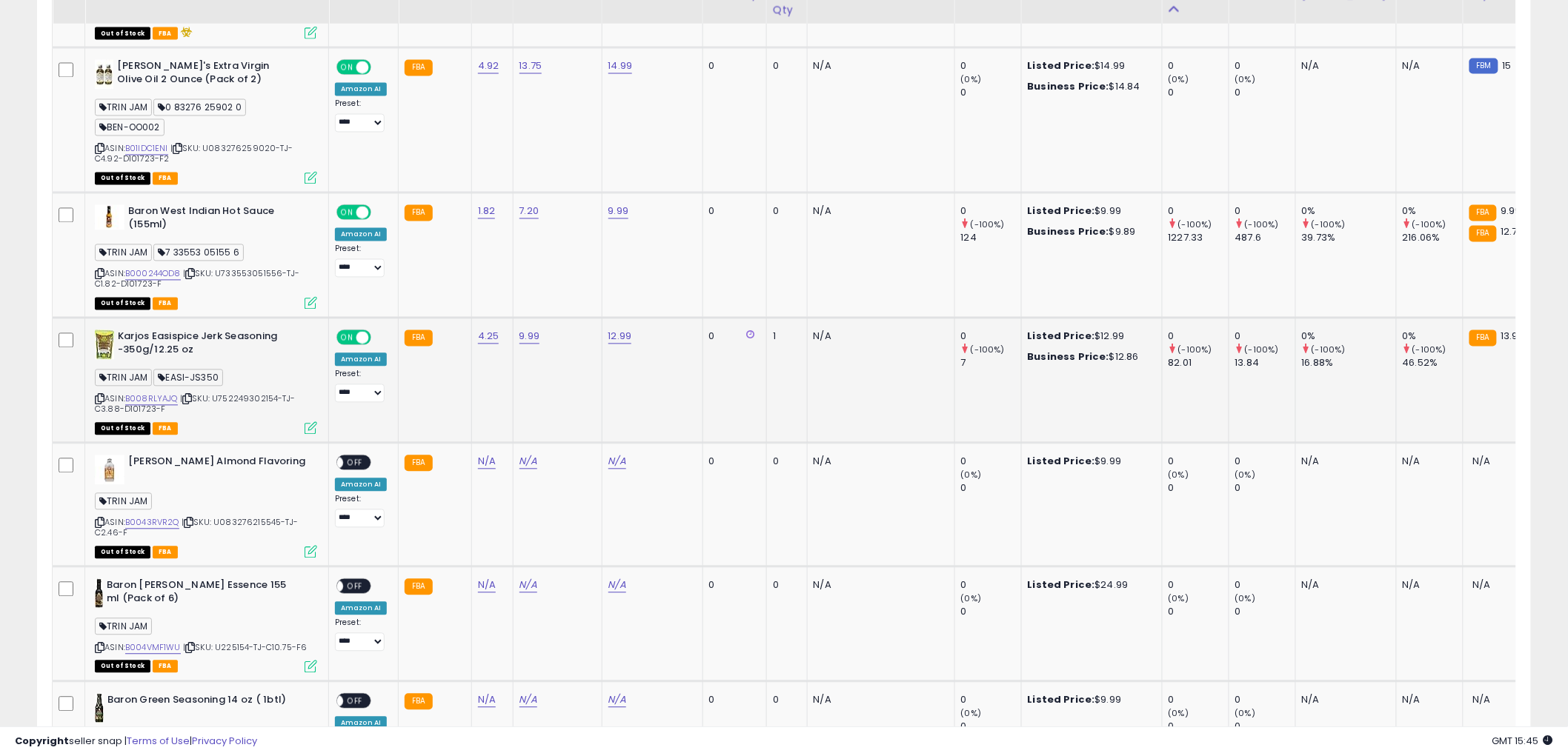
scroll to position [1152, 0]
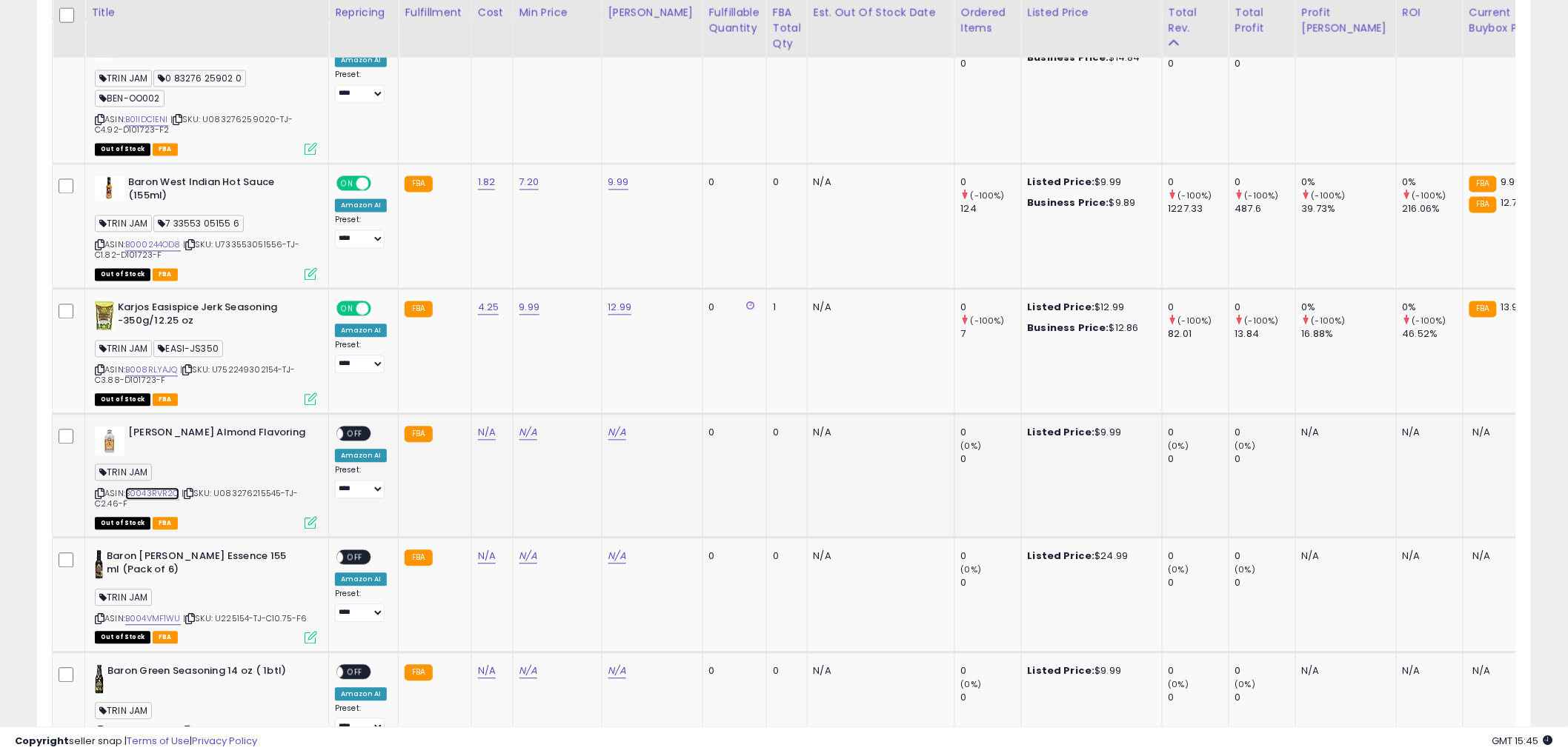
click at [160, 501] on link "B0043RVR2Q" at bounding box center [151, 494] width 54 height 13
click at [141, 626] on link "B004VMF1WU" at bounding box center [152, 620] width 56 height 13
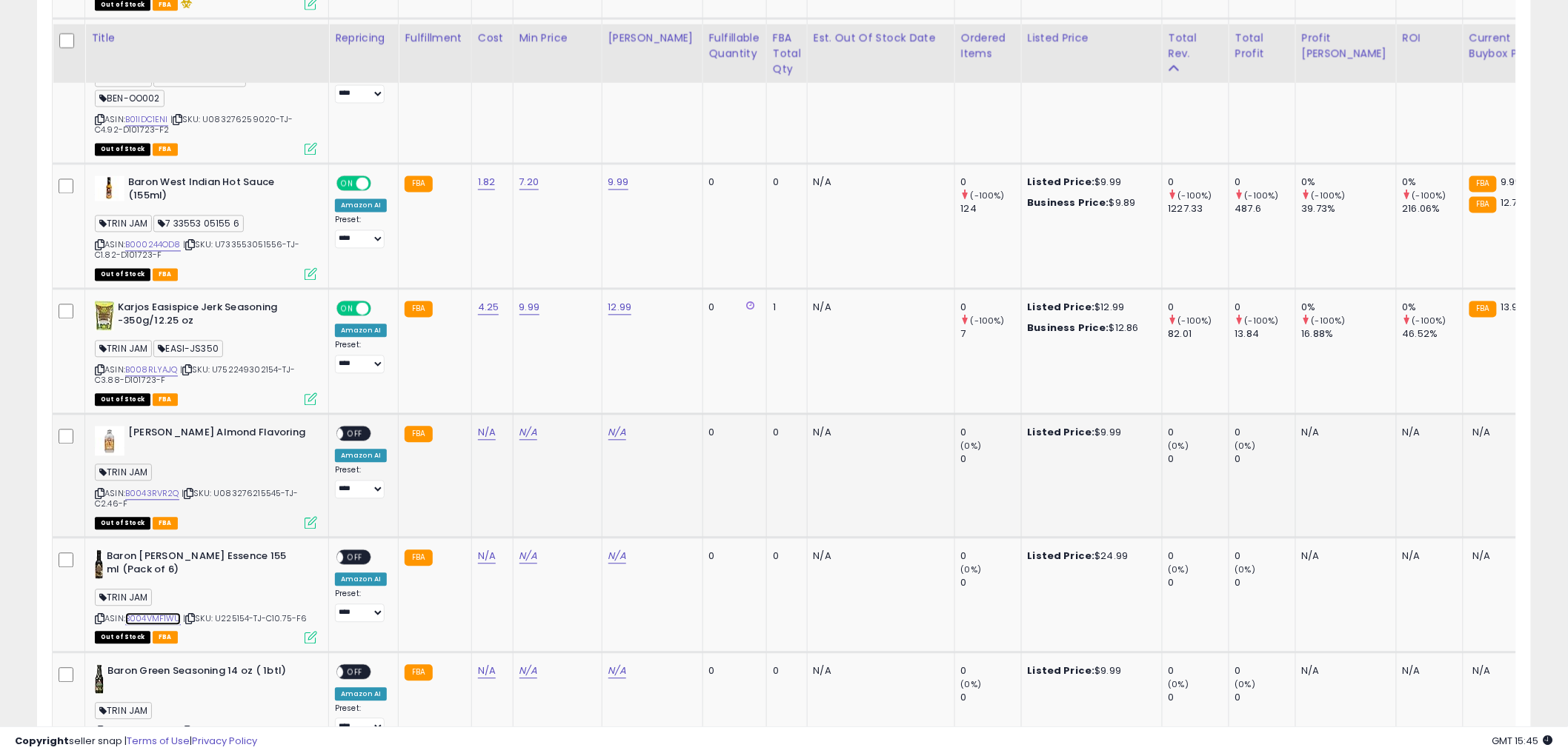
scroll to position [1445, 0]
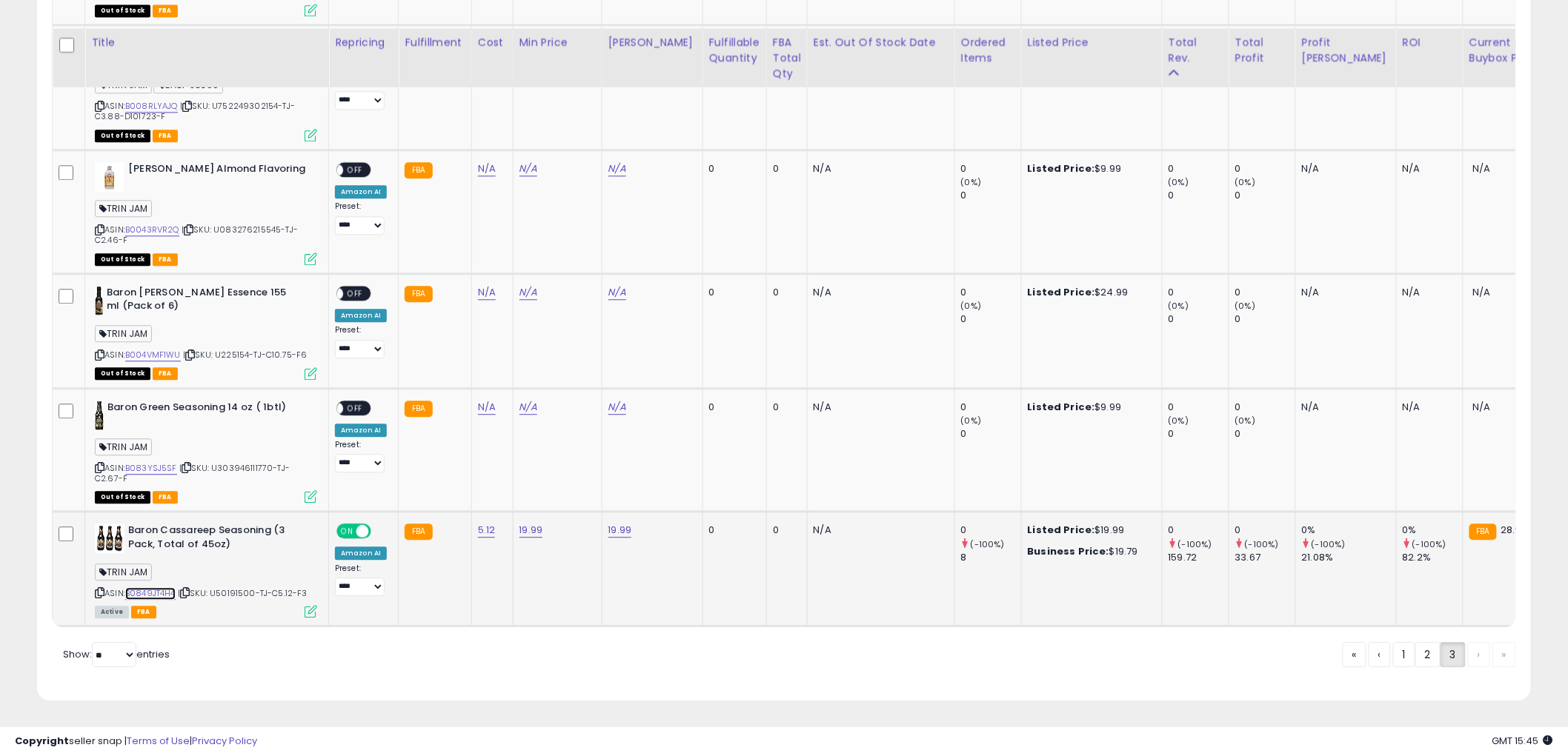
click at [158, 587] on link "B0849JT4H4" at bounding box center [150, 594] width 50 height 13
click at [100, 589] on icon at bounding box center [99, 593] width 10 height 8
